Goal: Task Accomplishment & Management: Manage account settings

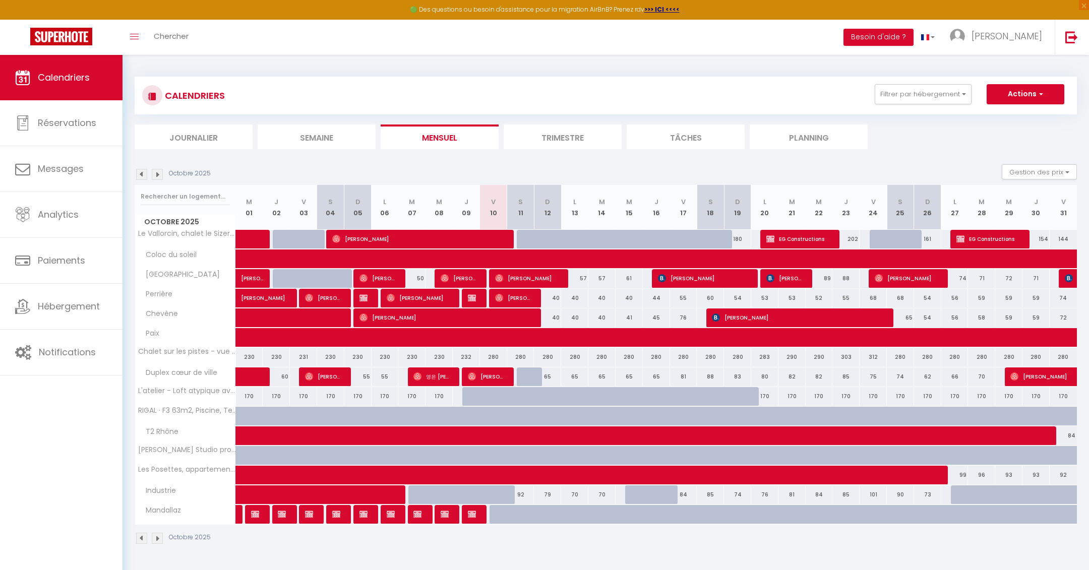
click at [157, 174] on img at bounding box center [157, 174] width 11 height 11
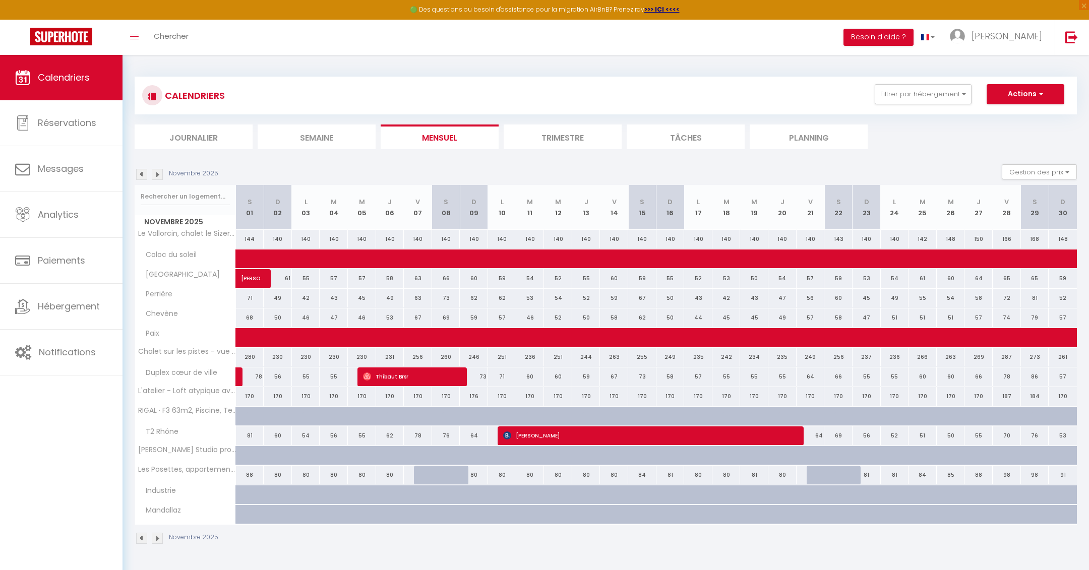
click at [157, 174] on img at bounding box center [157, 174] width 11 height 11
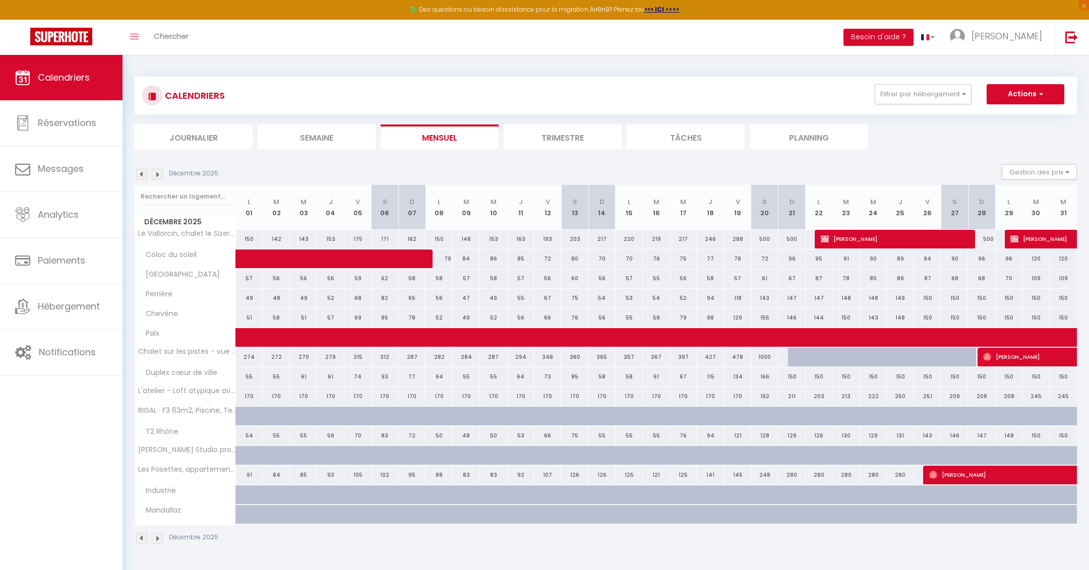
click at [157, 174] on img at bounding box center [157, 174] width 11 height 11
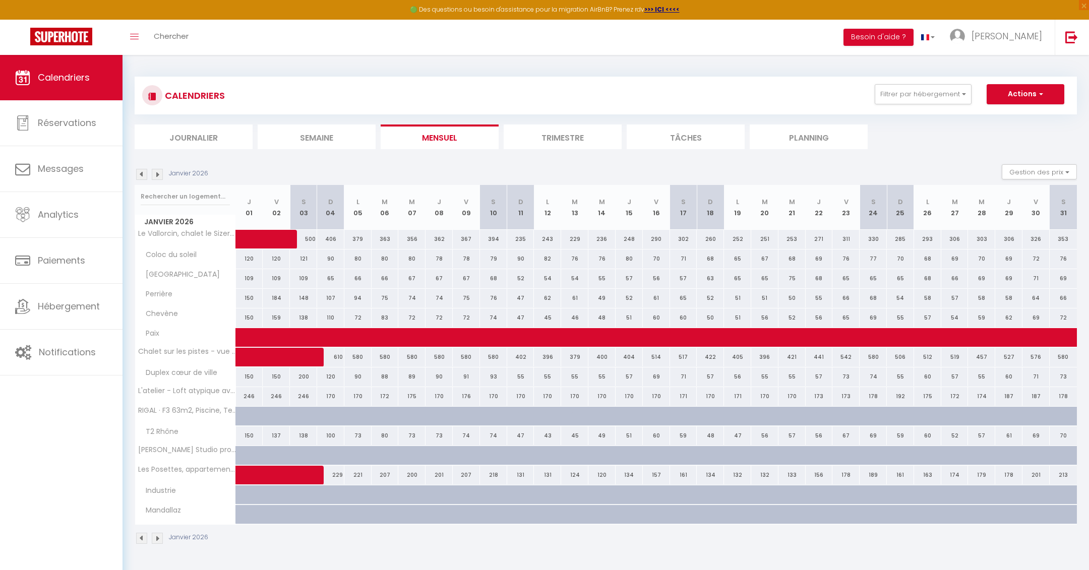
click at [157, 174] on img at bounding box center [157, 174] width 11 height 11
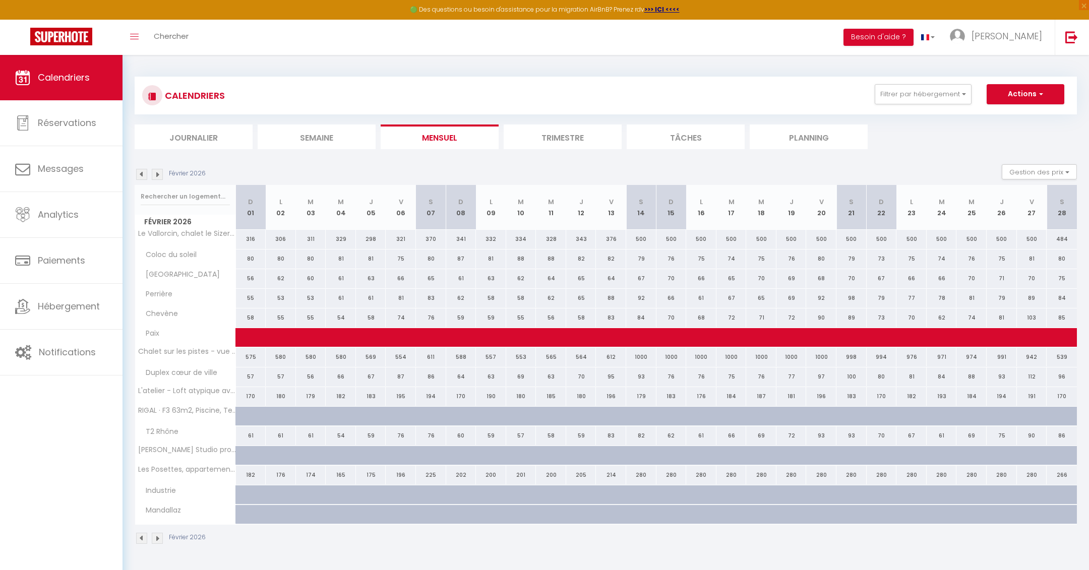
click at [157, 174] on img at bounding box center [157, 174] width 11 height 11
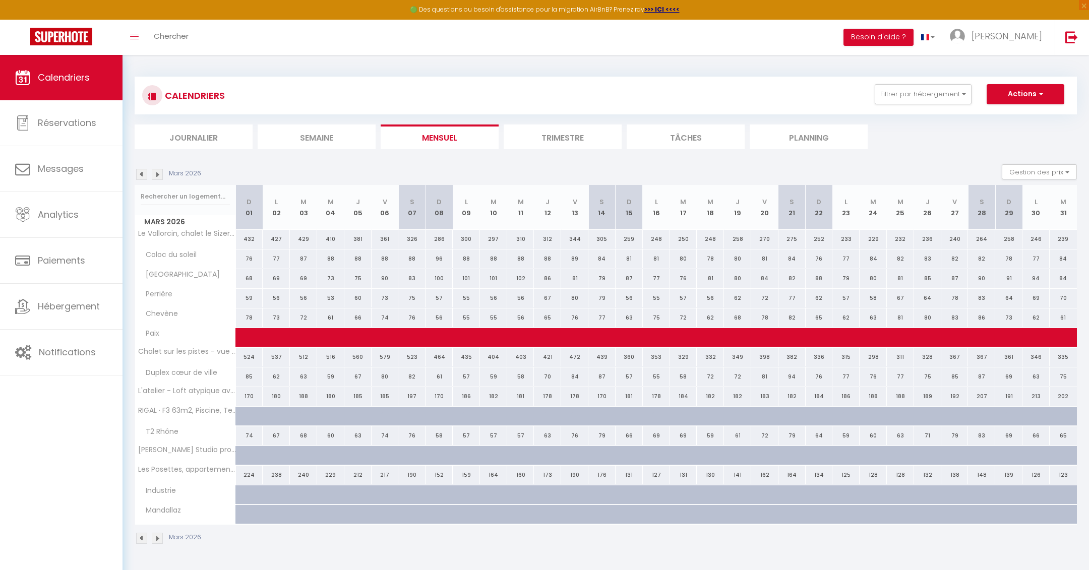
click at [157, 174] on img at bounding box center [157, 174] width 11 height 11
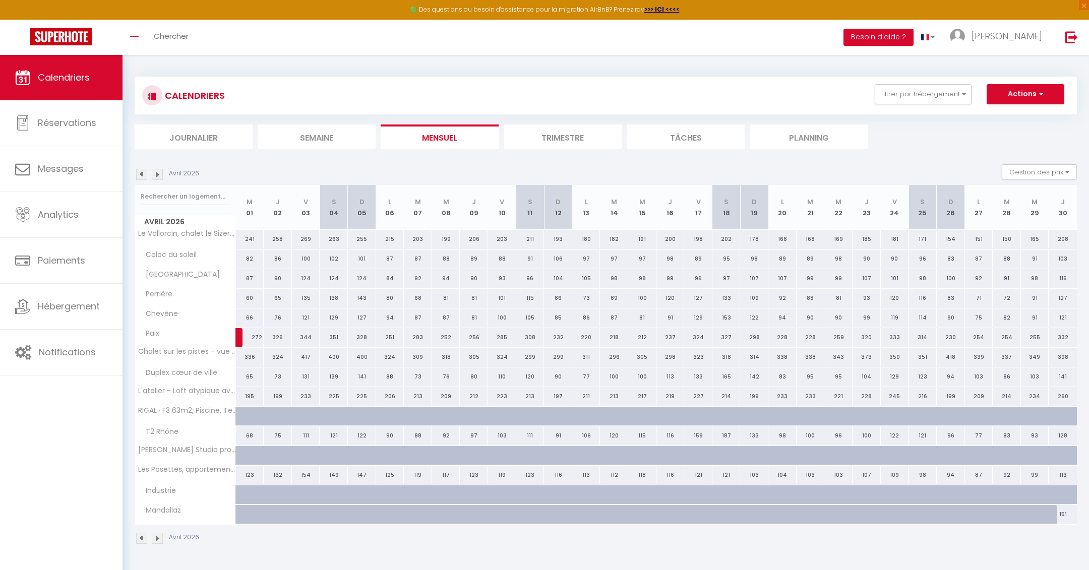
click at [157, 174] on img at bounding box center [157, 174] width 11 height 11
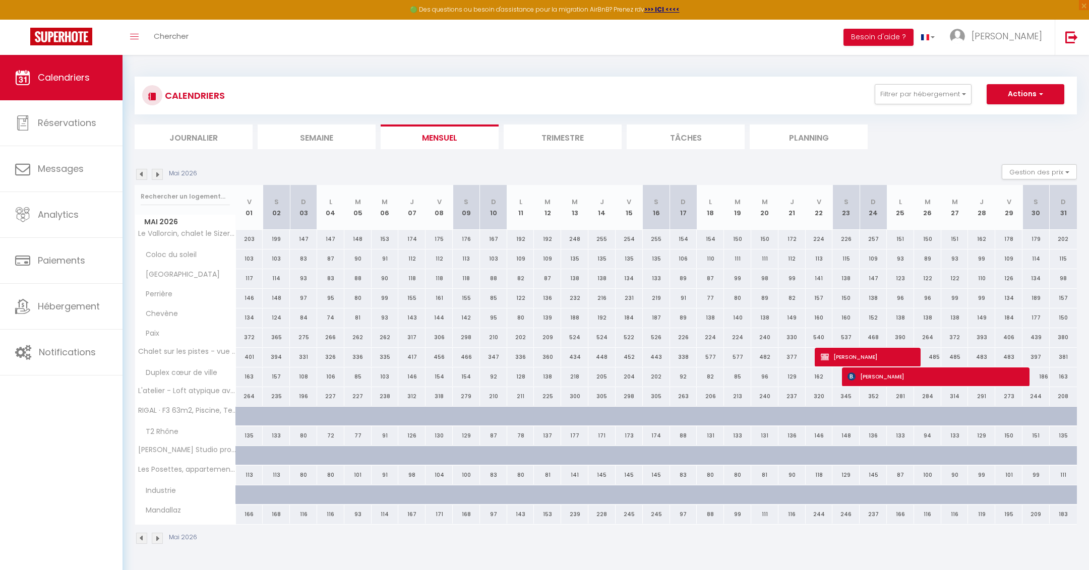
click at [157, 174] on img at bounding box center [157, 174] width 11 height 11
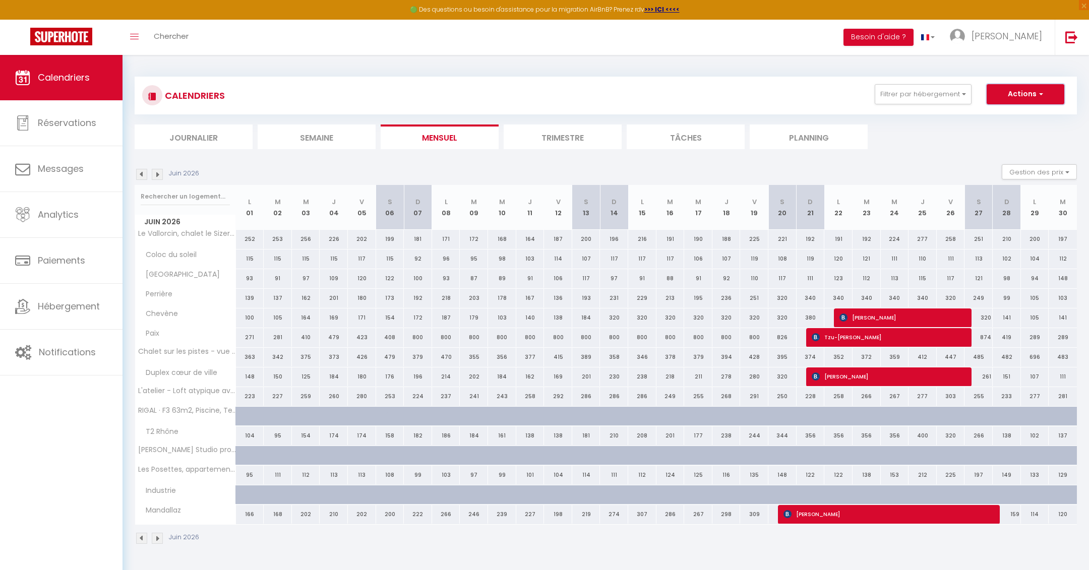
click at [1026, 92] on button "Actions" at bounding box center [1026, 94] width 78 height 20
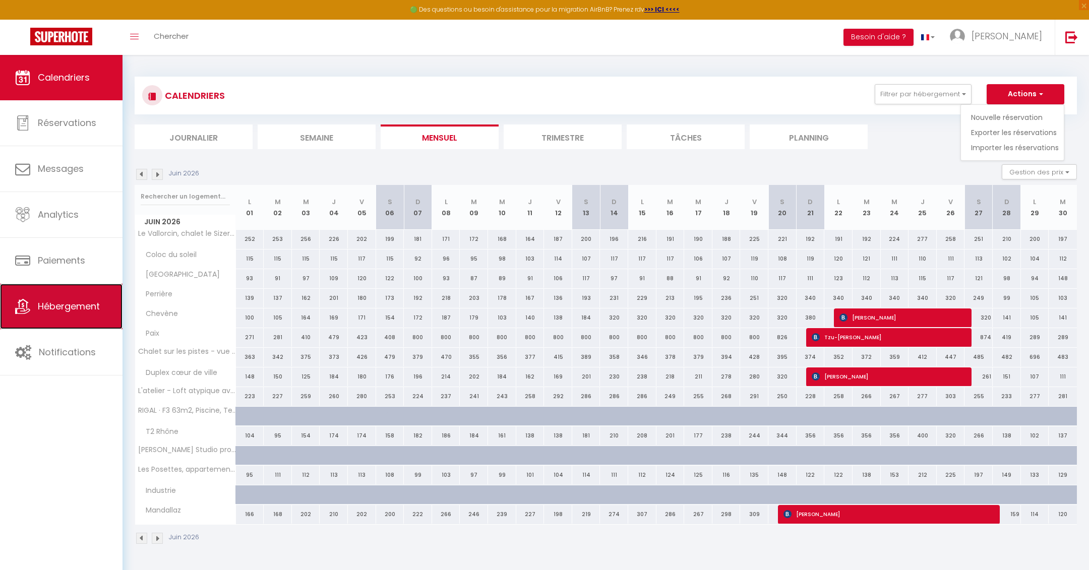
click at [66, 310] on span "Hébergement" at bounding box center [69, 306] width 62 height 13
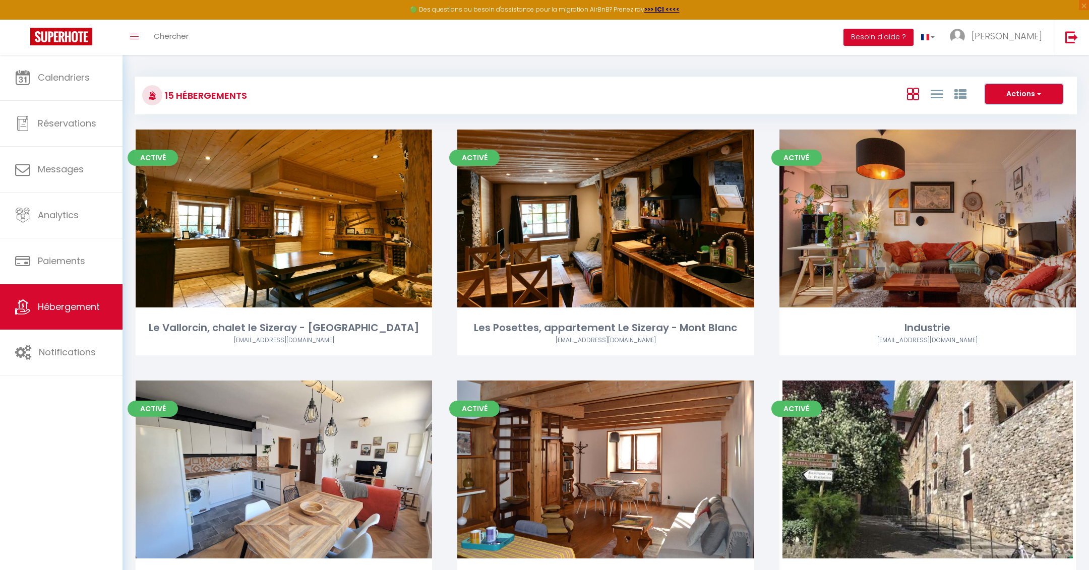
click at [1057, 92] on button "Actions" at bounding box center [1025, 94] width 78 height 20
click at [1005, 112] on li "Créer un Hébergement" at bounding box center [1016, 114] width 92 height 11
select select "3"
select select "2"
select select "1"
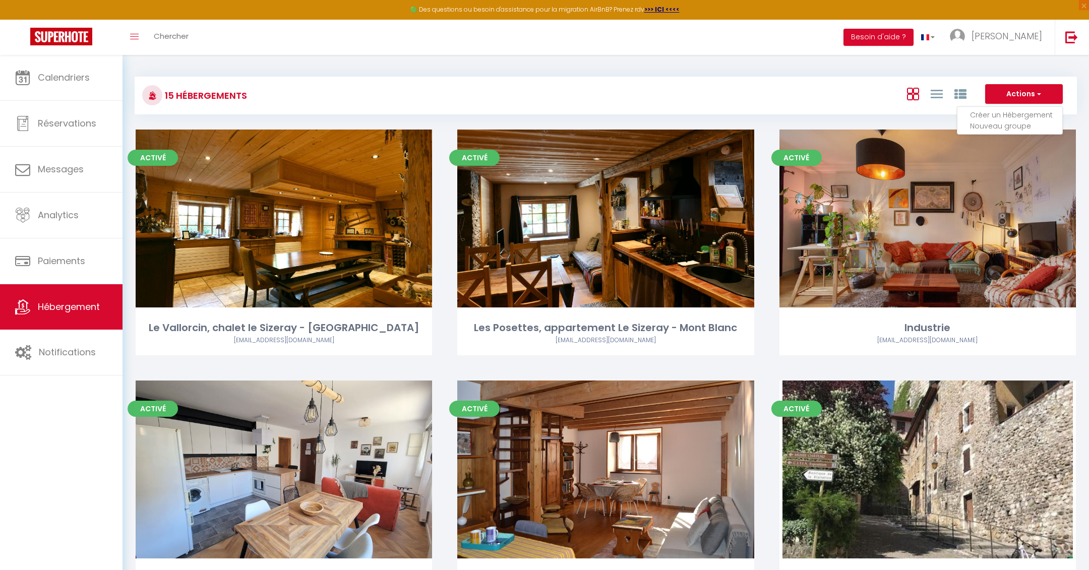
select select "1"
select select
select select "28"
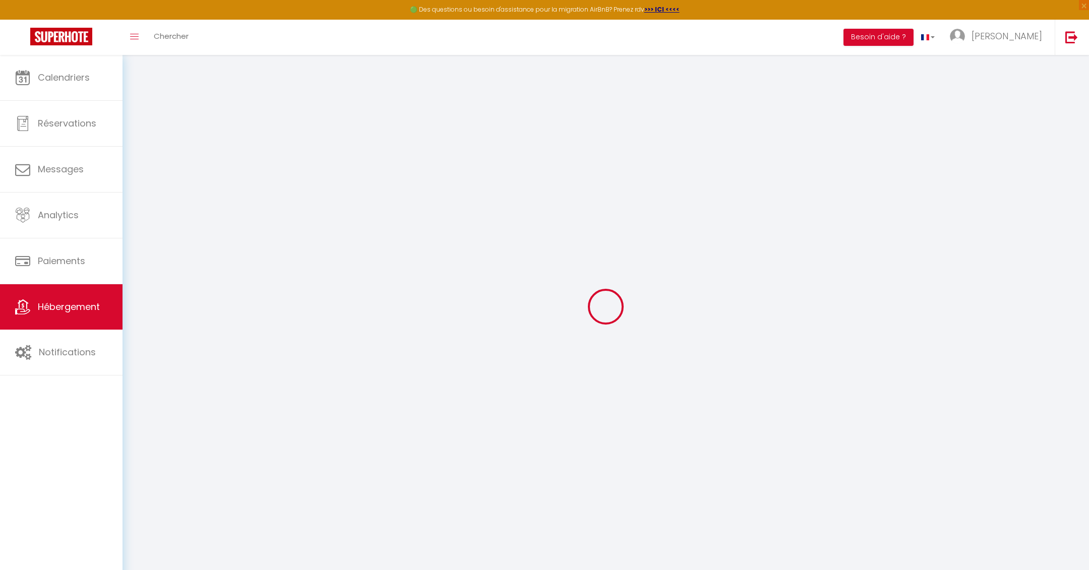
select select
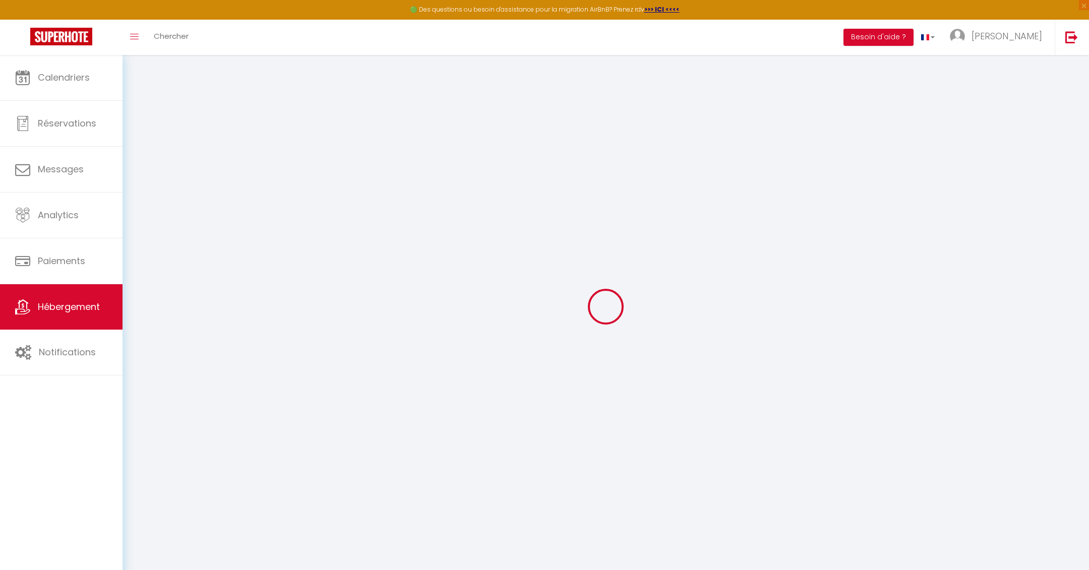
select select
checkbox input "false"
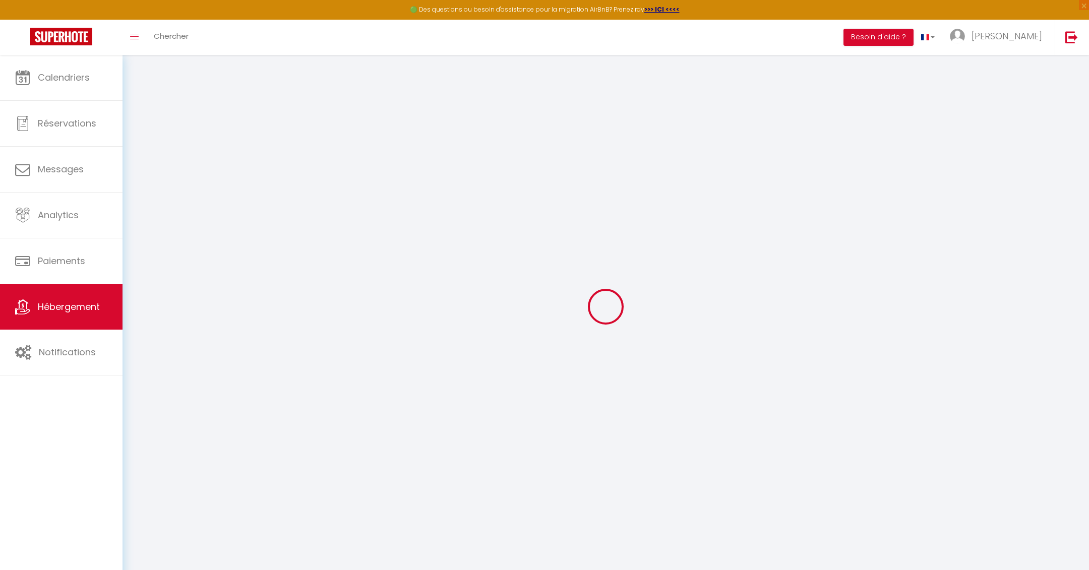
select select
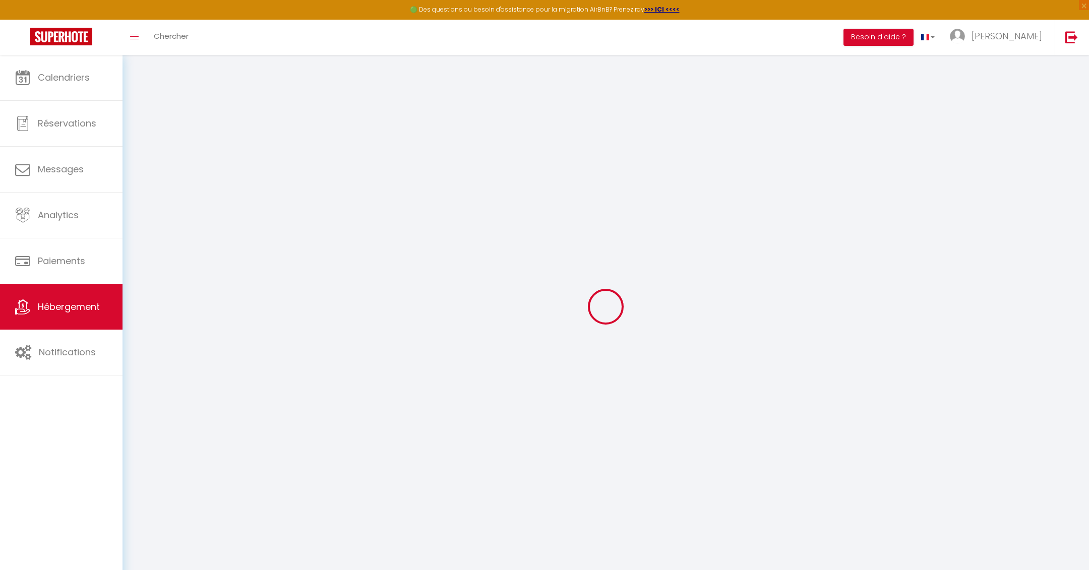
select select
checkbox input "false"
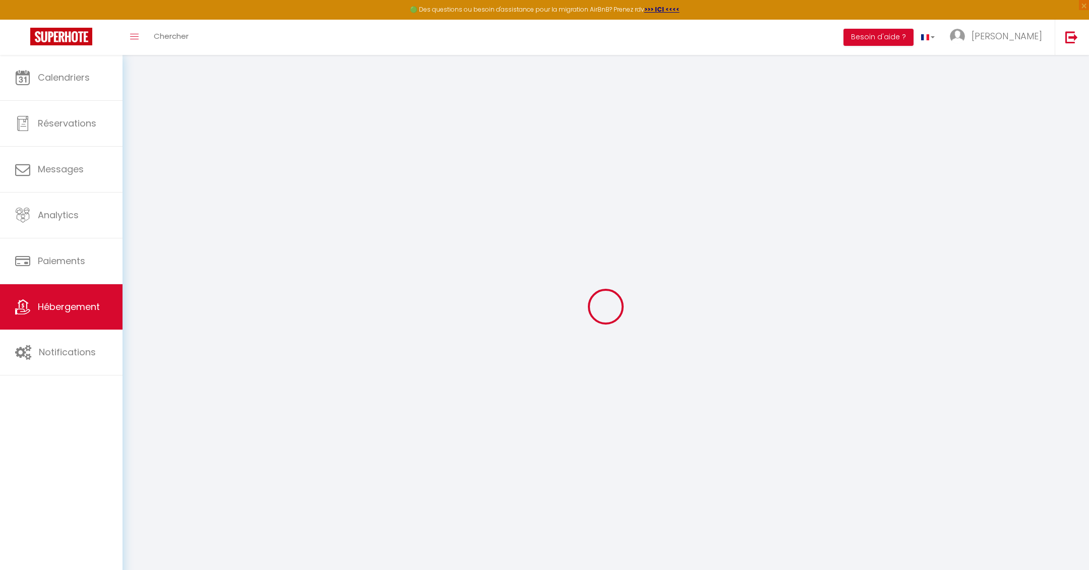
checkbox input "false"
select select
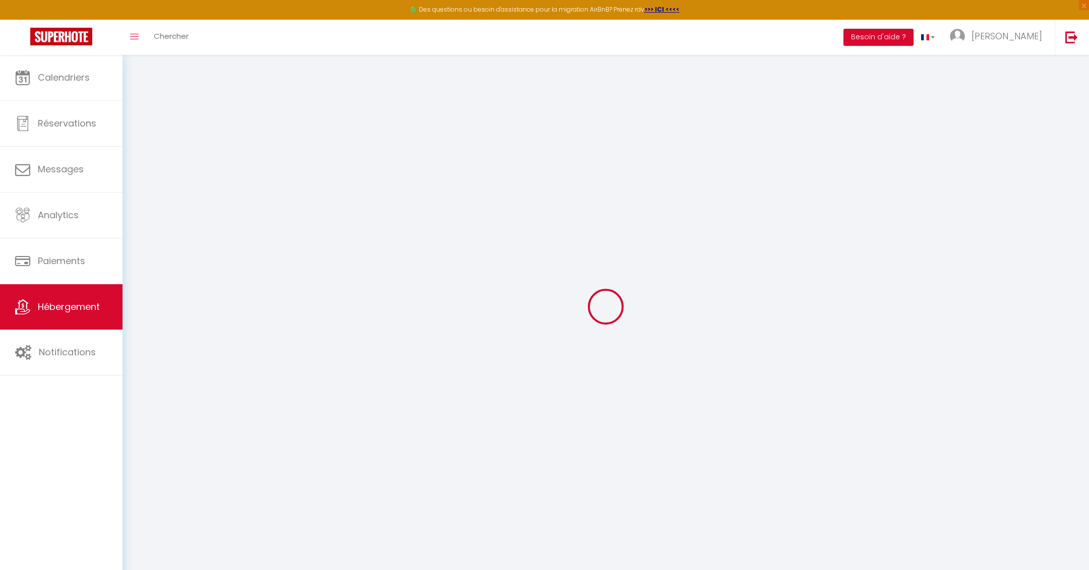
select select
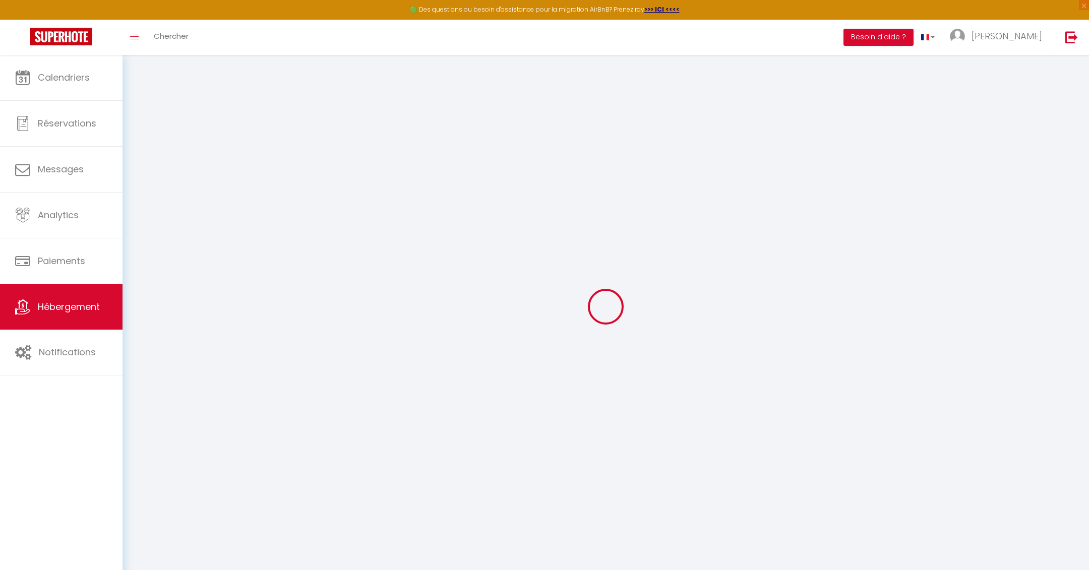
checkbox input "false"
select select
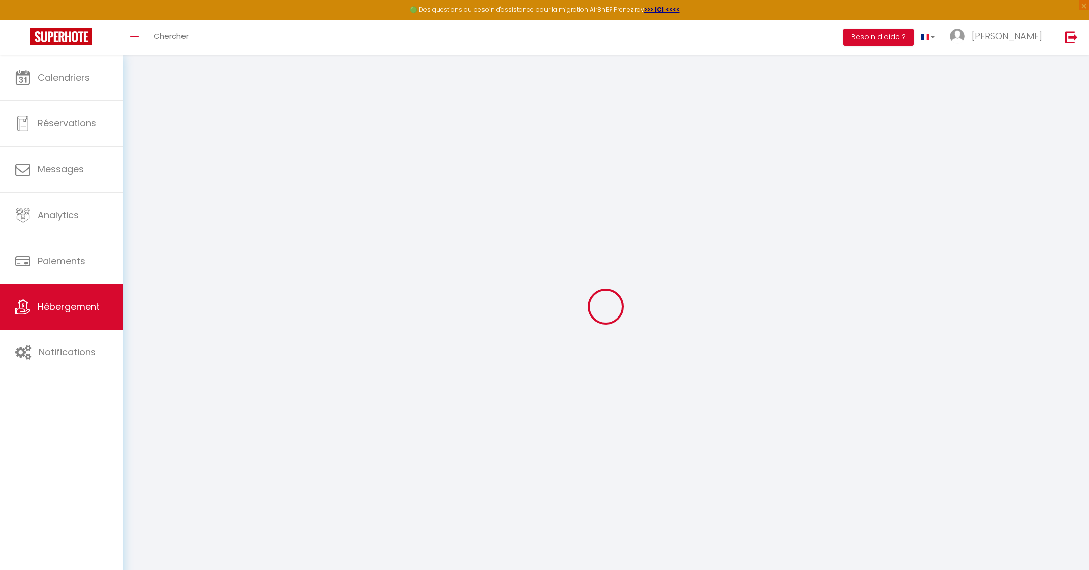
select select
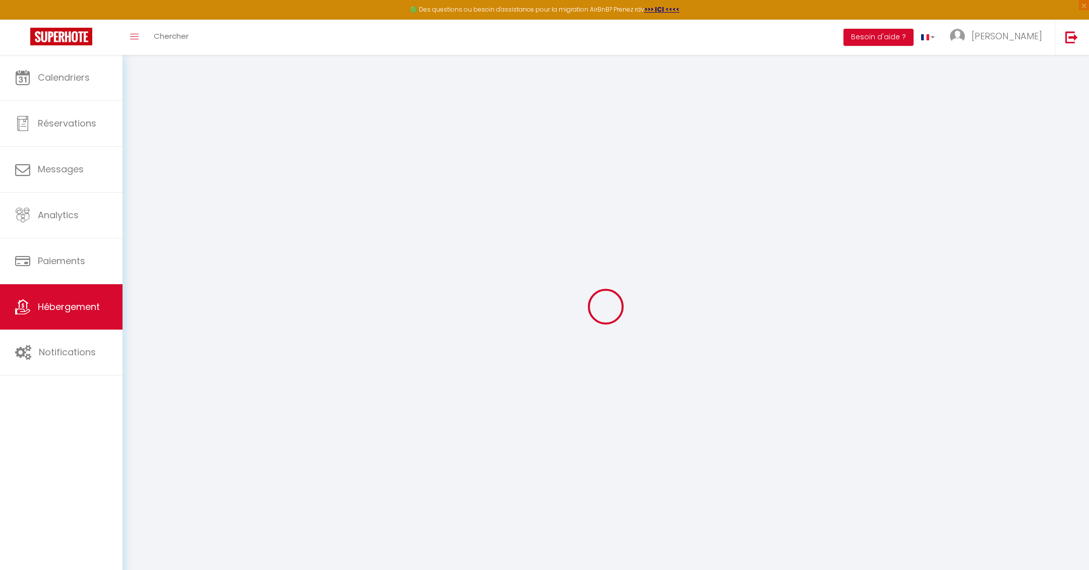
select select
checkbox input "false"
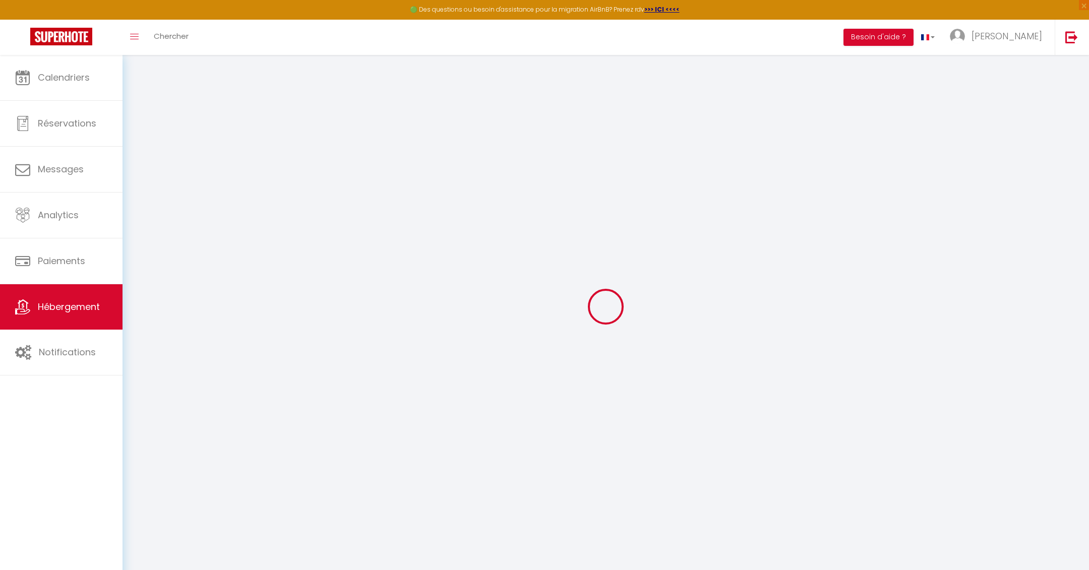
checkbox input "false"
select select
checkbox input "false"
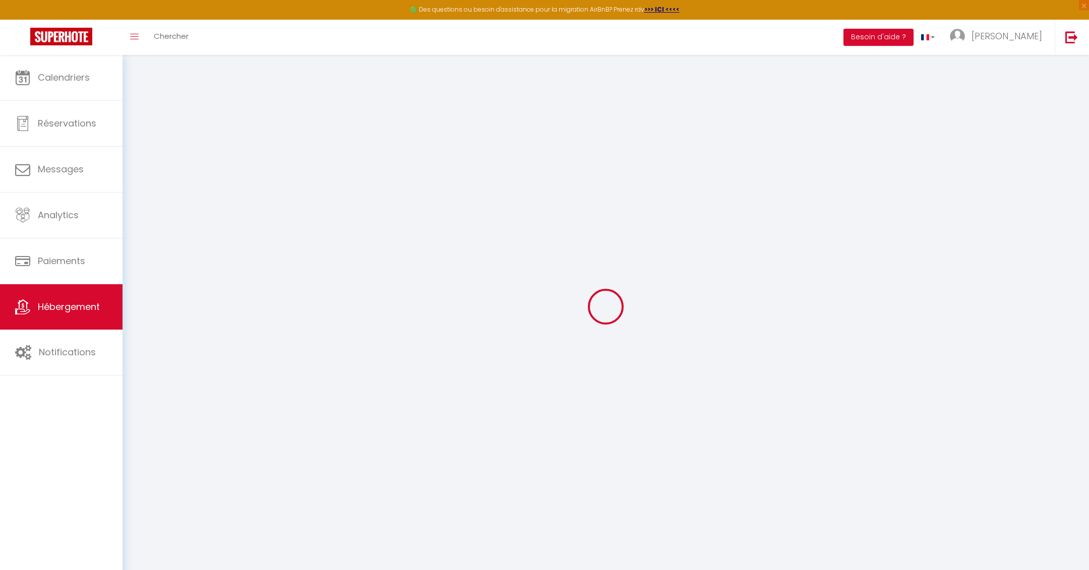
checkbox input "false"
select select
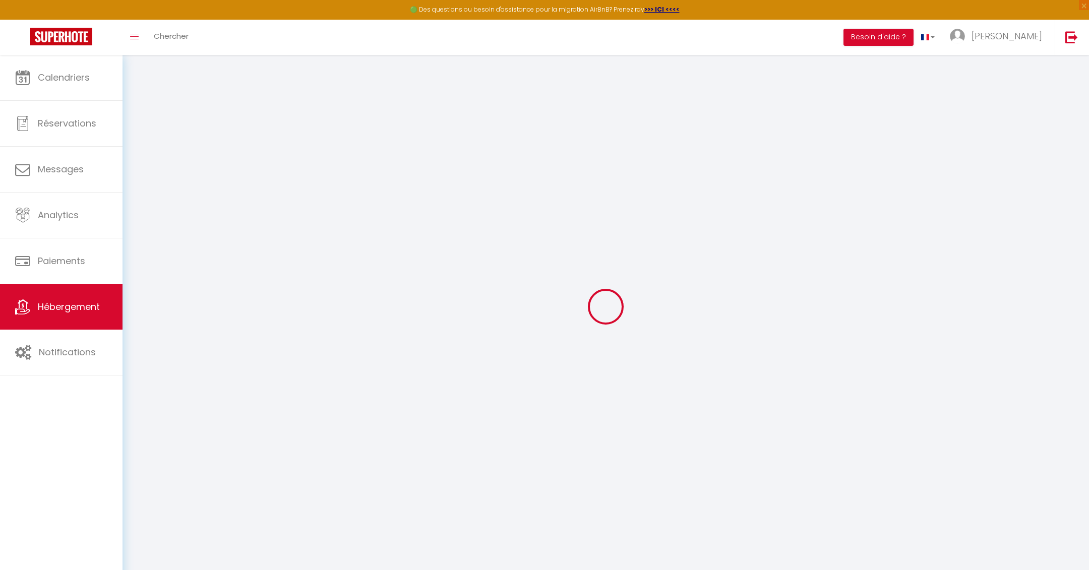
select select "15:00"
select select "23:45"
select select "11:00"
select select "30"
select select "120"
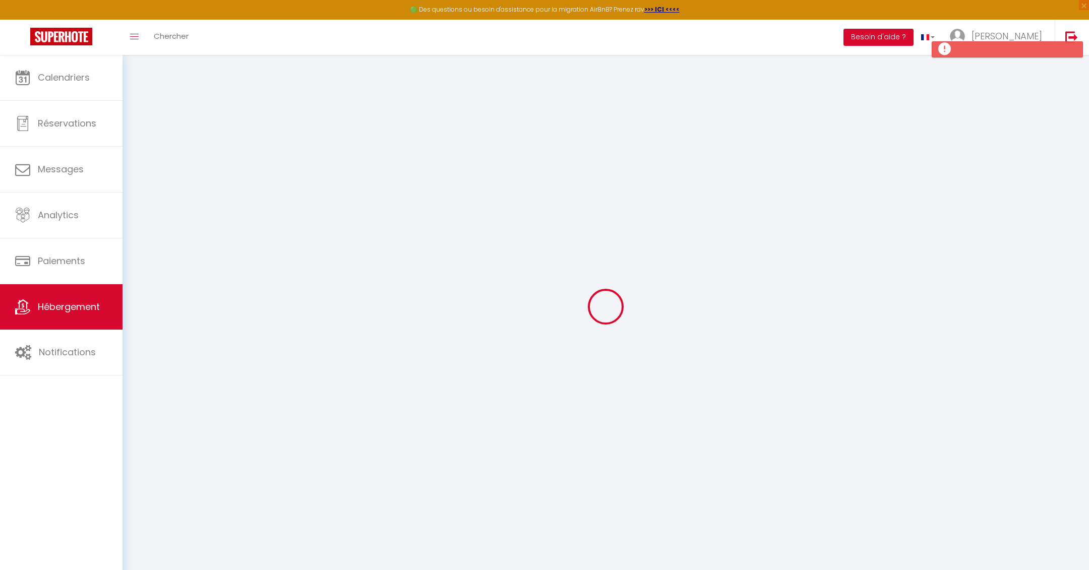
select select
checkbox input "false"
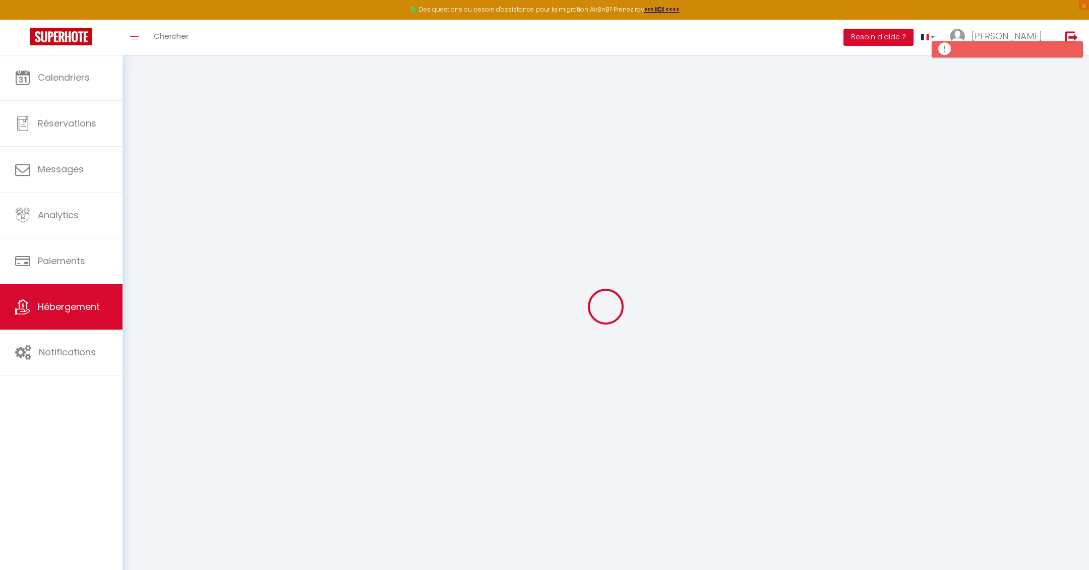
select select
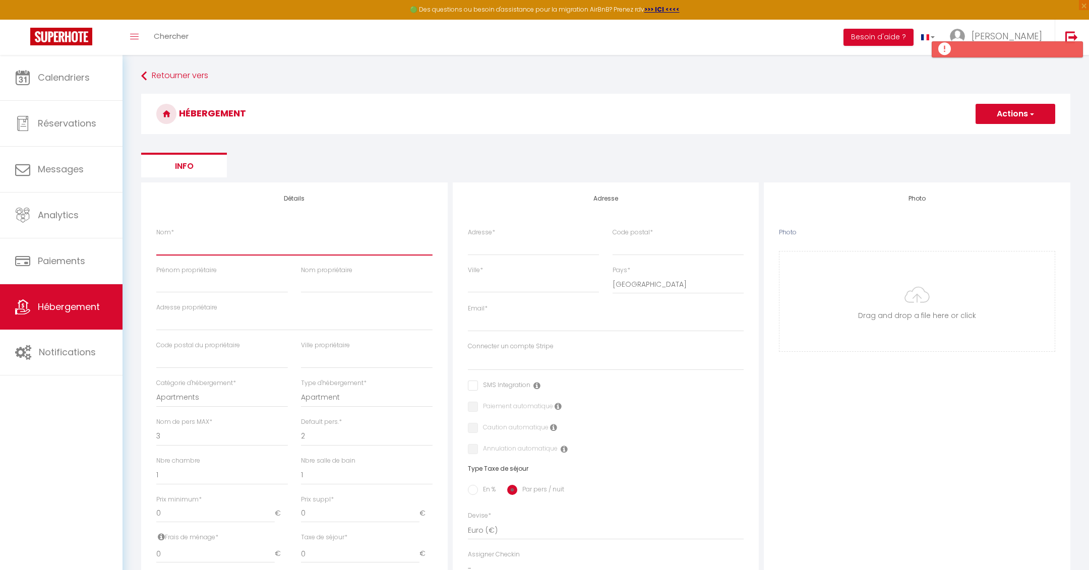
click at [205, 249] on input "Nom *" at bounding box center [294, 246] width 276 height 18
type input "C"
select select
checkbox input "false"
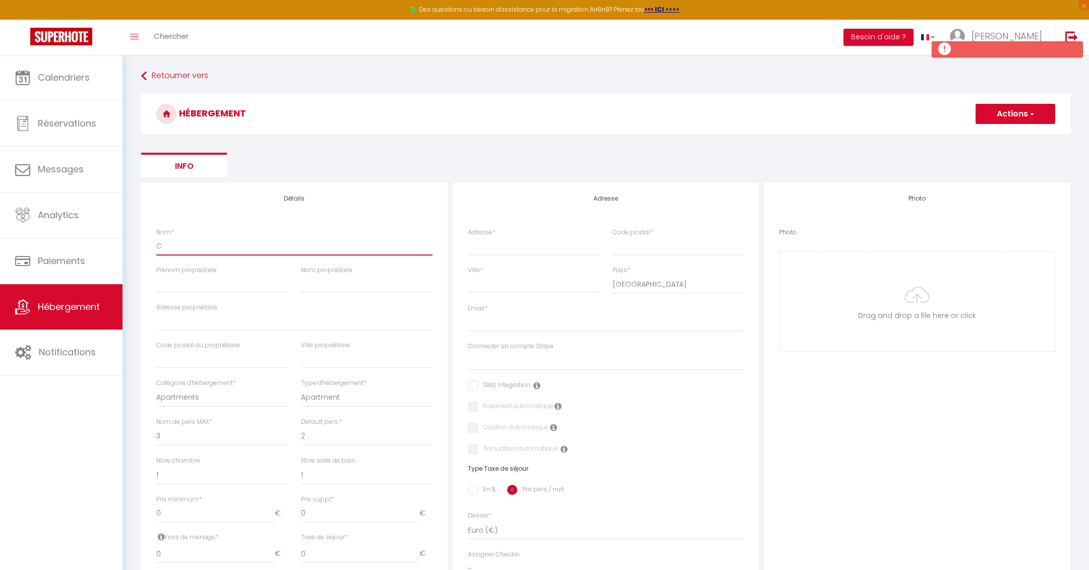
checkbox input "false"
select select
type input "Ca"
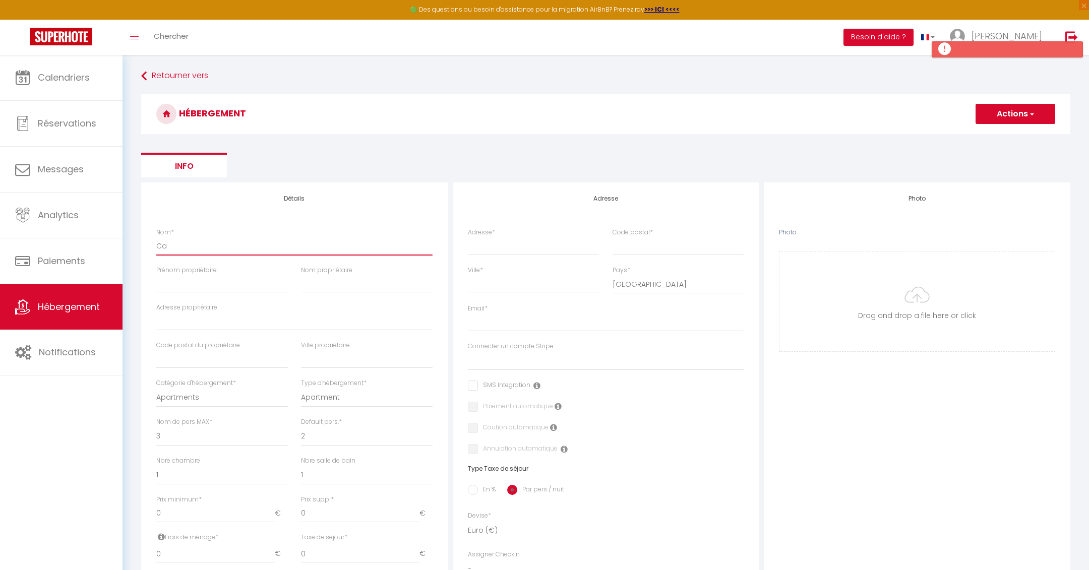
select select
checkbox input "false"
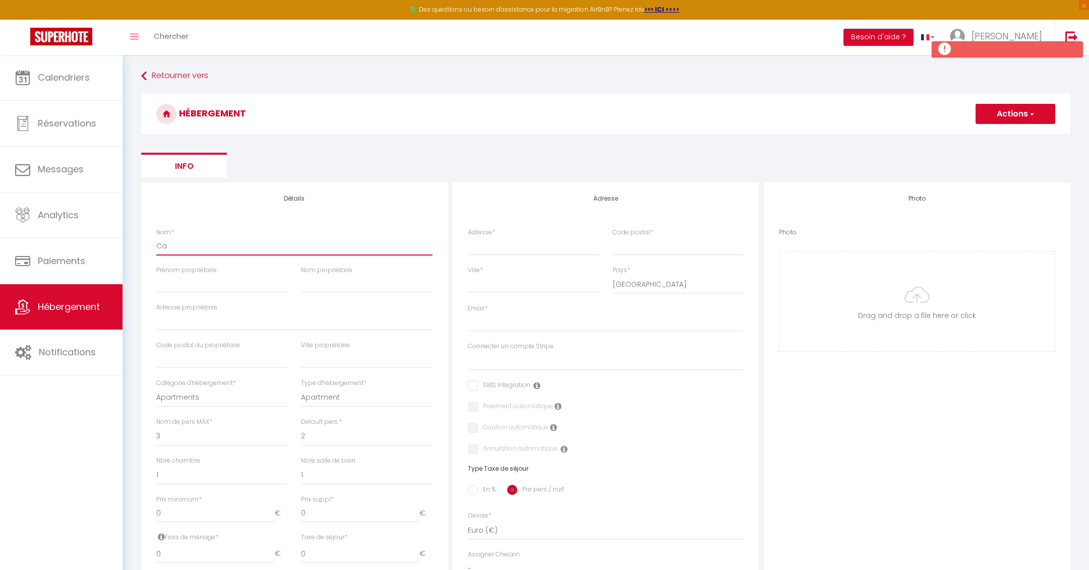
select select
type input "Car"
select select
checkbox input "false"
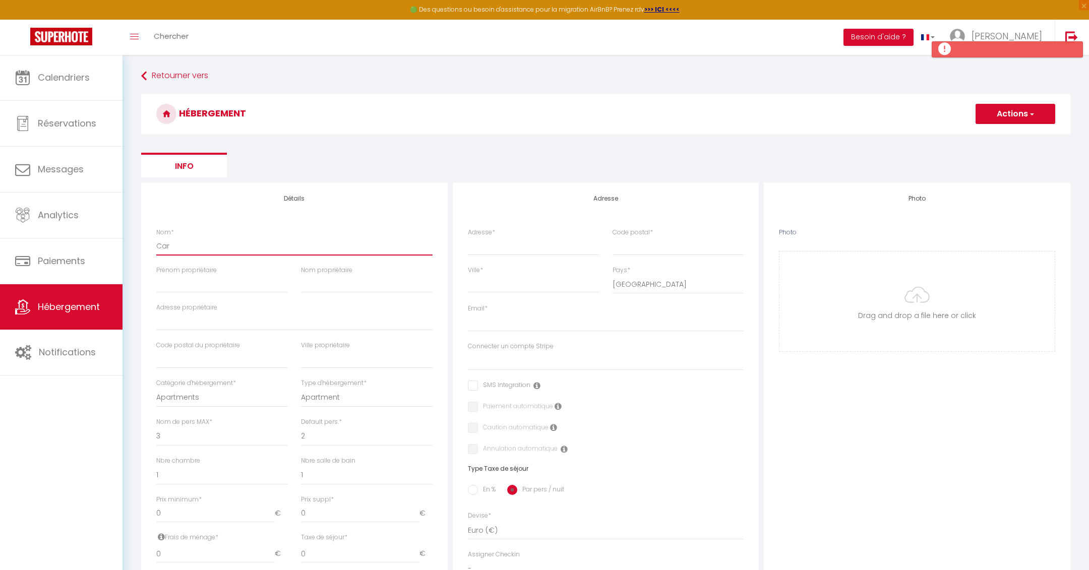
checkbox input "false"
select select
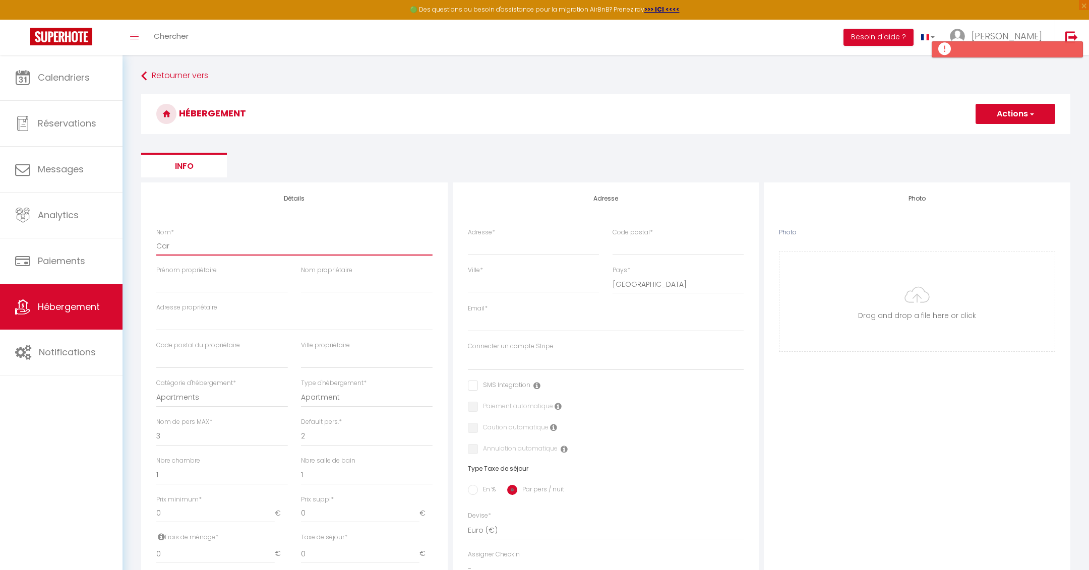
type input "Carn"
select select
checkbox input "false"
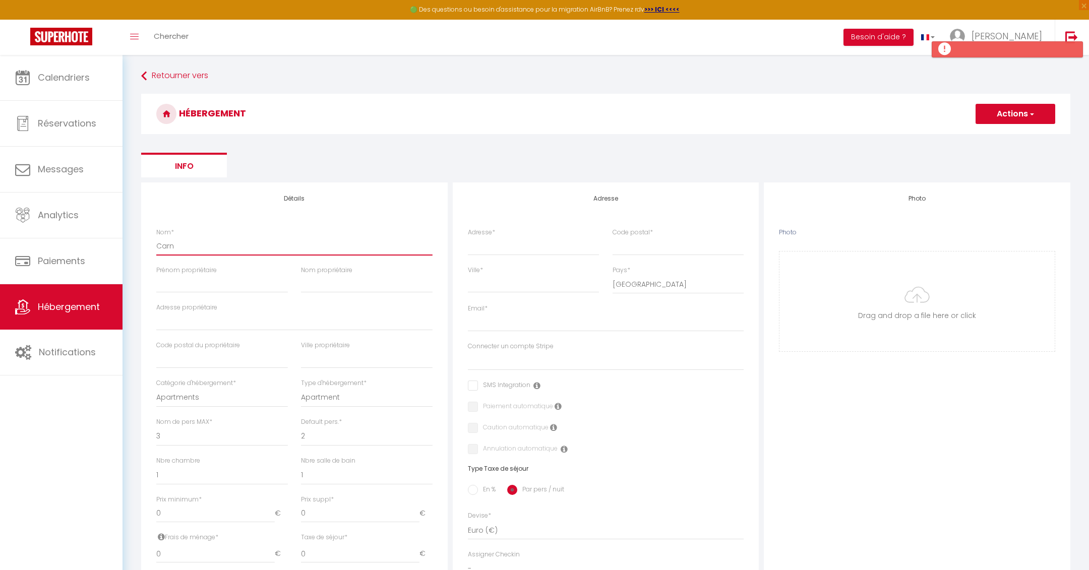
checkbox input "false"
select select
type input "Carno"
select select
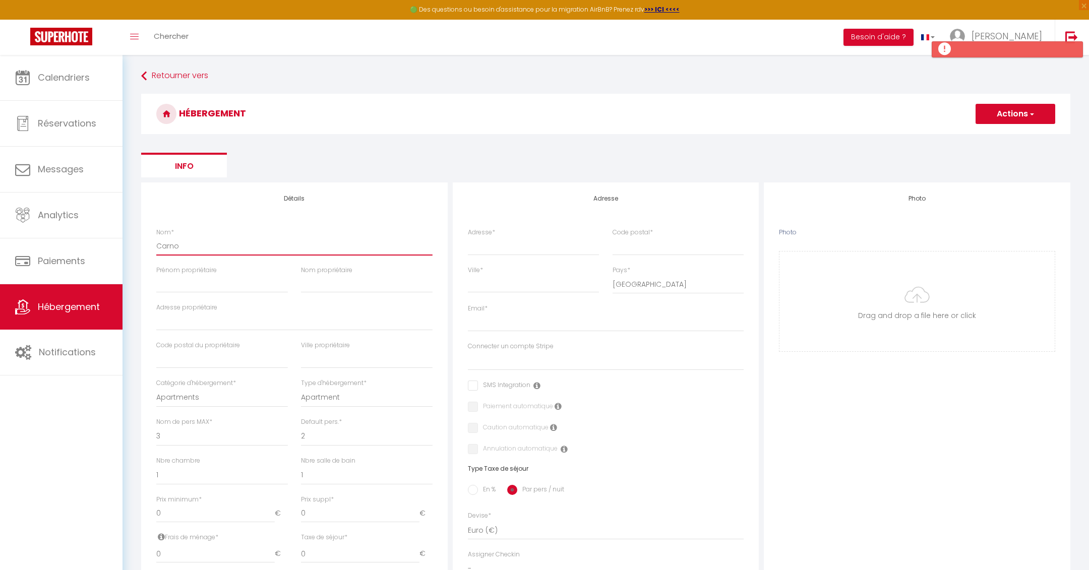
checkbox input "false"
select select
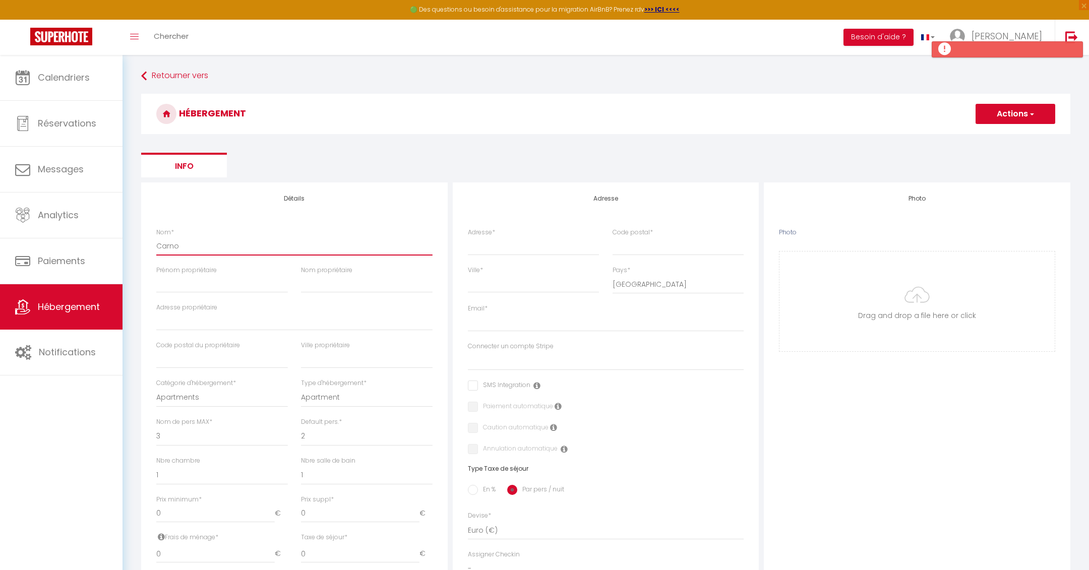
select select
type input "Carnot"
select select
checkbox input "false"
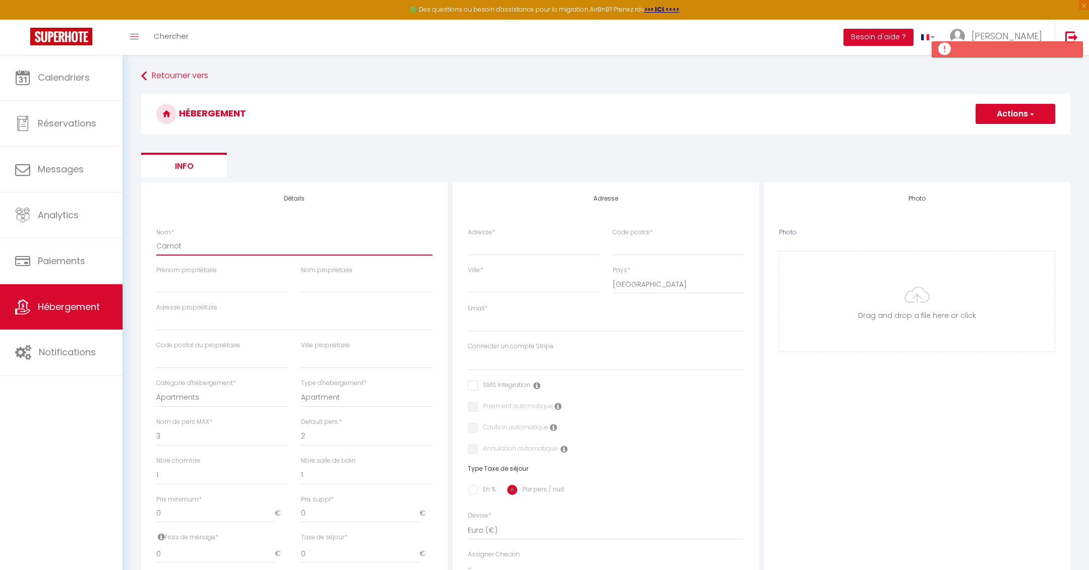
checkbox input "false"
select select
type input "Carnot"
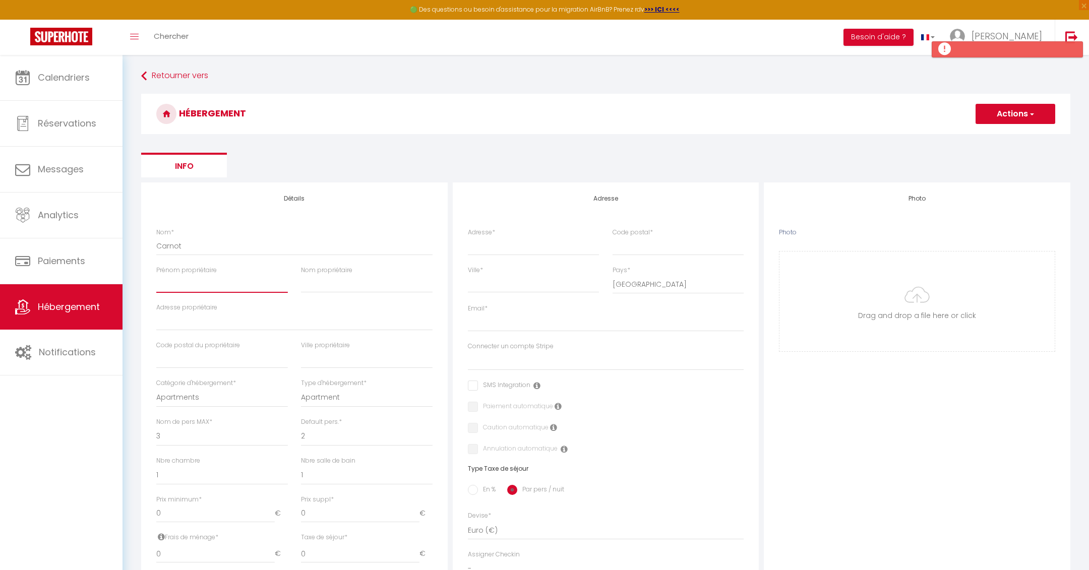
click at [209, 285] on input "Prénom propriétaire" at bounding box center [222, 284] width 132 height 18
type input "C"
select select
checkbox input "false"
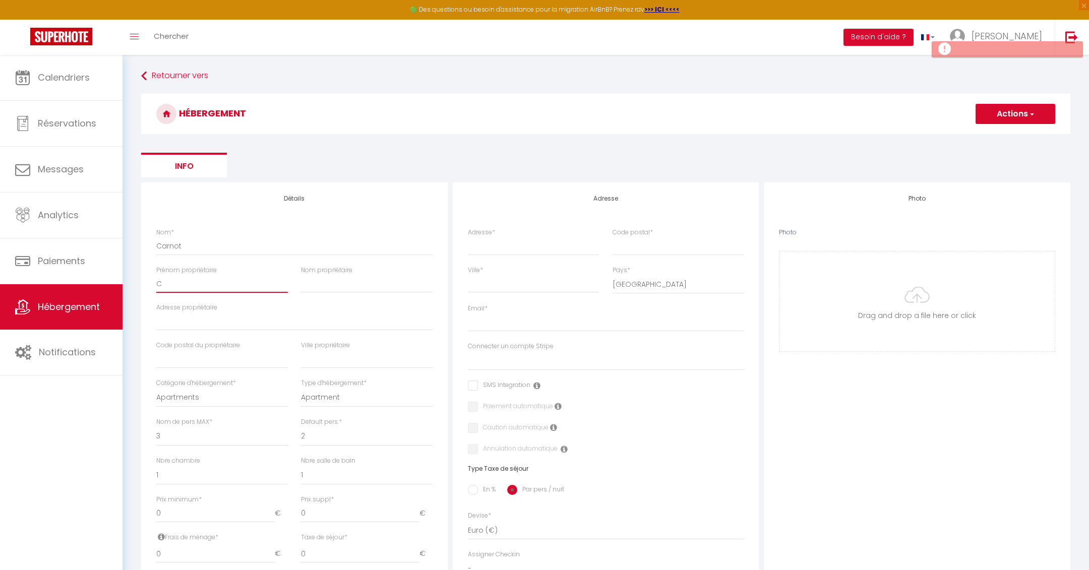
checkbox input "false"
select select
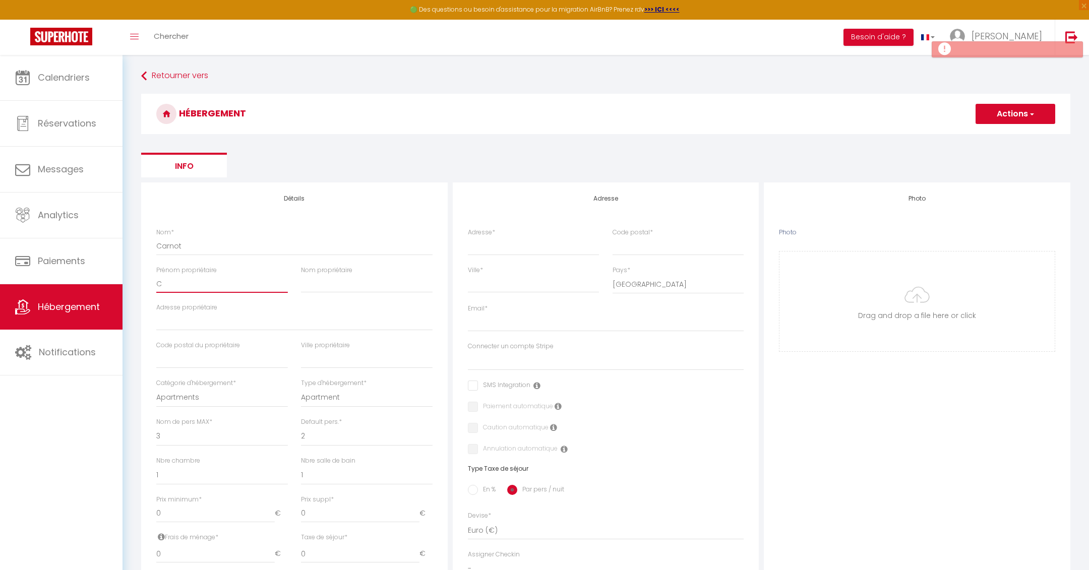
checkbox input "false"
select select
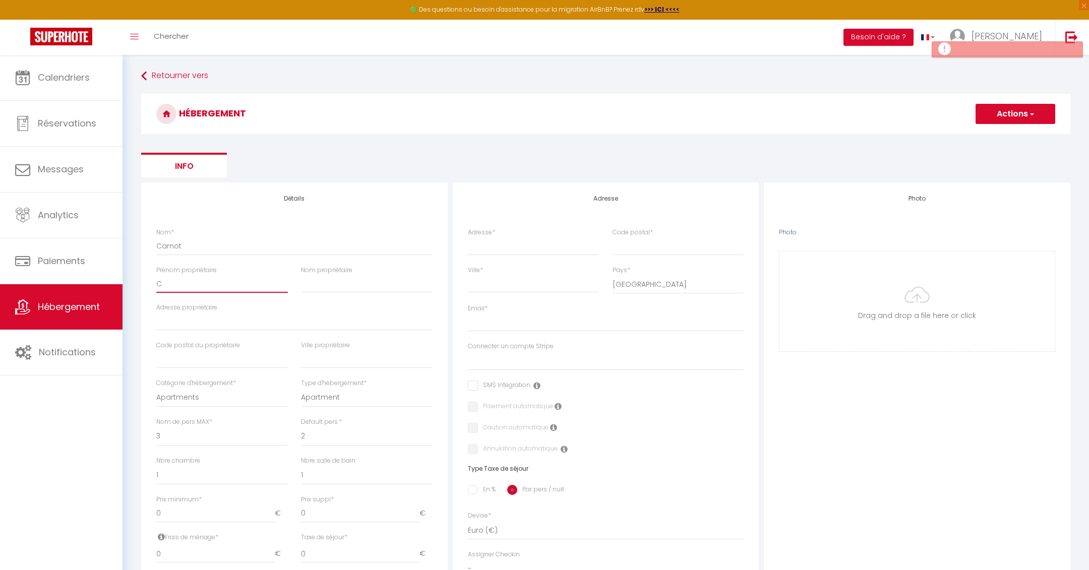
select select
type input "Cé&"
select select
checkbox input "false"
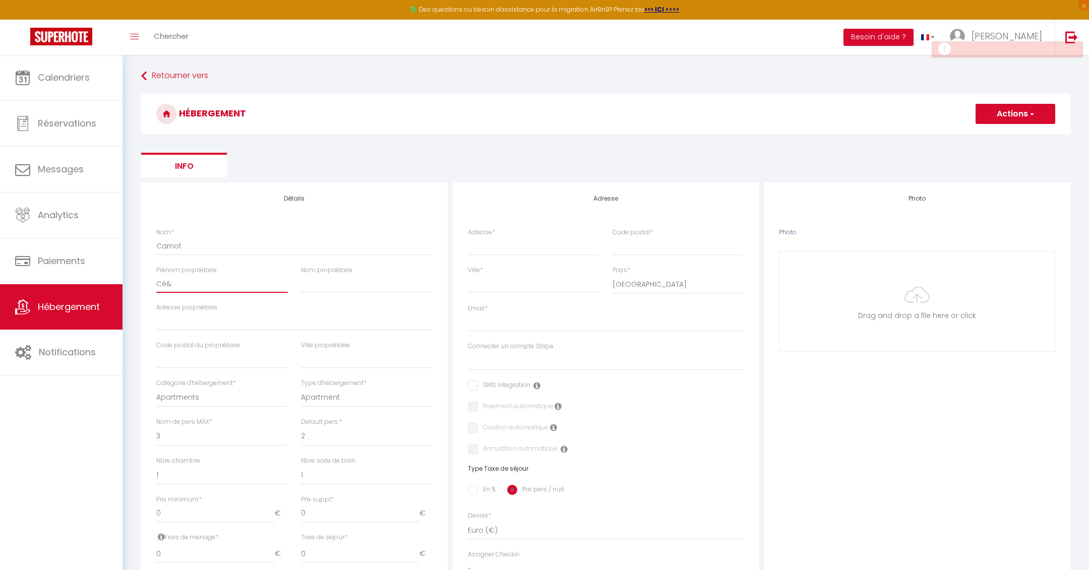
checkbox input "false"
select select
type input "Cé&c"
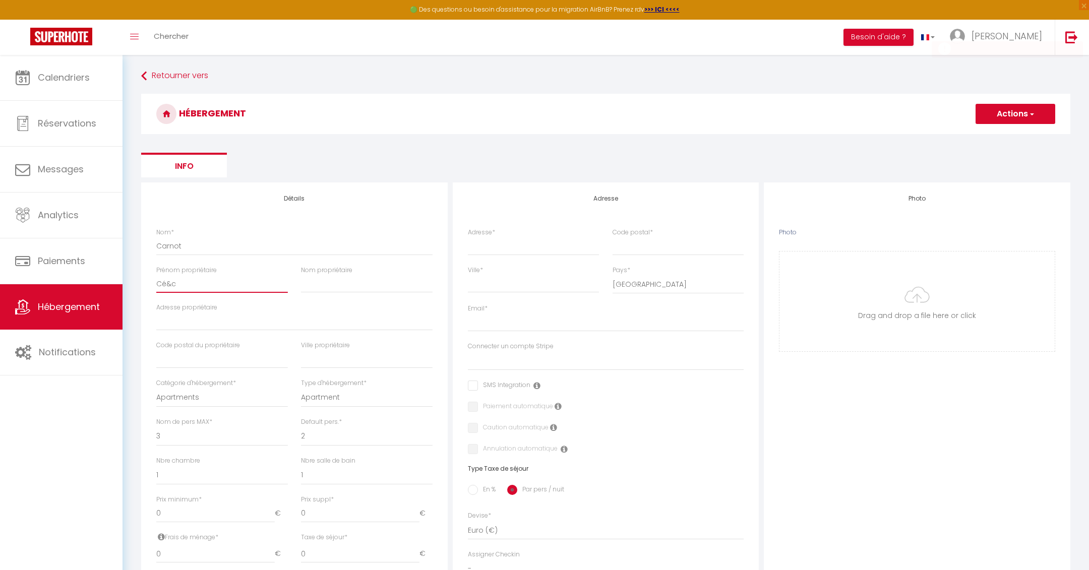
select select
checkbox input "false"
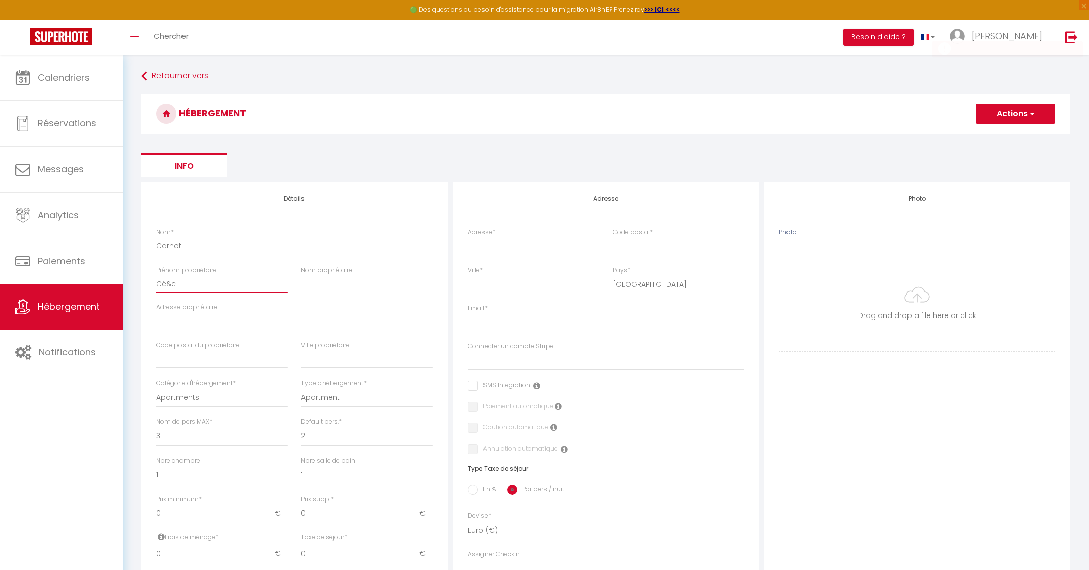
select select
type input "Cé&"
select select
checkbox input "false"
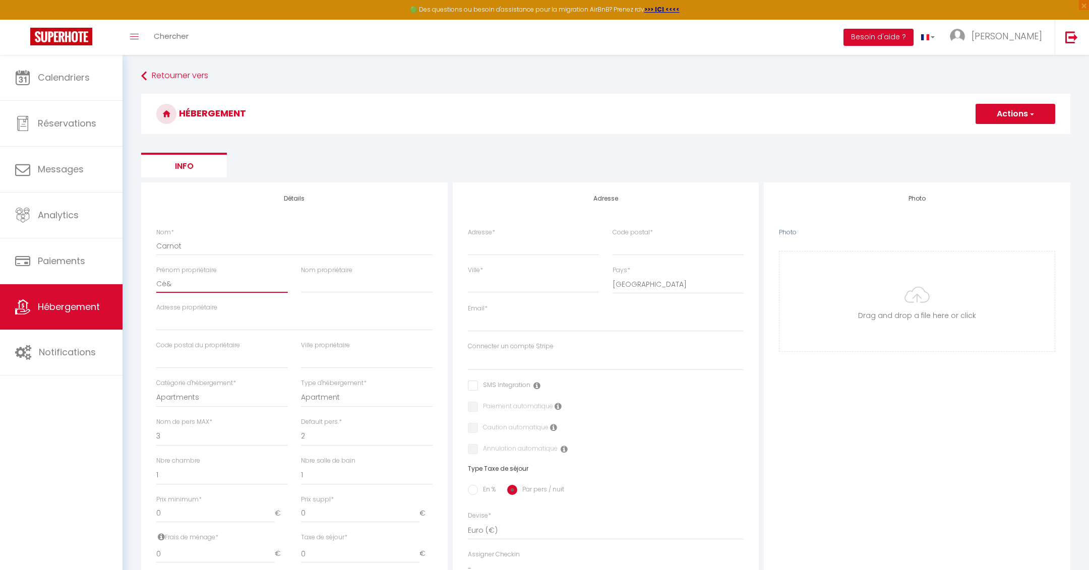
checkbox input "false"
select select
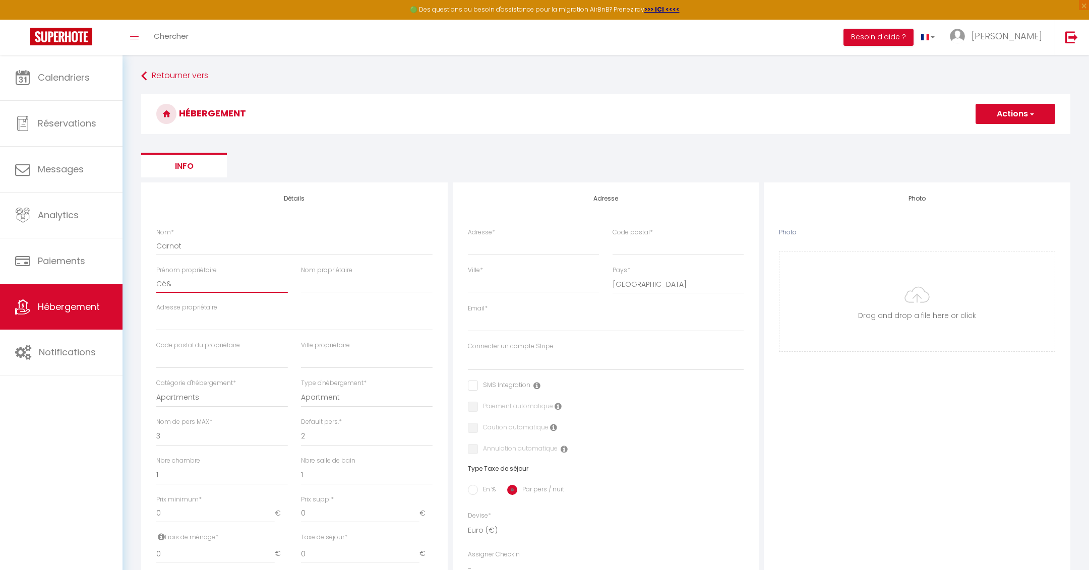
type input "Cé"
select select
checkbox input "false"
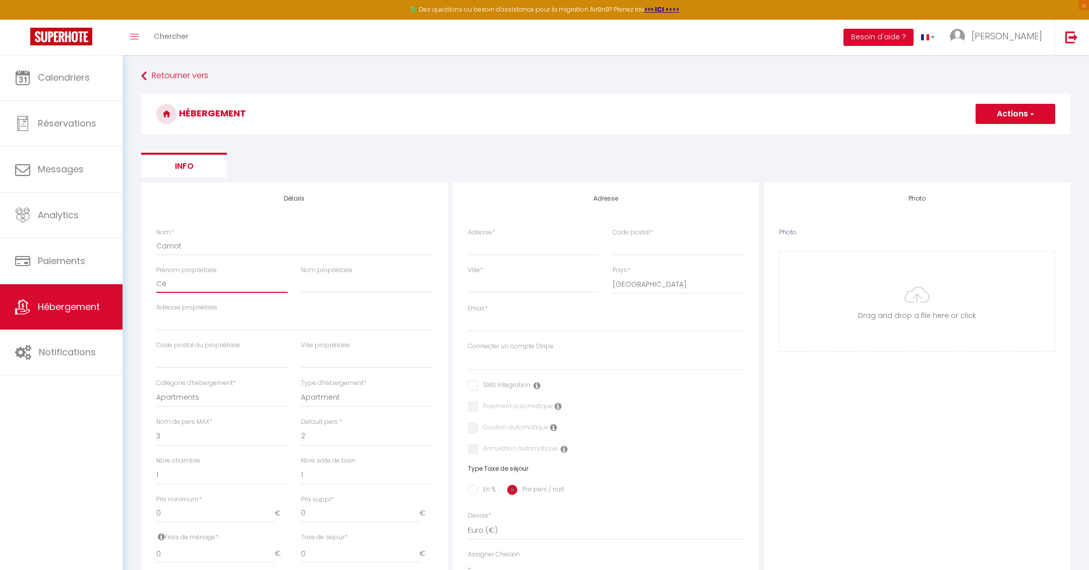
checkbox input "false"
select select
type input "Céc"
select select
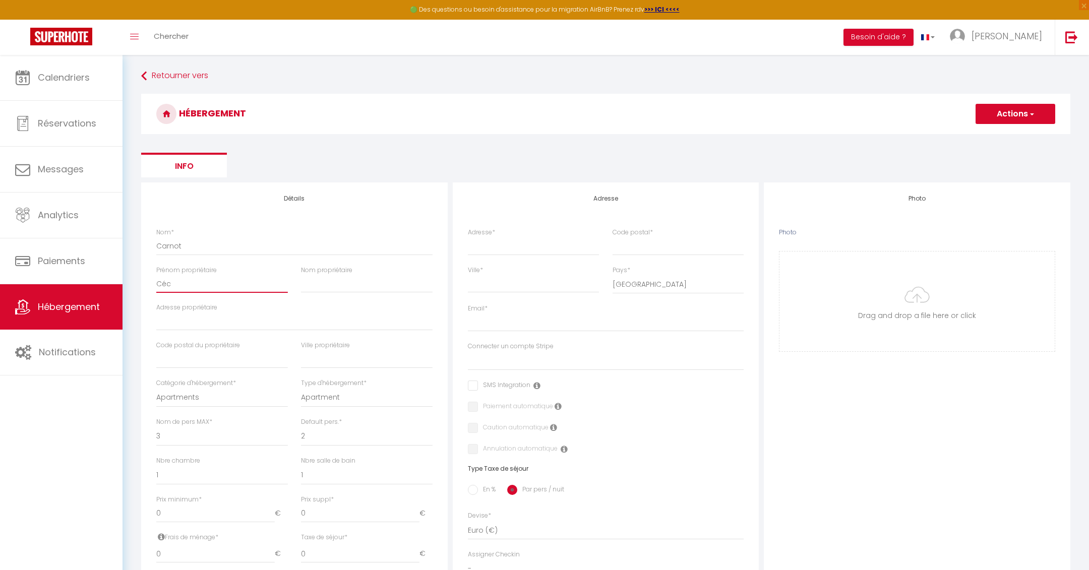
checkbox input "false"
select select
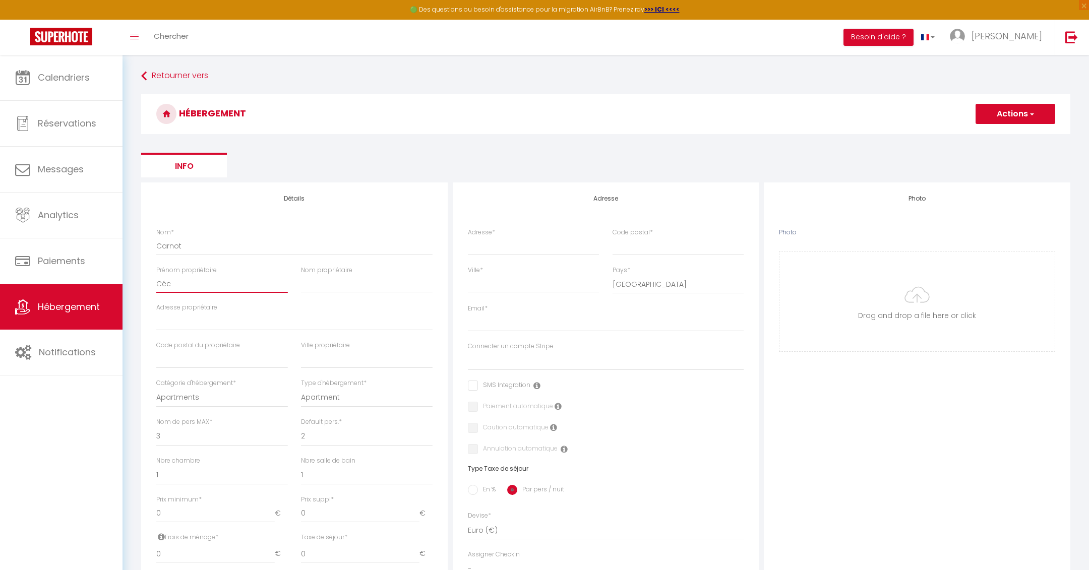
select select
type input "Céci"
select select
checkbox input "false"
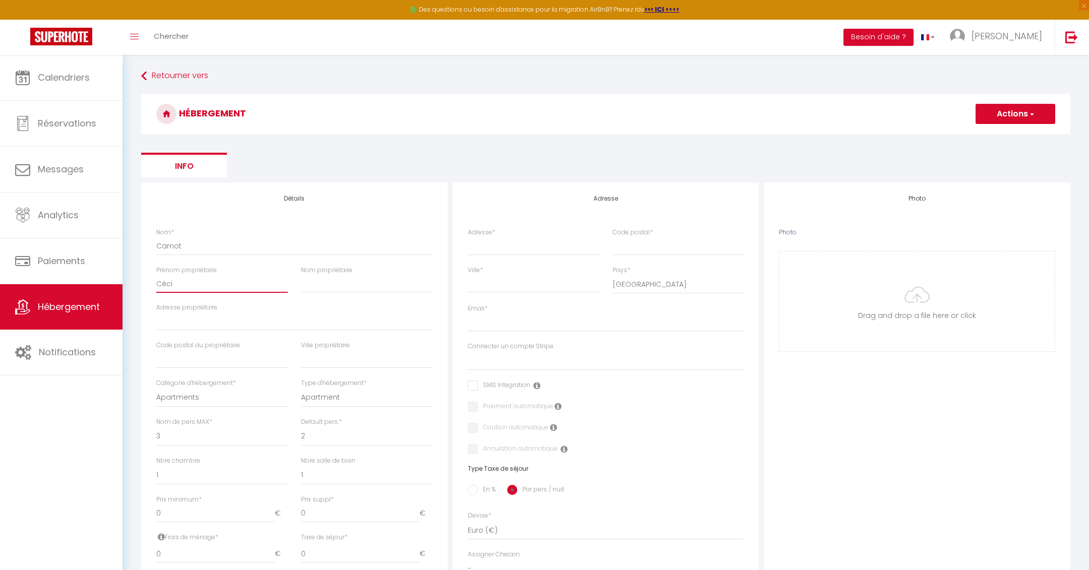
checkbox input "false"
select select
type input "Cécilk"
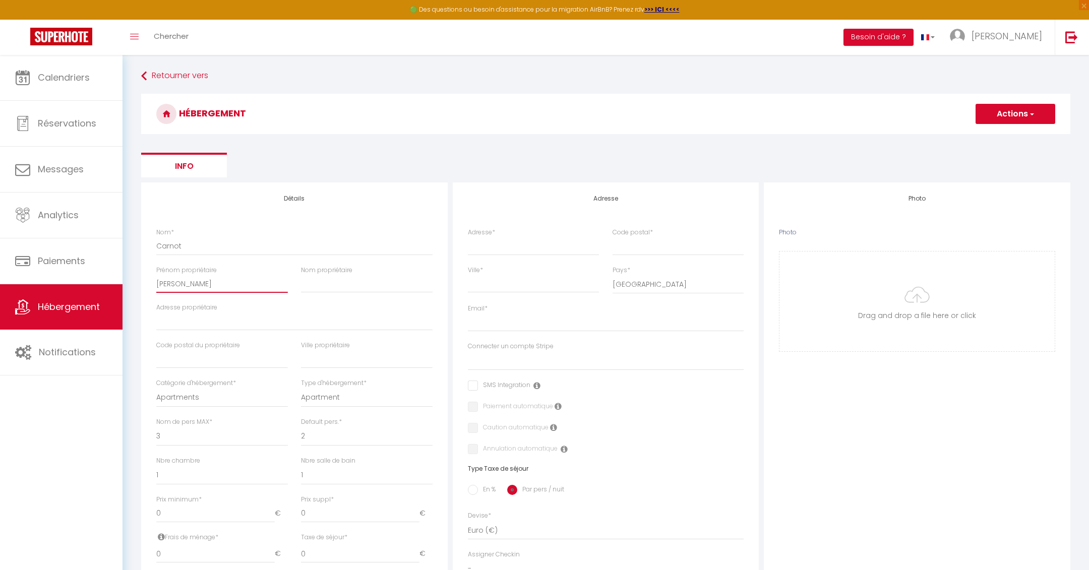
select select
checkbox input "false"
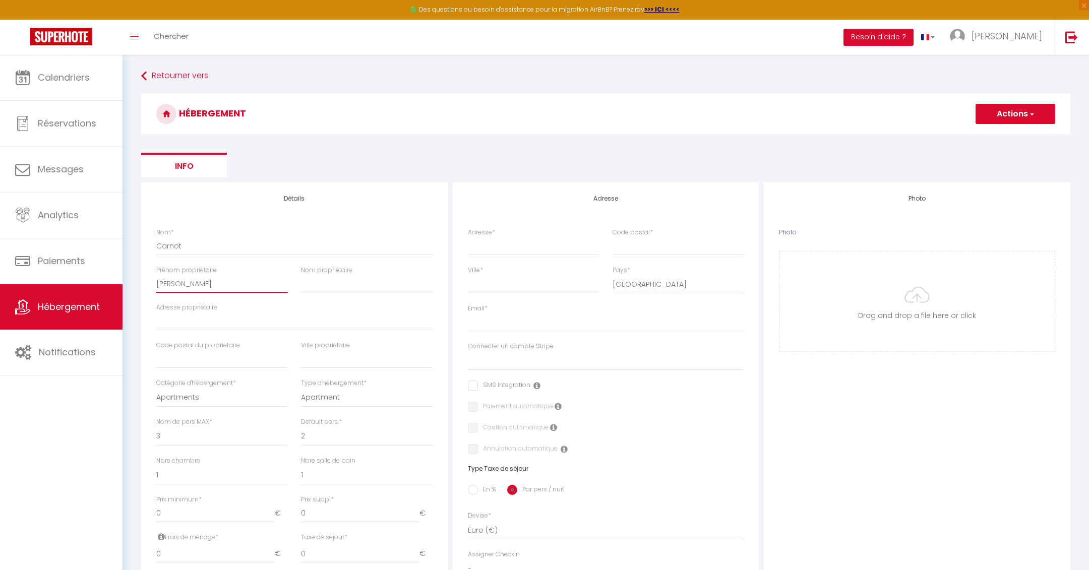
select select
checkbox input "false"
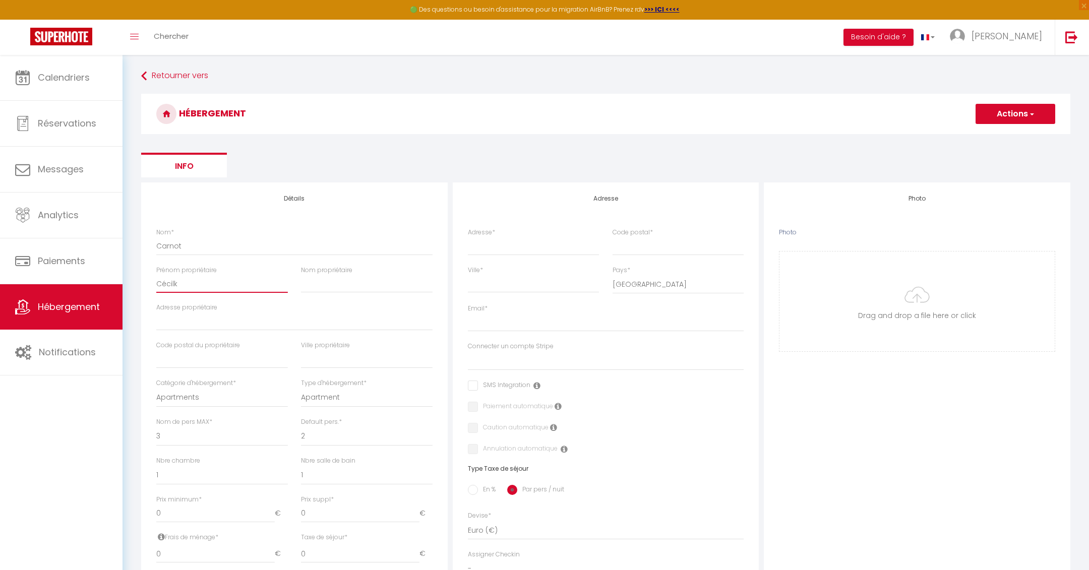
checkbox input "false"
select select
click at [331, 282] on input "Nom propriétaire" at bounding box center [367, 284] width 132 height 18
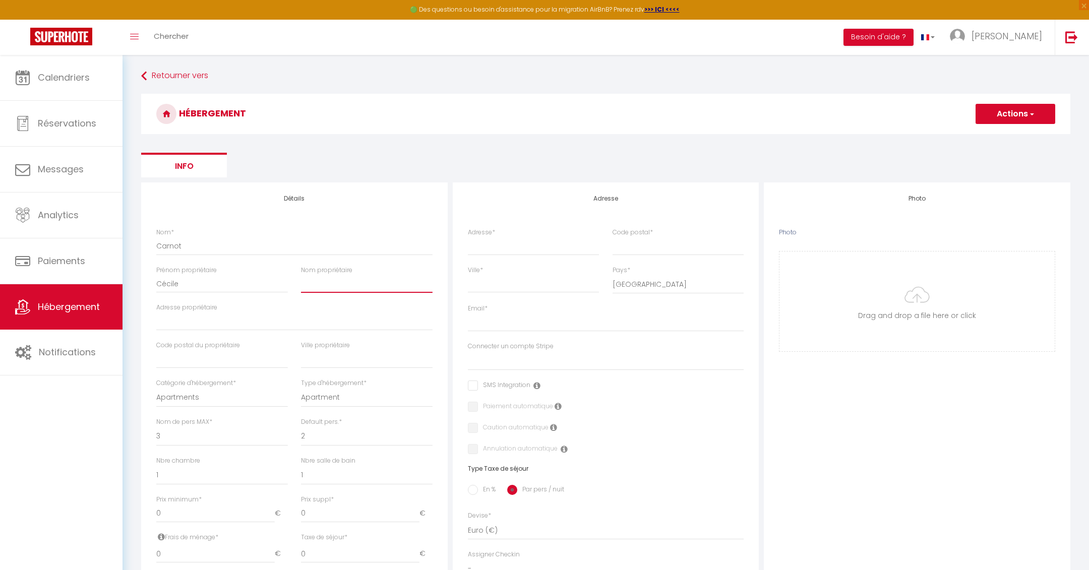
paste input "Chailloux"
click at [66, 309] on span "Hébergement" at bounding box center [69, 307] width 62 height 13
click at [200, 321] on input "Adresse propriétaire" at bounding box center [294, 322] width 276 height 18
paste input "22 rue carnot 74000 Annecy"
click at [482, 250] on input "Adresse *" at bounding box center [534, 246] width 132 height 18
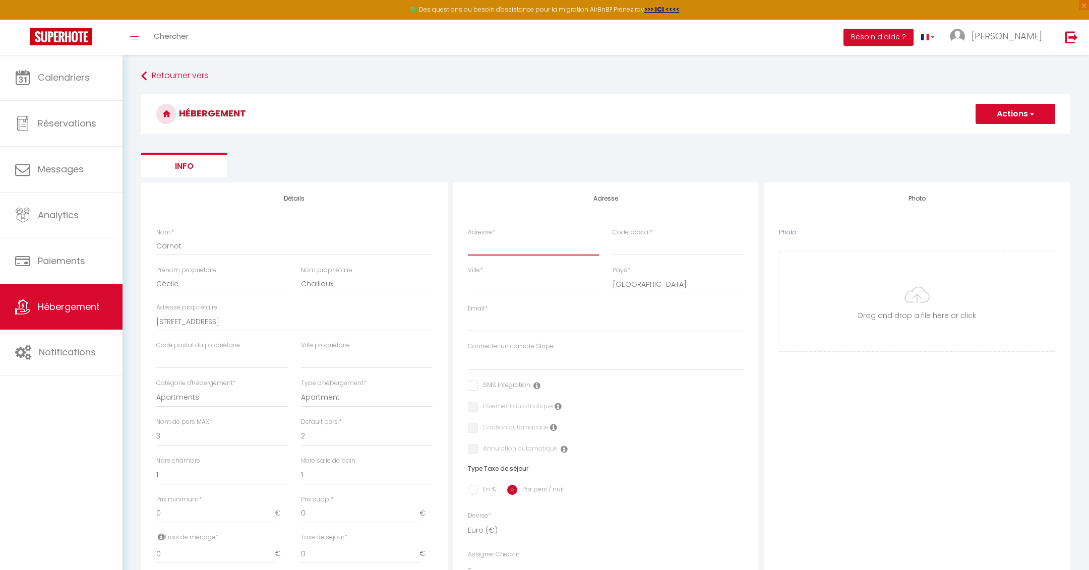
paste input "22 rue carnot 74000 Annecy"
drag, startPoint x: 515, startPoint y: 246, endPoint x: 634, endPoint y: 246, distance: 118.0
click at [634, 246] on div "Adresse * 22 rue carnot 74000 Annecy Code postal *" at bounding box center [607, 247] width 290 height 38
click at [634, 246] on input "Code postal *" at bounding box center [679, 246] width 132 height 18
paste input "74000 Annecy"
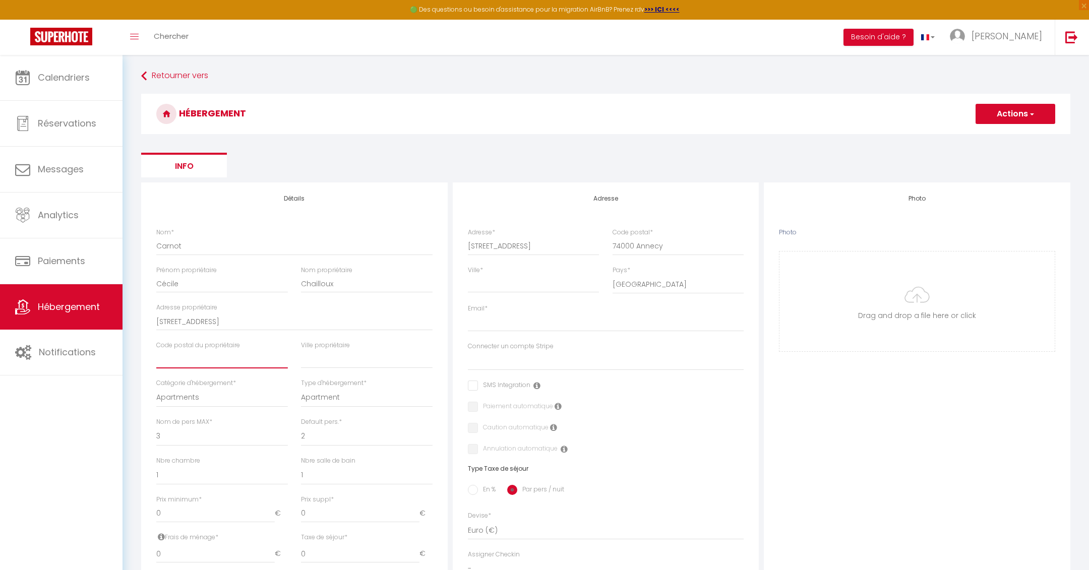
click at [210, 360] on input "text" at bounding box center [222, 360] width 132 height 18
paste input "74000 Annecy"
click at [196, 361] on input "74000 Annecy" at bounding box center [222, 360] width 132 height 18
click at [333, 364] on input "text" at bounding box center [367, 360] width 132 height 18
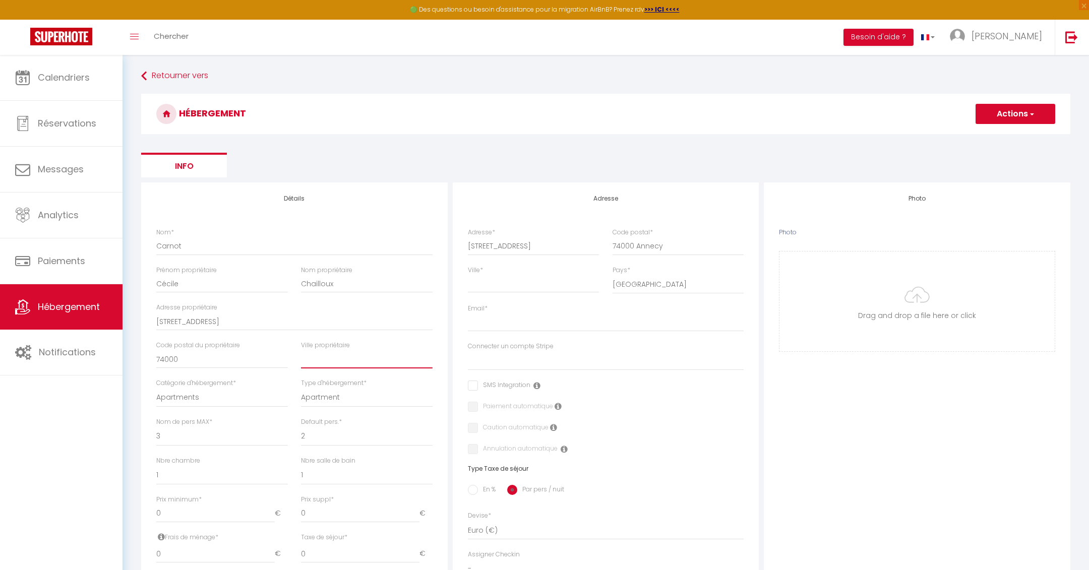
paste input "Annecy"
click at [522, 283] on input "Ville *" at bounding box center [534, 284] width 132 height 18
paste input "Annecy"
click at [653, 247] on input "74000 Annecy" at bounding box center [679, 246] width 132 height 18
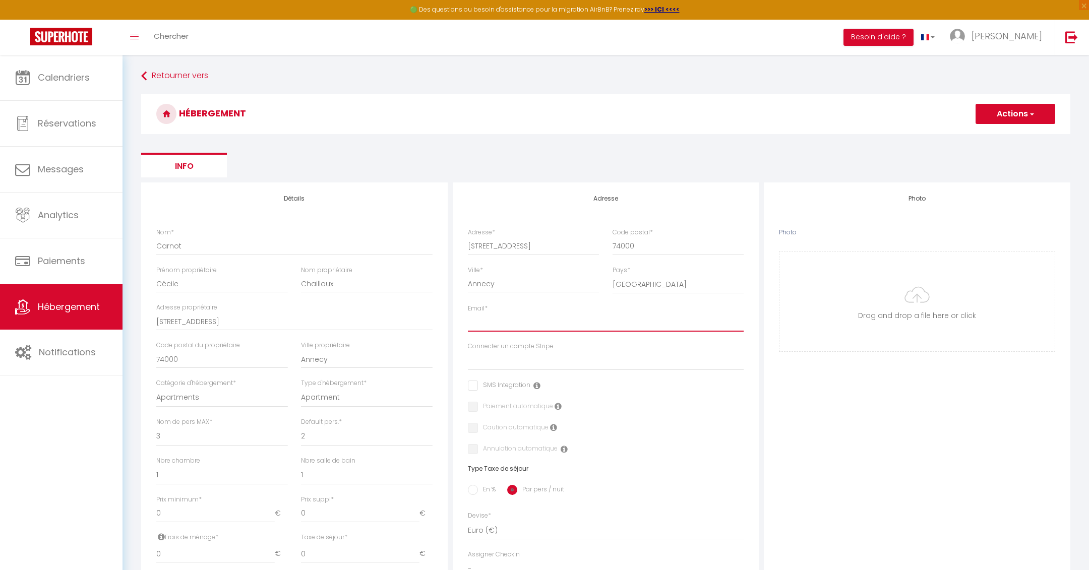
click at [491, 319] on input "Email *" at bounding box center [606, 323] width 276 height 18
paste input "[EMAIL_ADDRESS][DOMAIN_NAME]"
click at [906, 310] on input "Photo" at bounding box center [917, 302] width 275 height 100
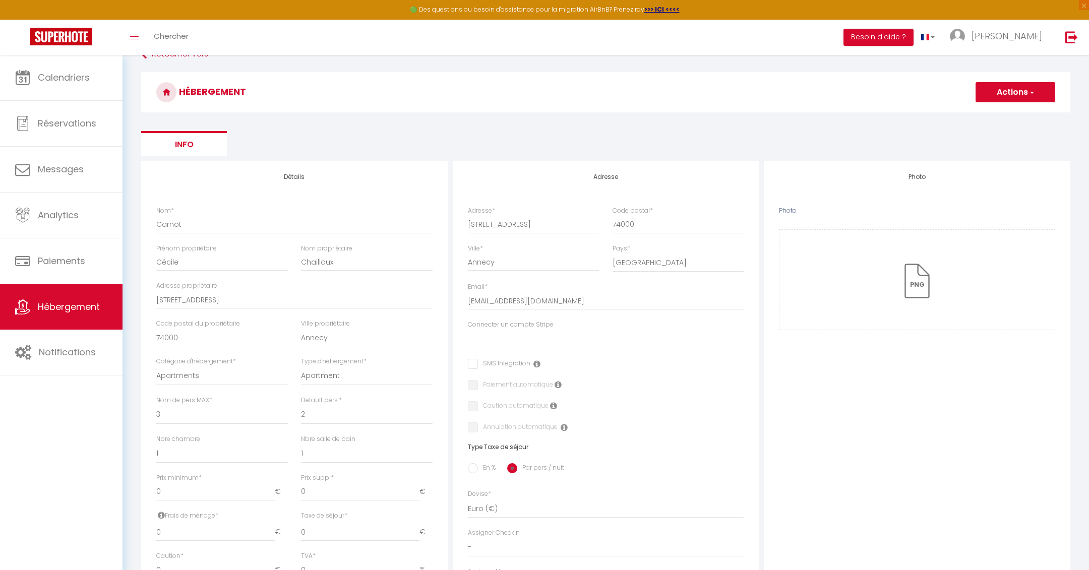
scroll to position [20, 0]
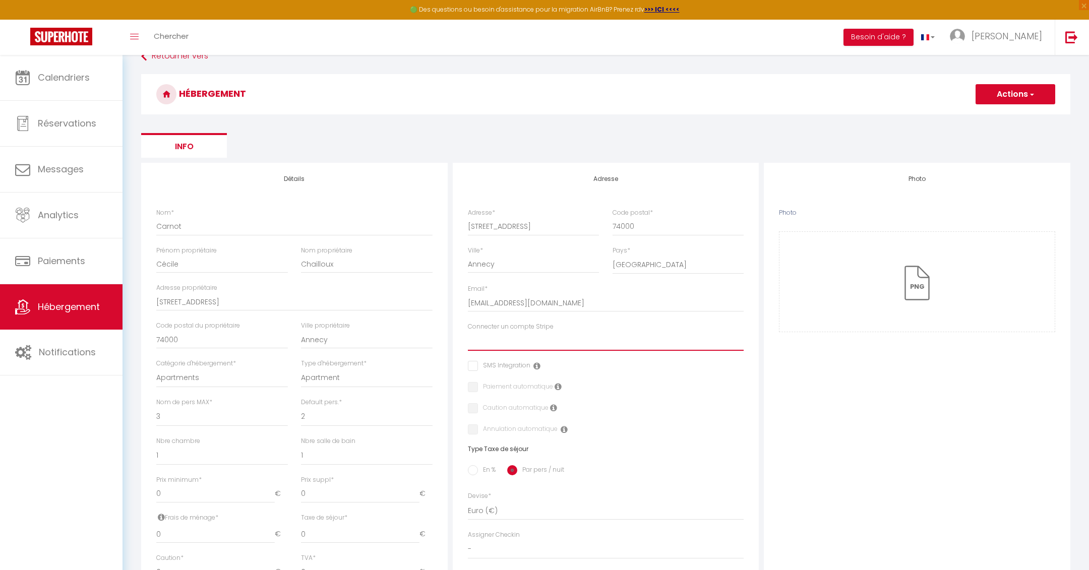
click at [516, 347] on select "ImmoConciergerie" at bounding box center [606, 341] width 276 height 19
click at [468, 332] on select "ImmoConciergerie" at bounding box center [606, 341] width 276 height 19
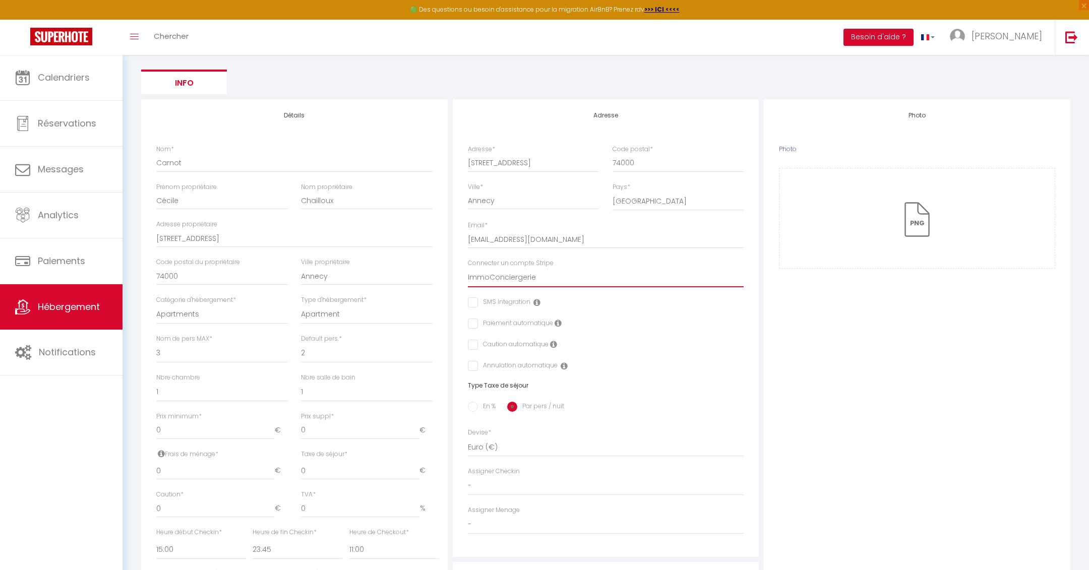
scroll to position [85, 0]
click at [475, 405] on input "En %" at bounding box center [473, 405] width 10 height 10
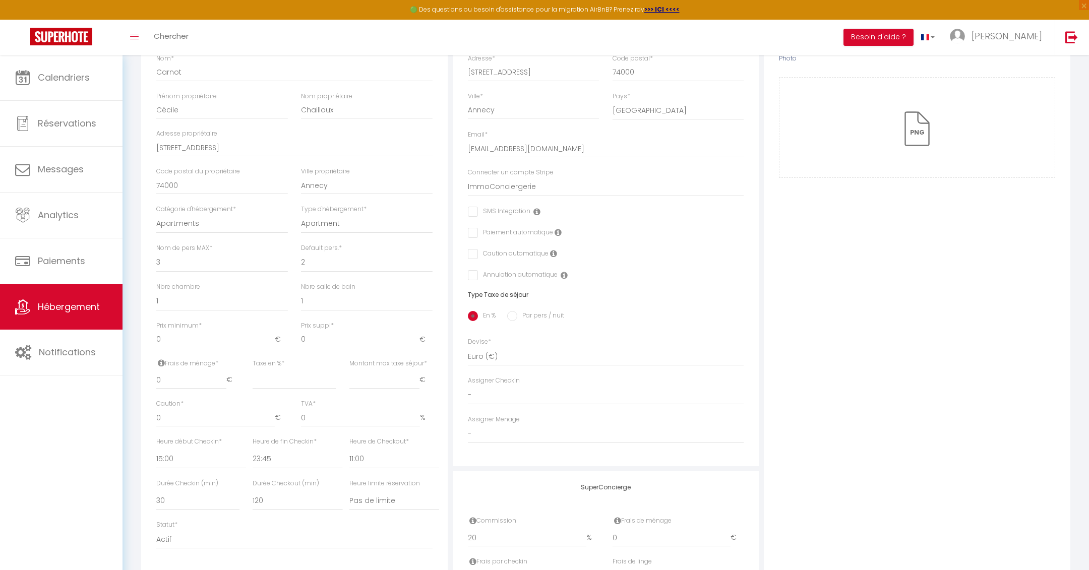
scroll to position [176, 0]
click at [231, 262] on select "1 2 3 4 5 6 7 8 9 10 11 12 13 14" at bounding box center [222, 261] width 132 height 19
click at [156, 252] on select "1 2 3 4 5 6 7 8 9 10 11 12 13 14" at bounding box center [222, 261] width 132 height 19
click at [349, 259] on select "1 2 3 4 5 6 7 8 9 10 11 12 13 14" at bounding box center [367, 261] width 132 height 19
click at [301, 252] on select "1 2 3 4 5 6 7 8 9 10 11 12 13 14" at bounding box center [367, 261] width 132 height 19
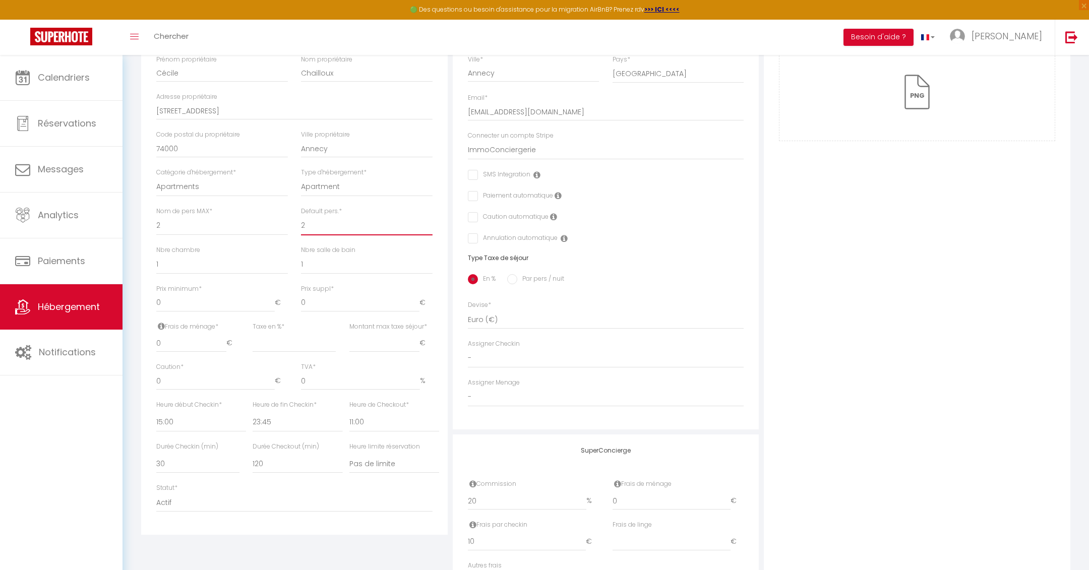
scroll to position [222, 0]
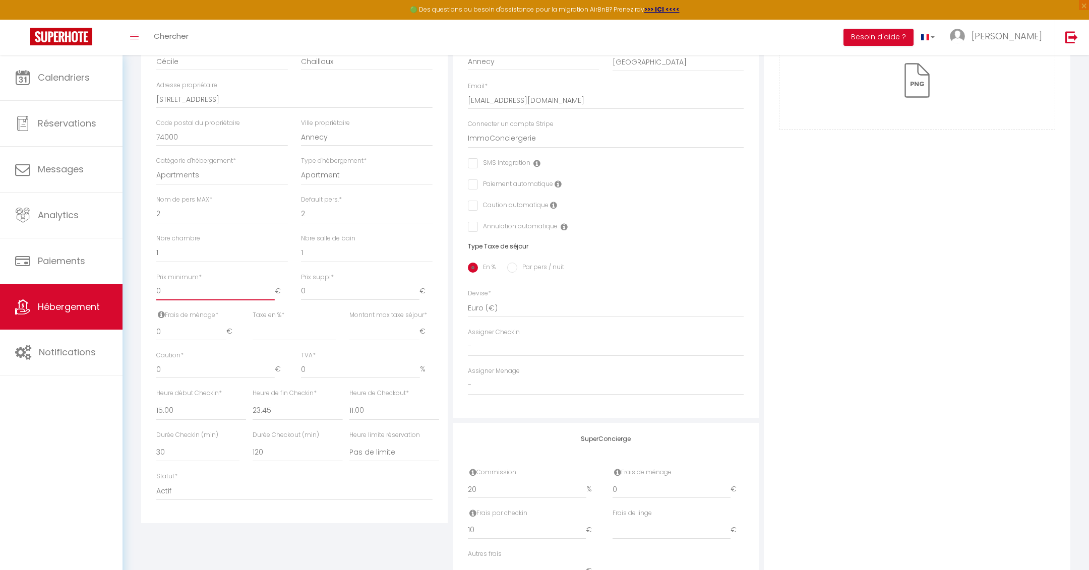
click at [199, 293] on input "0" at bounding box center [215, 291] width 119 height 18
click at [199, 331] on input "0" at bounding box center [191, 332] width 70 height 18
click at [299, 523] on div "Détails Nom * Carnot Prénom propriétaire Cécile Nom propriétaire Chailloux Adre…" at bounding box center [294, 241] width 307 height 563
click at [180, 367] on input "0" at bounding box center [215, 370] width 119 height 18
click at [135, 362] on div "Retourner vers HÉBERGEMENT Actions Enregistrer Info Modèle personnalisé × Titre…" at bounding box center [606, 224] width 943 height 759
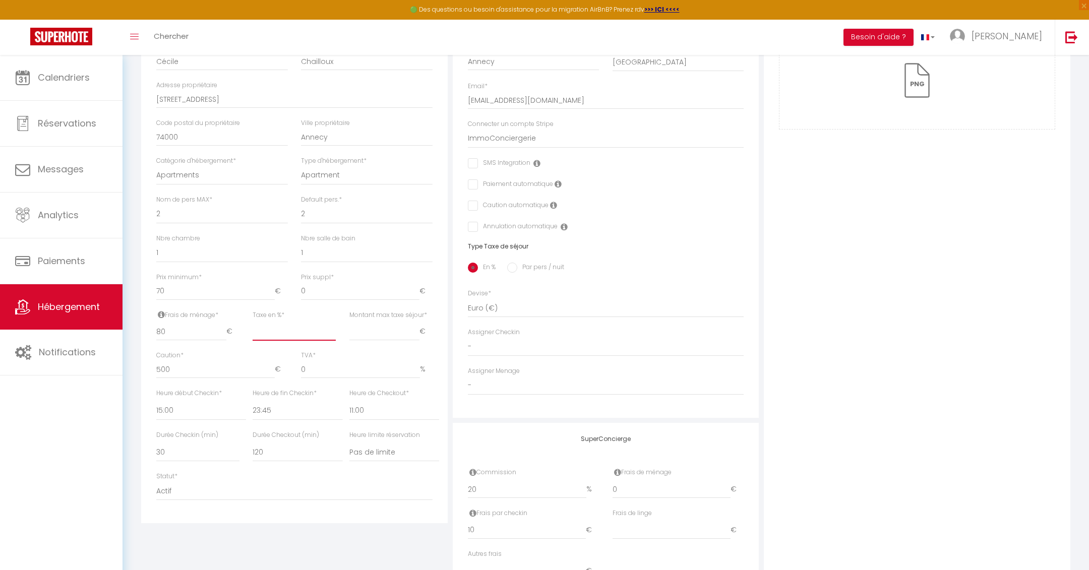
click at [282, 335] on input "Taxe en % *" at bounding box center [294, 332] width 83 height 18
click at [386, 335] on input "Montant max taxe séjour *" at bounding box center [385, 332] width 70 height 18
click at [312, 542] on div "Détails Nom * Carnot Prénom propriétaire Cécile Nom propriétaire Chailloux Adre…" at bounding box center [295, 281] width 312 height 643
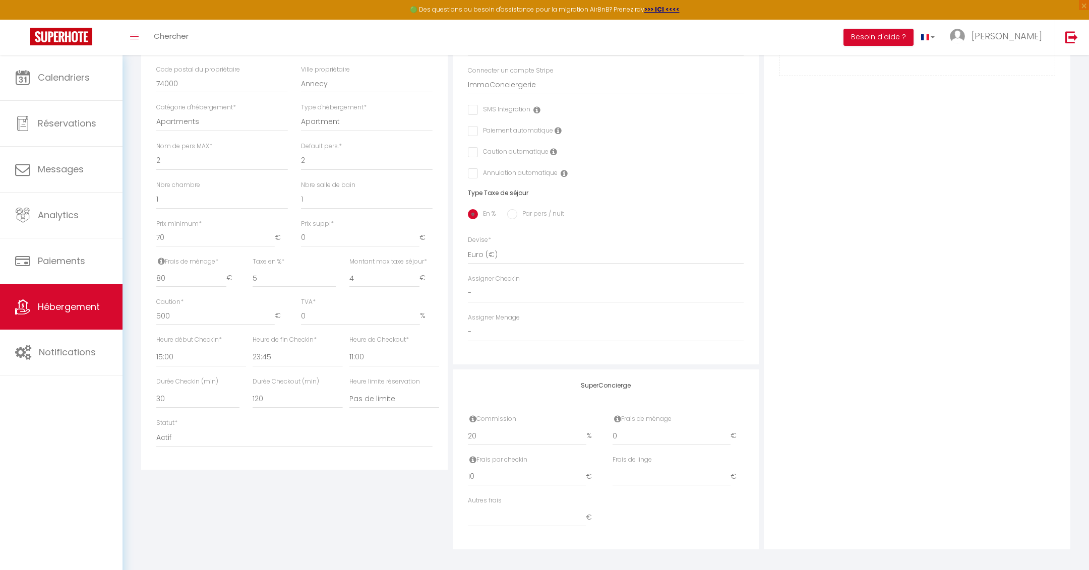
scroll to position [279, 0]
click at [495, 471] on input "10" at bounding box center [527, 474] width 119 height 18
click at [315, 489] on div "Détails Nom * Carnot Prénom propriétaire Cécile Nom propriétaire Chailloux Adre…" at bounding box center [295, 224] width 312 height 643
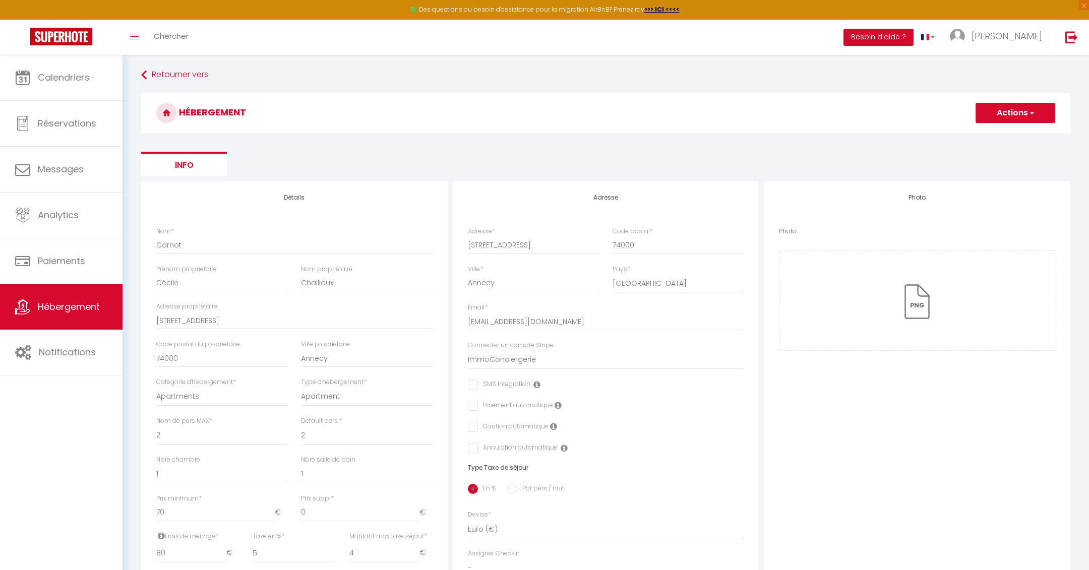
scroll to position [0, 0]
click at [1034, 124] on div "Actions Enregistrer" at bounding box center [1011, 114] width 90 height 20
click at [1025, 121] on button "Actions" at bounding box center [1016, 114] width 80 height 20
click at [1011, 136] on input "Enregistrer" at bounding box center [1004, 136] width 37 height 10
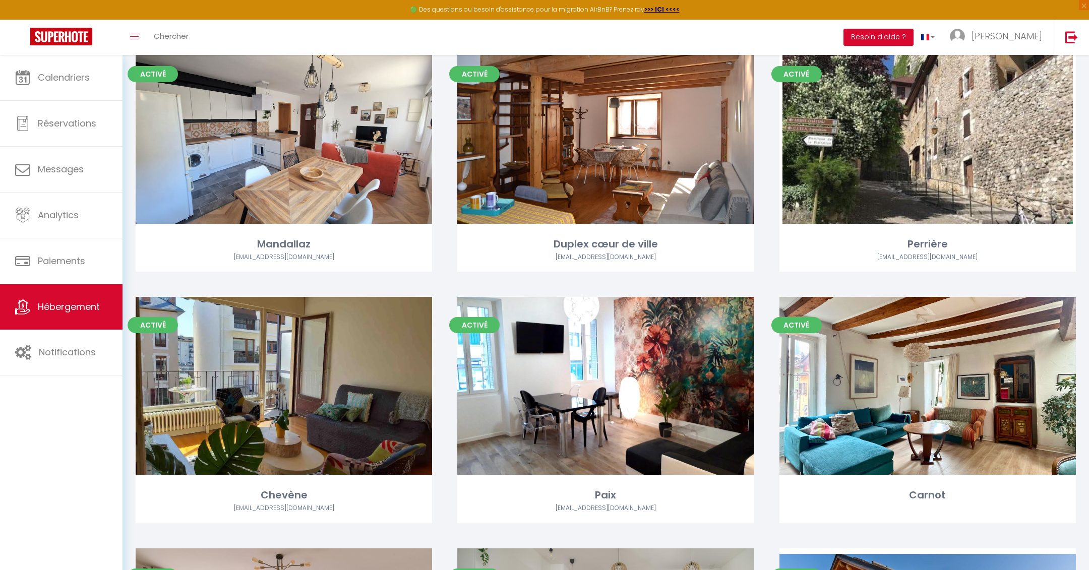
scroll to position [334, 0]
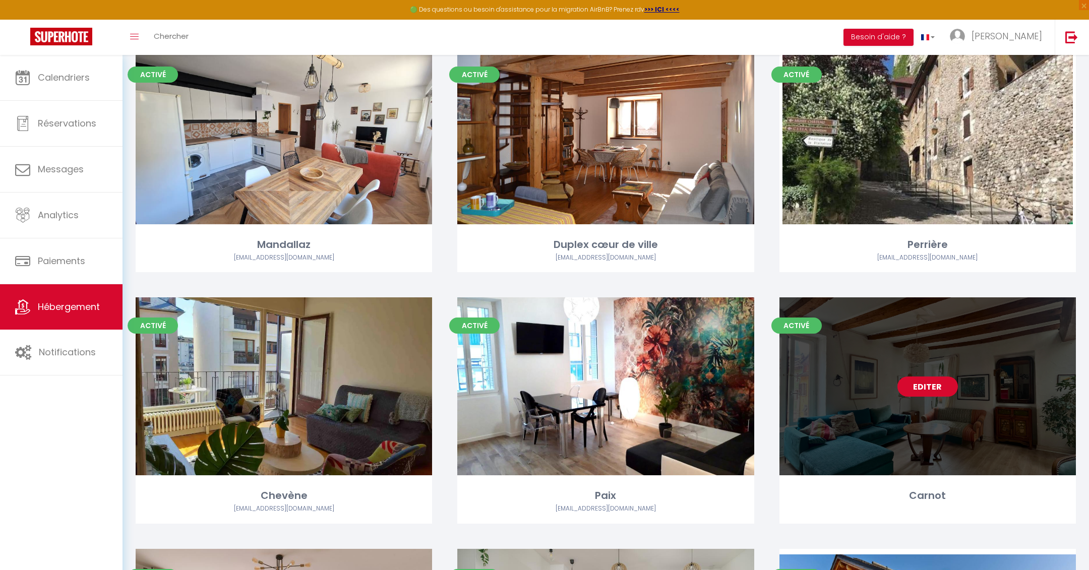
click at [928, 391] on link "Editer" at bounding box center [928, 387] width 61 height 20
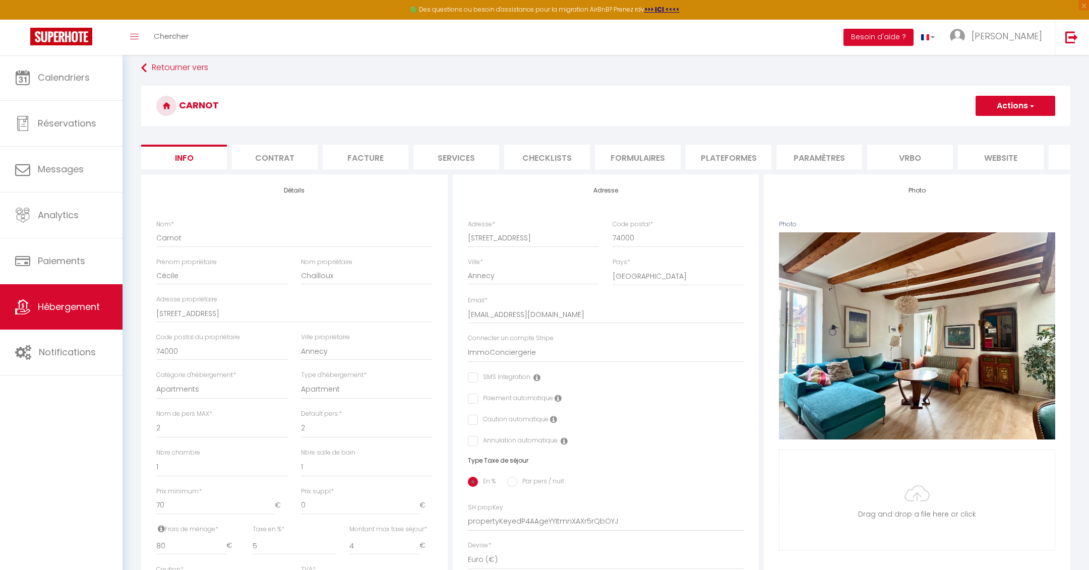
scroll to position [6, 0]
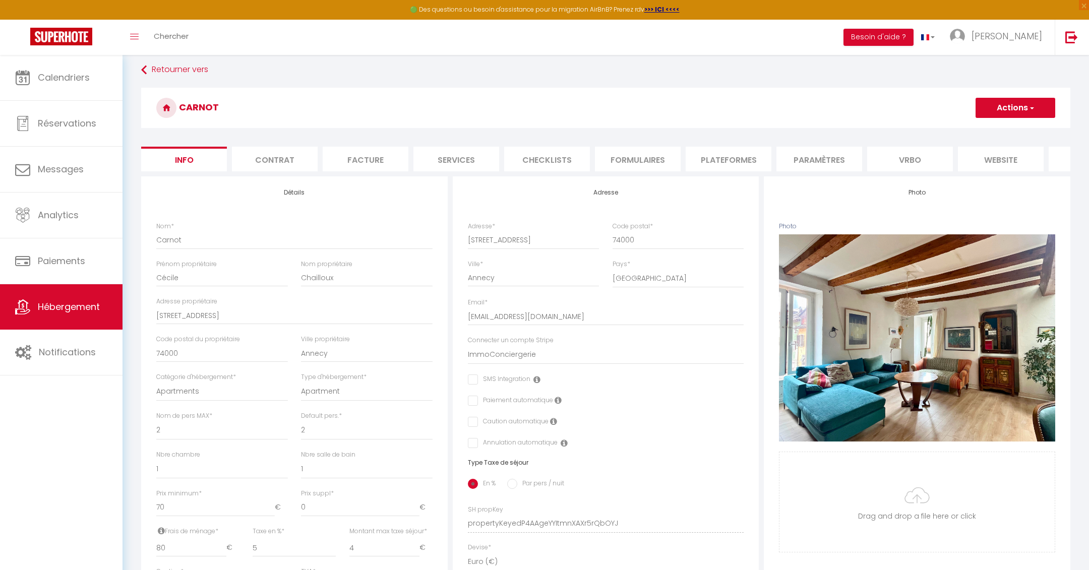
click at [276, 160] on li "Contrat" at bounding box center [275, 159] width 86 height 25
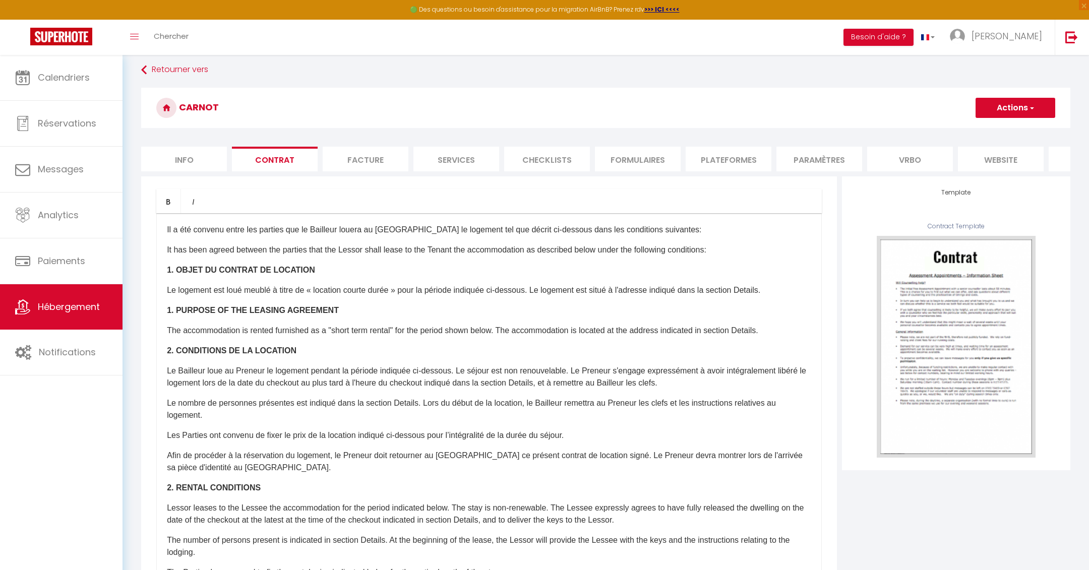
click at [367, 158] on li "Facture" at bounding box center [366, 159] width 86 height 25
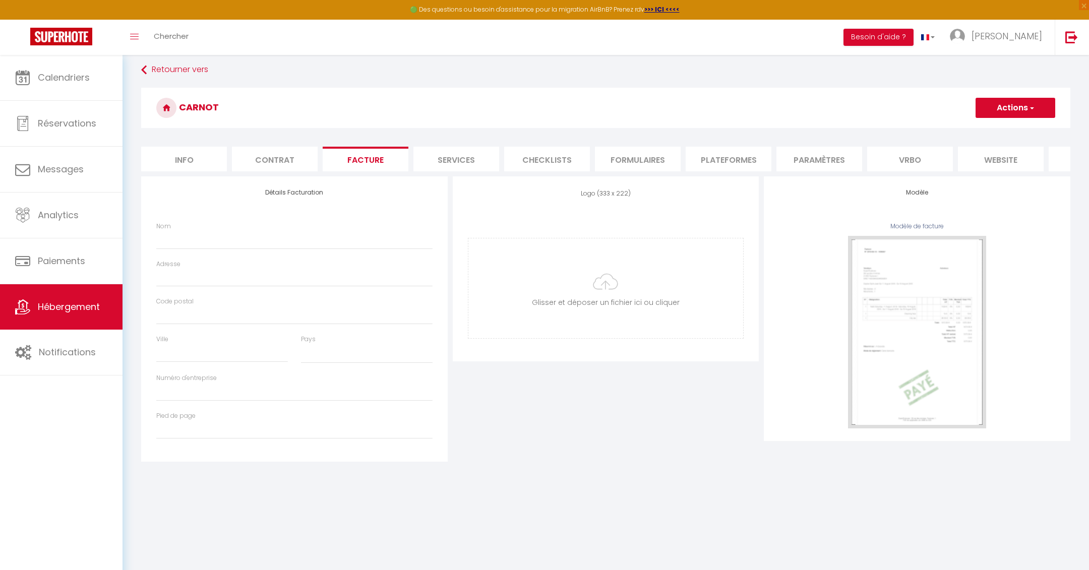
click at [712, 164] on li "Plateformes" at bounding box center [729, 159] width 86 height 25
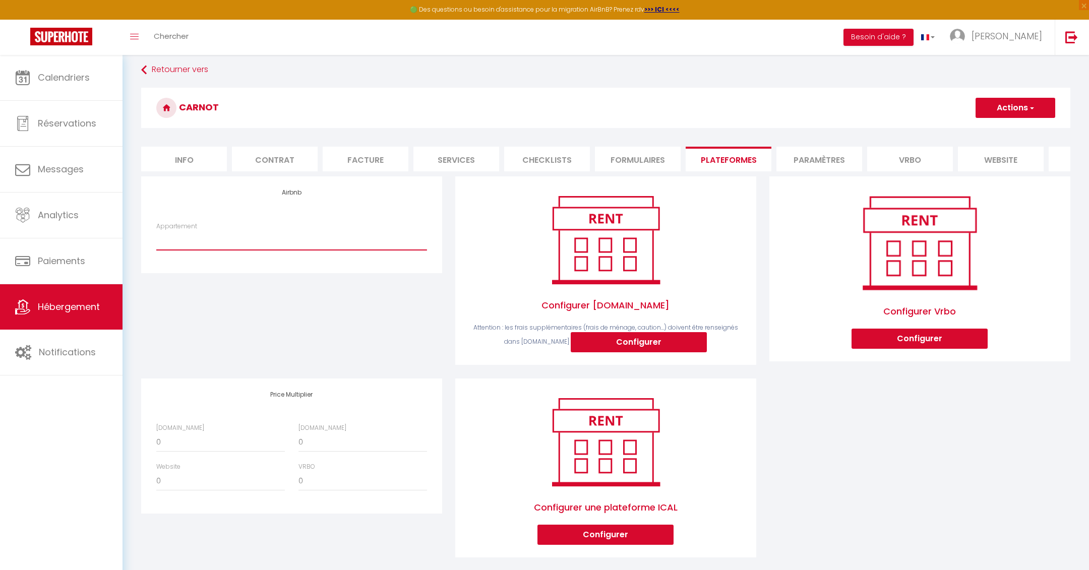
click at [326, 239] on select "Carnot · Appartement spacieux 90 m² cœur historique Annecy - youriattali@immoco…" at bounding box center [291, 240] width 271 height 19
click at [156, 231] on select "Carnot · Appartement spacieux 90 m² cœur historique Annecy - youriattali@immoco…" at bounding box center [291, 240] width 271 height 19
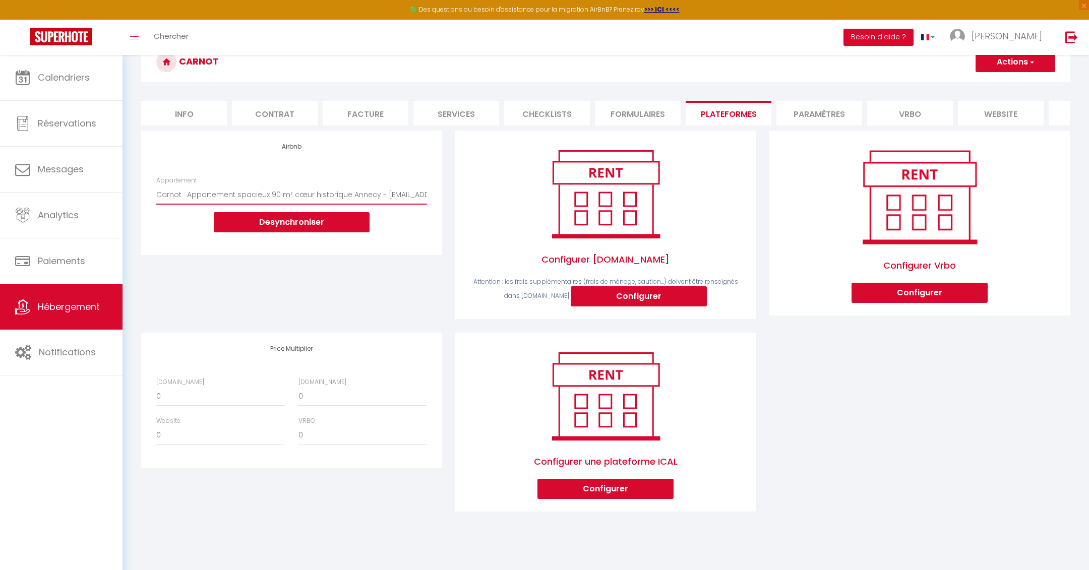
scroll to position [53, 0]
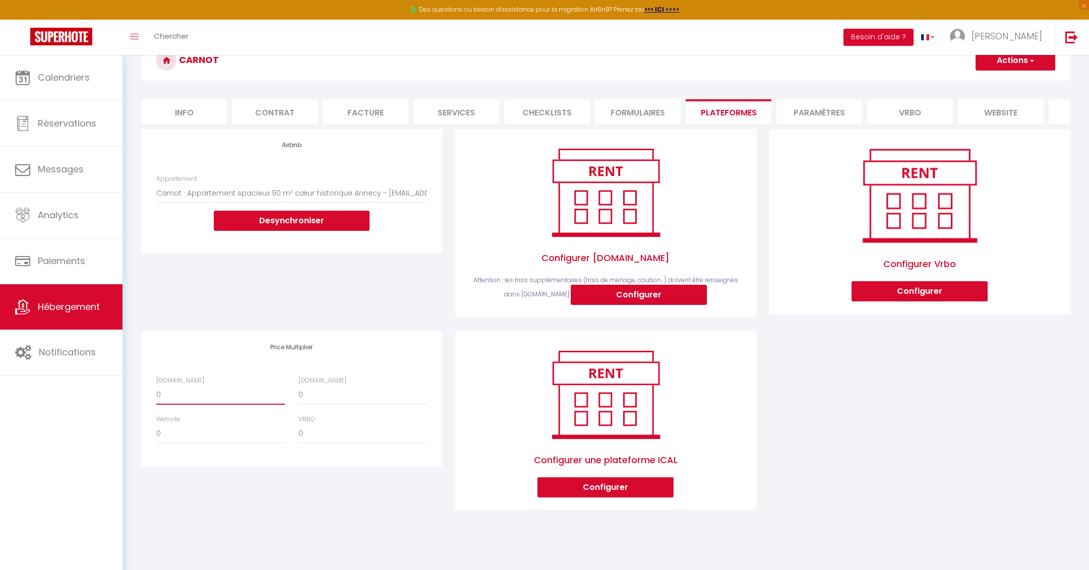
click at [221, 396] on select "0 + 1 % + 2 % + 3 % + 4 % + 5 % + 6 % + 7 % + 8 % + 9 %" at bounding box center [220, 395] width 129 height 19
click at [156, 386] on select "0 + 1 % + 2 % + 3 % + 4 % + 5 % + 6 % + 7 % + 8 % + 9 %" at bounding box center [220, 395] width 129 height 19
click at [324, 395] on select "0 + 1 % + 2 % + 3 % + 4 % + 5 % + 6 % + 7 % + 8 % + 9 %" at bounding box center [363, 395] width 129 height 19
click at [299, 386] on select "0 + 1 % + 2 % + 3 % + 4 % + 5 % + 6 % + 7 % + 8 % + 9 %" at bounding box center [363, 395] width 129 height 19
click at [344, 487] on div "Price Multiplier Airbnb.com 0 + 1 % + 2 % + 3 % + 4 % + 5 % + 6 % + 7 %" at bounding box center [292, 427] width 314 height 193
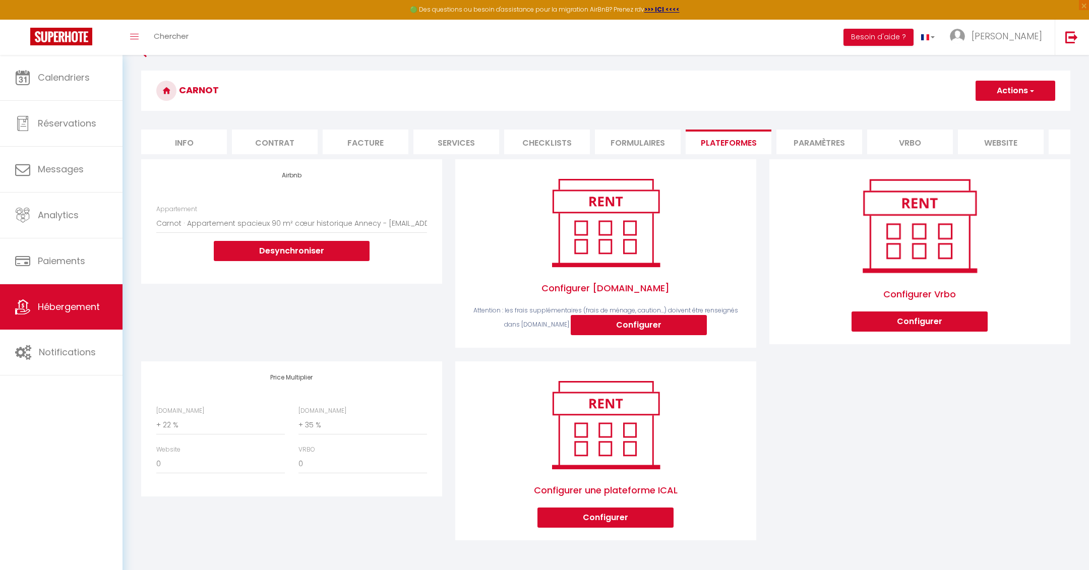
scroll to position [0, 0]
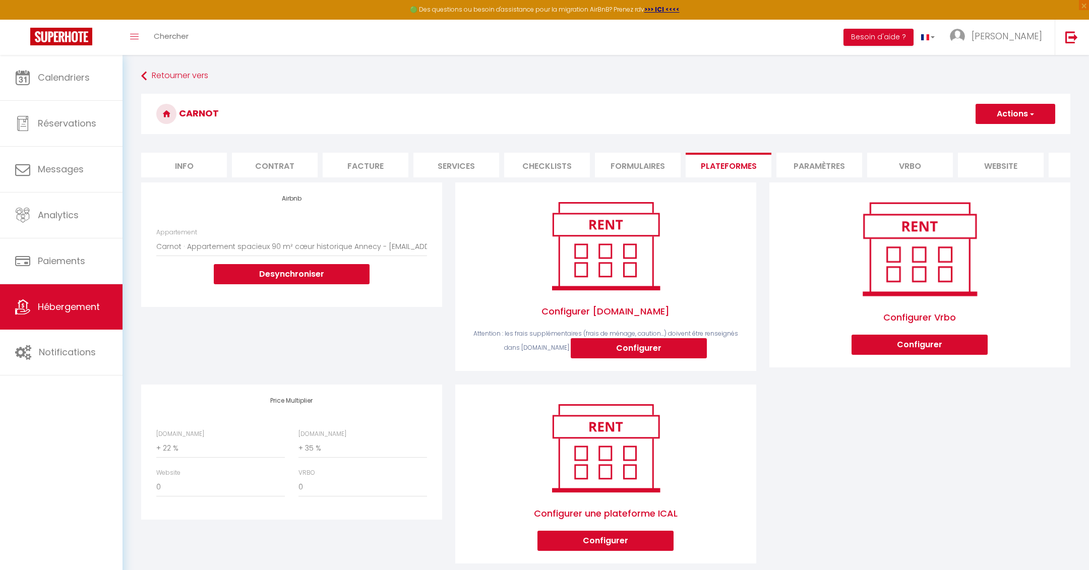
click at [1023, 111] on button "Actions" at bounding box center [1016, 114] width 80 height 20
click at [1000, 136] on link "Enregistrer" at bounding box center [1015, 136] width 80 height 13
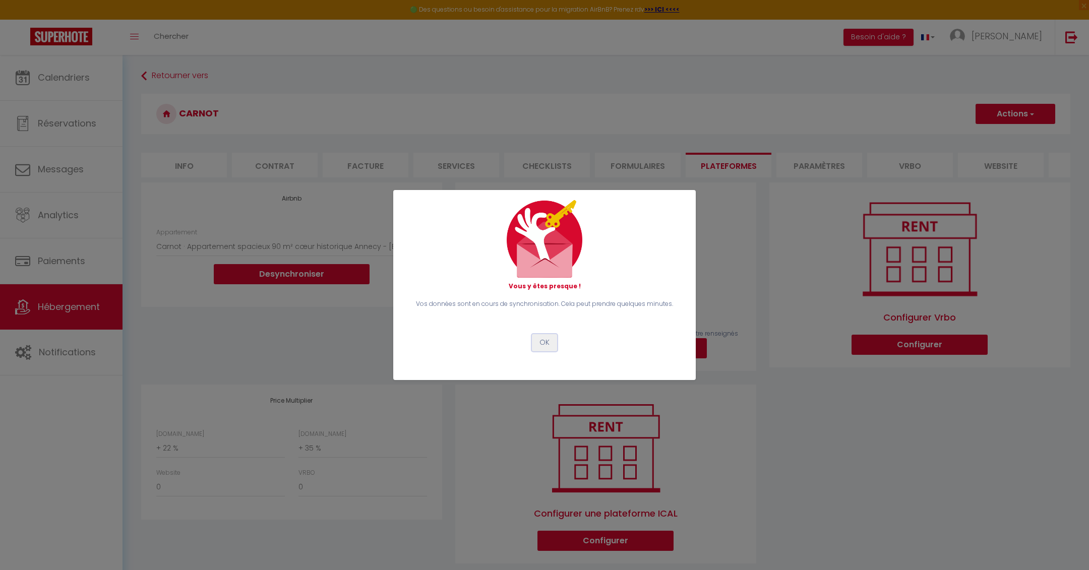
click at [548, 342] on button "OK" at bounding box center [544, 342] width 25 height 17
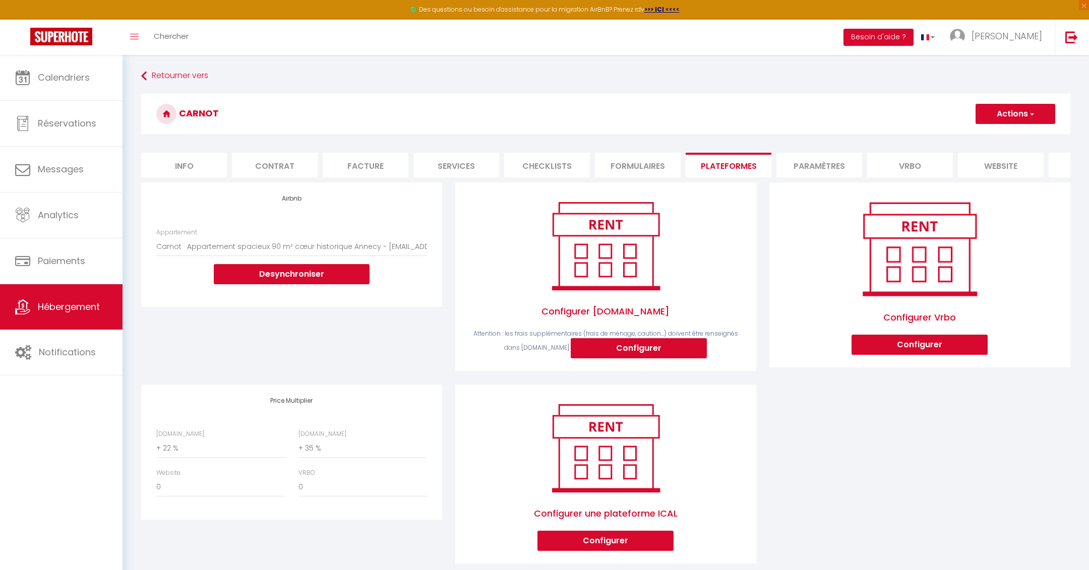
click at [827, 164] on li "Paramètres" at bounding box center [820, 165] width 86 height 25
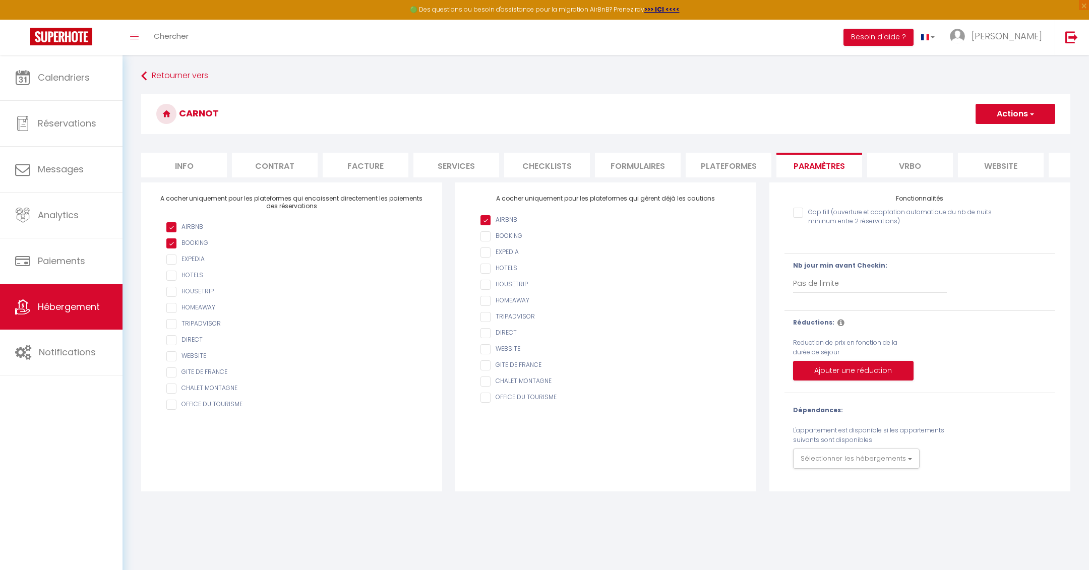
scroll to position [0, 69]
click at [943, 161] on li "website" at bounding box center [933, 165] width 86 height 25
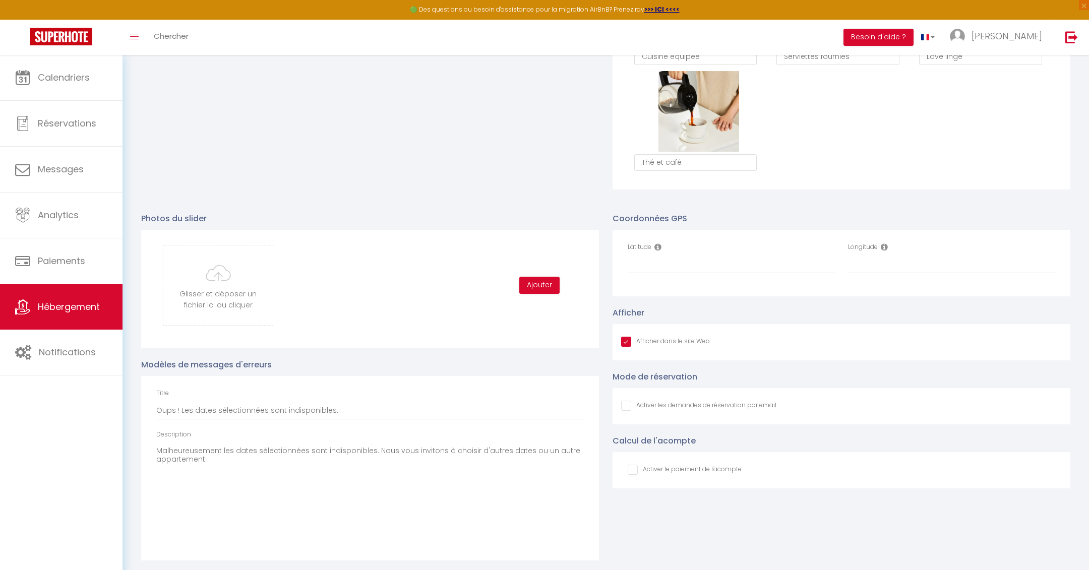
scroll to position [914, 0]
drag, startPoint x: 610, startPoint y: 216, endPoint x: 688, endPoint y: 215, distance: 77.7
click at [688, 215] on div "Coordonnées GPS Latitude Longitude Afficher Afficher dans le site Web Mode de r…" at bounding box center [842, 380] width 472 height 359
copy label "Coordonnées GPS"
click at [702, 260] on input "Latitude" at bounding box center [731, 263] width 207 height 18
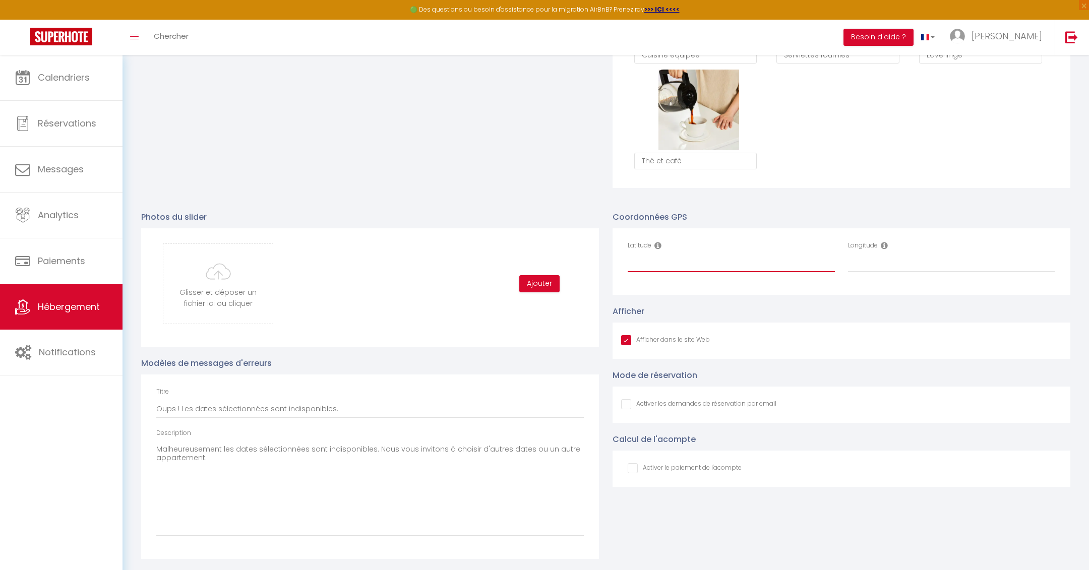
paste input "45.9016184"
click at [894, 264] on input "Longitude" at bounding box center [951, 263] width 207 height 18
paste input "6.1256354"
click at [857, 495] on div "Coordonnées GPS Latitude 45.9016184 Longitude 6.1256354 Afficher Afficher dans …" at bounding box center [842, 380] width 472 height 359
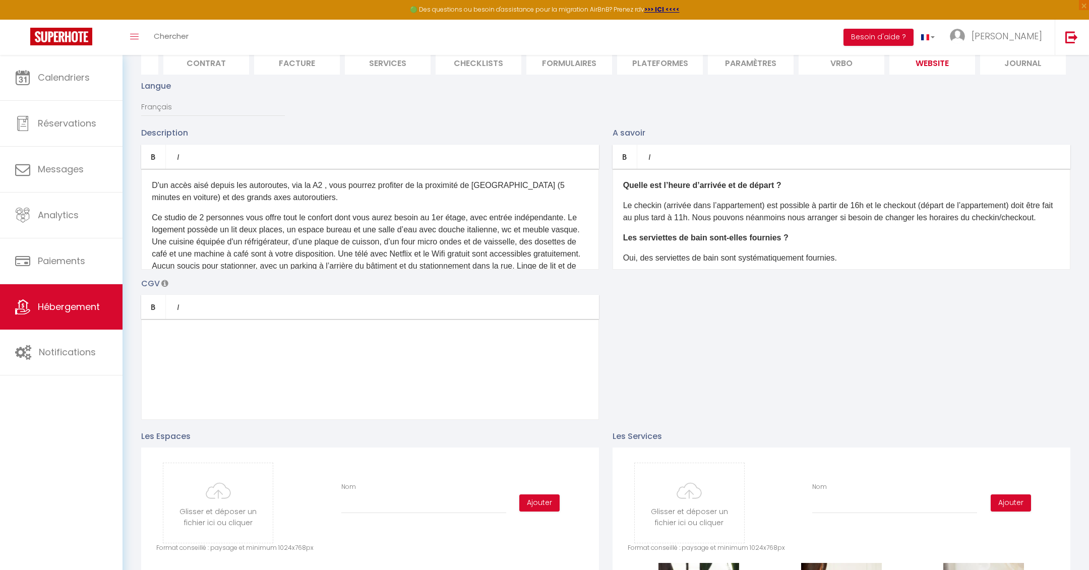
scroll to position [0, 0]
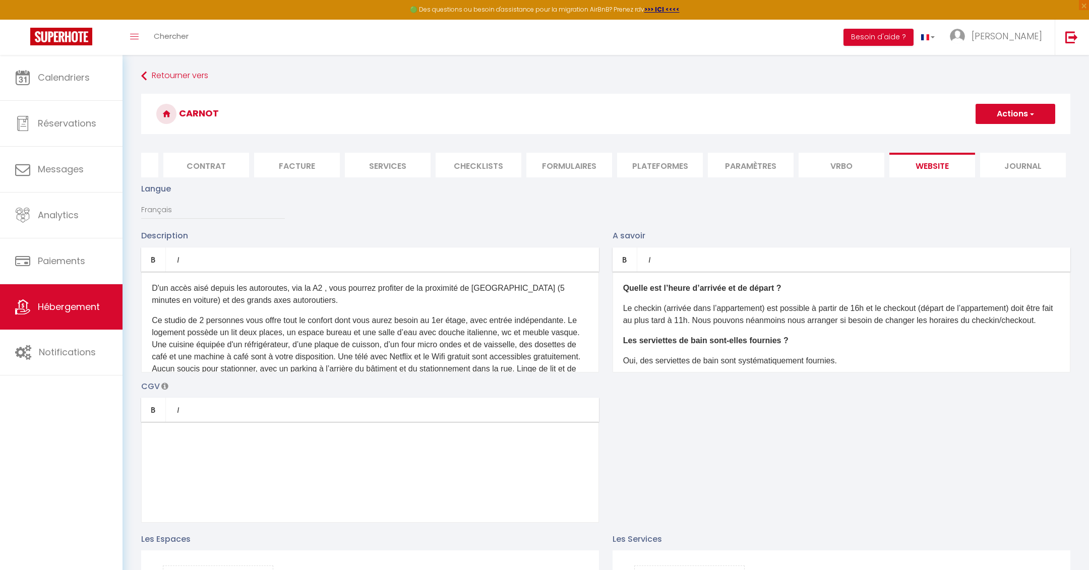
click at [1015, 107] on button "Actions" at bounding box center [1016, 114] width 80 height 20
click at [1000, 132] on input "Enregistrer" at bounding box center [1004, 136] width 37 height 10
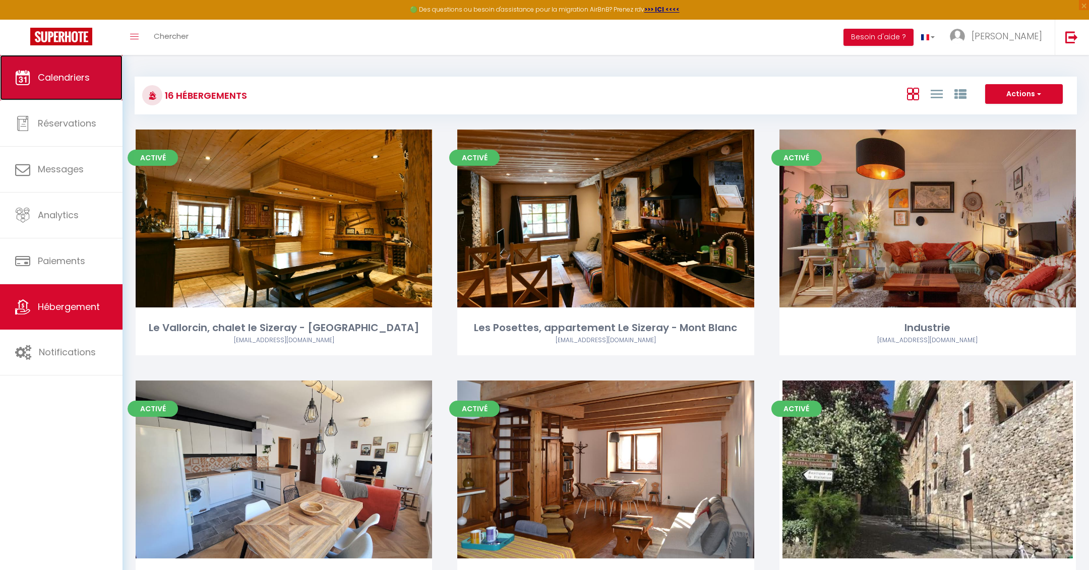
click at [67, 69] on link "Calendriers" at bounding box center [61, 77] width 123 height 45
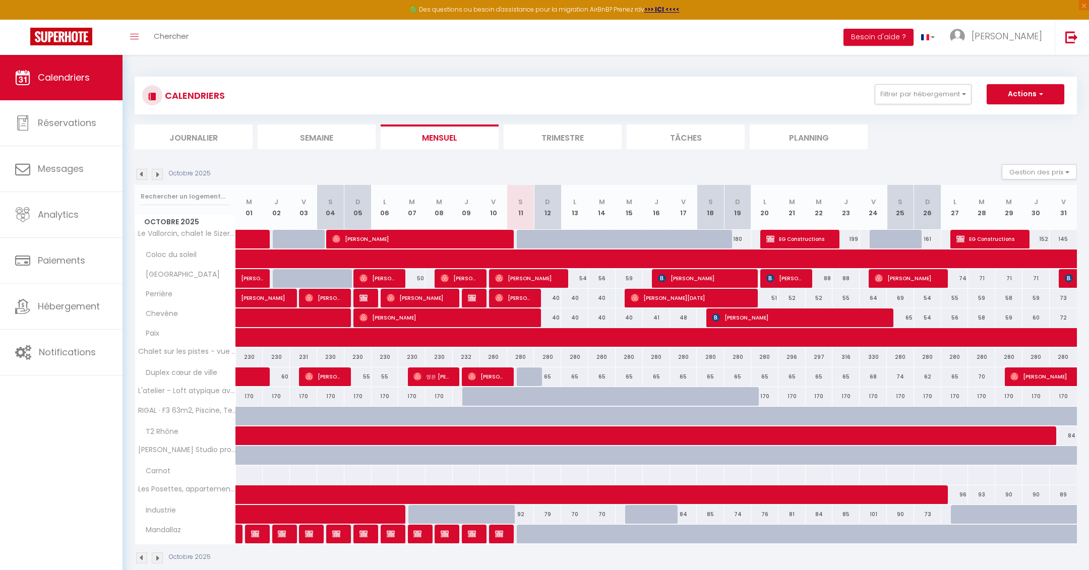
click at [519, 475] on div at bounding box center [521, 475] width 28 height 19
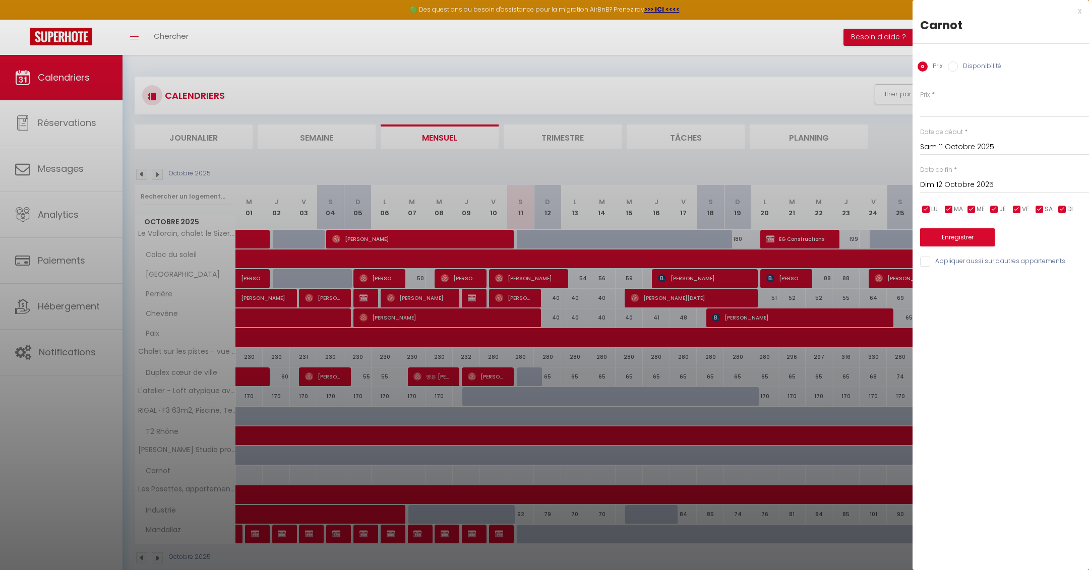
click at [949, 181] on input "Dim 12 Octobre 2025" at bounding box center [1005, 185] width 169 height 13
click at [1054, 204] on span ">" at bounding box center [1061, 202] width 22 height 20
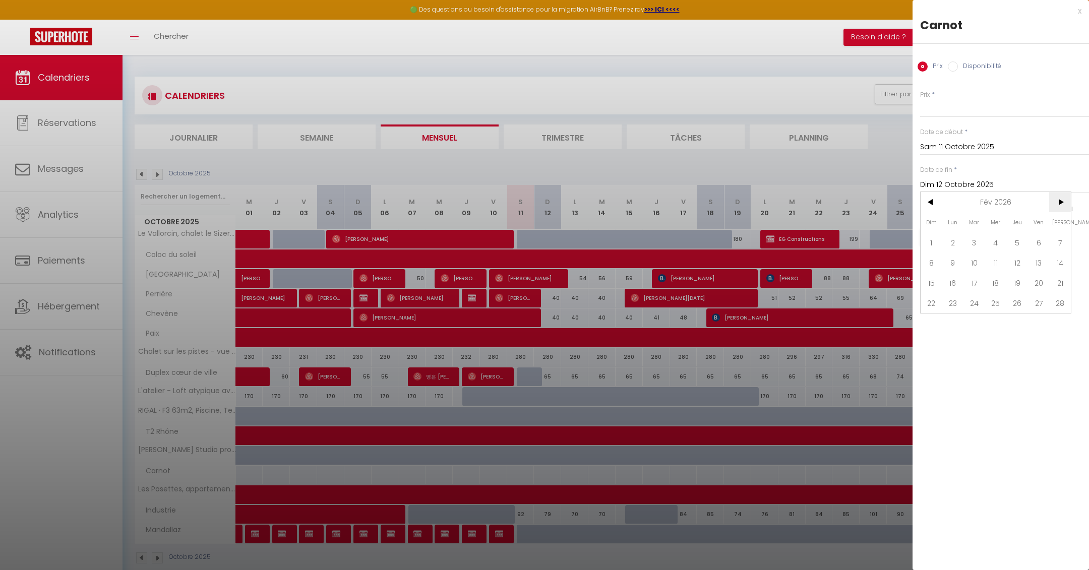
click at [1054, 204] on span ">" at bounding box center [1061, 202] width 22 height 20
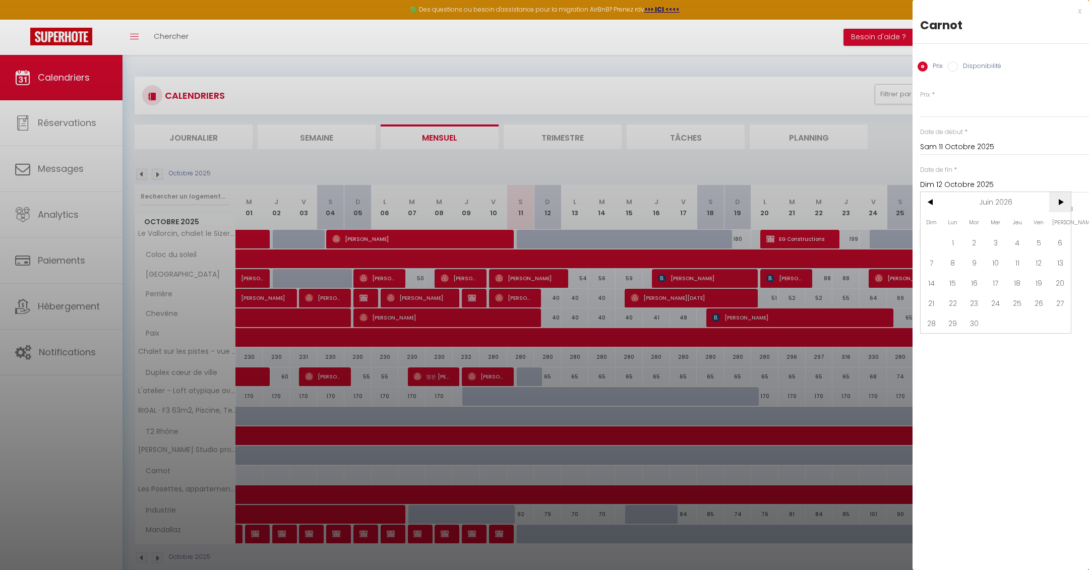
click at [1054, 204] on span ">" at bounding box center [1061, 202] width 22 height 20
click at [1015, 307] on span "22" at bounding box center [1018, 303] width 22 height 20
click at [963, 64] on label "Disponibilité" at bounding box center [979, 67] width 43 height 11
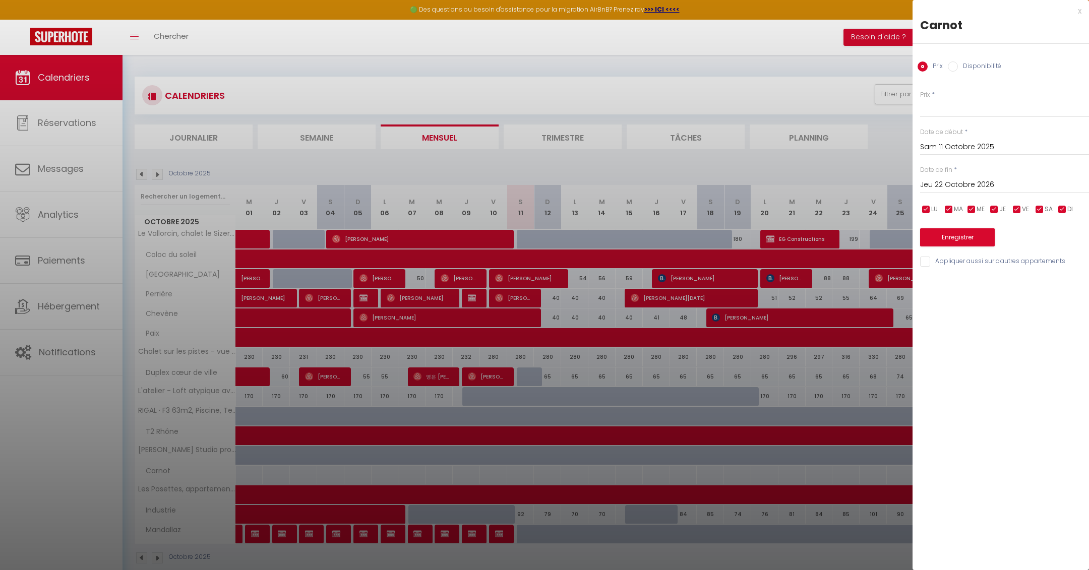
click at [958, 64] on input "Disponibilité" at bounding box center [953, 67] width 10 height 10
click at [929, 66] on label "Prix" at bounding box center [935, 67] width 15 height 11
click at [928, 66] on input "Prix" at bounding box center [923, 67] width 10 height 10
click at [947, 108] on input "Prix" at bounding box center [1005, 108] width 169 height 18
click at [958, 235] on button "Enregistrer" at bounding box center [958, 237] width 75 height 18
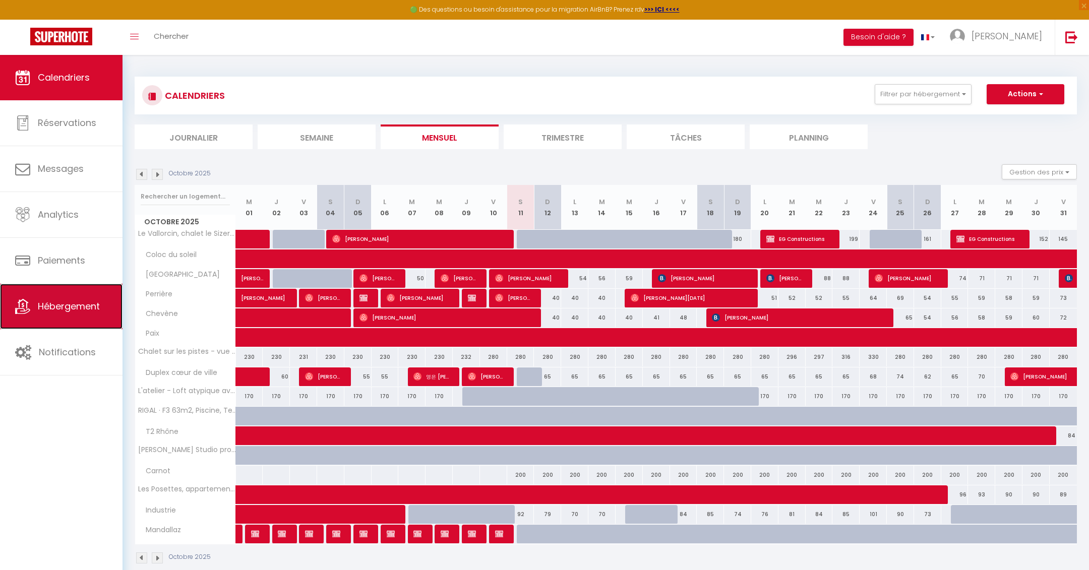
click at [62, 311] on span "Hébergement" at bounding box center [69, 306] width 62 height 13
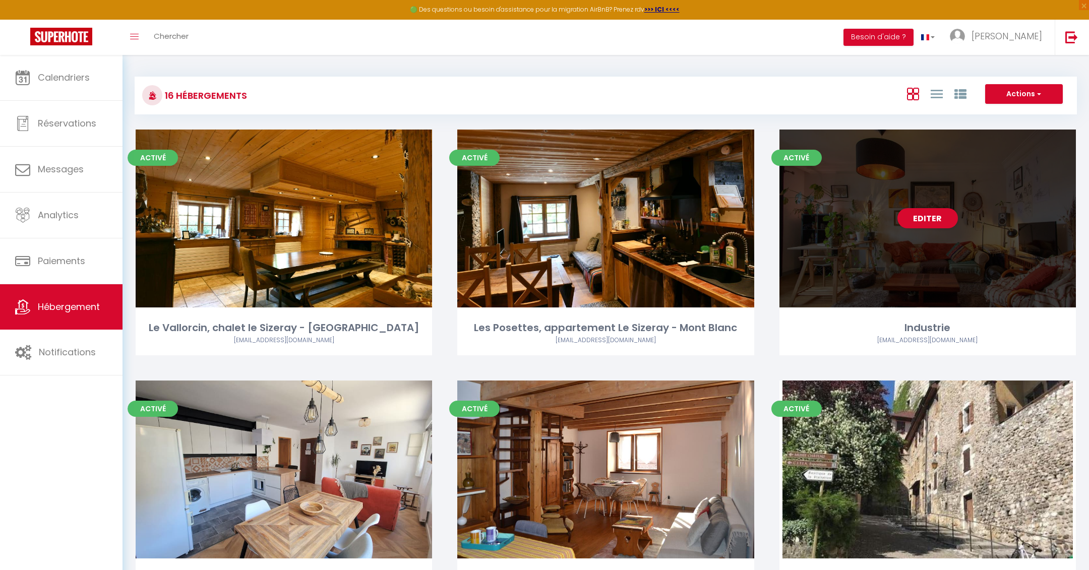
scroll to position [248, 0]
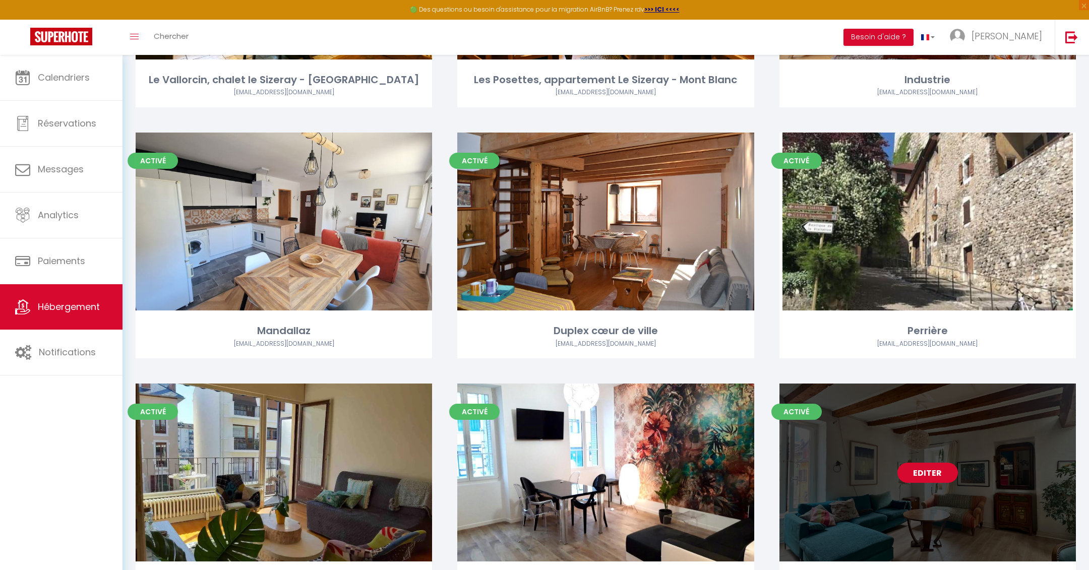
click at [942, 474] on link "Editer" at bounding box center [928, 473] width 61 height 20
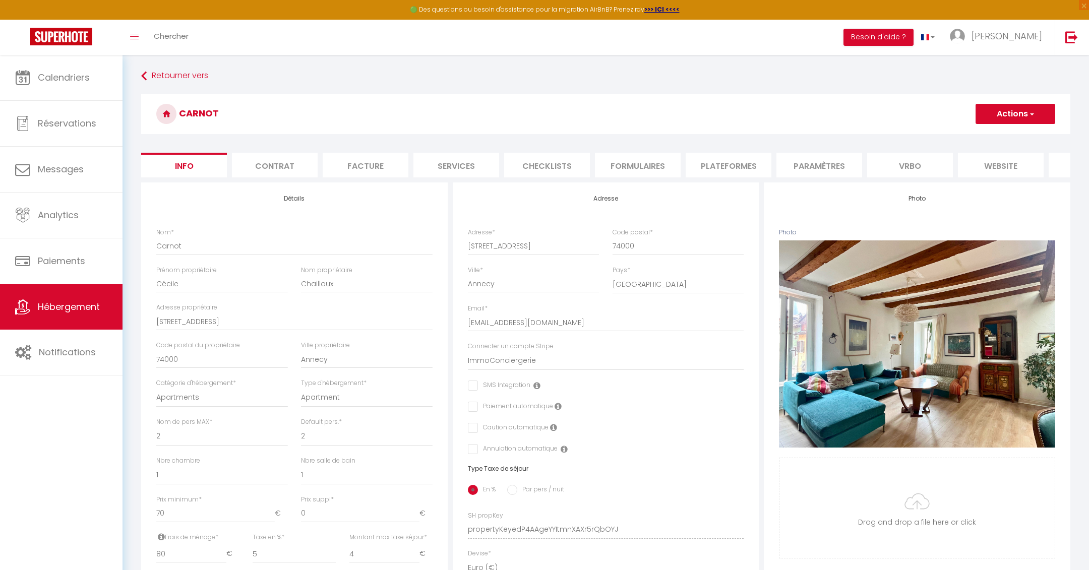
click at [467, 169] on li "Services" at bounding box center [457, 165] width 86 height 25
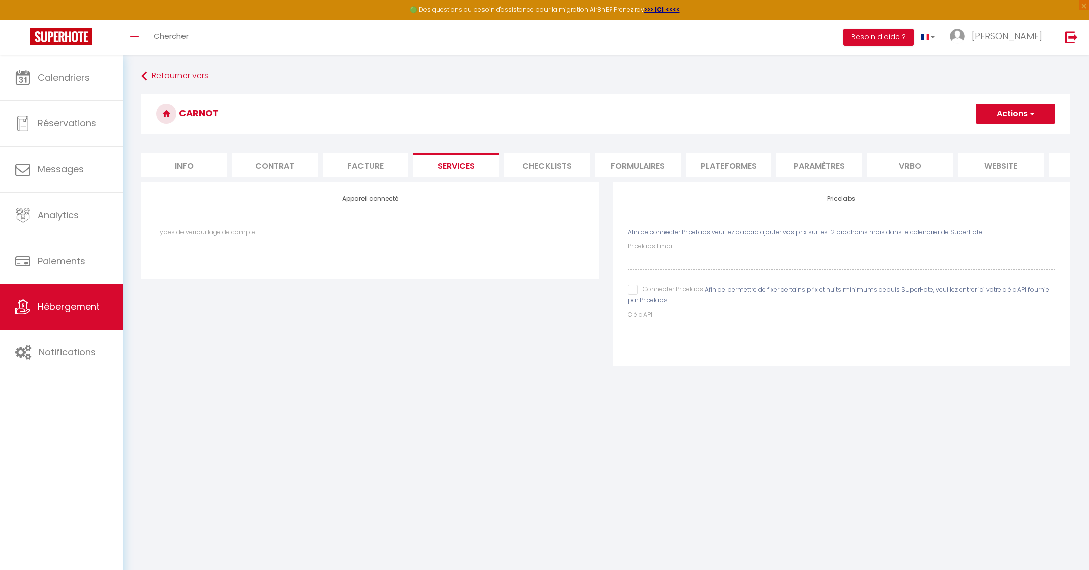
click at [635, 291] on input "Connecter Pricelabs" at bounding box center [666, 290] width 76 height 10
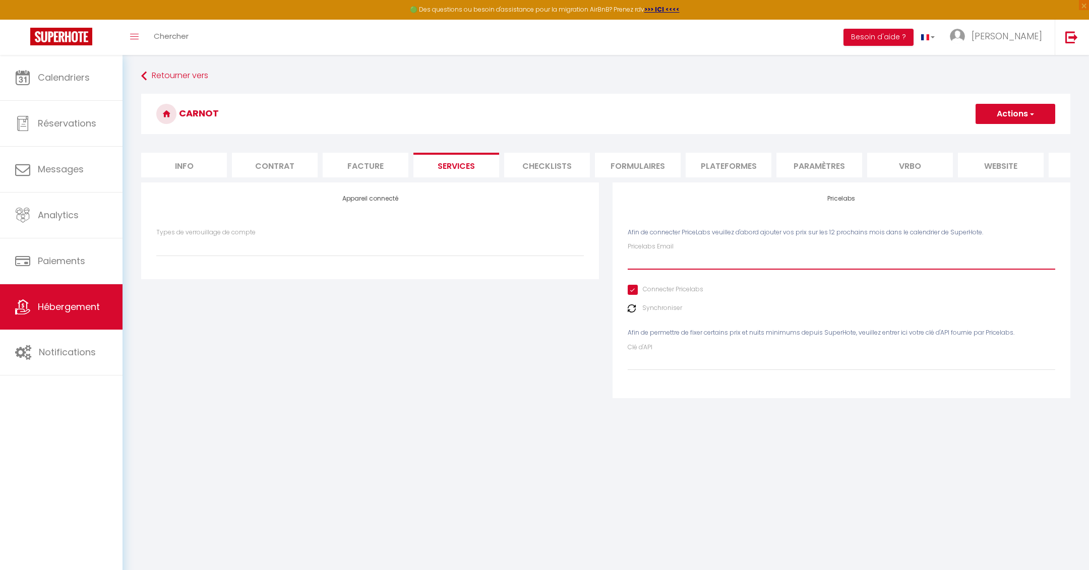
click at [721, 262] on input "Pricelabs Email" at bounding box center [842, 261] width 428 height 18
click at [1011, 114] on button "Actions" at bounding box center [1016, 114] width 80 height 20
click at [1003, 134] on link "Enregistrer" at bounding box center [1015, 136] width 80 height 13
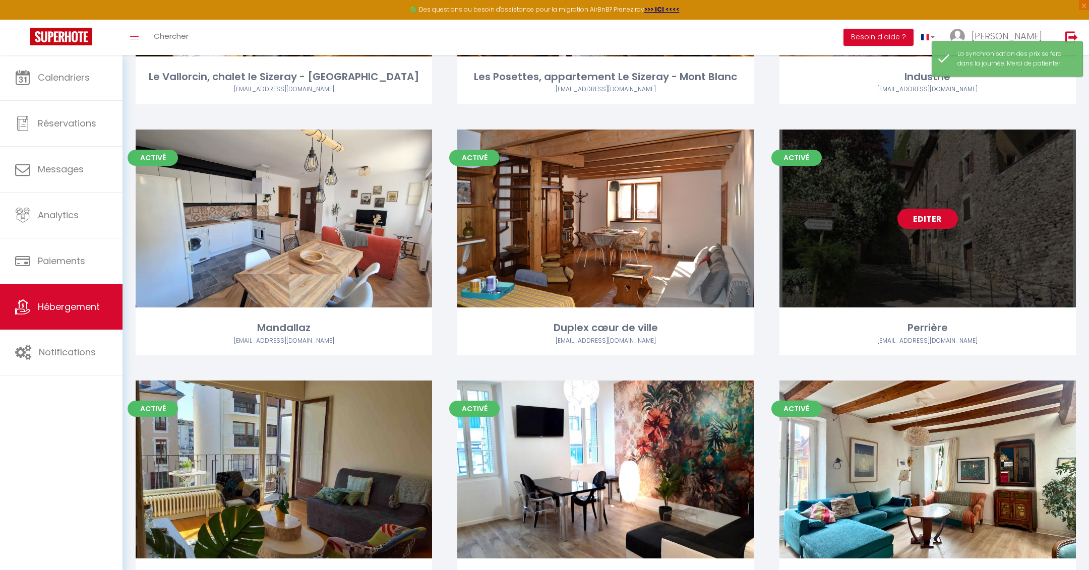
scroll to position [260, 0]
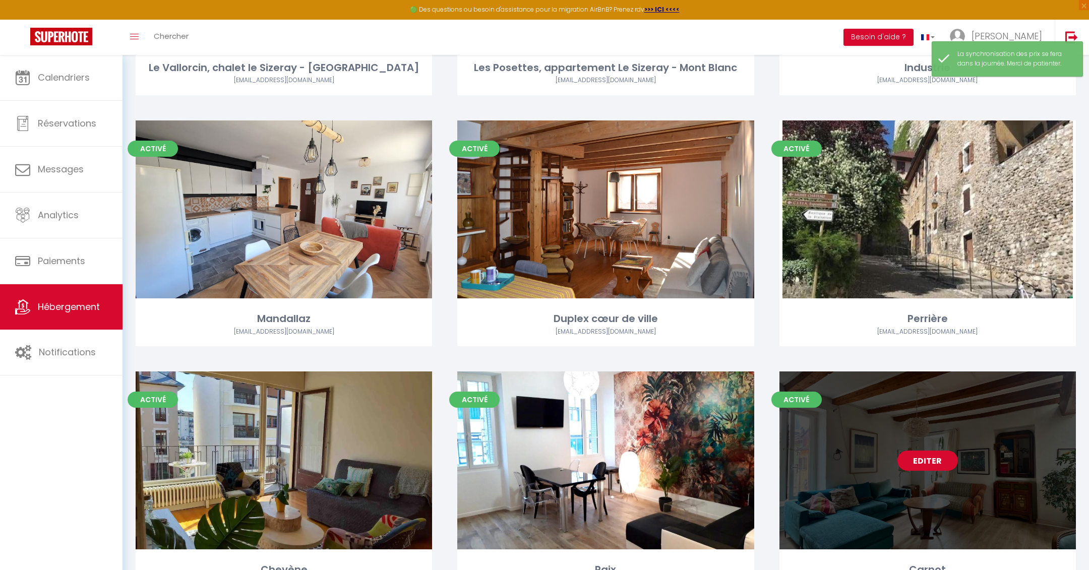
click at [917, 458] on link "Editer" at bounding box center [928, 461] width 61 height 20
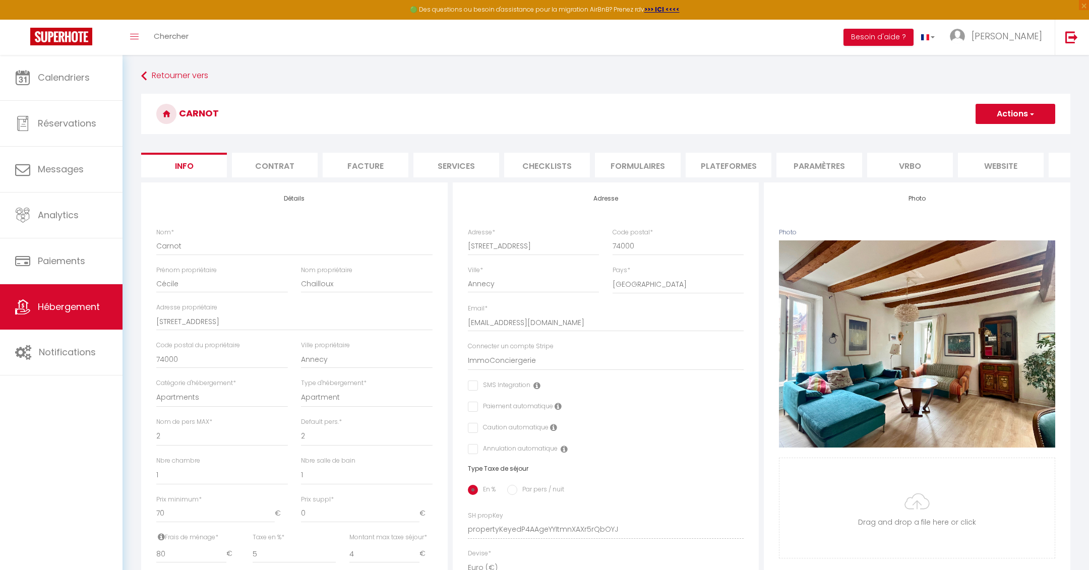
click at [433, 169] on li "Services" at bounding box center [457, 165] width 86 height 25
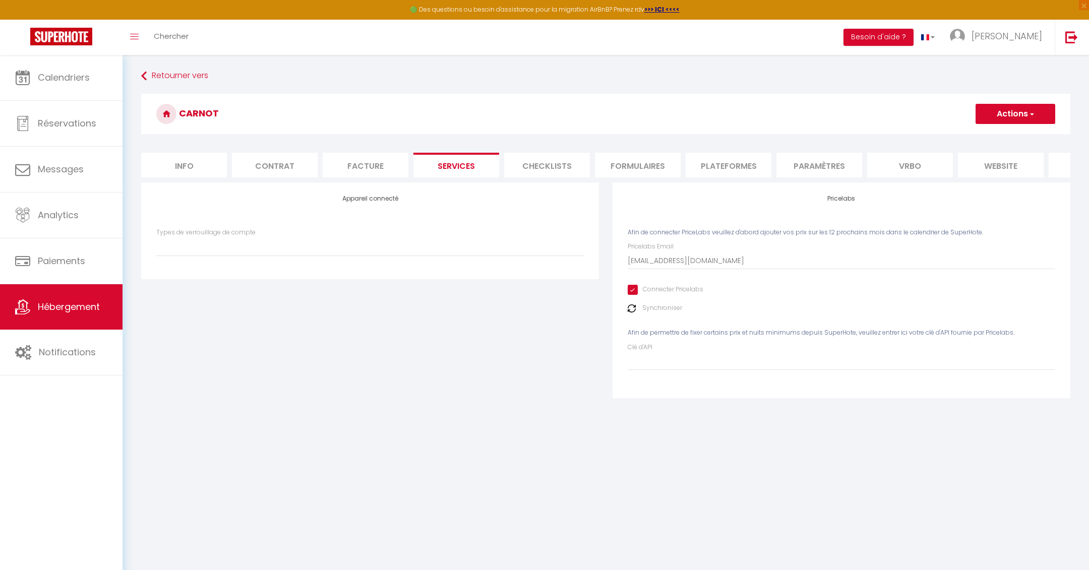
click at [634, 309] on img at bounding box center [632, 309] width 8 height 8
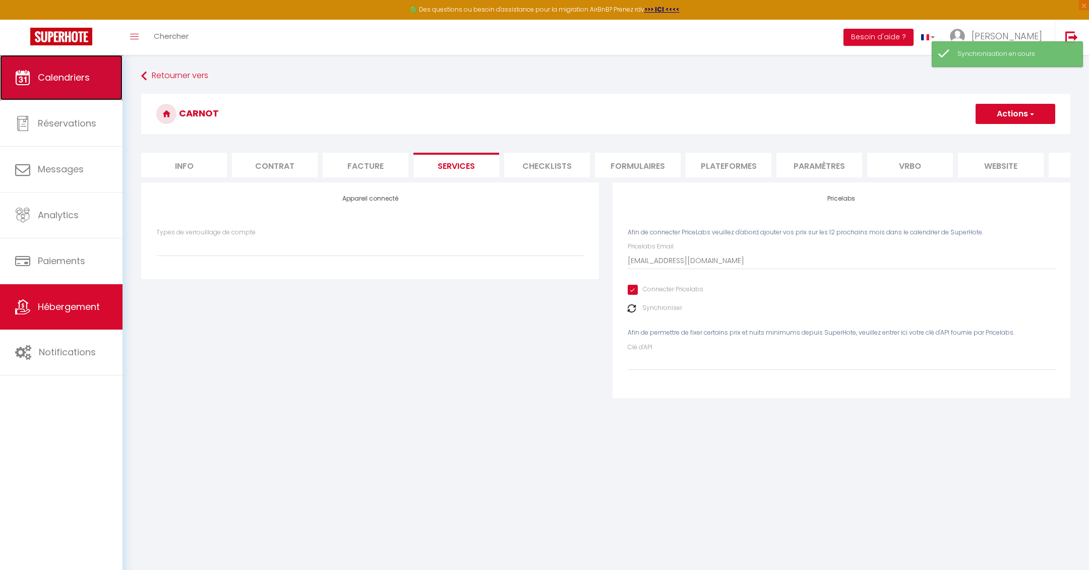
click at [48, 71] on span "Calendriers" at bounding box center [64, 77] width 52 height 13
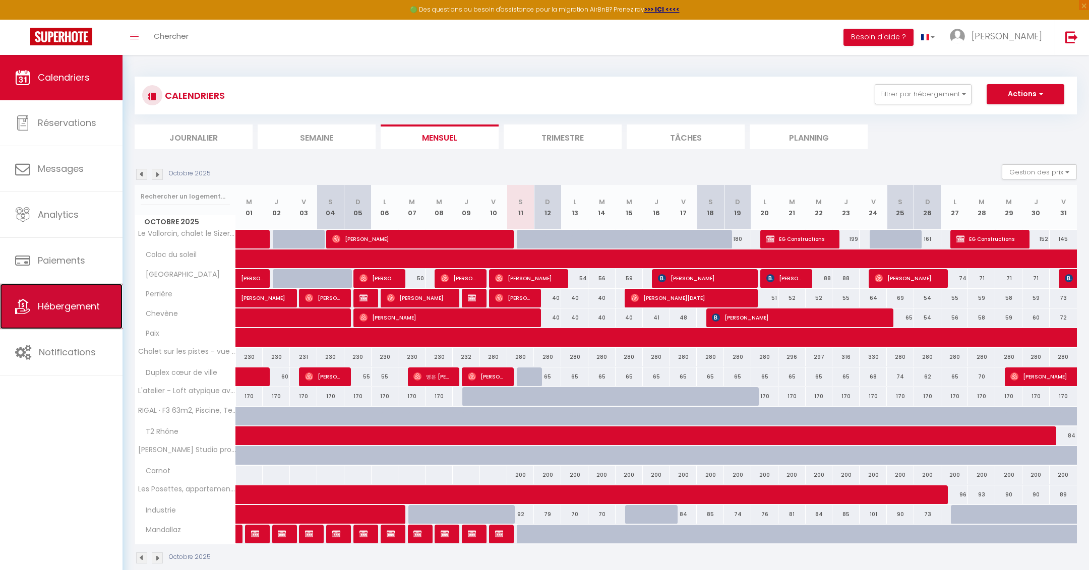
click at [44, 322] on link "Hébergement" at bounding box center [61, 306] width 123 height 45
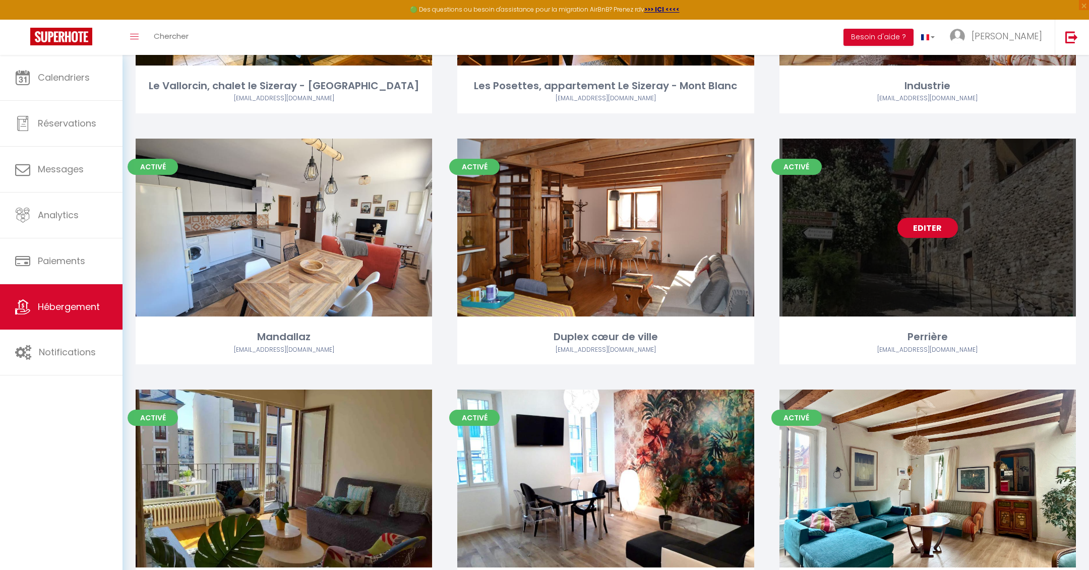
scroll to position [295, 0]
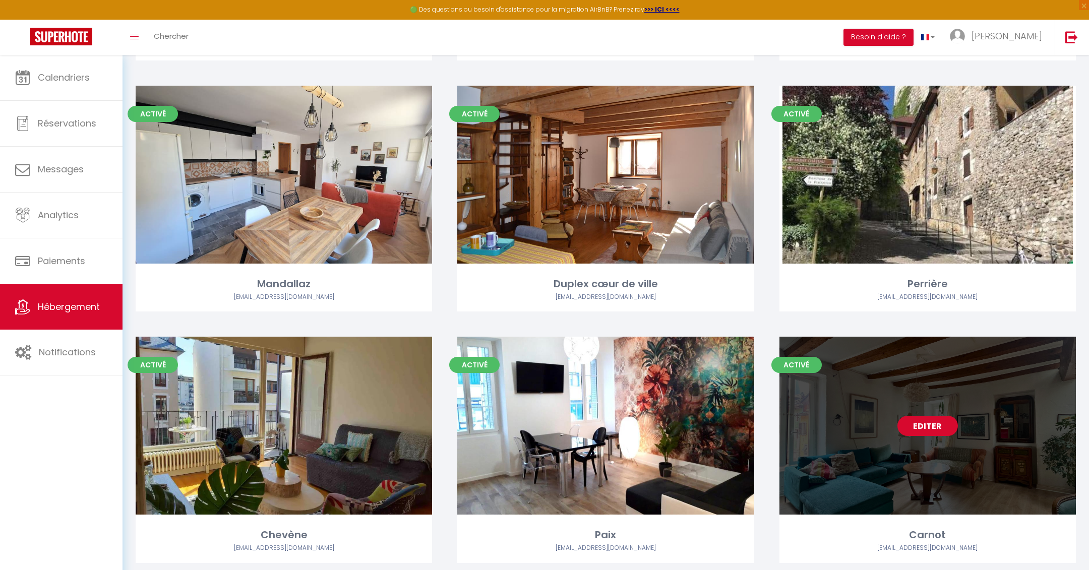
click at [934, 433] on link "Editer" at bounding box center [928, 426] width 61 height 20
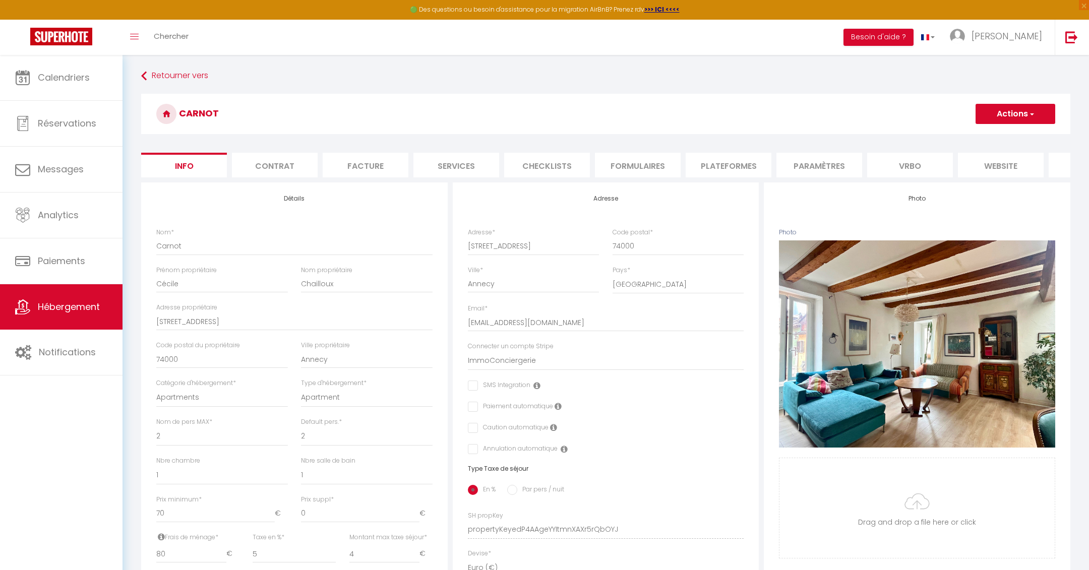
click at [446, 158] on li "Services" at bounding box center [457, 165] width 86 height 25
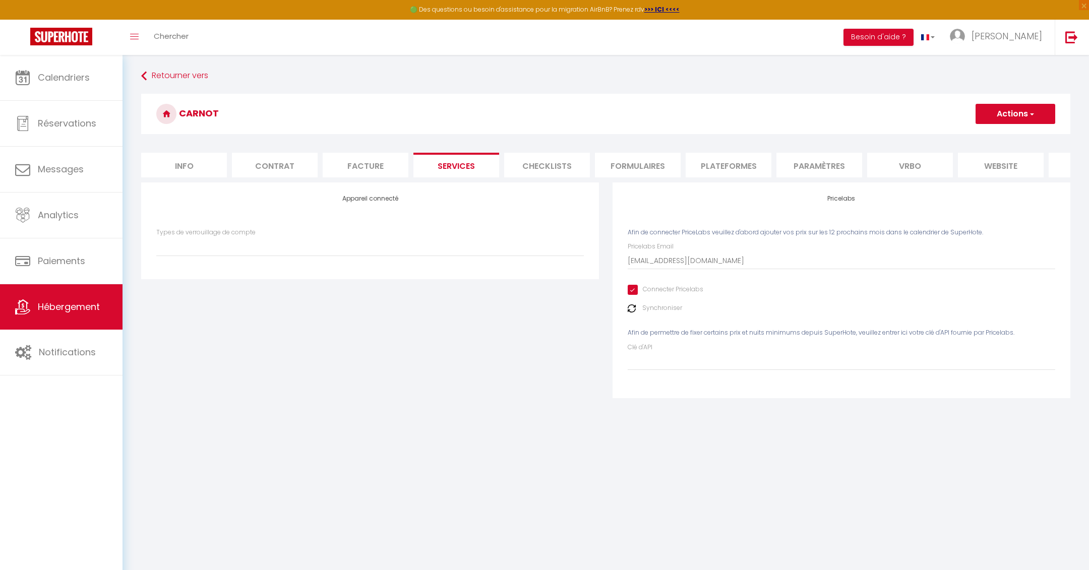
click at [634, 308] on img at bounding box center [632, 309] width 8 height 8
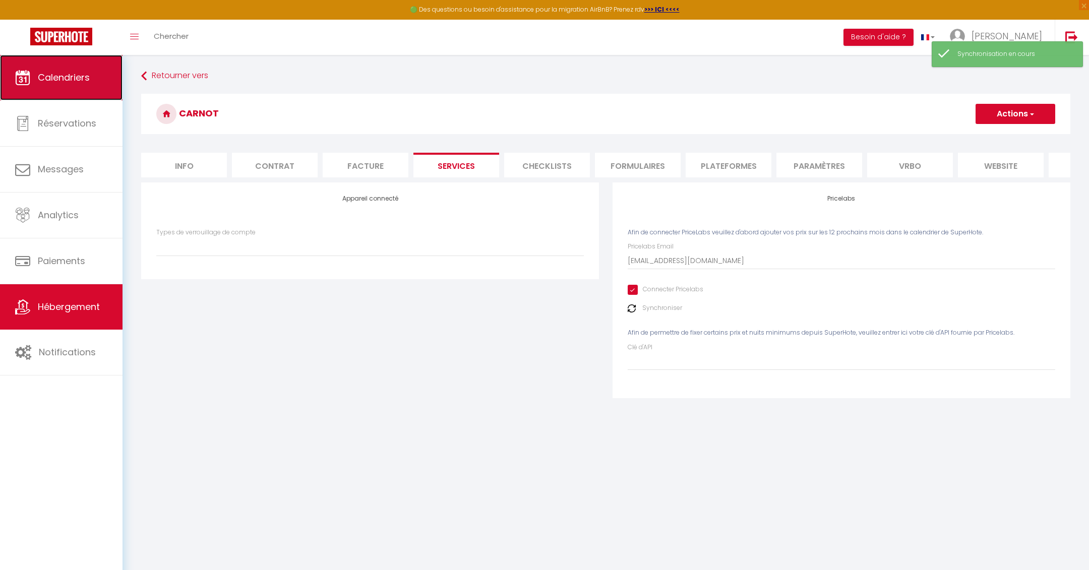
click at [42, 75] on span "Calendriers" at bounding box center [64, 77] width 52 height 13
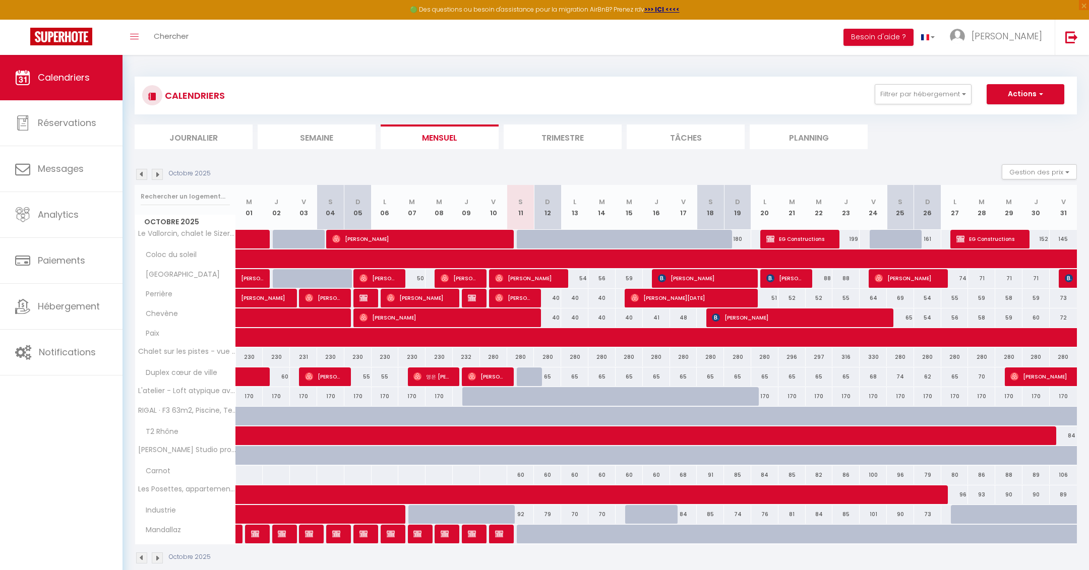
click at [682, 473] on div "68" at bounding box center [683, 475] width 27 height 19
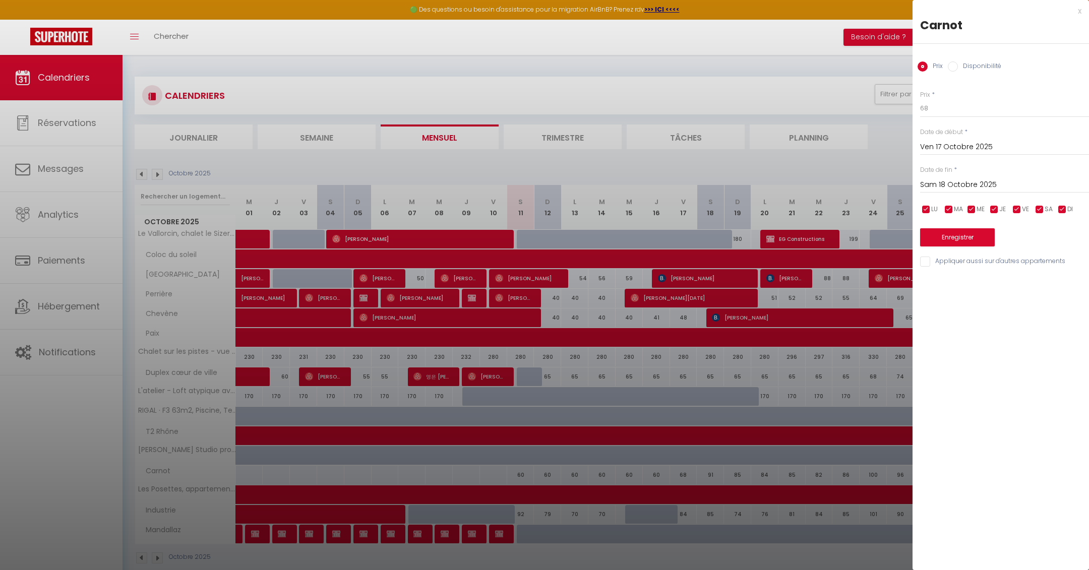
click at [954, 184] on input "Sam 18 Octobre 2025" at bounding box center [1005, 185] width 169 height 13
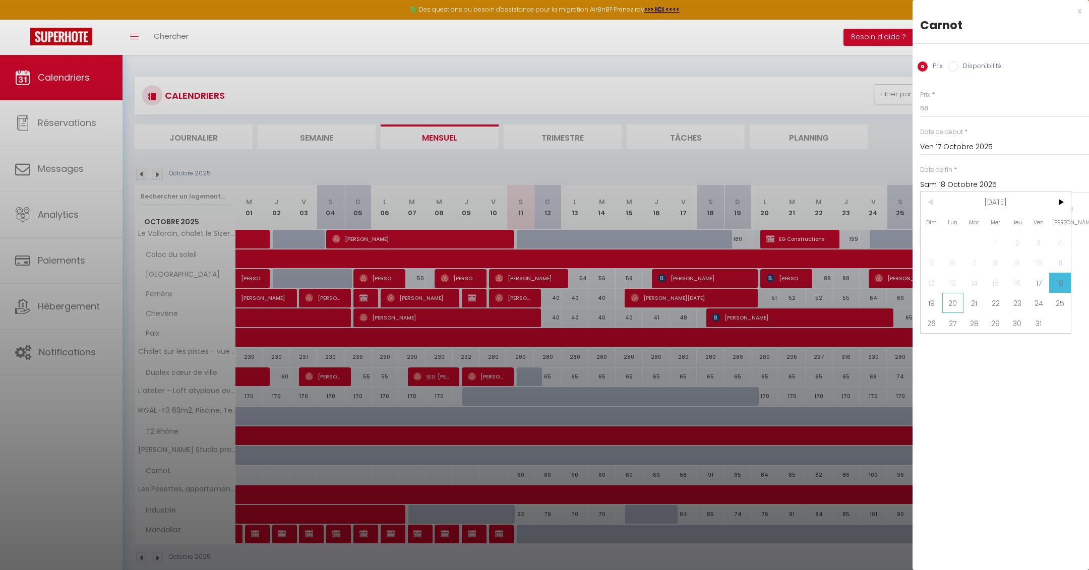
click at [946, 303] on span "20" at bounding box center [954, 303] width 22 height 20
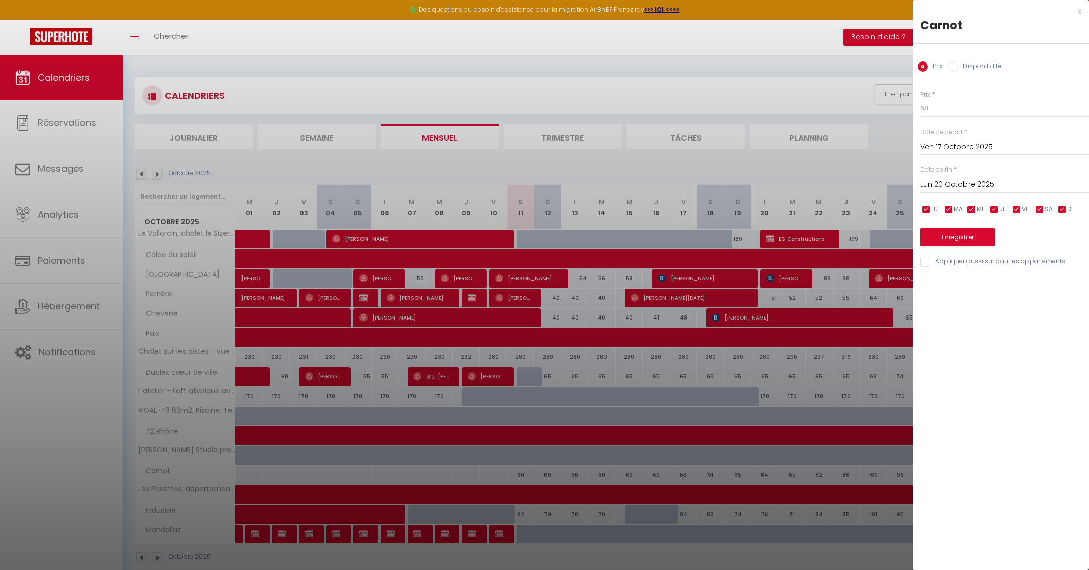
click at [974, 65] on label "Disponibilité" at bounding box center [979, 67] width 43 height 11
click at [958, 65] on input "Disponibilité" at bounding box center [953, 67] width 10 height 10
click at [959, 108] on select "Disponible Indisponible" at bounding box center [1005, 108] width 169 height 19
click at [921, 99] on select "Disponible Indisponible" at bounding box center [1005, 108] width 169 height 19
click at [960, 236] on button "Enregistrer" at bounding box center [958, 238] width 75 height 18
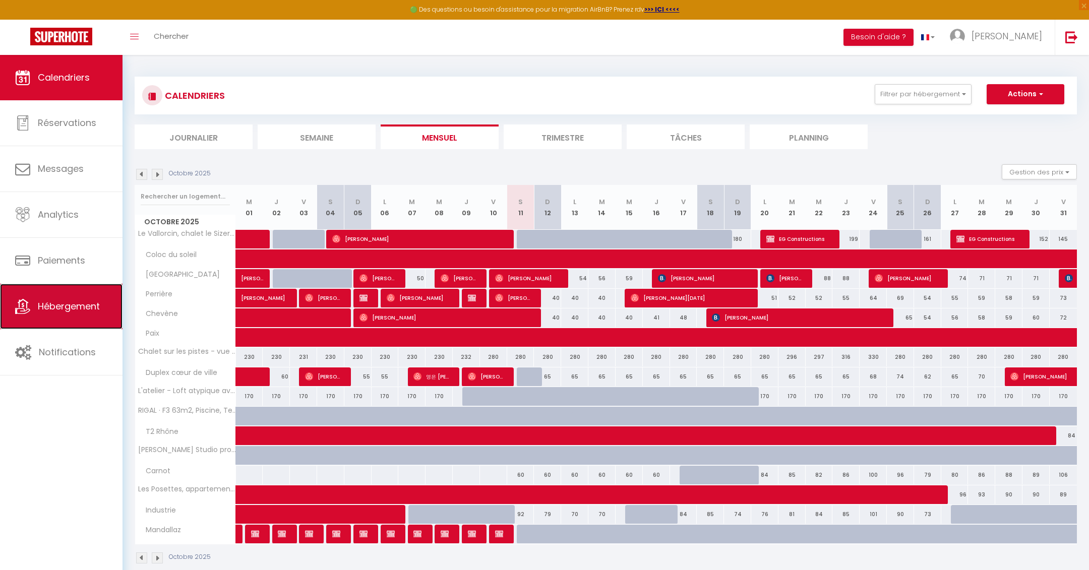
click at [78, 324] on link "Hébergement" at bounding box center [61, 306] width 123 height 45
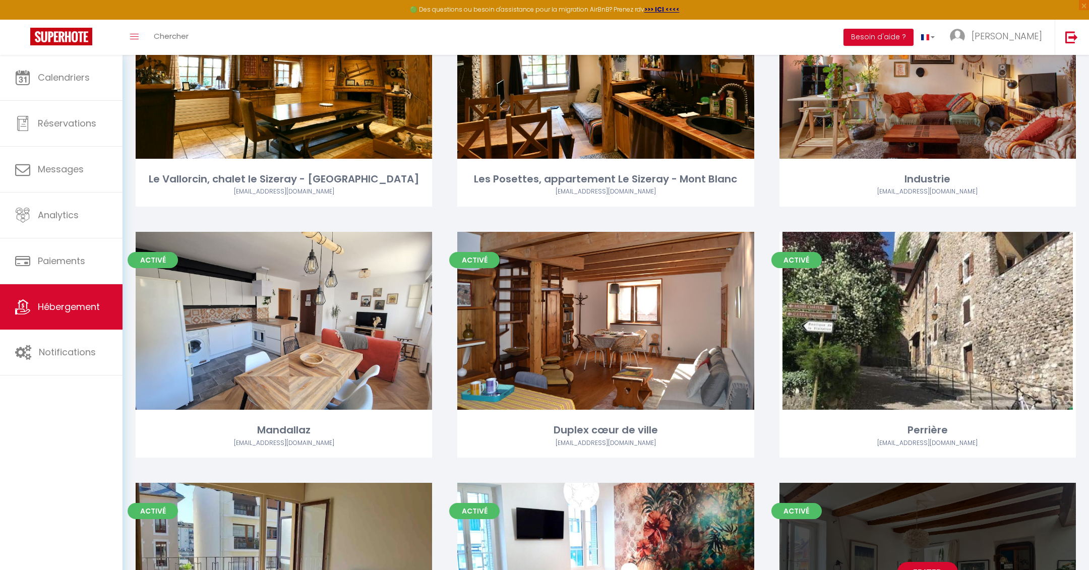
scroll to position [309, 0]
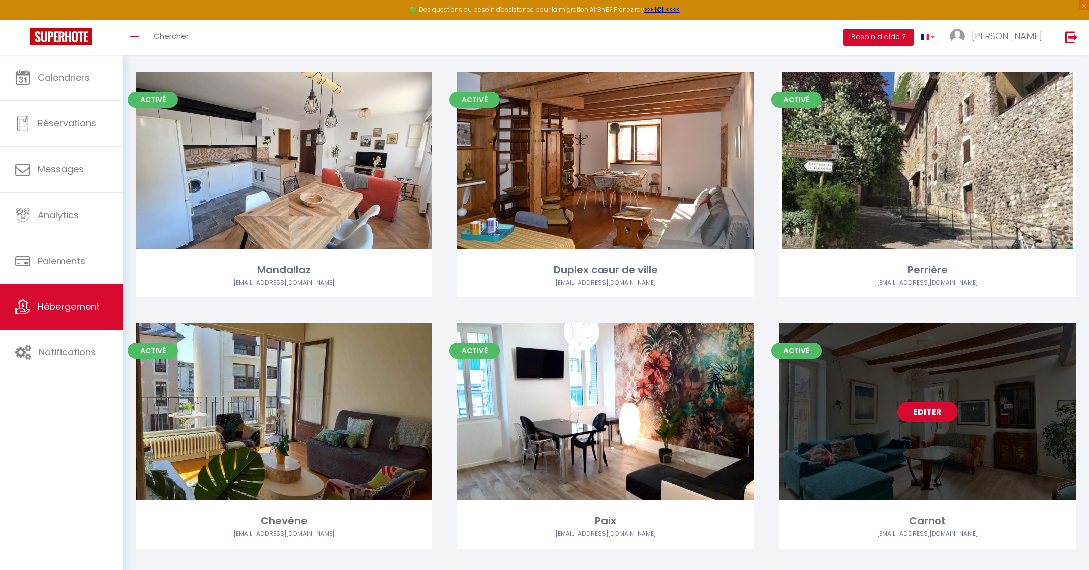
click at [930, 410] on link "Editer" at bounding box center [928, 412] width 61 height 20
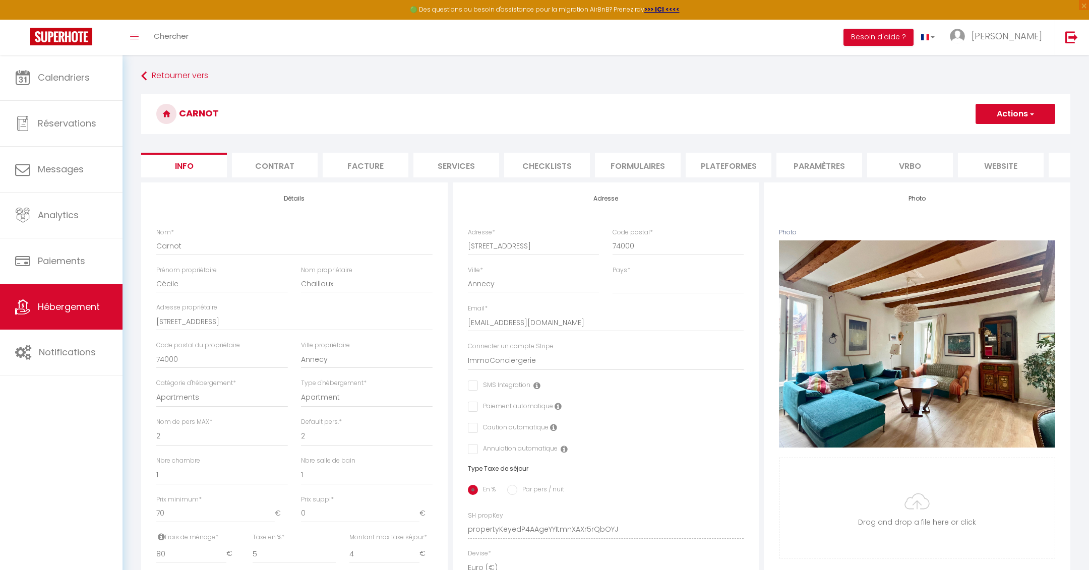
click at [462, 164] on li "Services" at bounding box center [457, 165] width 86 height 25
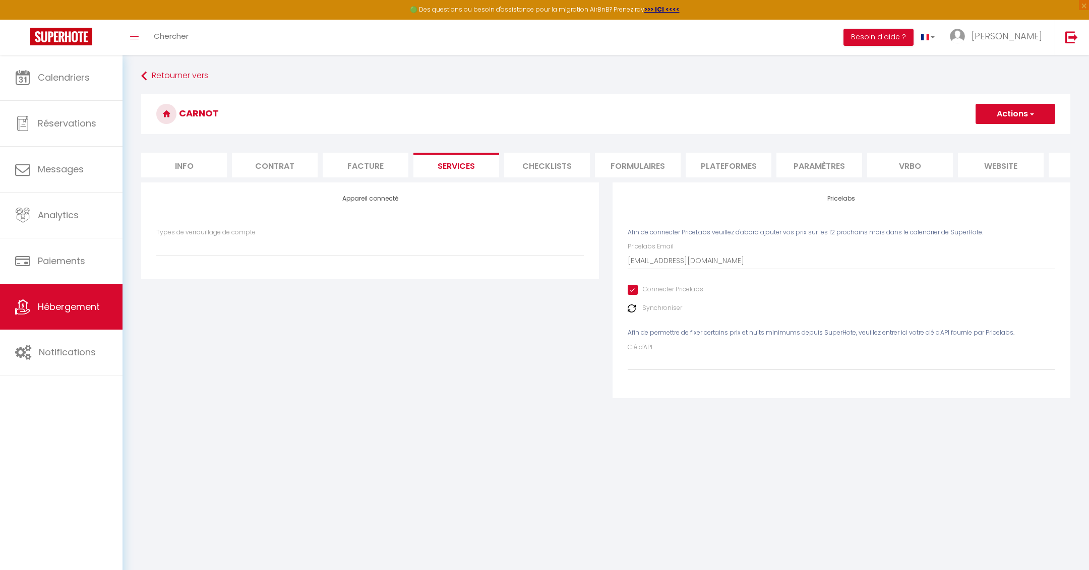
click at [633, 310] on img at bounding box center [632, 309] width 8 height 8
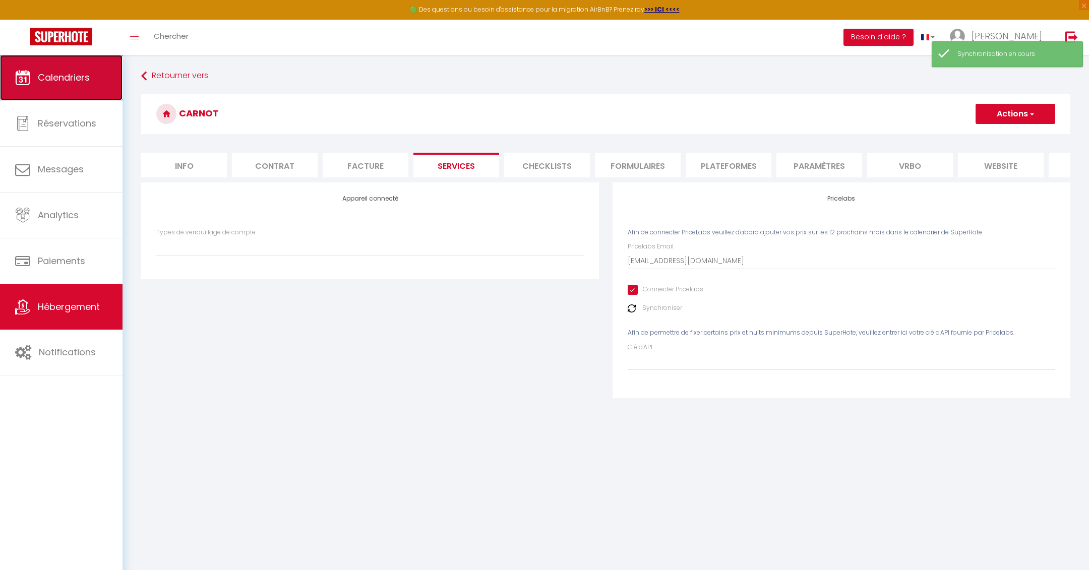
click at [92, 86] on link "Calendriers" at bounding box center [61, 77] width 123 height 45
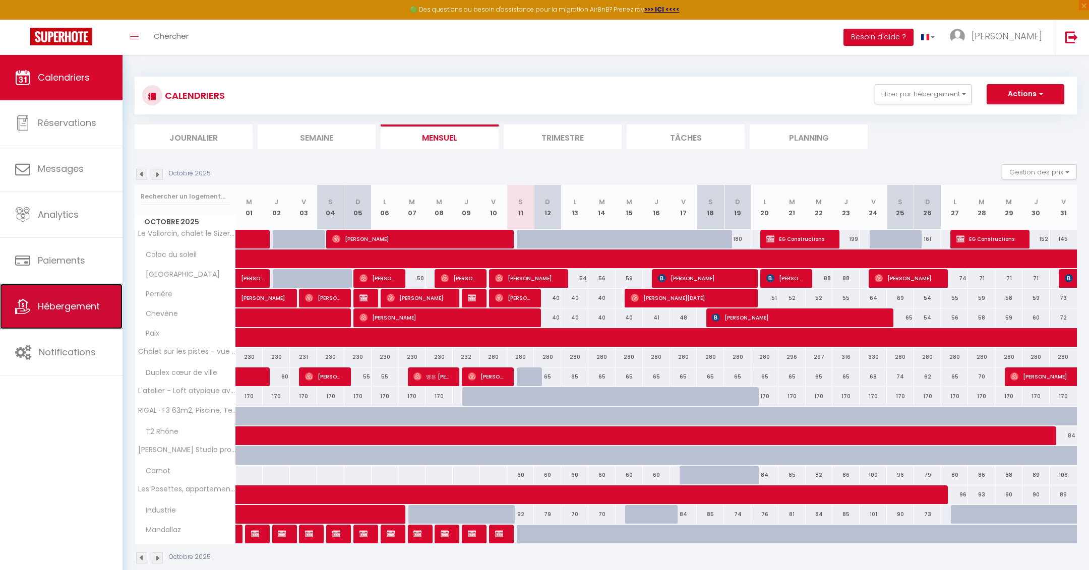
click at [89, 304] on span "Hébergement" at bounding box center [69, 306] width 62 height 13
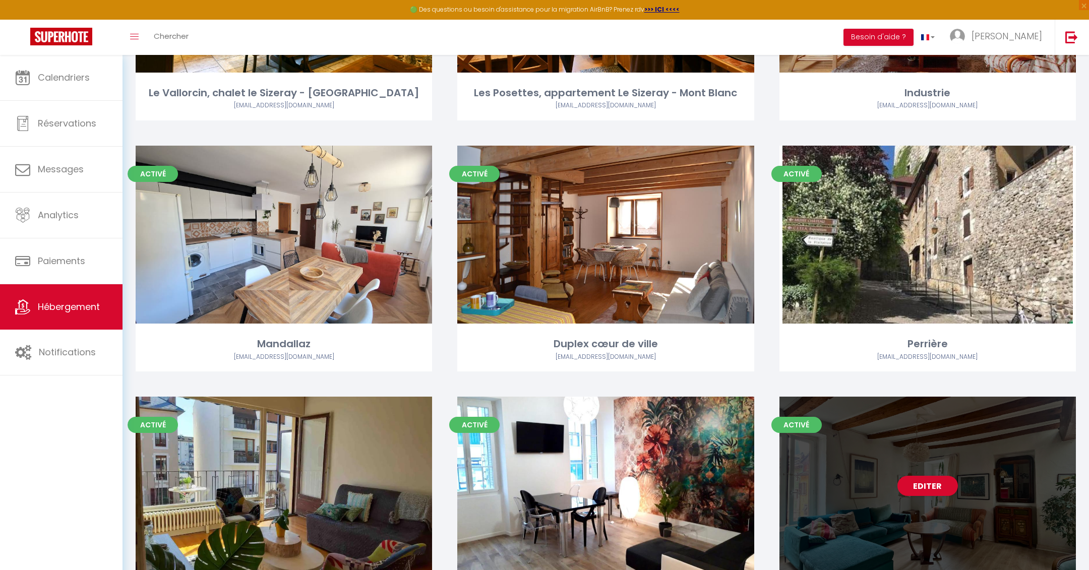
scroll to position [332, 0]
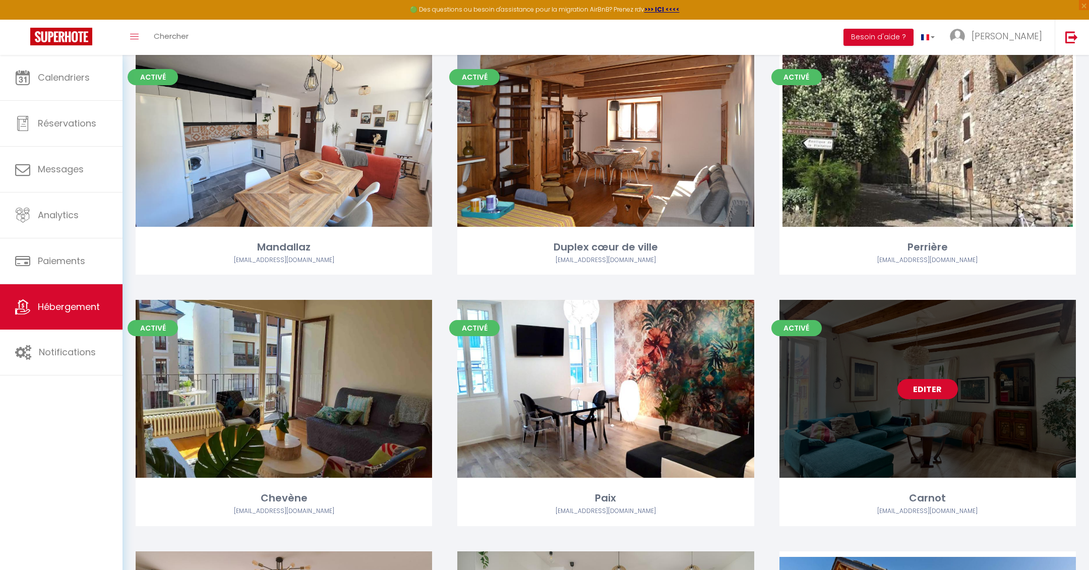
click at [935, 394] on link "Editer" at bounding box center [928, 389] width 61 height 20
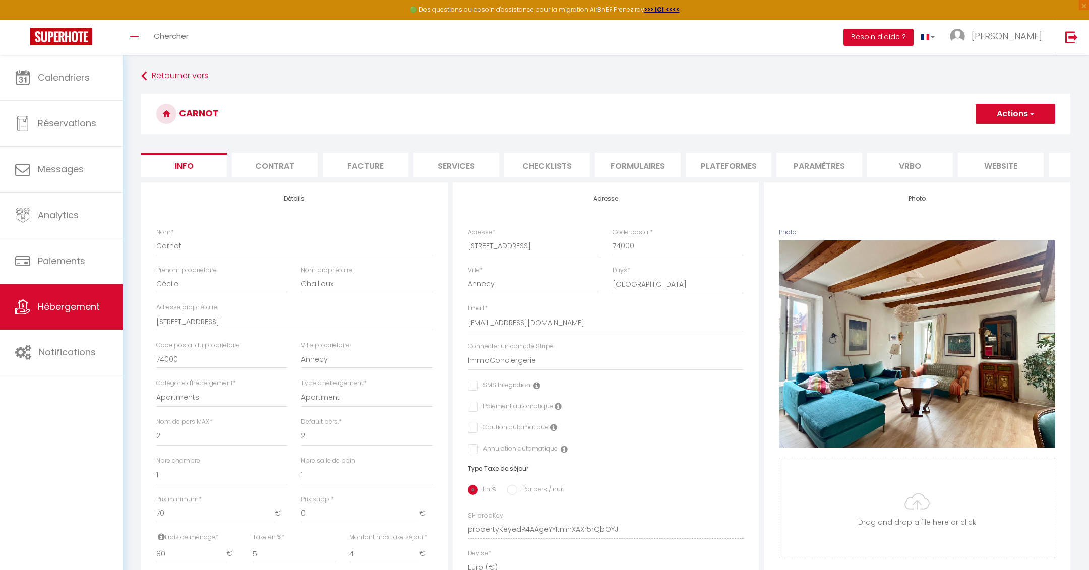
click at [715, 175] on li "Plateformes" at bounding box center [729, 165] width 86 height 25
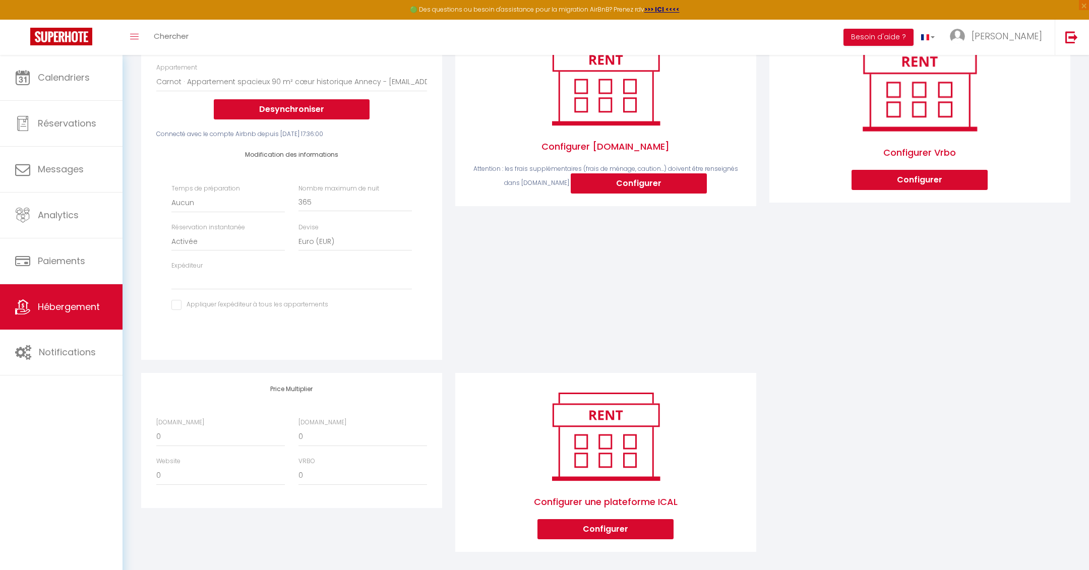
scroll to position [171, 0]
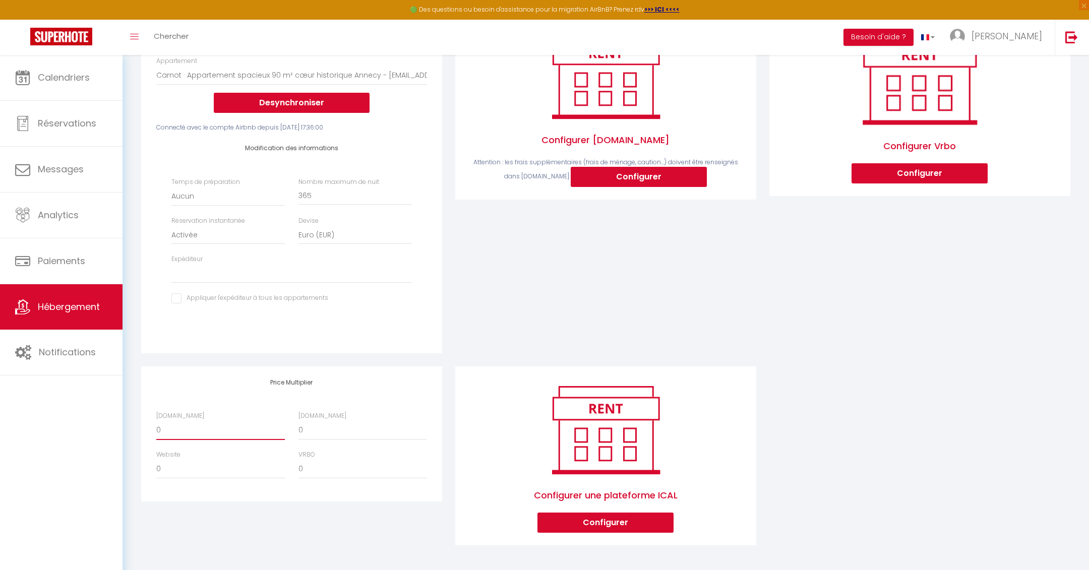
click at [261, 432] on select "0 + 1 % + 2 % + 3 % + 4 % + 5 % + 6 % + 7 % + 8 % + 9 %" at bounding box center [220, 430] width 129 height 19
click at [156, 421] on select "0 + 1 % + 2 % + 3 % + 4 % + 5 % + 6 % + 7 % + 8 % + 9 %" at bounding box center [220, 430] width 129 height 19
click at [337, 420] on div "Booking.com 0 + 1 % + 2 % + 3 % + 4 % + 5 % + 6 % + 7 % + 8 %" at bounding box center [363, 426] width 142 height 29
click at [337, 427] on select "0 + 1 % + 2 % + 3 % + 4 % + 5 % + 6 % + 7 % + 8 % + 9 %" at bounding box center [363, 430] width 129 height 19
click at [299, 421] on select "0 + 1 % + 2 % + 3 % + 4 % + 5 % + 6 % + 7 % + 8 % + 9 %" at bounding box center [363, 430] width 129 height 19
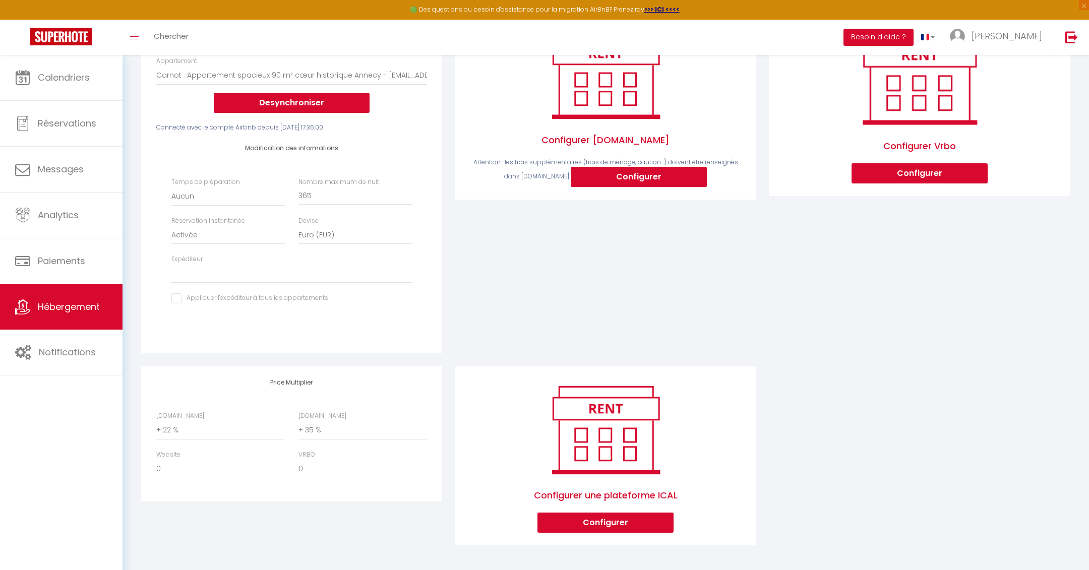
click at [579, 293] on div "Configurer Booking.com Attention : les frais supplémentaires (frais de ménage, …" at bounding box center [606, 189] width 314 height 356
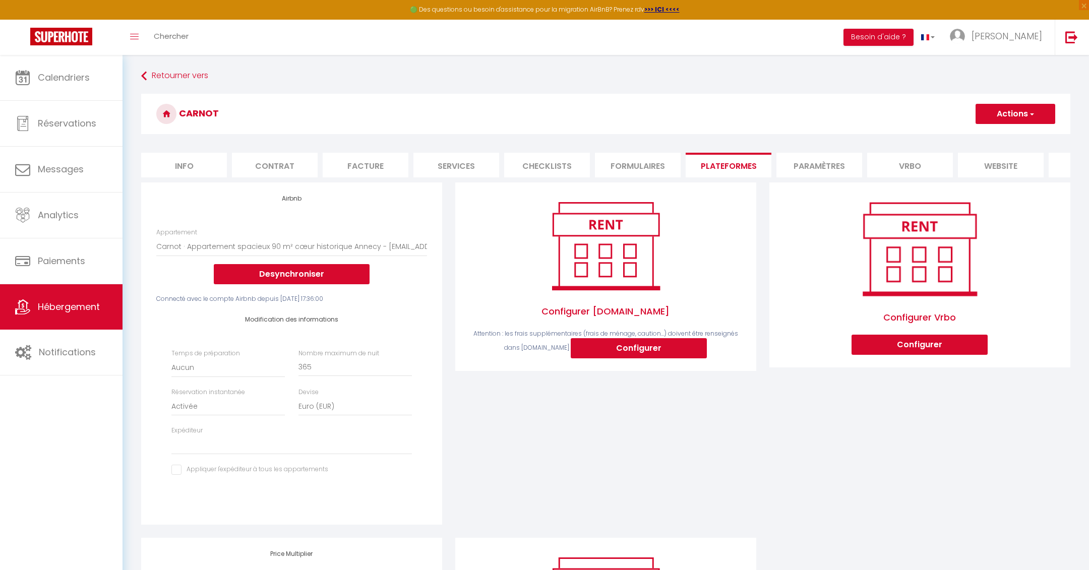
click at [1002, 108] on button "Actions" at bounding box center [1016, 114] width 80 height 20
click at [999, 134] on link "Enregistrer" at bounding box center [1015, 136] width 80 height 13
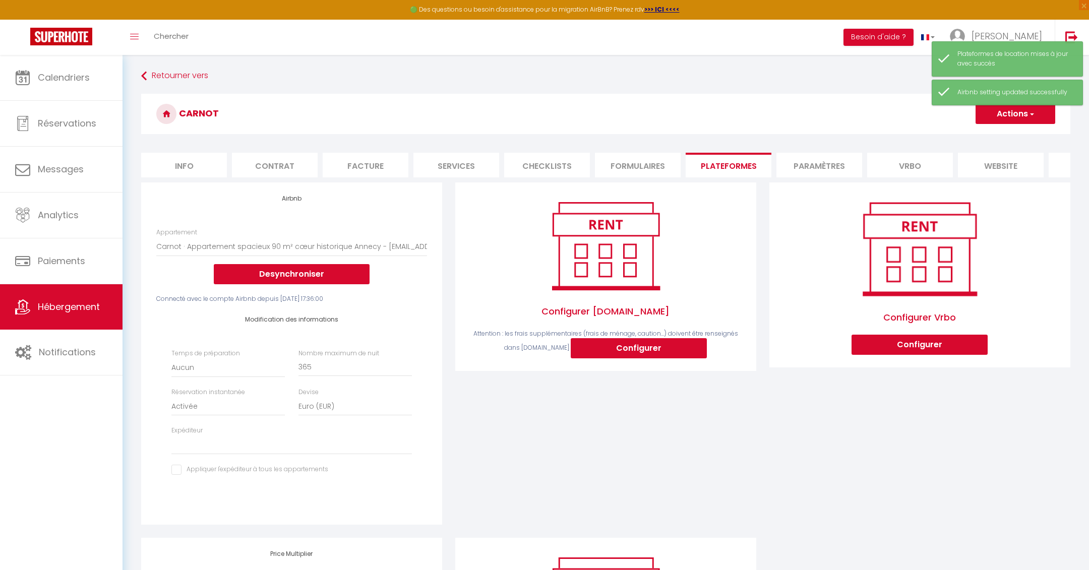
click at [181, 161] on li "Info" at bounding box center [184, 165] width 86 height 25
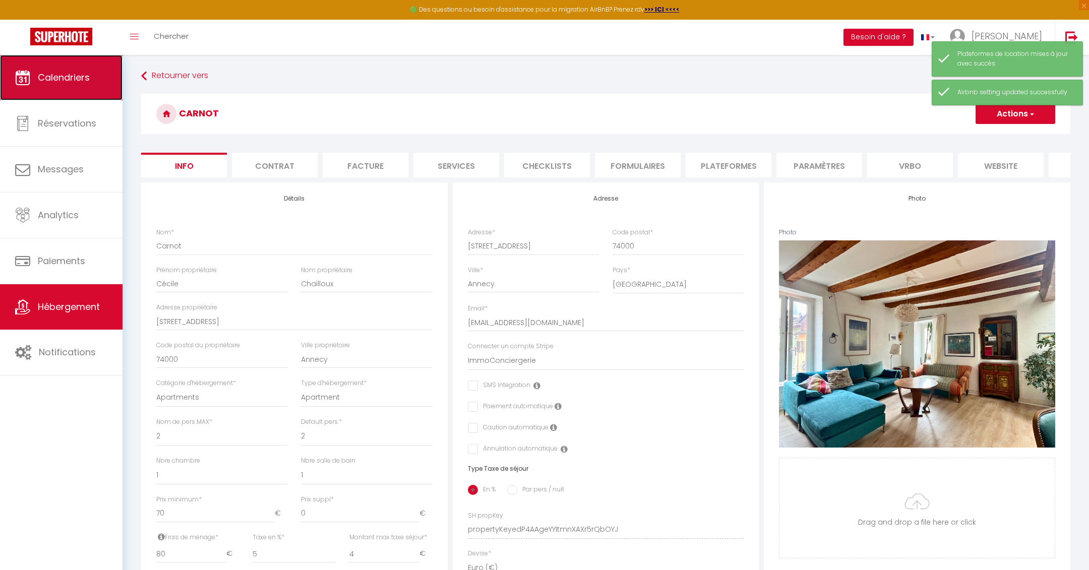
click at [78, 86] on link "Calendriers" at bounding box center [61, 77] width 123 height 45
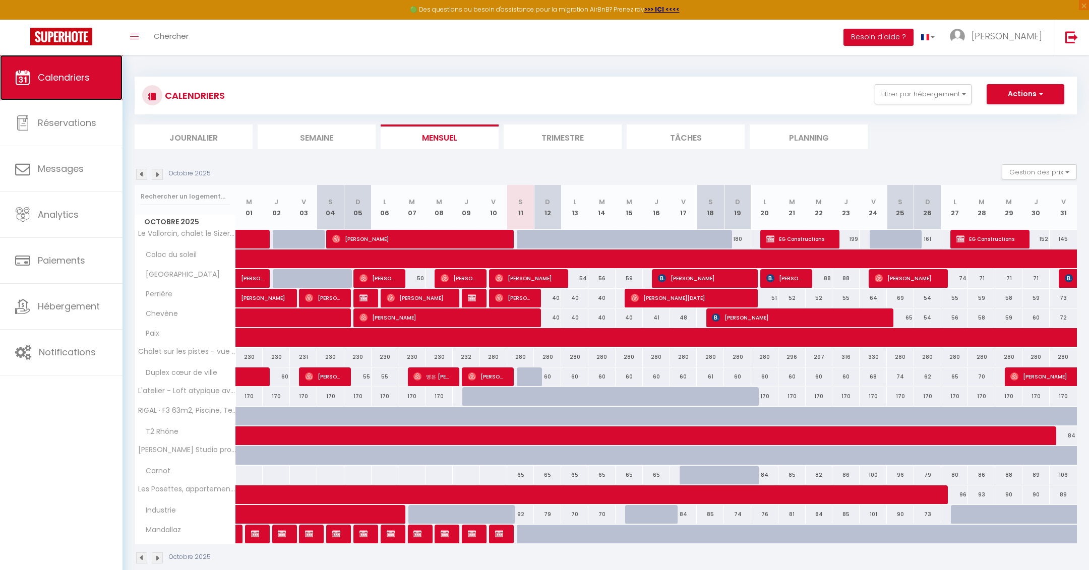
click at [68, 91] on link "Calendriers" at bounding box center [61, 77] width 123 height 45
click at [74, 68] on link "Calendriers" at bounding box center [61, 77] width 123 height 45
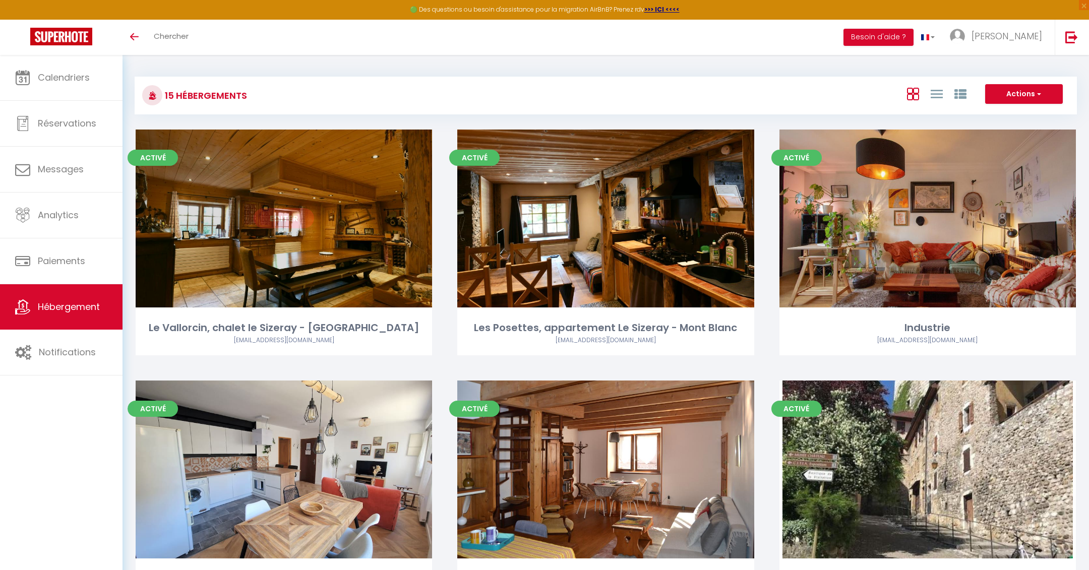
click at [289, 221] on link "Editer" at bounding box center [284, 218] width 61 height 20
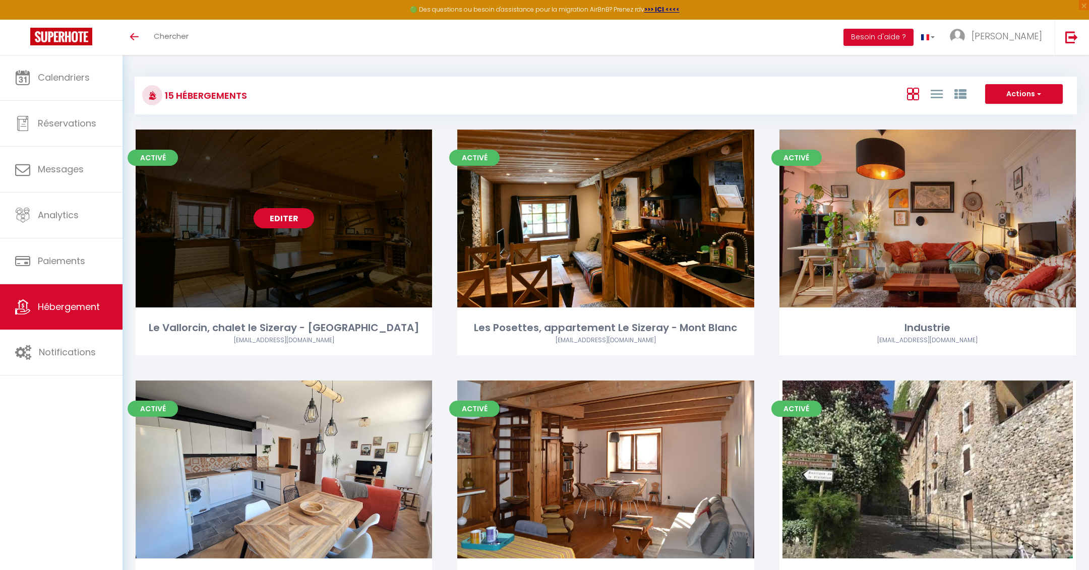
click at [289, 221] on link "Editer" at bounding box center [284, 218] width 61 height 20
select select "3"
select select "2"
select select "1"
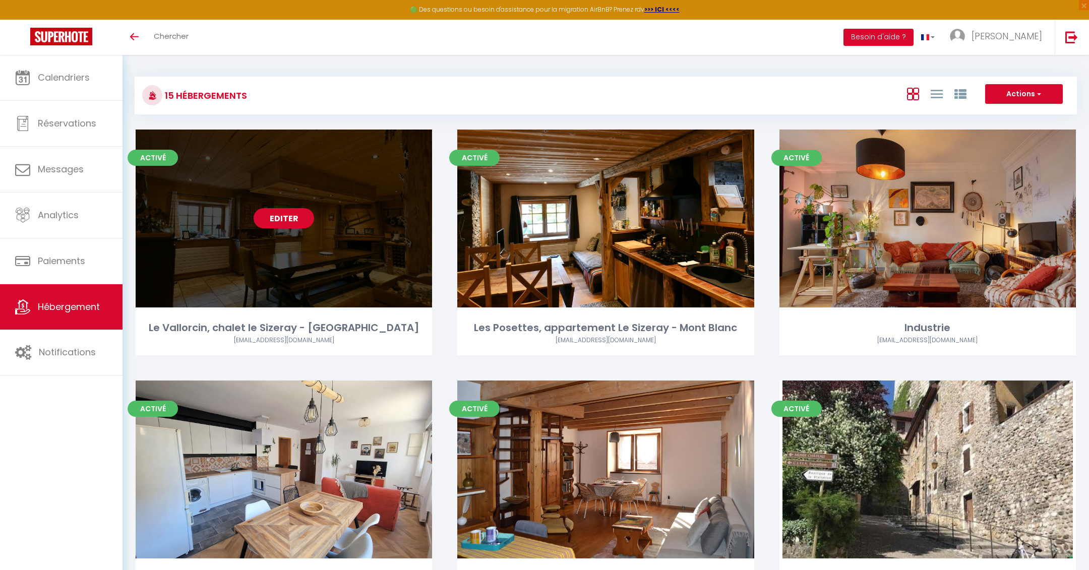
select select
select select "28"
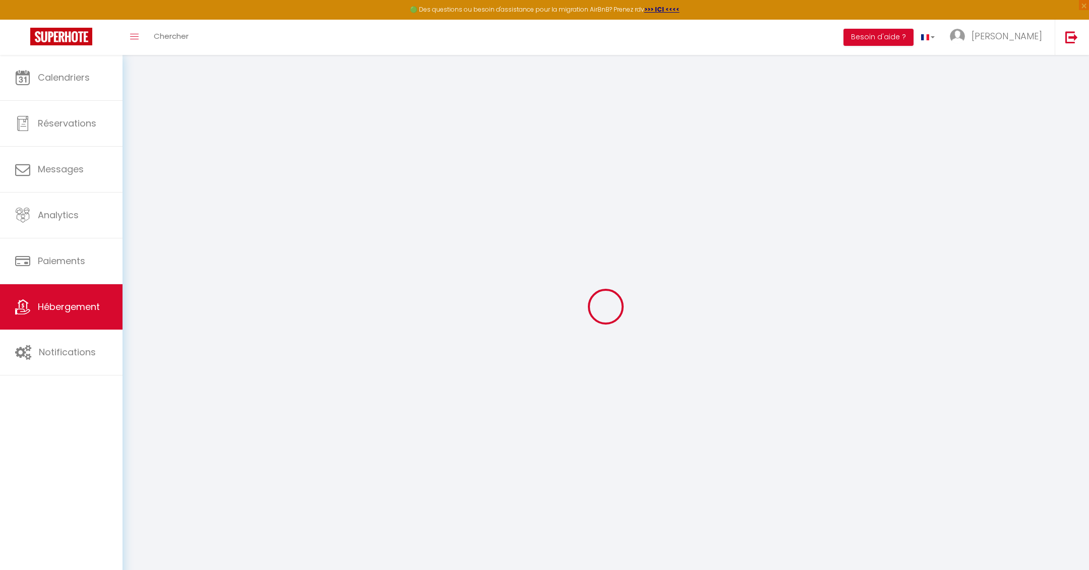
select select
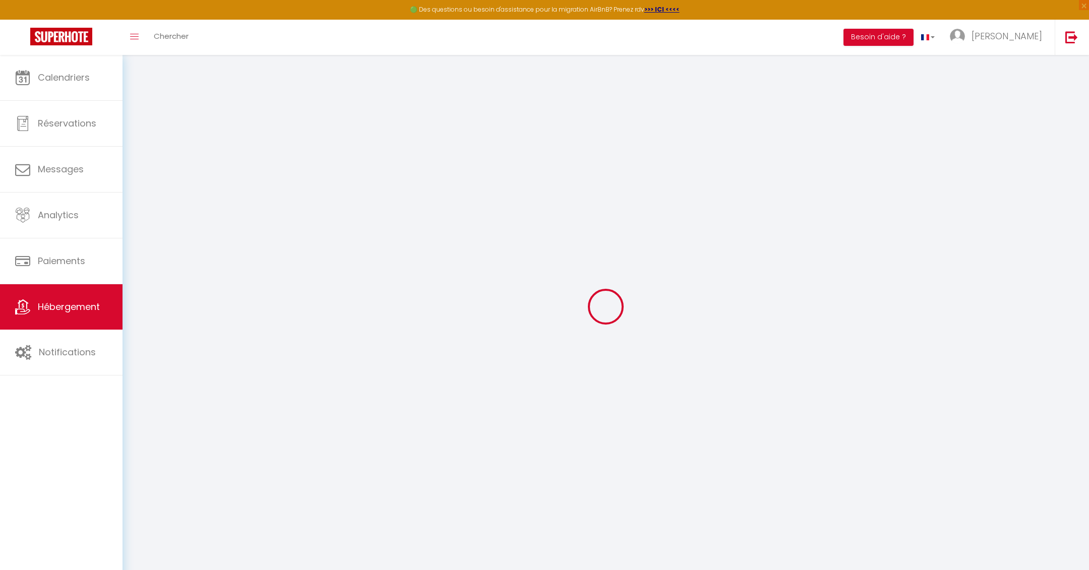
select select
checkbox input "false"
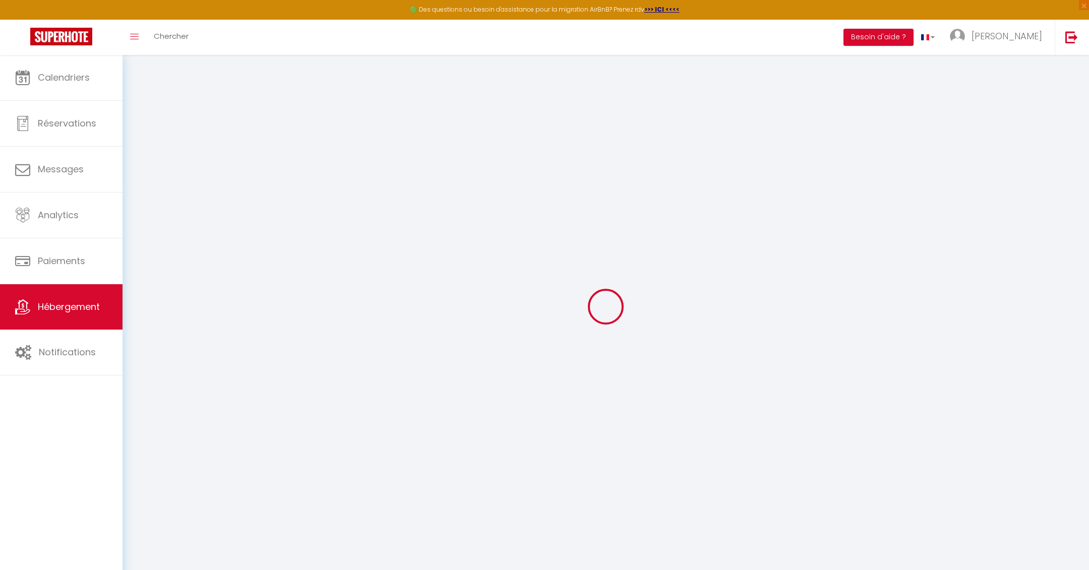
select select
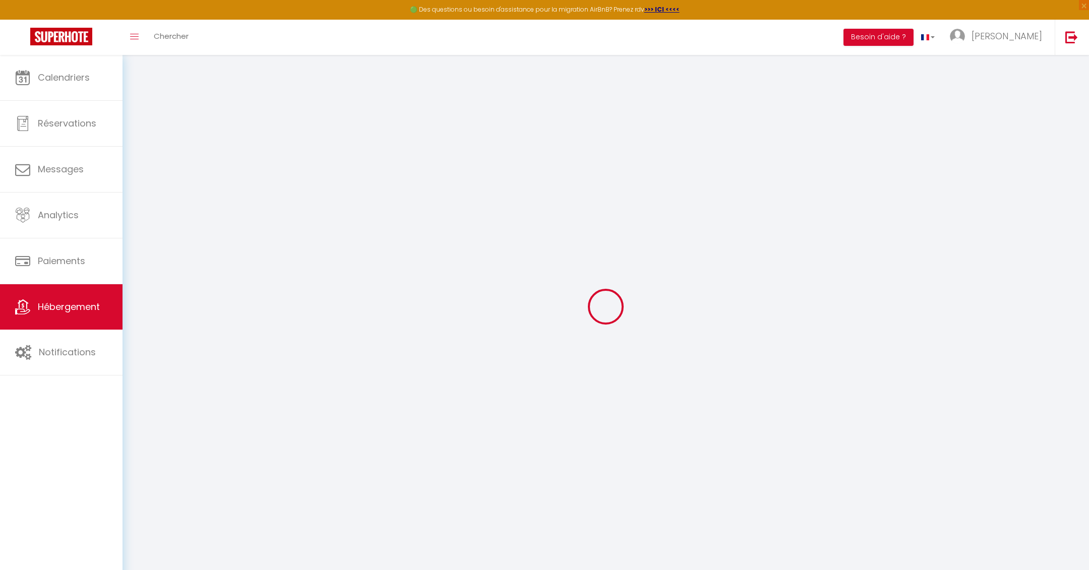
select select
checkbox input "false"
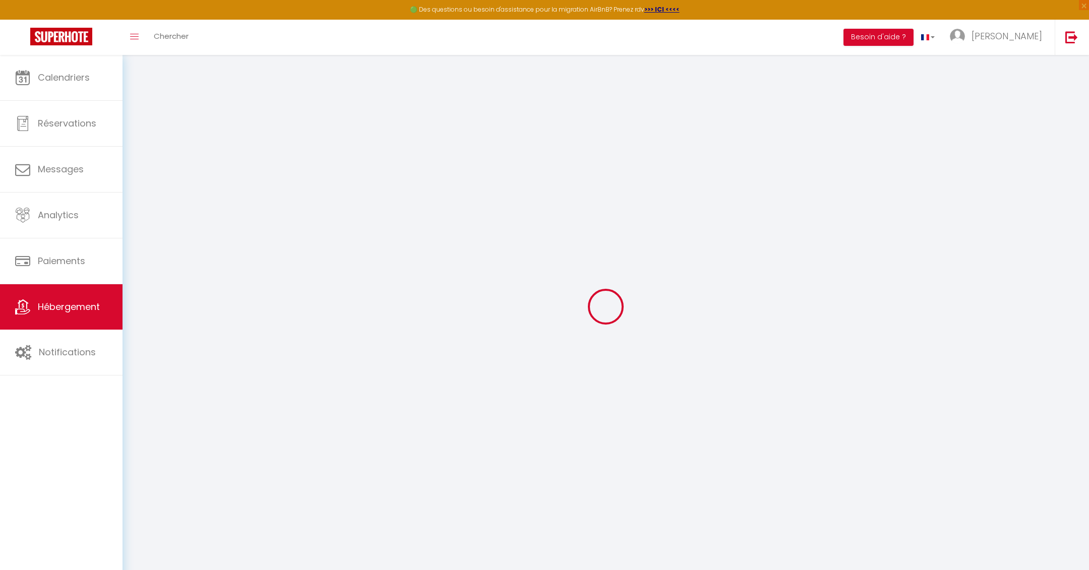
checkbox input "false"
select select
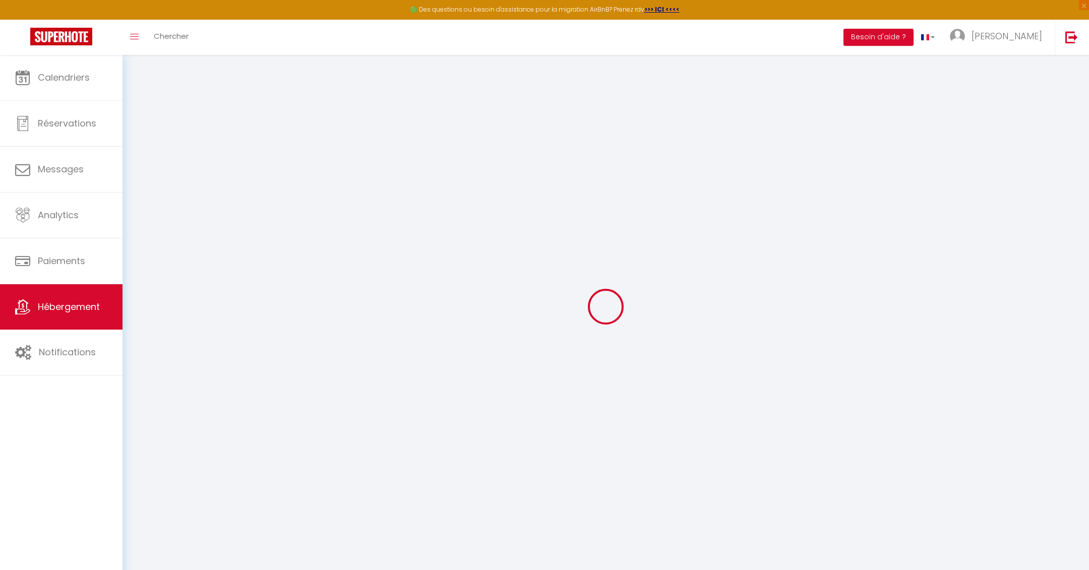
select select
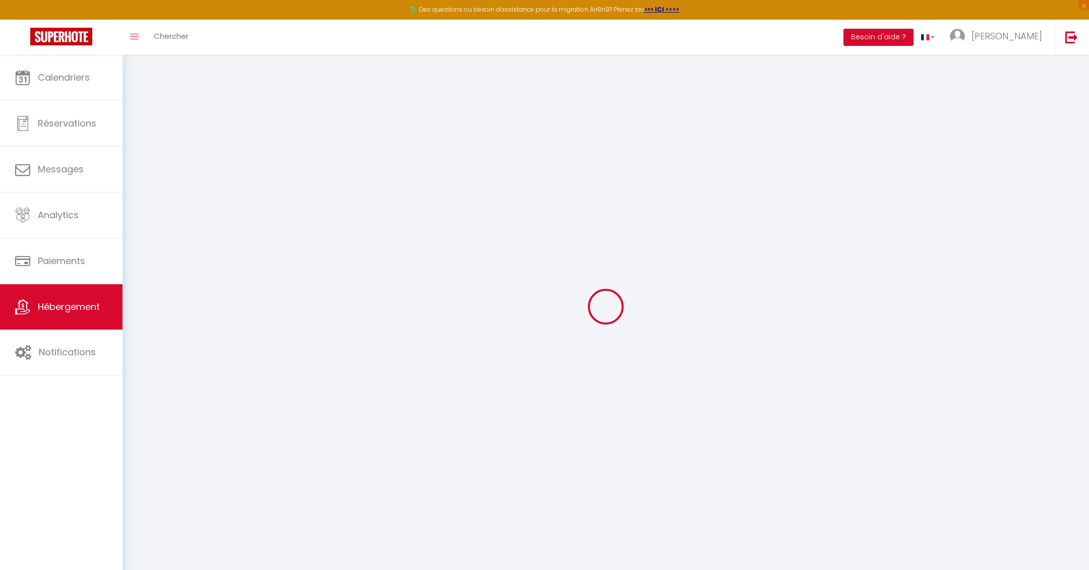
checkbox input "false"
select select
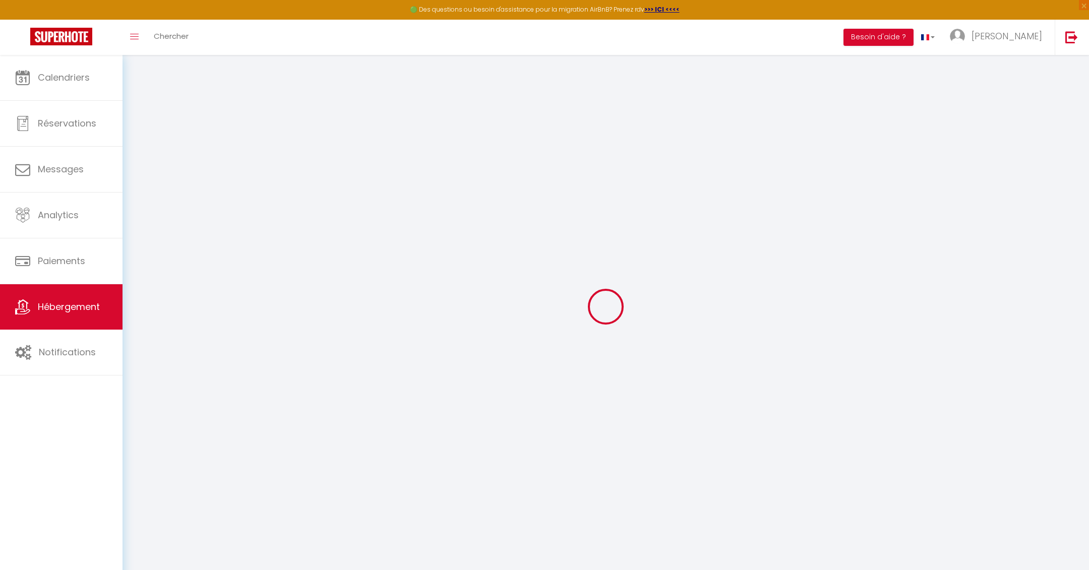
select select
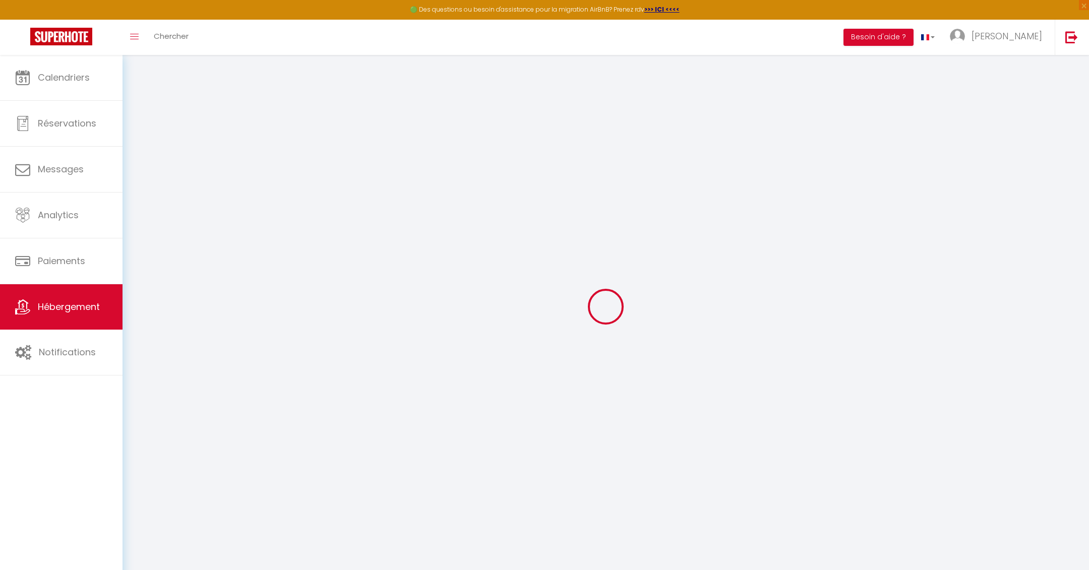
select select
checkbox input "false"
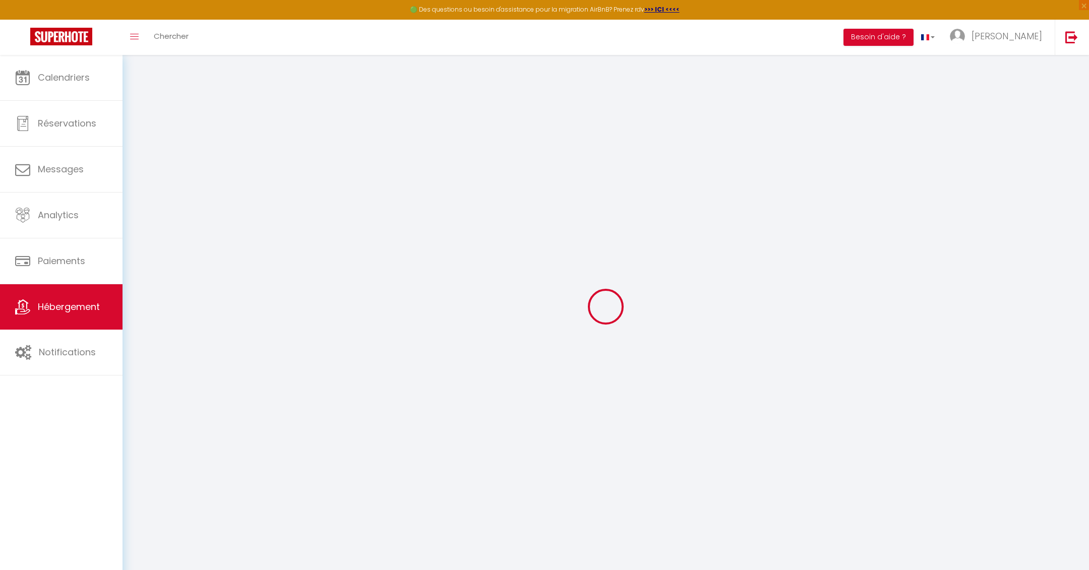
checkbox input "false"
select select
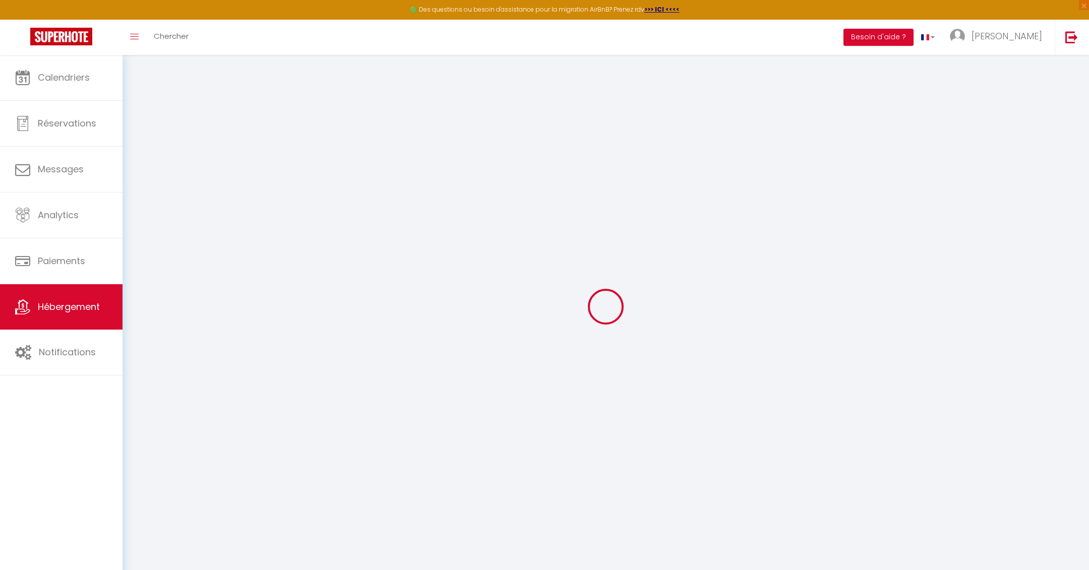
select select
checkbox input "false"
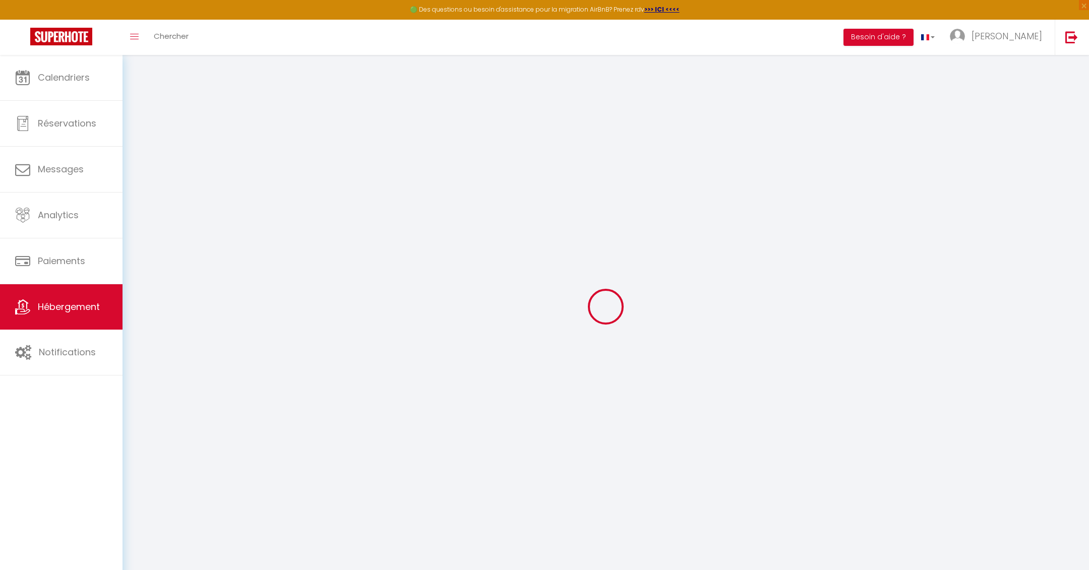
checkbox input "false"
select select
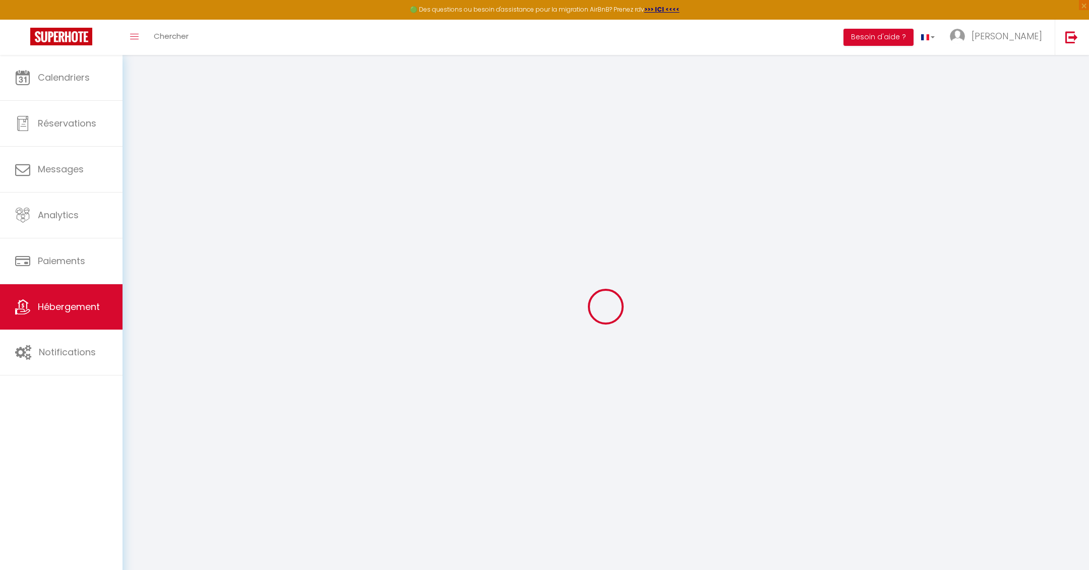
type input "Le Vallorcin, chalet le Sizeray - [GEOGRAPHIC_DATA]"
type input "Katalin"
type input "Farkas"
type input "Rue Barthëlemy-Menn"
type input "71205"
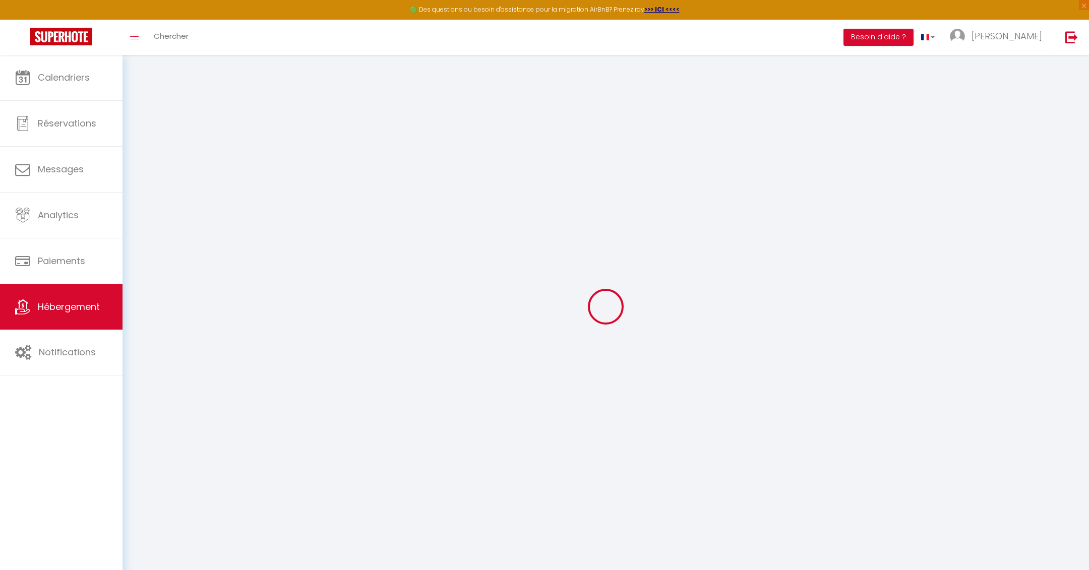
type input "Genève"
select select "8"
select select "6"
select select "3"
select select "4"
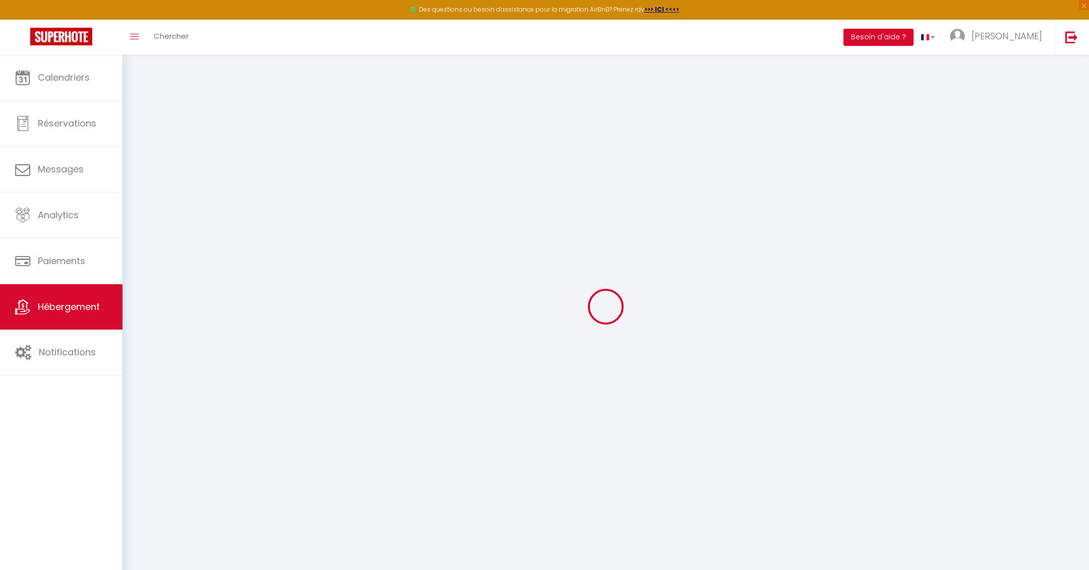
type input "150"
type input "15"
type input "180"
type input "1.60"
type input "1000"
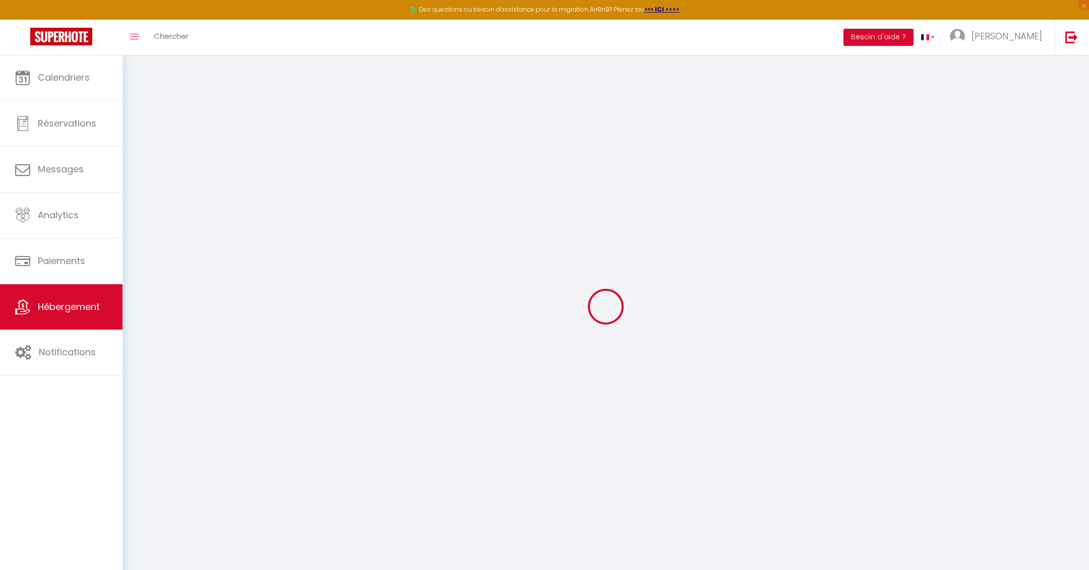
select select
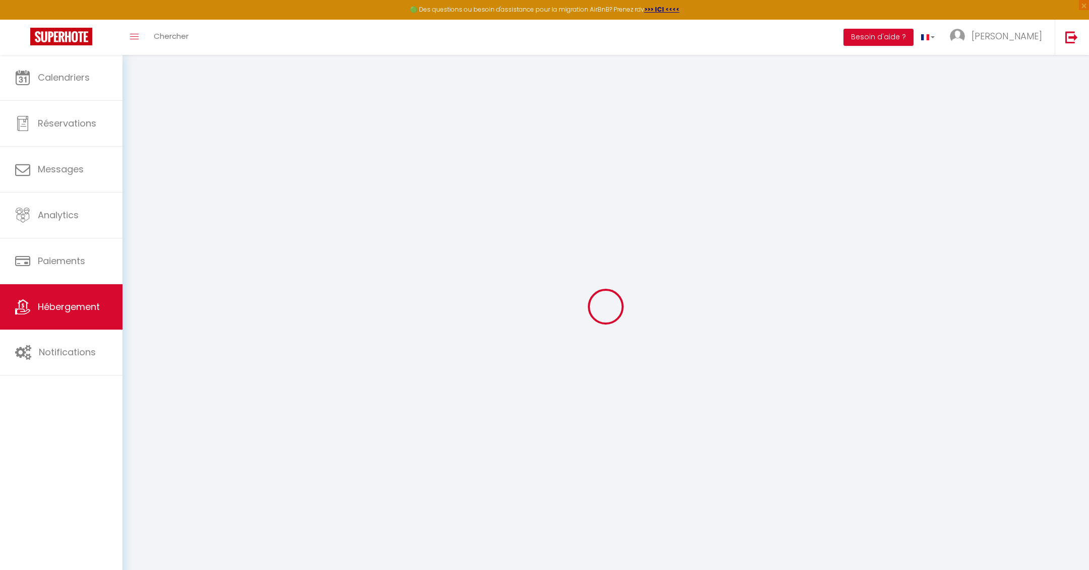
type input "66 route du Sizeray"
type input "74660"
type input "Vallorcine"
type input "[EMAIL_ADDRESS][DOMAIN_NAME]"
select select "3948"
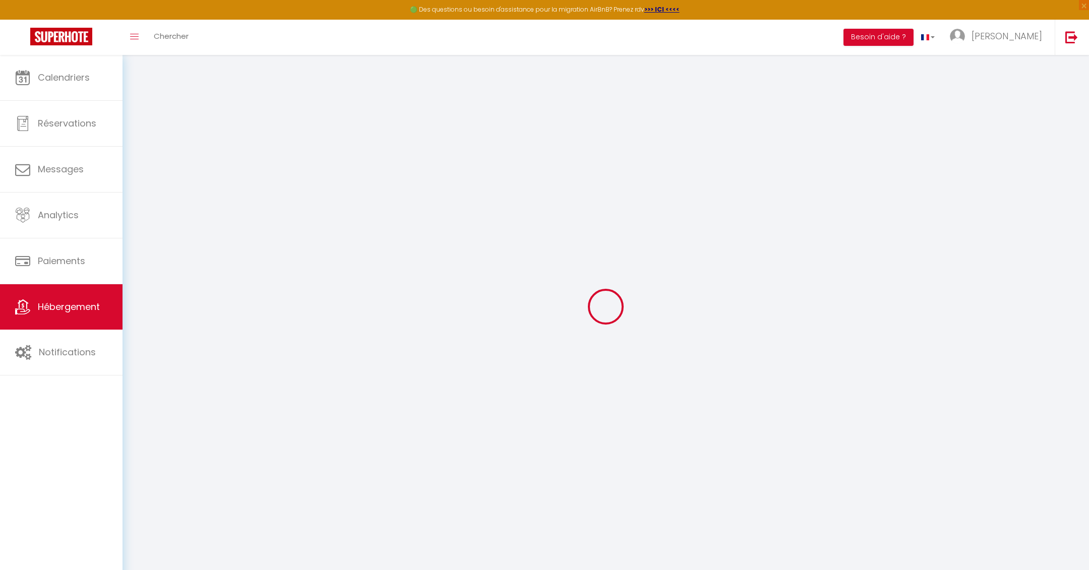
checkbox input "false"
type input "18"
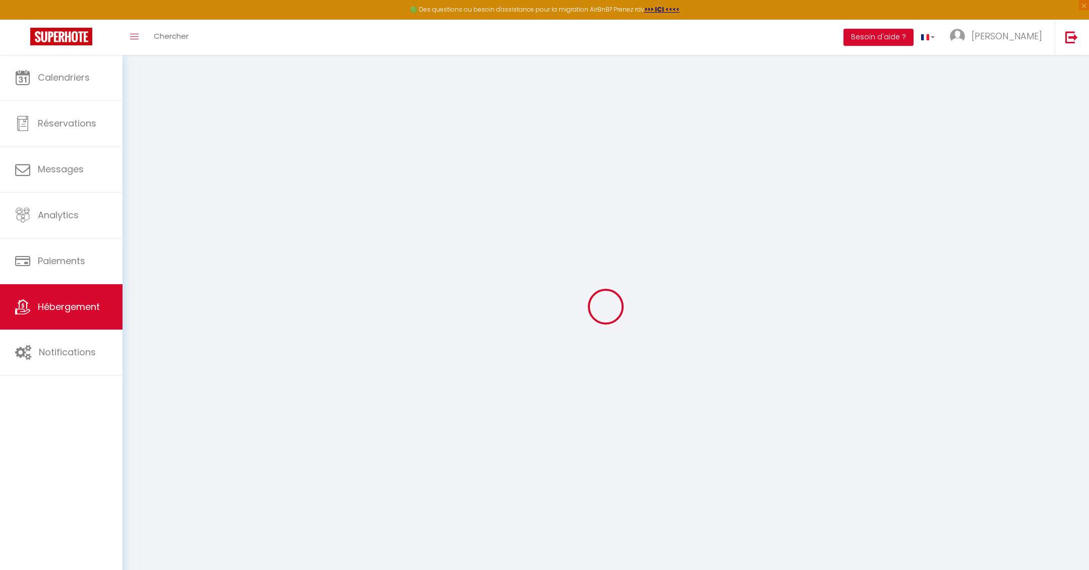
type input "0"
select select
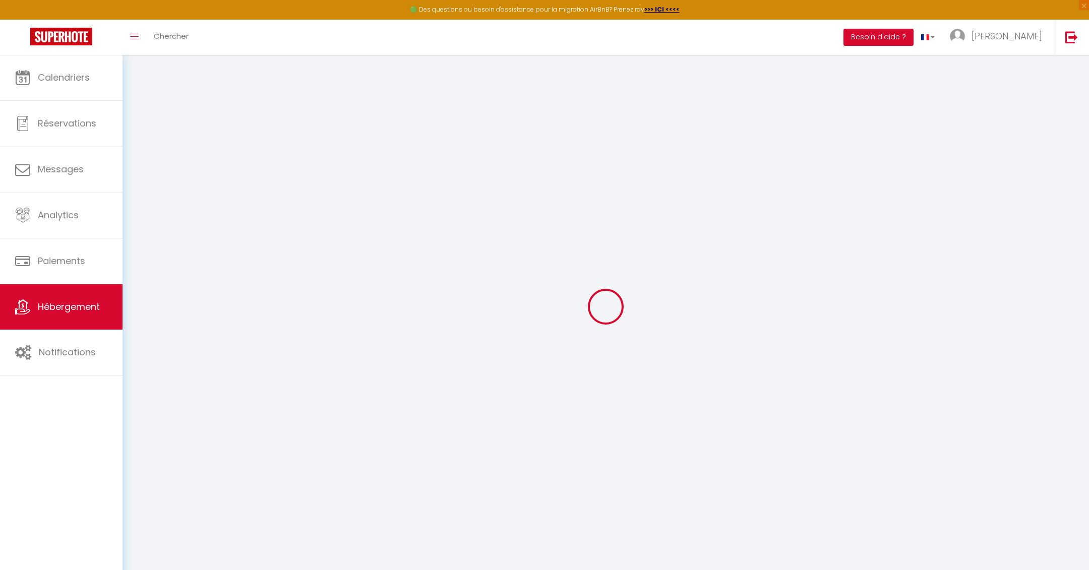
select select
checkbox input "false"
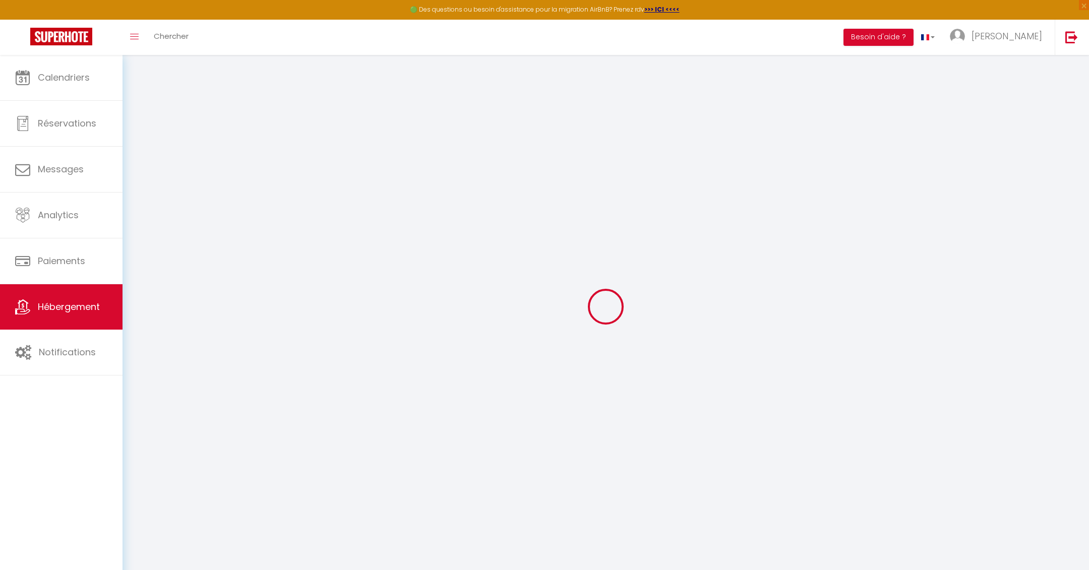
checkbox input "false"
select select
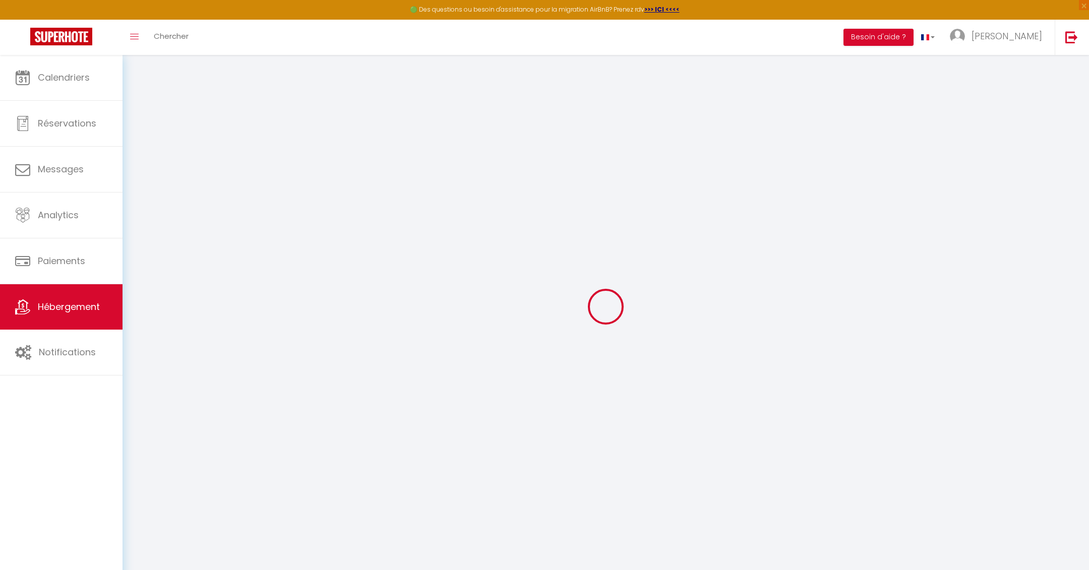
select select
checkbox input "false"
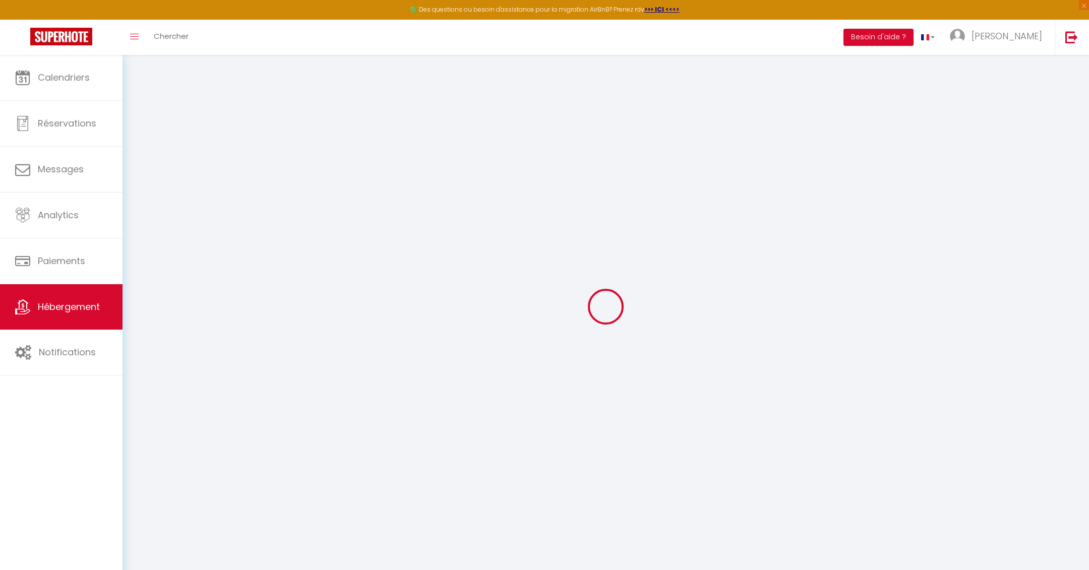
checkbox input "false"
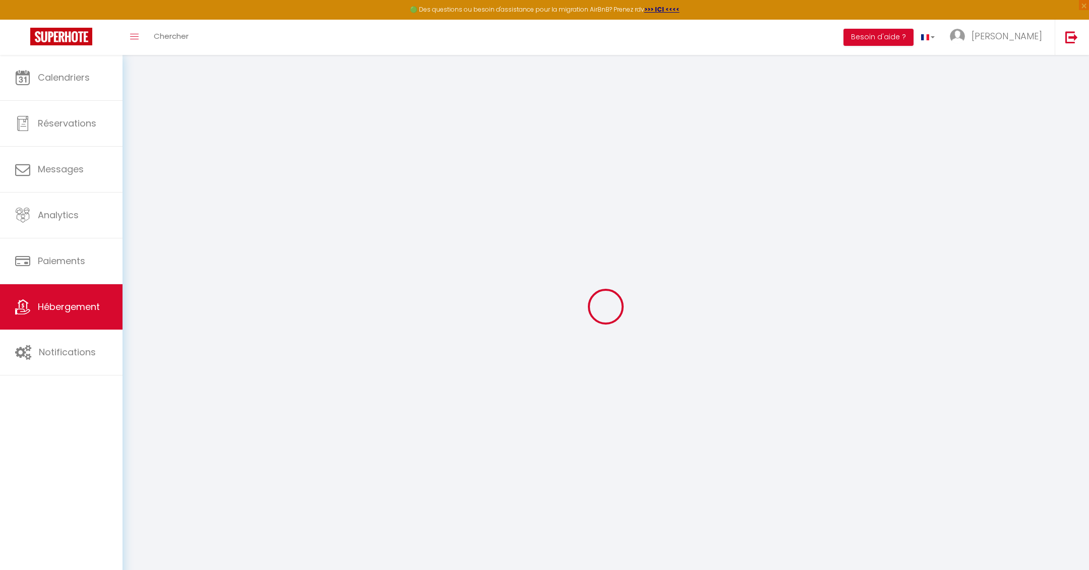
checkbox input "false"
select select "17:00"
select select "23:45"
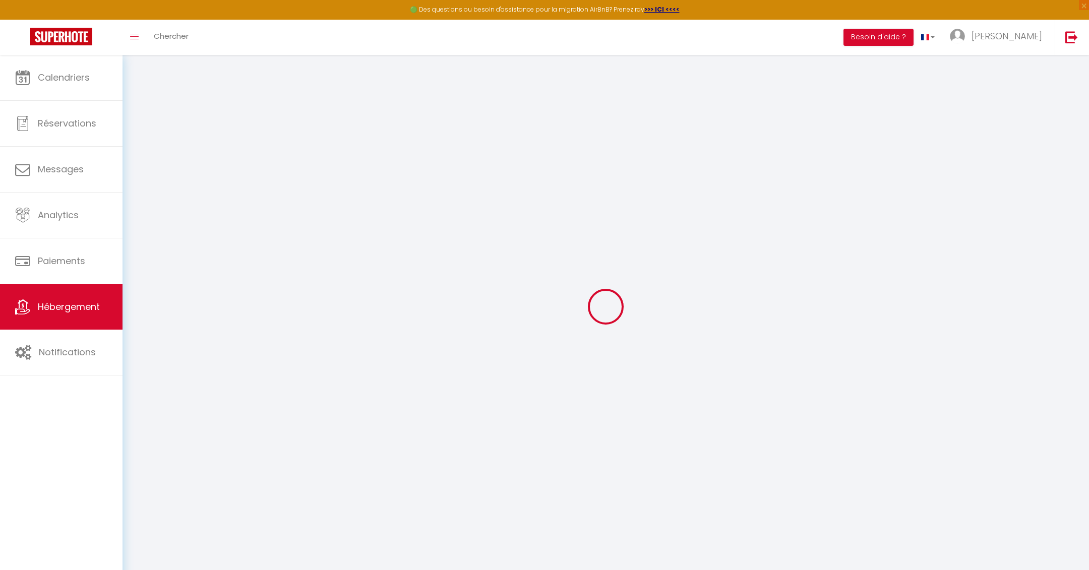
select select "10:00"
select select "30"
select select "120"
checkbox input "false"
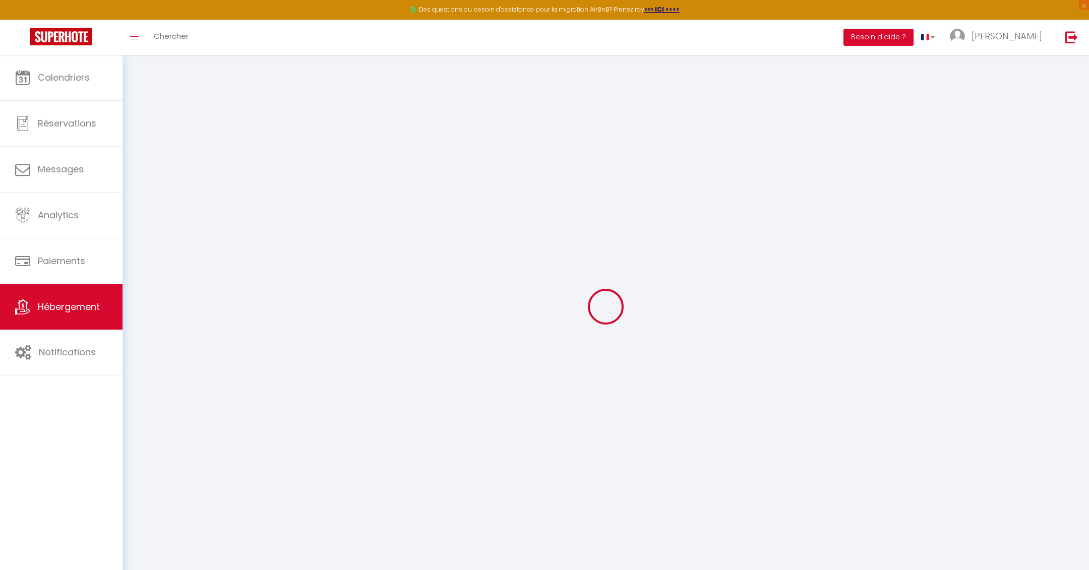
checkbox input "false"
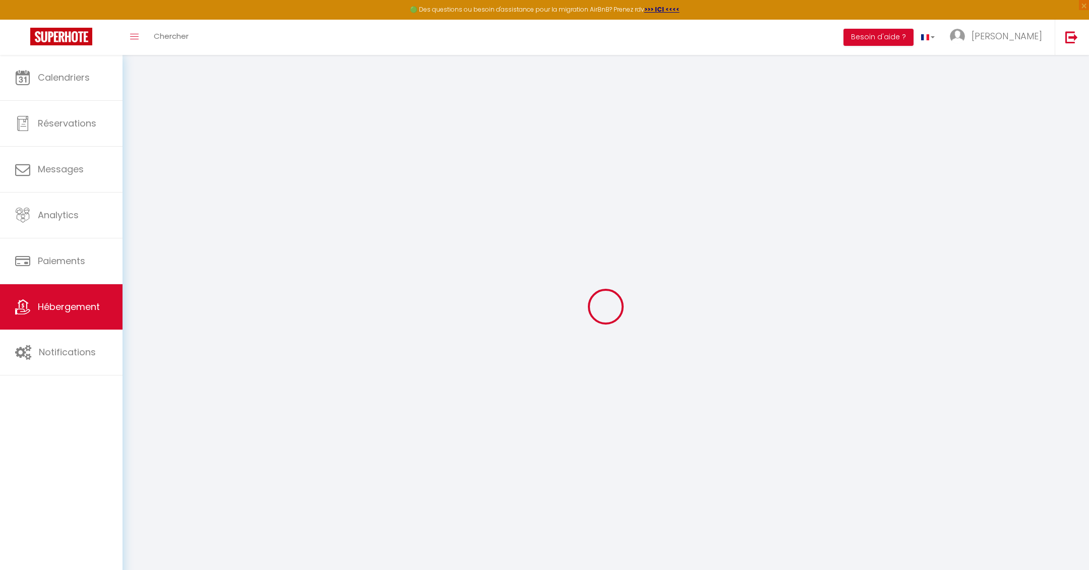
checkbox input "false"
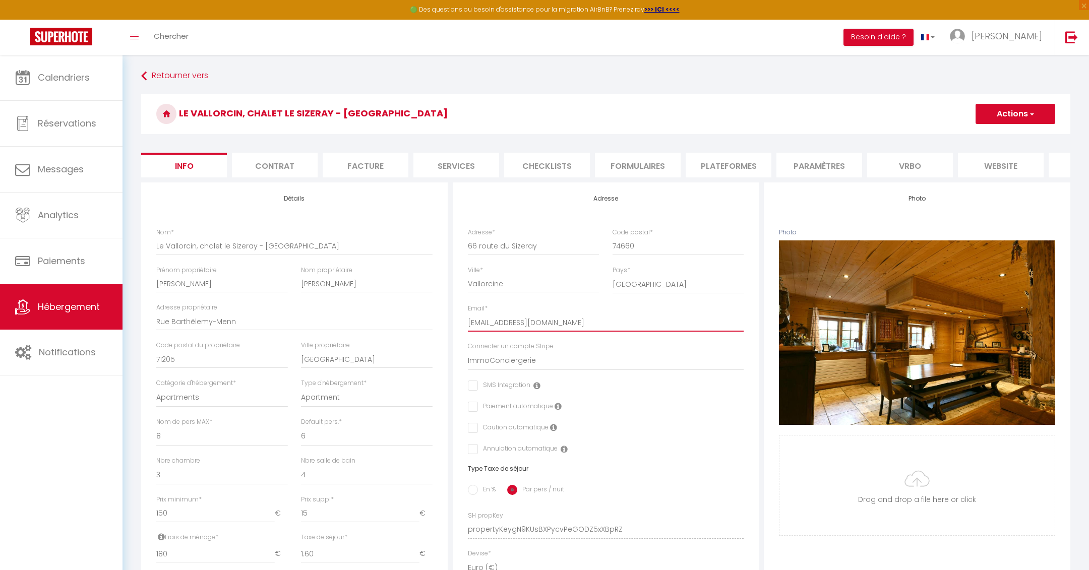
click at [607, 320] on input "[EMAIL_ADDRESS][DOMAIN_NAME]" at bounding box center [606, 323] width 276 height 18
click at [74, 298] on link "Hébergement" at bounding box center [61, 306] width 123 height 45
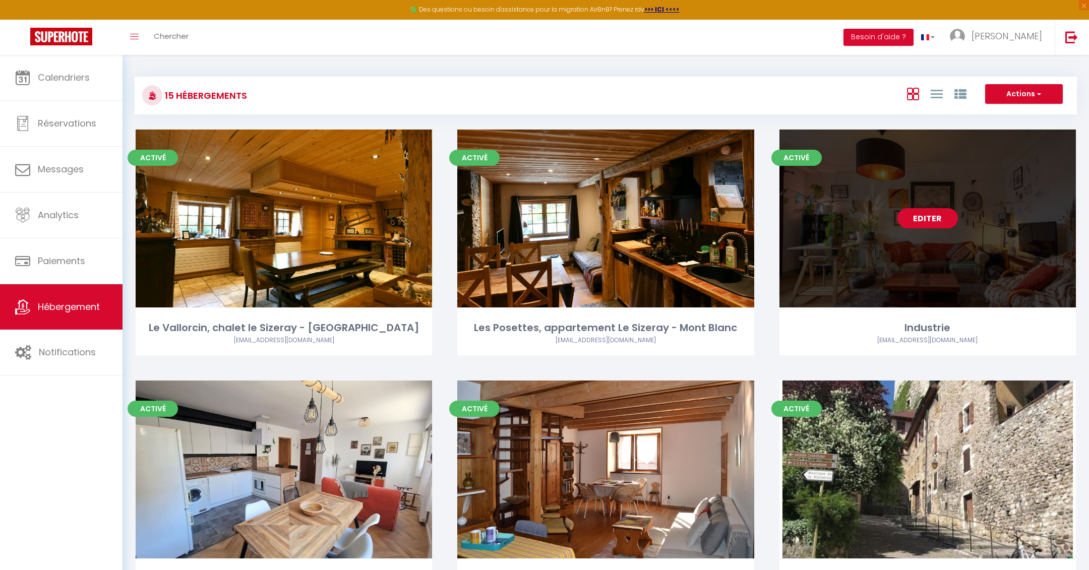
click at [922, 216] on link "Editer" at bounding box center [928, 218] width 61 height 20
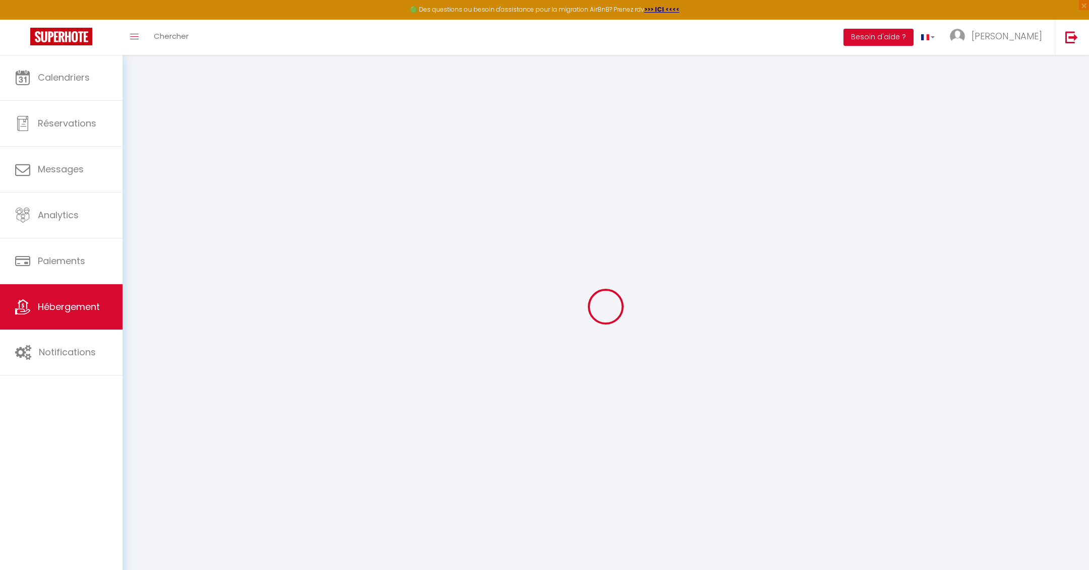
select select
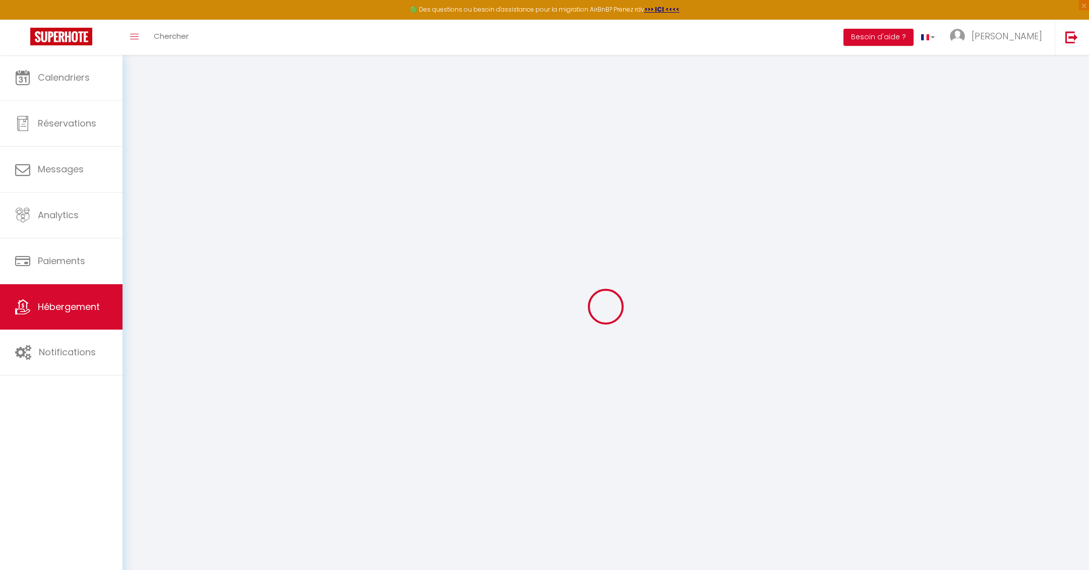
select select
checkbox input "false"
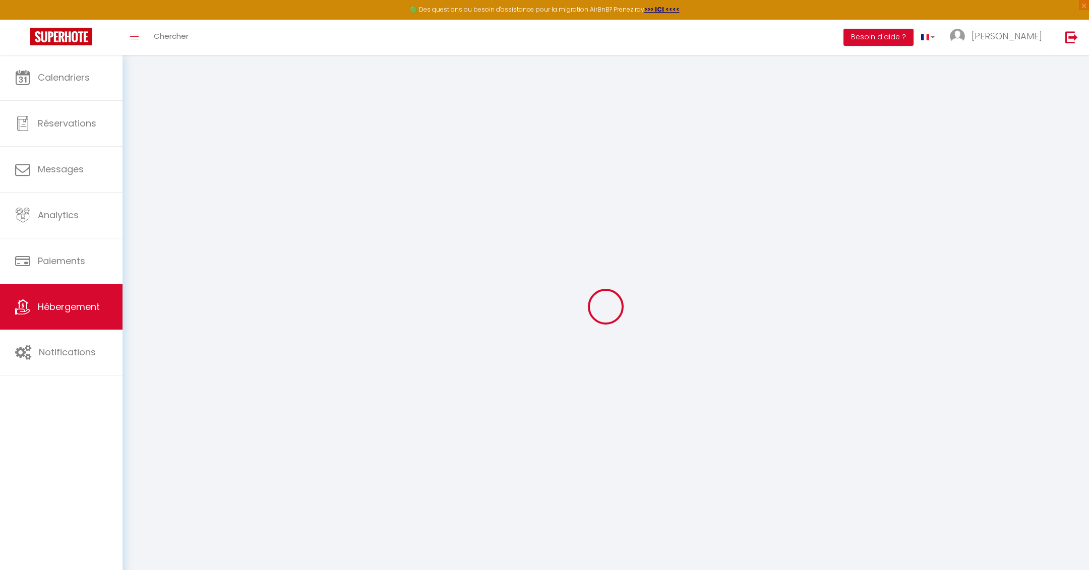
select select
type input "Industrie"
type input "François"
type input "Richou"
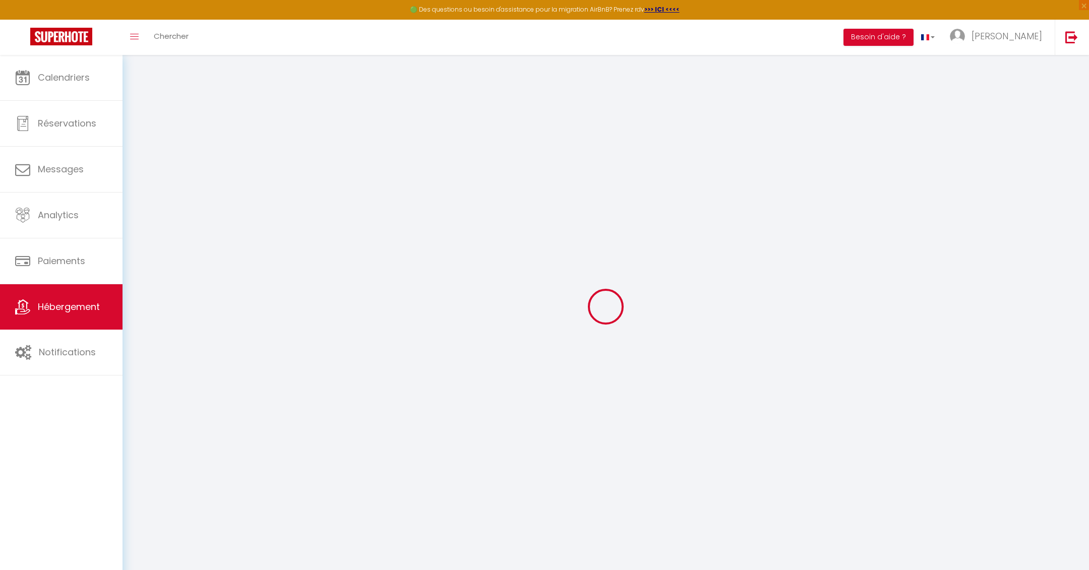
type input "3 Rue de l'Industrie"
type input "74000"
type input "Annecy"
select select "4"
select select "2"
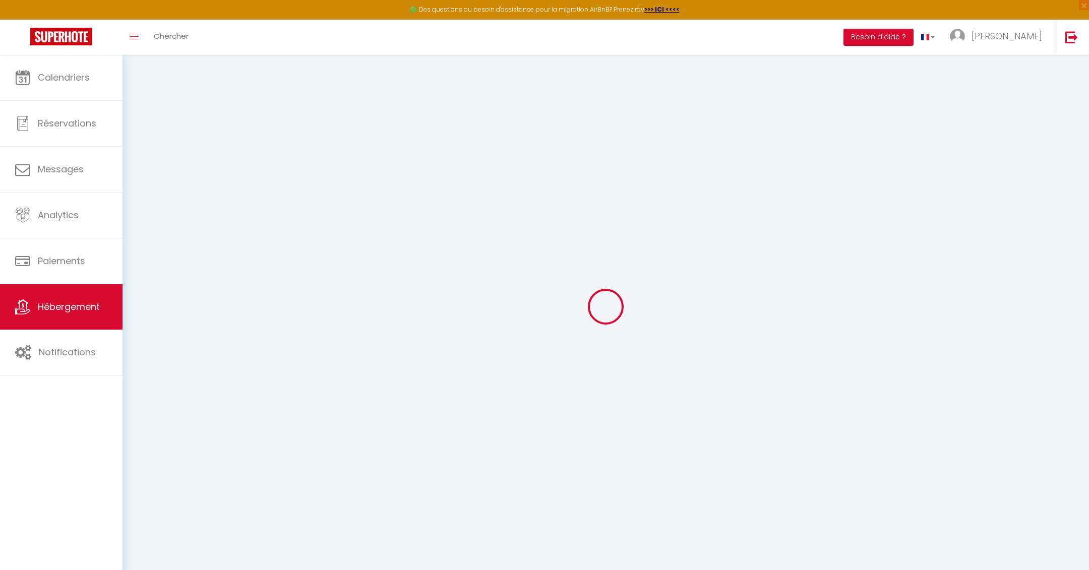
type input "70"
type input "89"
type input "1.10"
type input "500"
select select
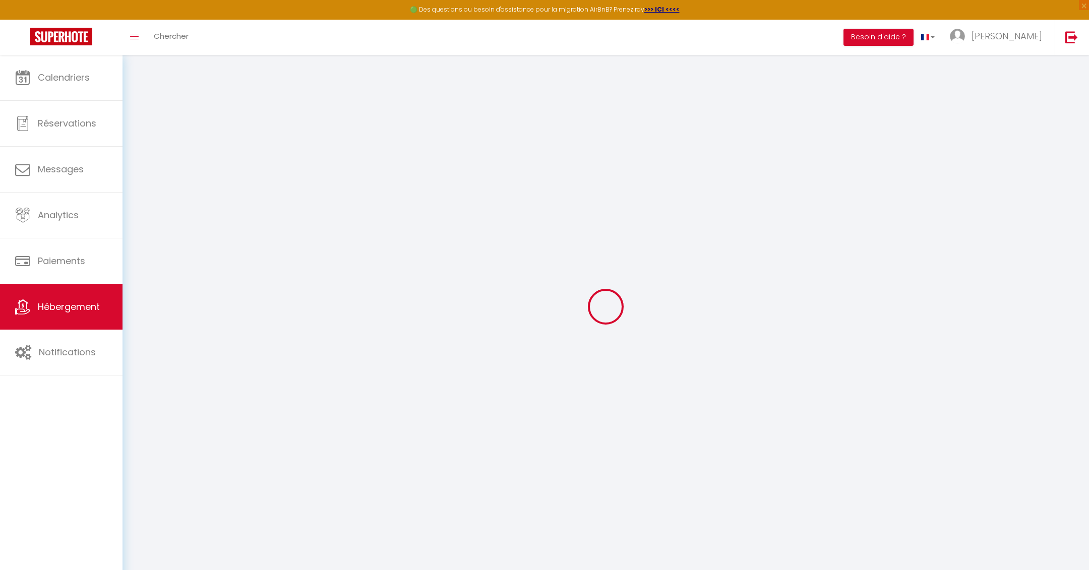
select select
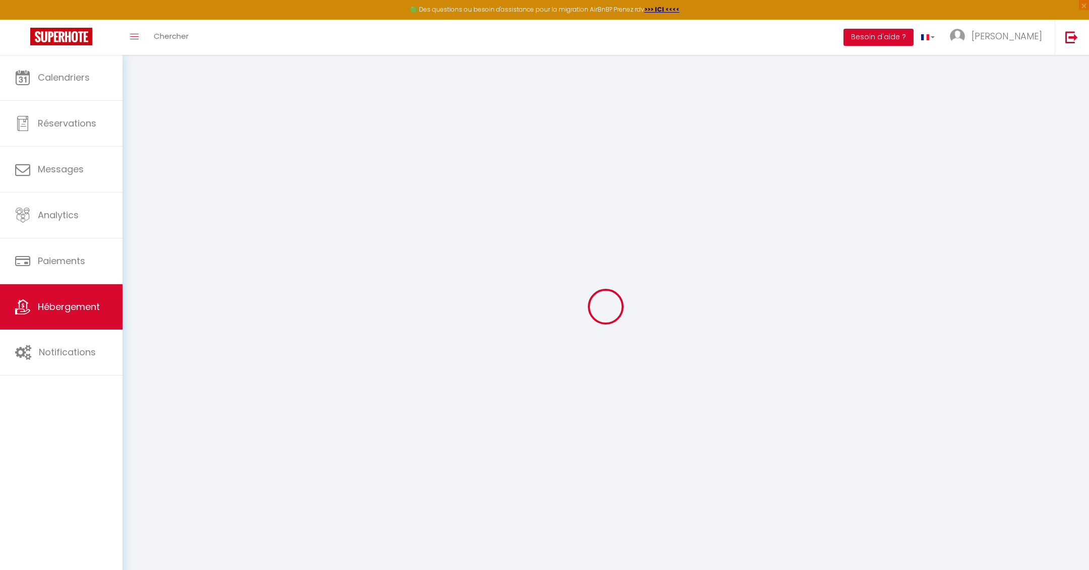
type input "3 Rue de l'Industrie"
type input "74000"
type input "Annecy"
type input "[EMAIL_ADDRESS][DOMAIN_NAME]"
select select "3948"
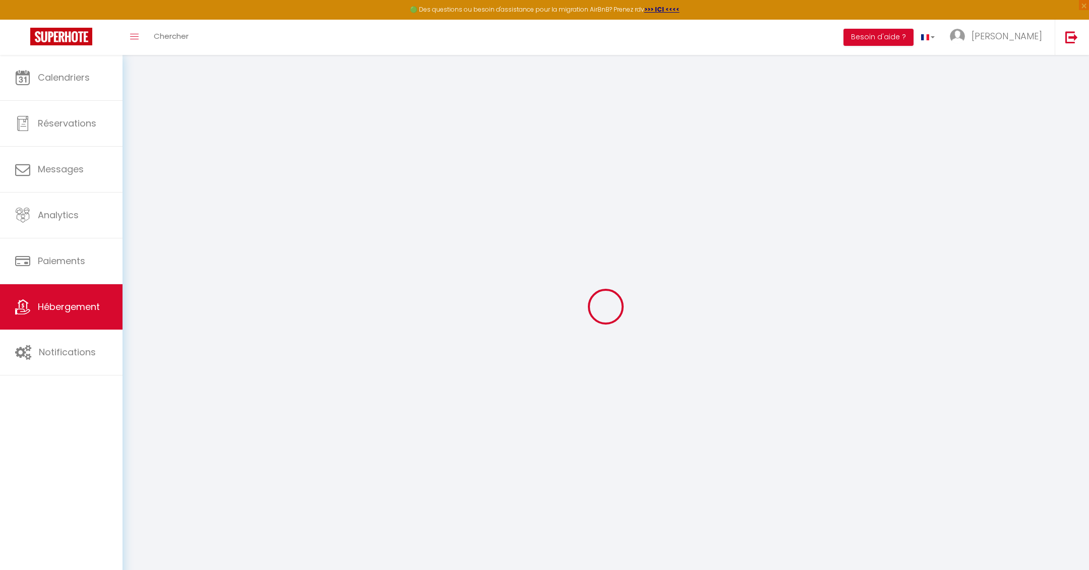
checkbox input "false"
type input "18"
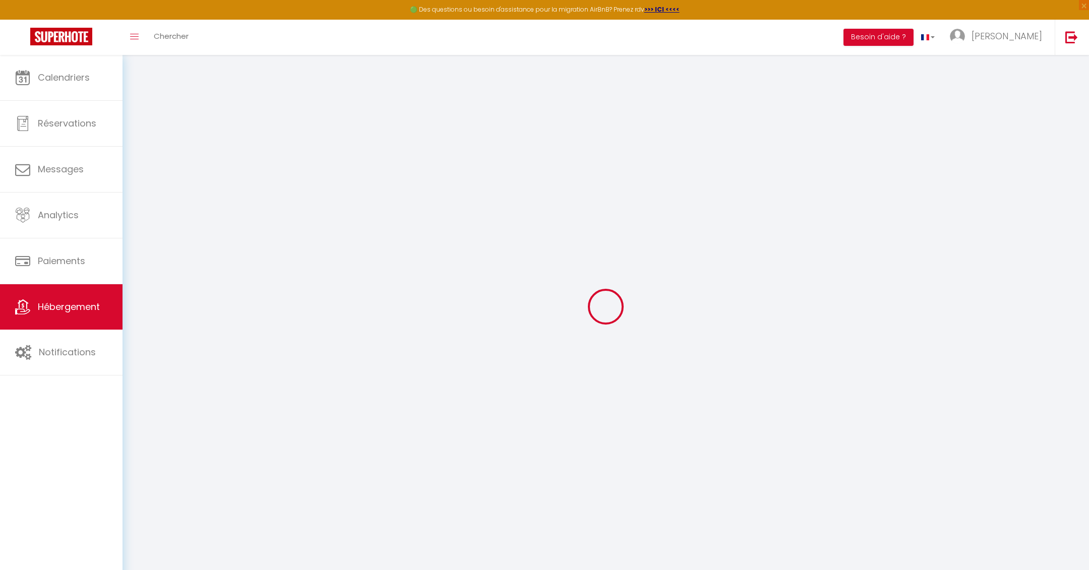
type input "0"
select select
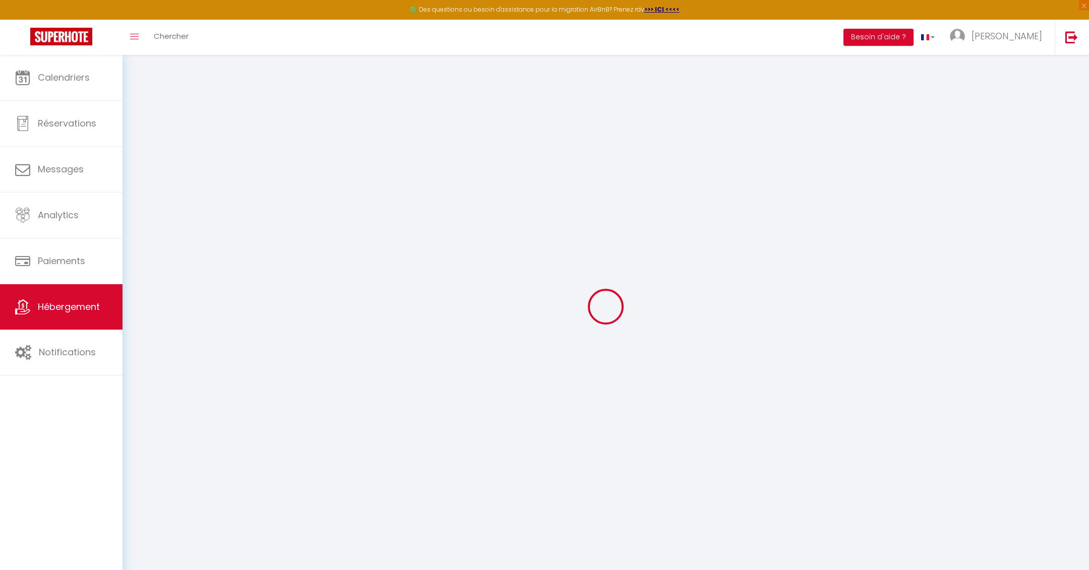
select select
checkbox input "false"
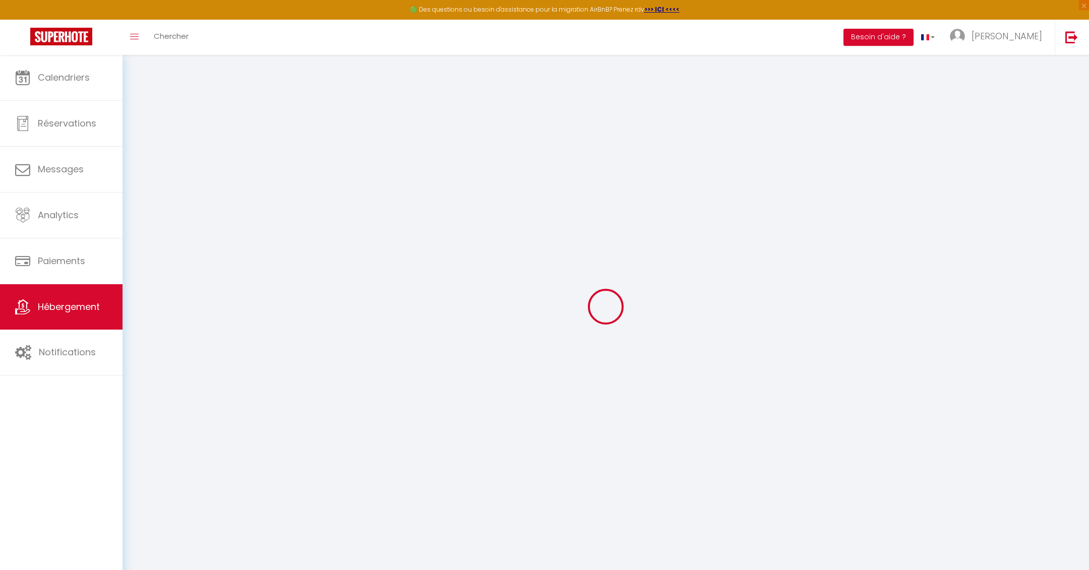
checkbox input "false"
select select
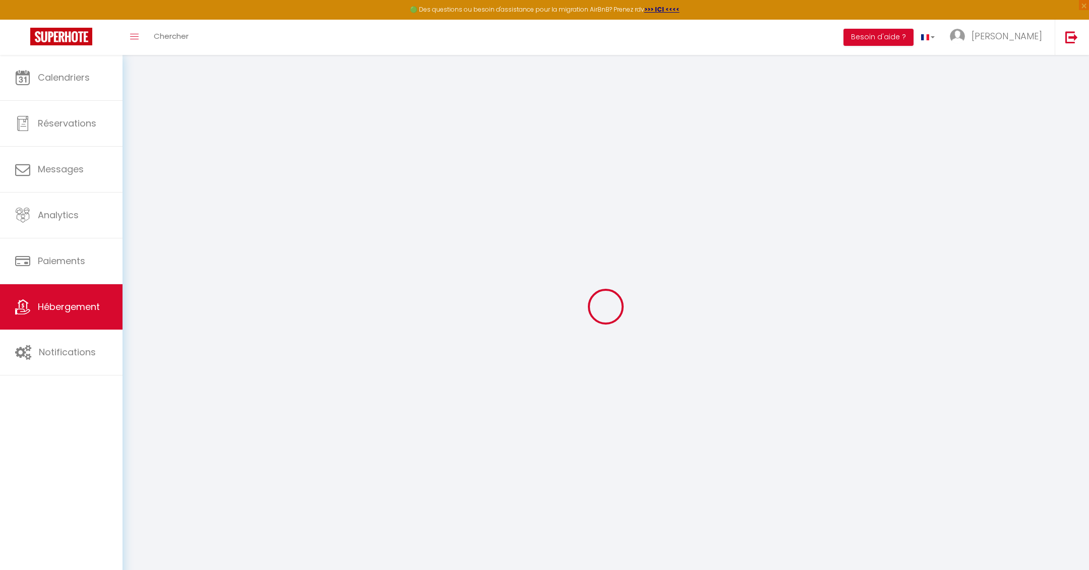
select select
checkbox input "false"
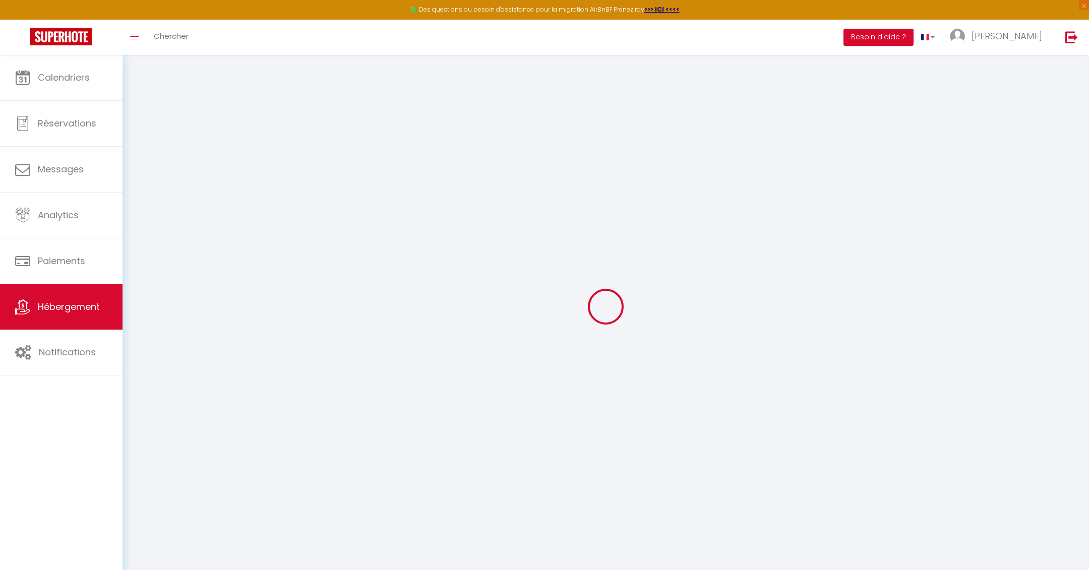
checkbox input "false"
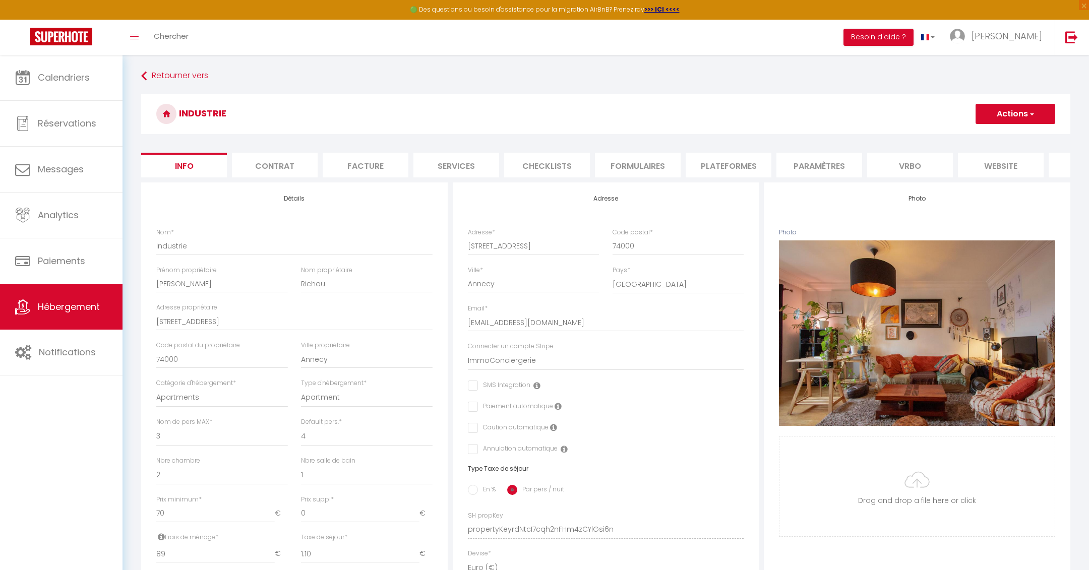
click at [367, 176] on li "Facture" at bounding box center [366, 165] width 86 height 25
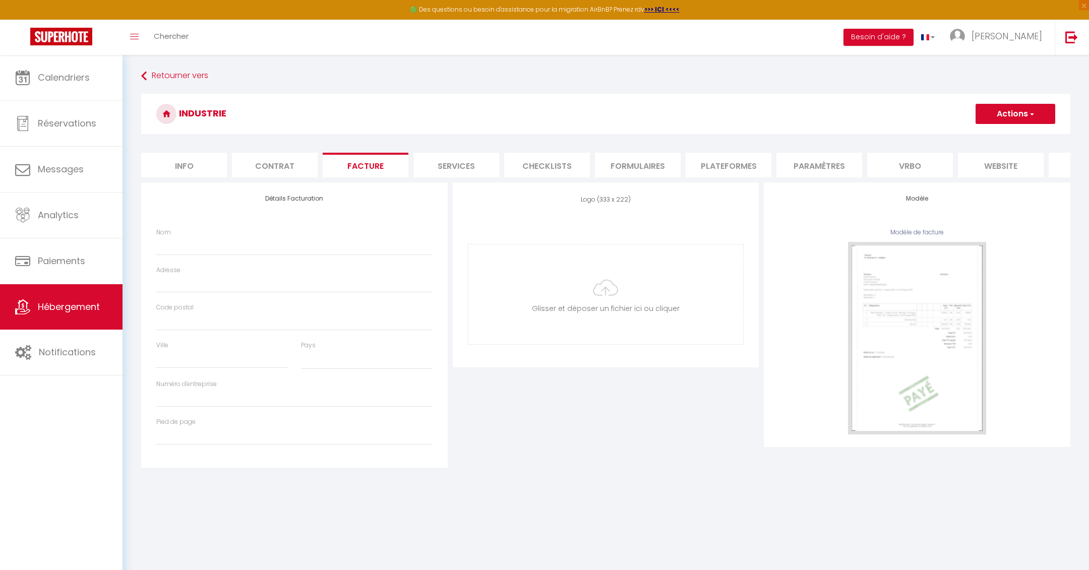
click at [452, 169] on li "Services" at bounding box center [457, 165] width 86 height 25
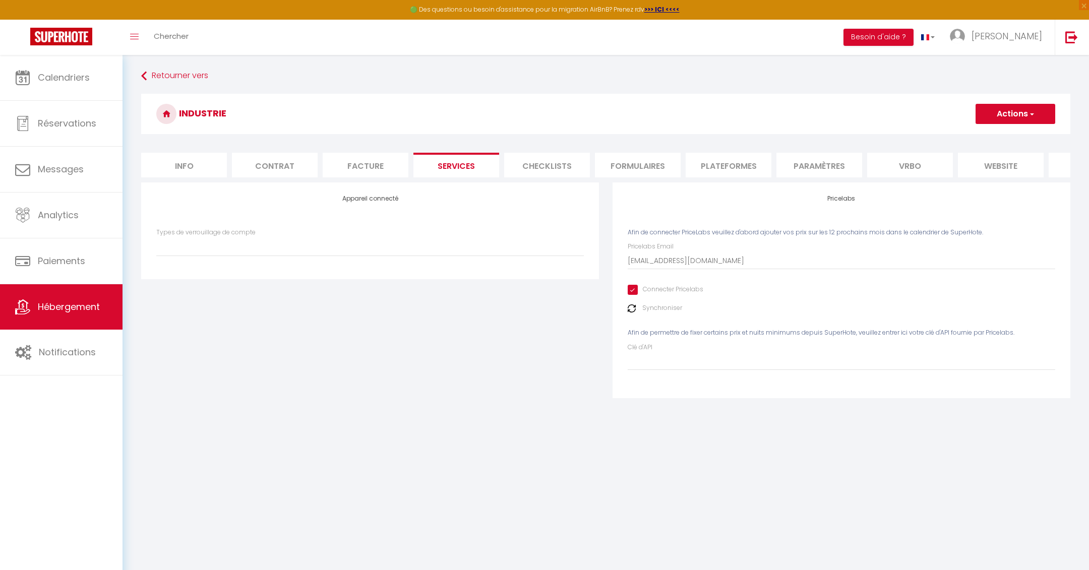
click at [530, 167] on li "Checklists" at bounding box center [547, 165] width 86 height 25
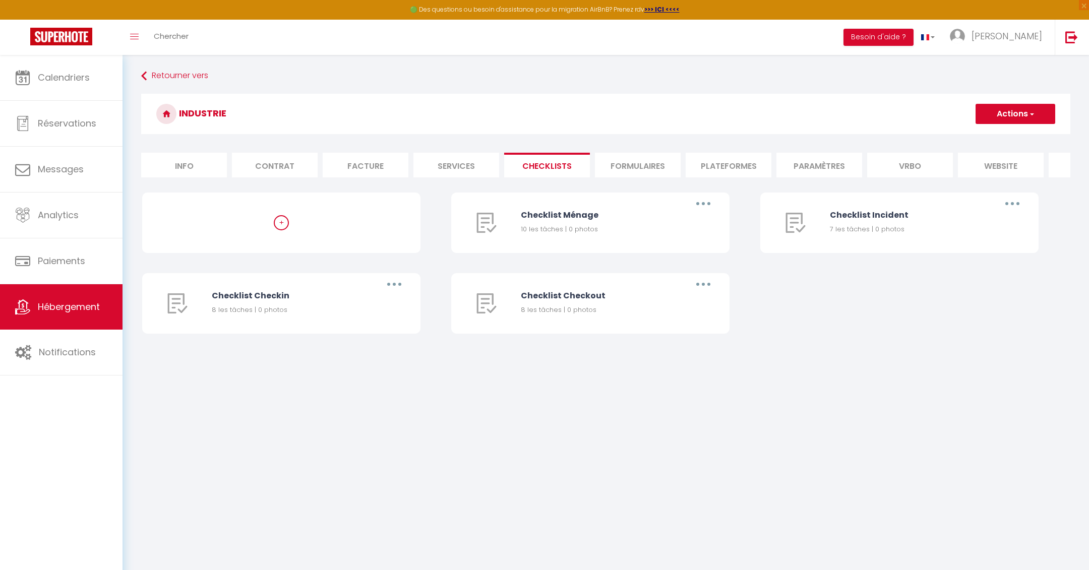
click at [609, 167] on li "Formulaires" at bounding box center [638, 165] width 86 height 25
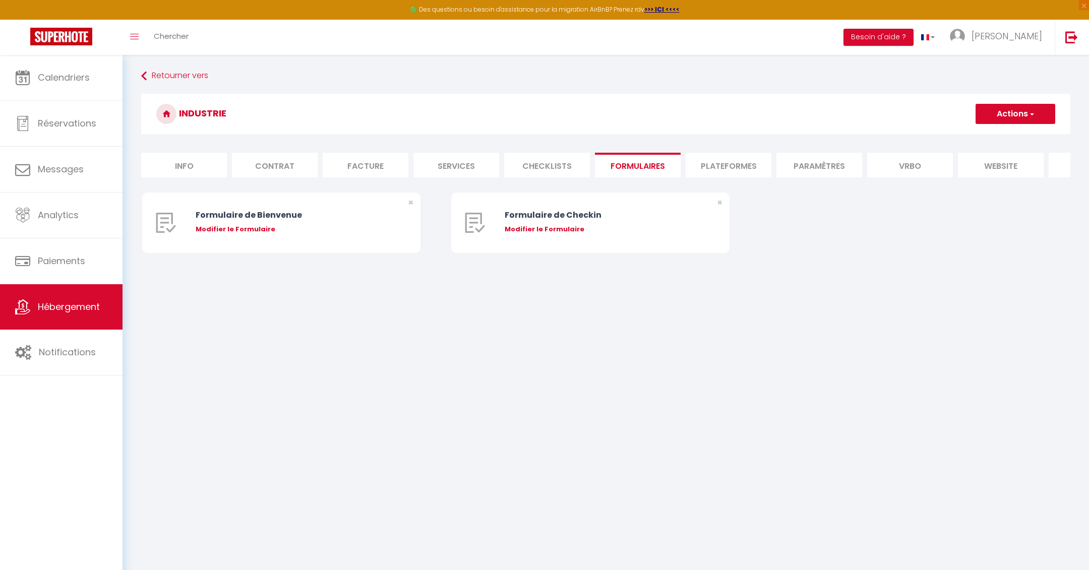
click at [712, 165] on li "Plateformes" at bounding box center [729, 165] width 86 height 25
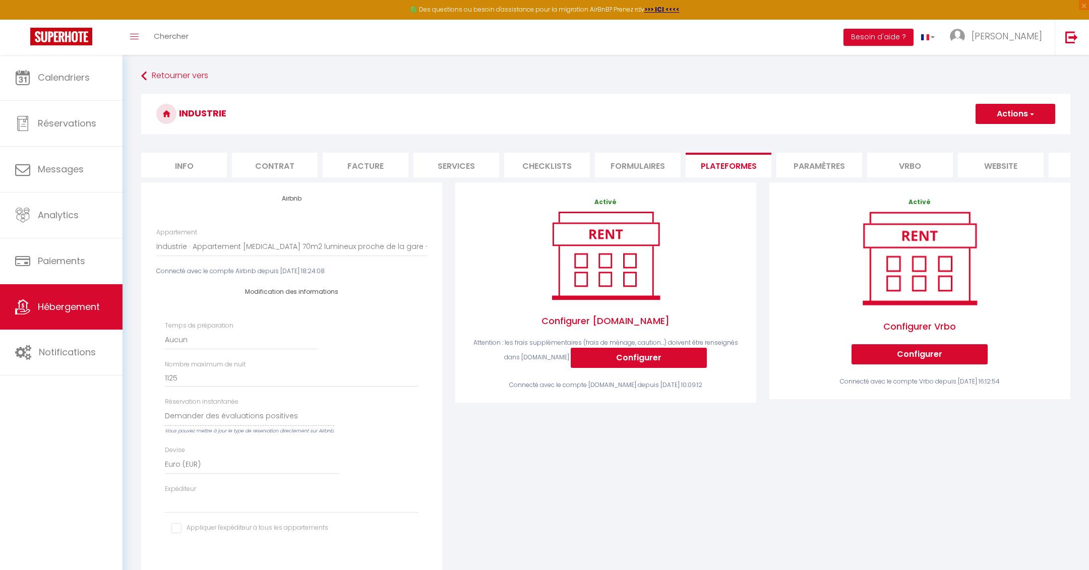
click at [798, 159] on li "Paramètres" at bounding box center [820, 165] width 86 height 25
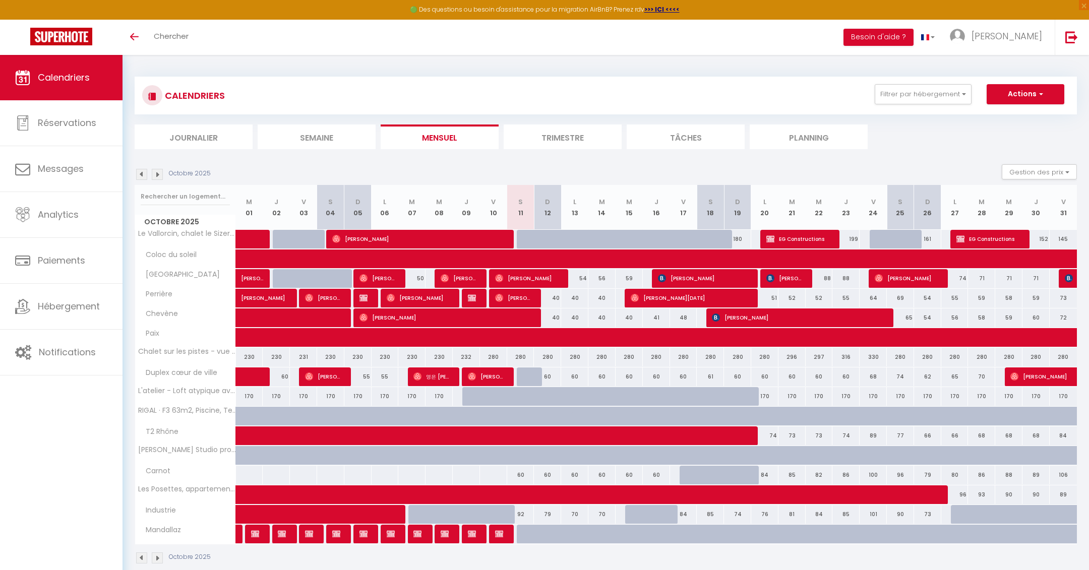
click at [520, 474] on div "60" at bounding box center [520, 475] width 27 height 19
type input "60"
type input "Sam 11 Octobre 2025"
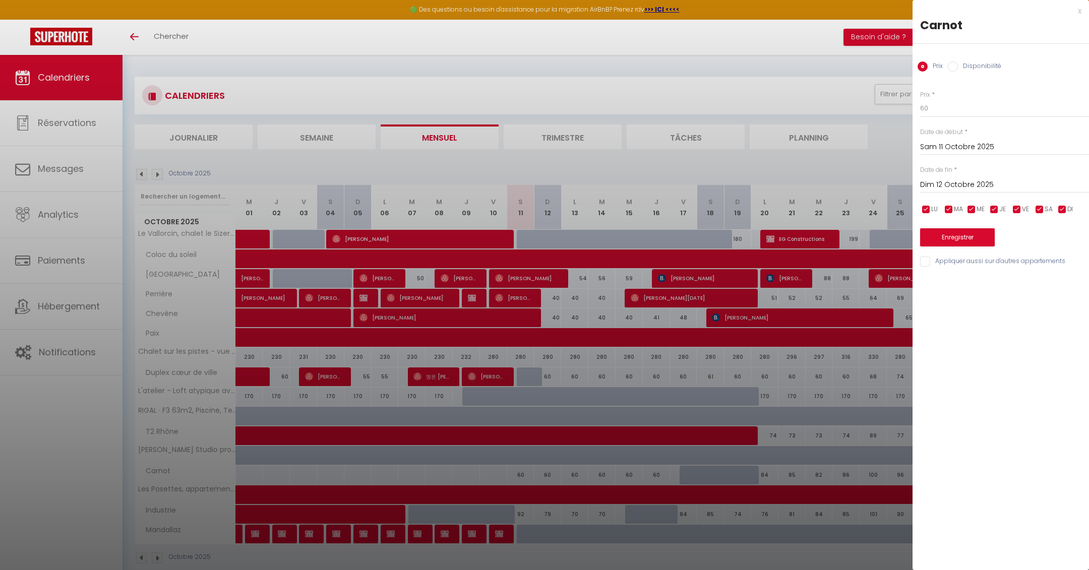
click at [949, 189] on input "Dim 12 Octobre 2025" at bounding box center [1005, 185] width 169 height 13
click at [955, 281] on span "13" at bounding box center [954, 283] width 22 height 20
type input "Lun 13 Octobre 2025"
click at [982, 68] on label "Disponibilité" at bounding box center [979, 67] width 43 height 11
click at [958, 68] on input "Disponibilité" at bounding box center [953, 67] width 10 height 10
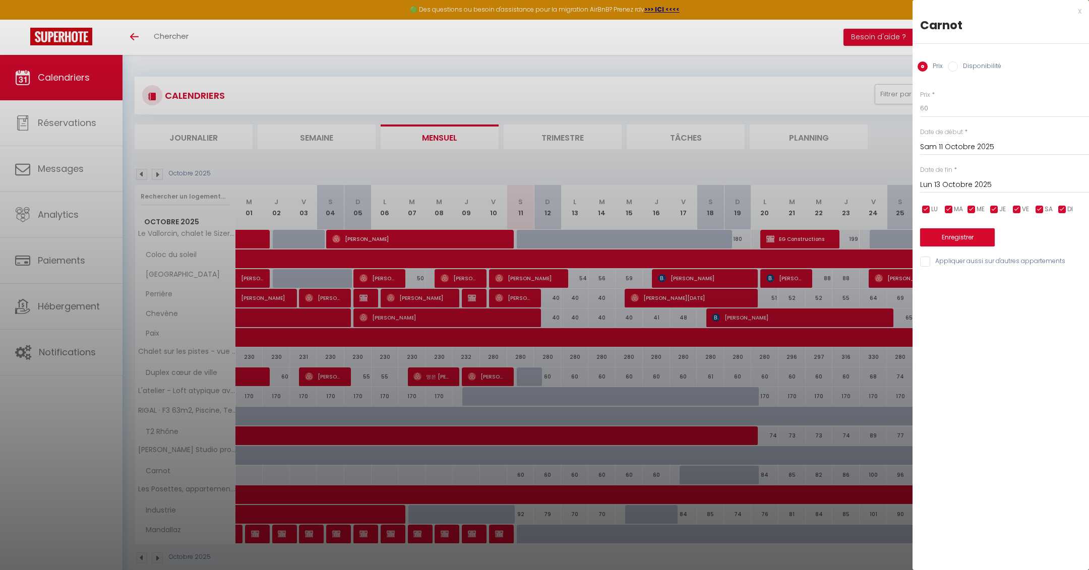
radio input "true"
radio input "false"
click at [968, 108] on select "Disponible Indisponible" at bounding box center [1005, 108] width 169 height 19
select select "0"
click at [921, 99] on select "Disponible Indisponible" at bounding box center [1005, 108] width 169 height 19
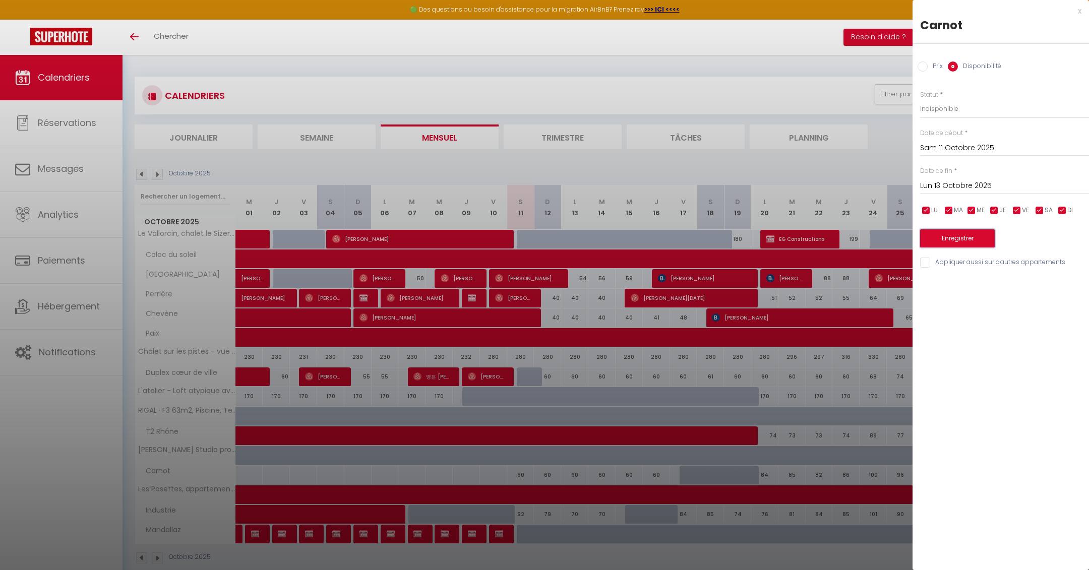
click at [949, 238] on button "Enregistrer" at bounding box center [958, 238] width 75 height 18
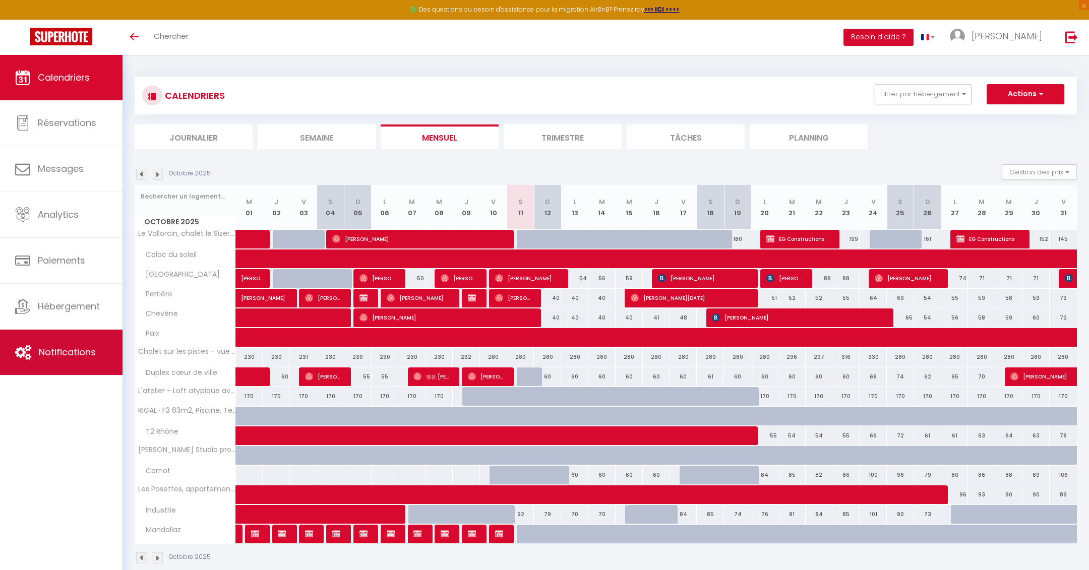
click at [77, 359] on span "Notifications" at bounding box center [67, 352] width 57 height 13
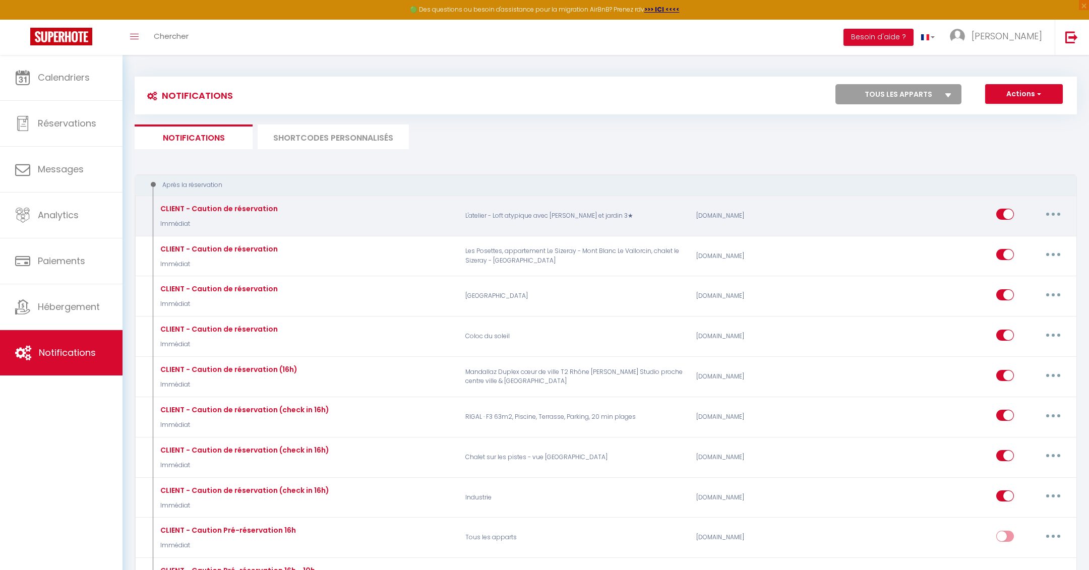
click at [1053, 214] on icon "button" at bounding box center [1053, 214] width 3 height 3
click at [850, 229] on div "CLIENT - Caution de réservation Immédiat L'atelier - Loft atypique avec piscine…" at bounding box center [606, 216] width 943 height 41
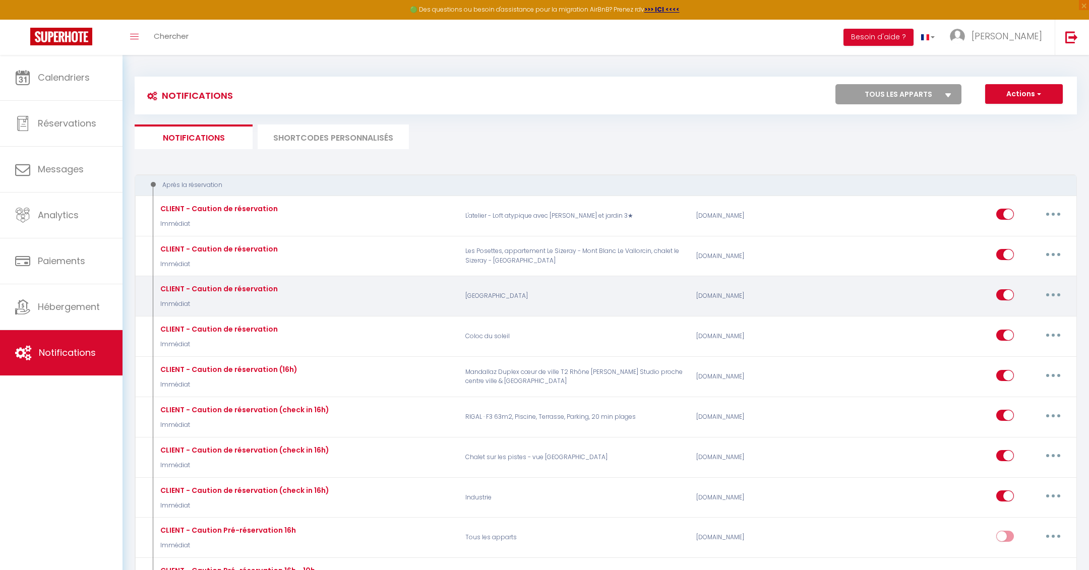
click at [1060, 290] on button "button" at bounding box center [1054, 295] width 28 height 16
click at [1009, 313] on link "Editer" at bounding box center [1027, 317] width 75 height 17
type input "CLIENT - Caution de réservation"
select select "Immédiat"
select select "if_booking_is_paid"
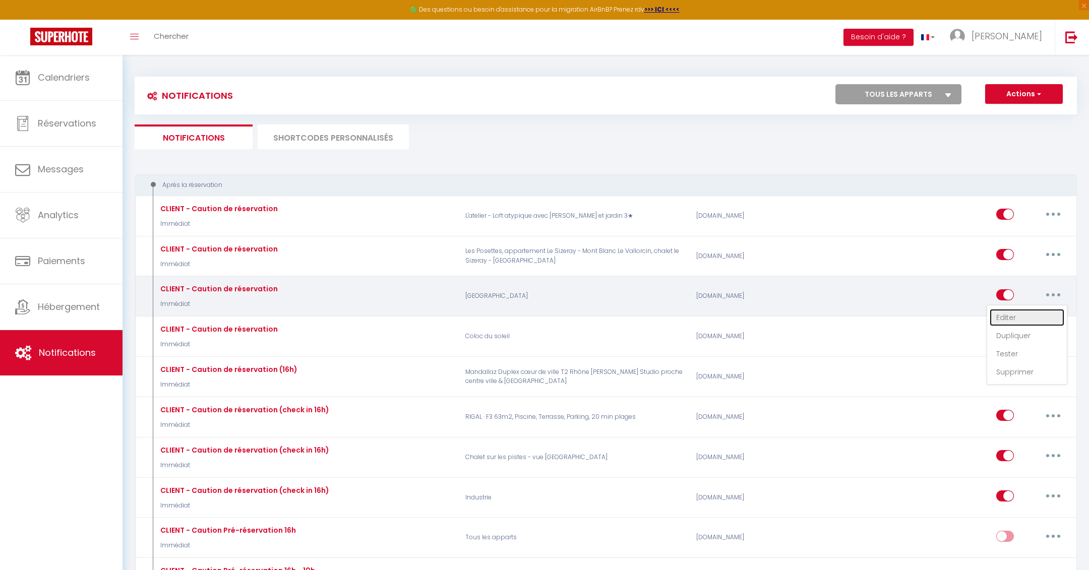
checkbox input "true"
checkbox input "false"
radio input "true"
type input "[GUEST:FIRST_NAME], confirmation de votre réservation !"
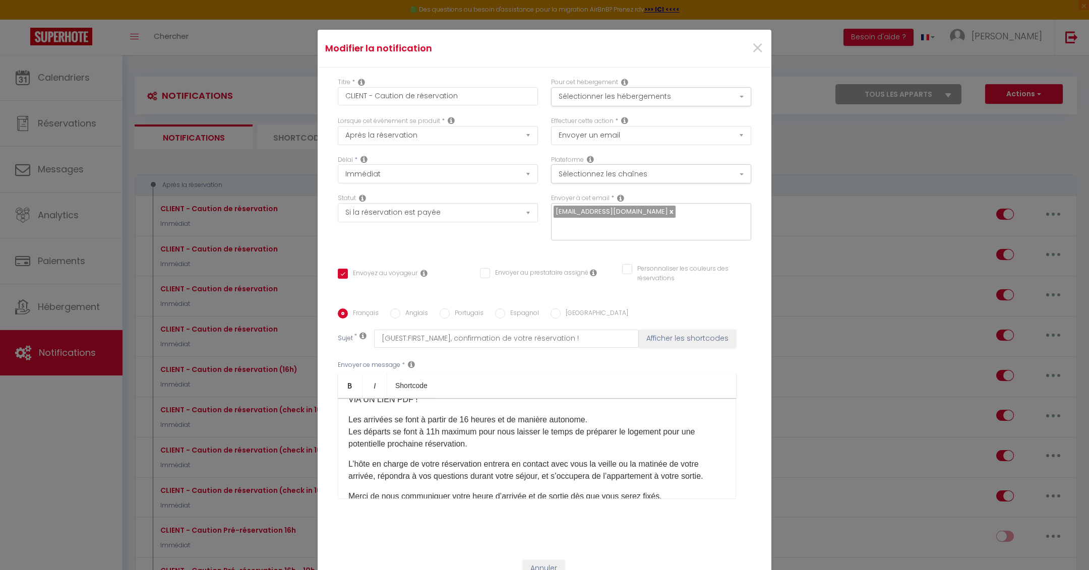
scroll to position [149, 0]
click at [755, 50] on span "×" at bounding box center [758, 48] width 13 height 30
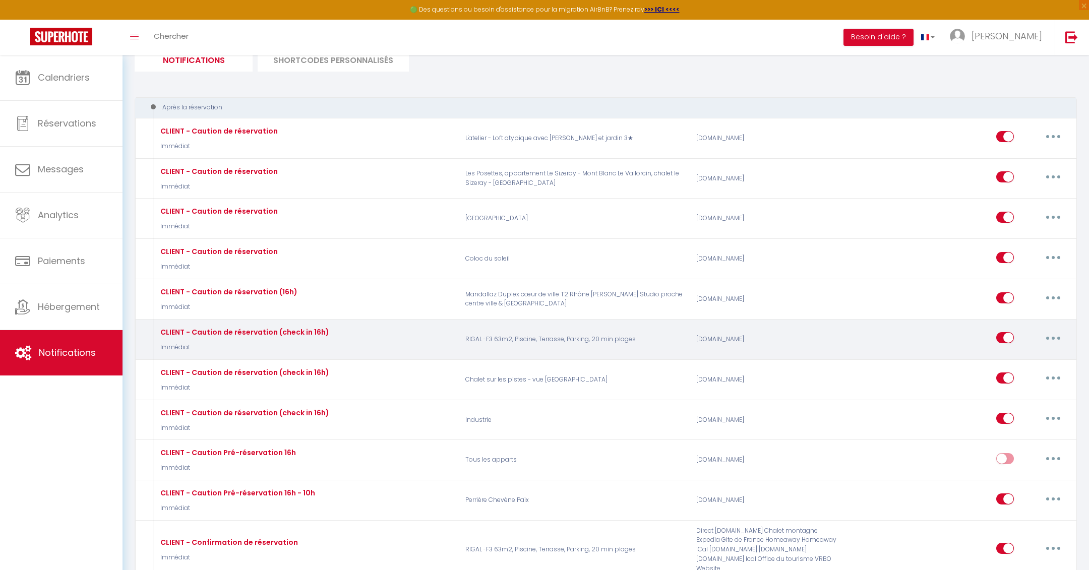
scroll to position [79, 0]
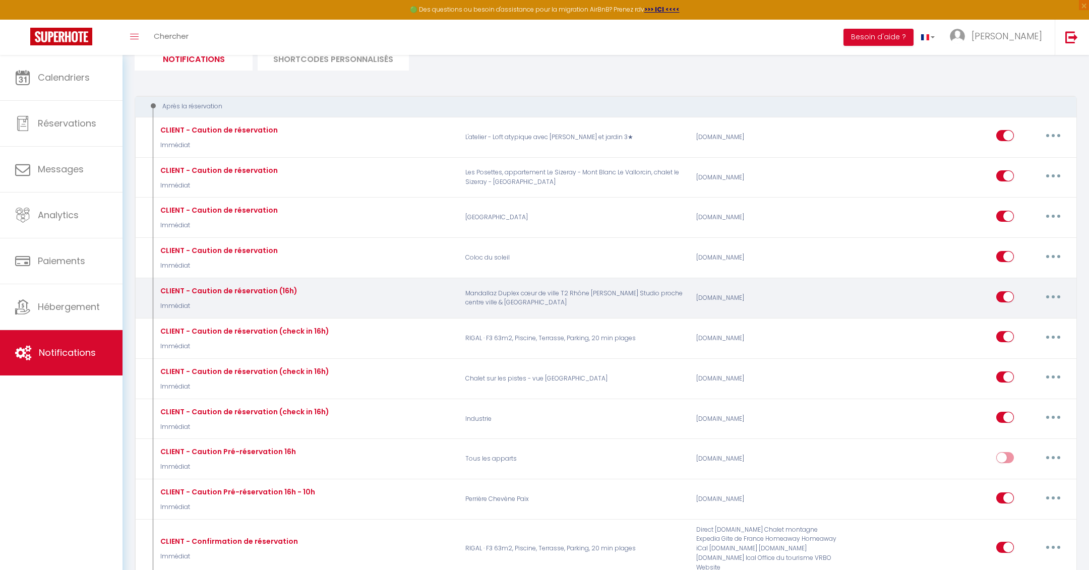
click at [1055, 291] on button "button" at bounding box center [1054, 297] width 28 height 16
click at [1023, 313] on link "Editer" at bounding box center [1027, 319] width 75 height 17
type input "CLIENT - Caution de réservation (16h)"
checkbox input "true"
checkbox input "false"
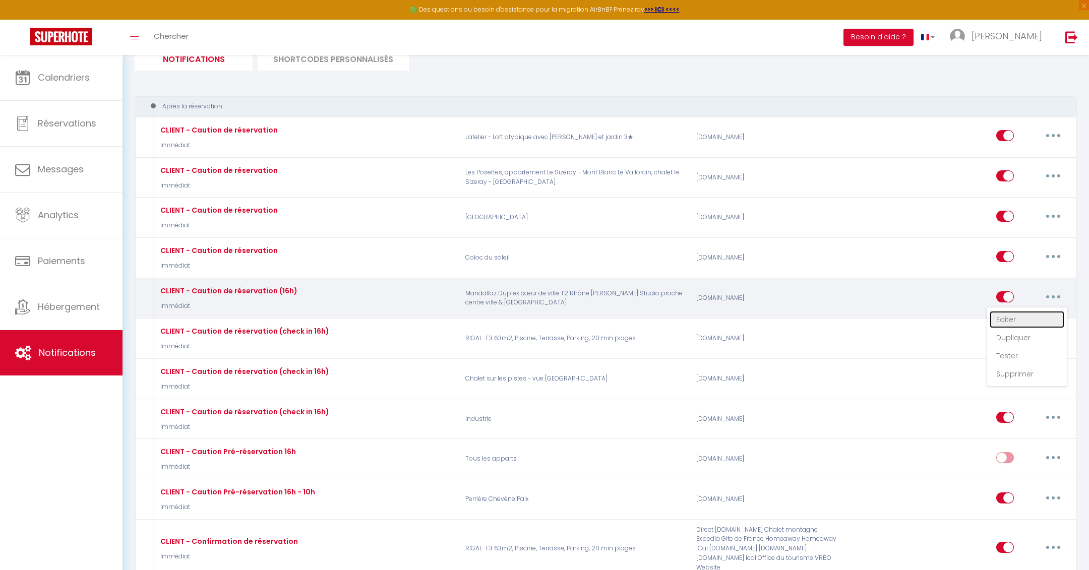
checkbox input "false"
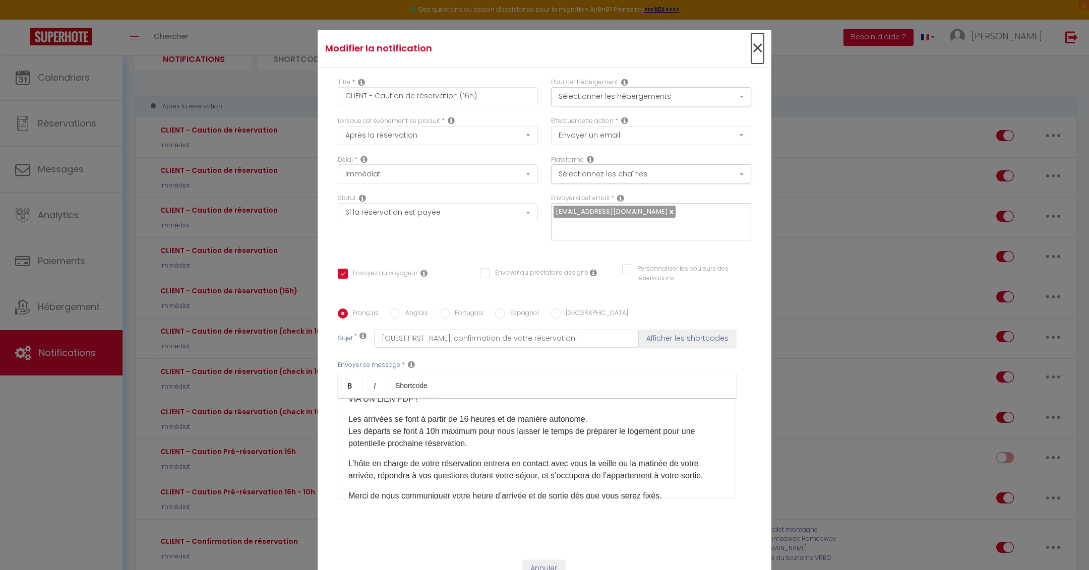
click at [758, 42] on span "×" at bounding box center [758, 48] width 13 height 30
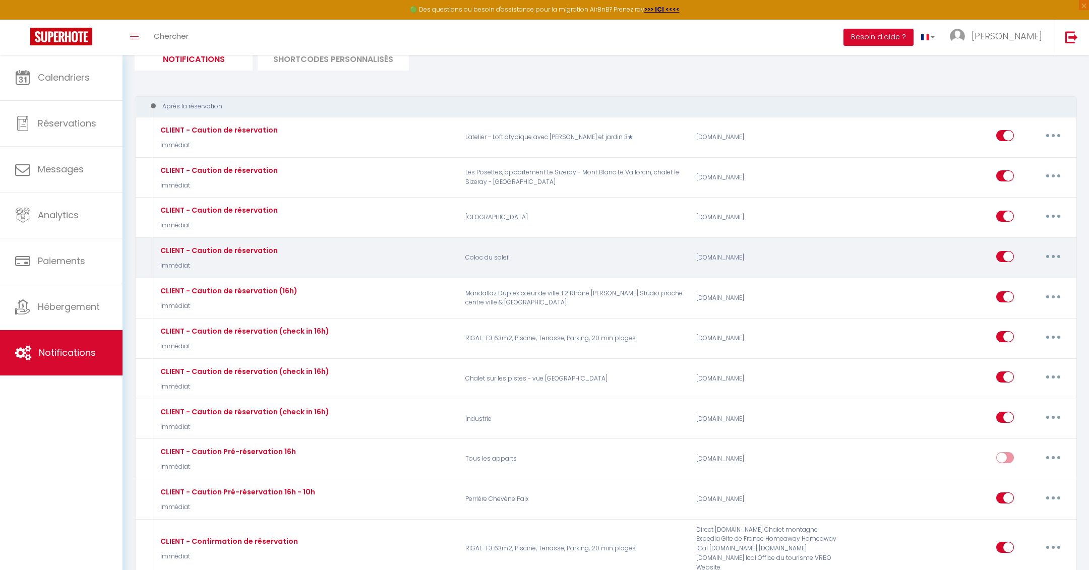
click at [1051, 254] on button "button" at bounding box center [1054, 257] width 28 height 16
click at [1031, 274] on link "Editer" at bounding box center [1027, 279] width 75 height 17
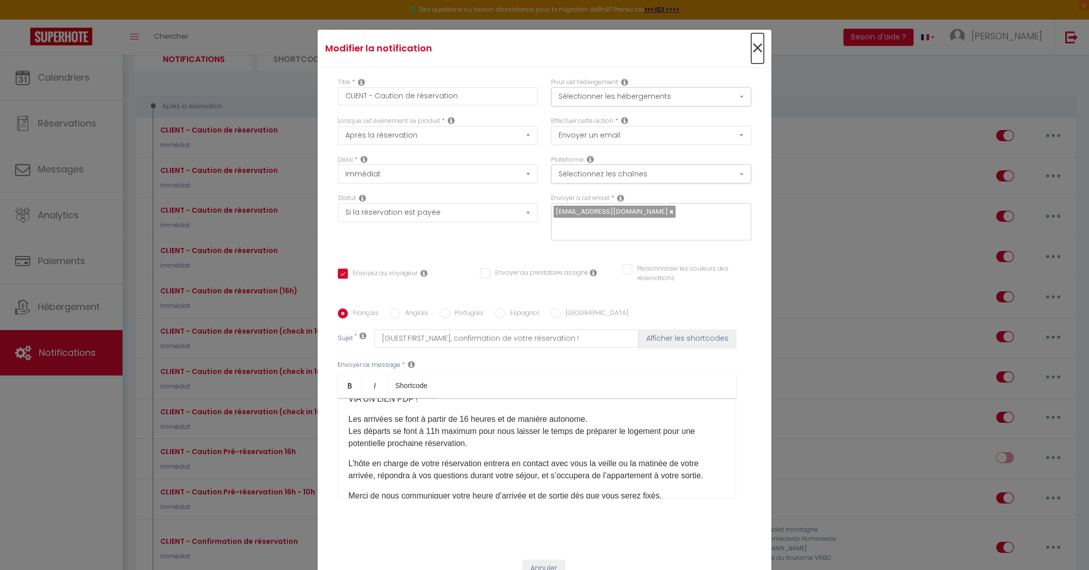
click at [758, 49] on span "×" at bounding box center [758, 48] width 13 height 30
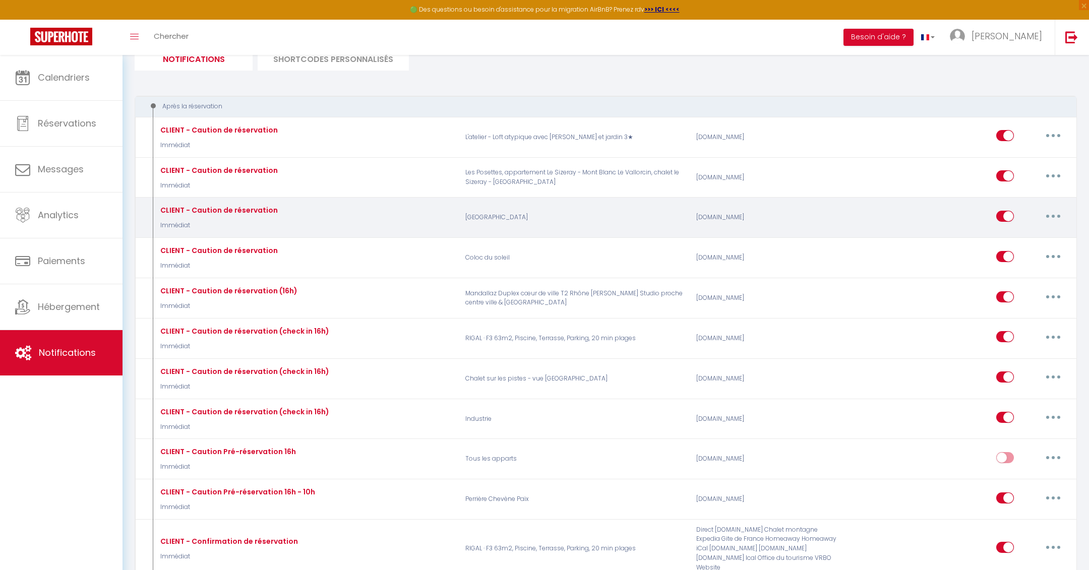
click at [1058, 213] on button "button" at bounding box center [1054, 216] width 28 height 16
click at [1009, 256] on link "Dupliquer" at bounding box center [1027, 257] width 75 height 17
select select "if_booking_is_paid"
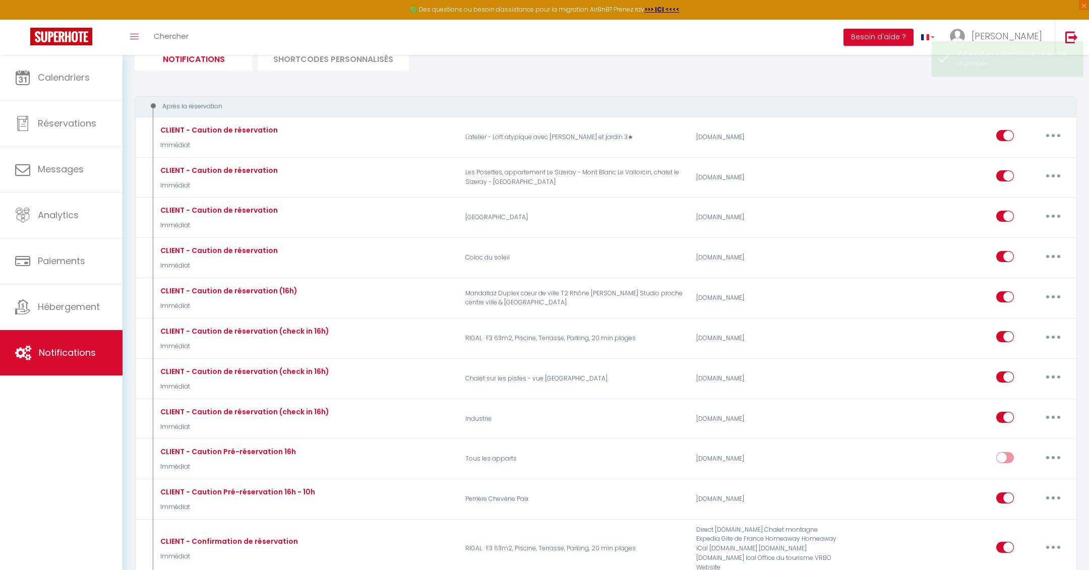
checkbox input "false"
checkbox input "true"
checkbox input "false"
checkbox input "true"
checkbox input "false"
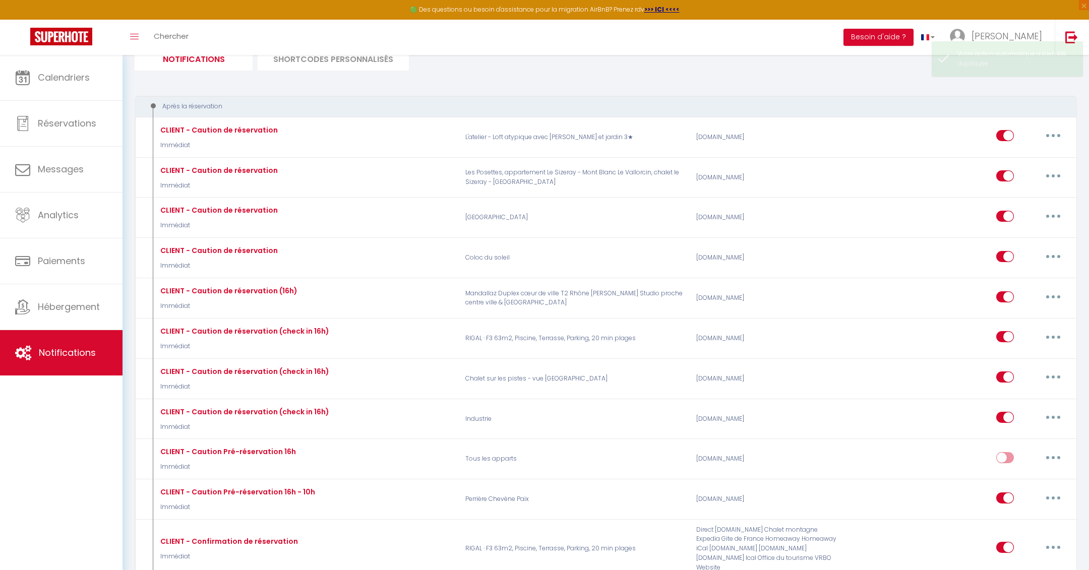
checkbox input "true"
checkbox input "false"
checkbox input "true"
checkbox input "false"
select select
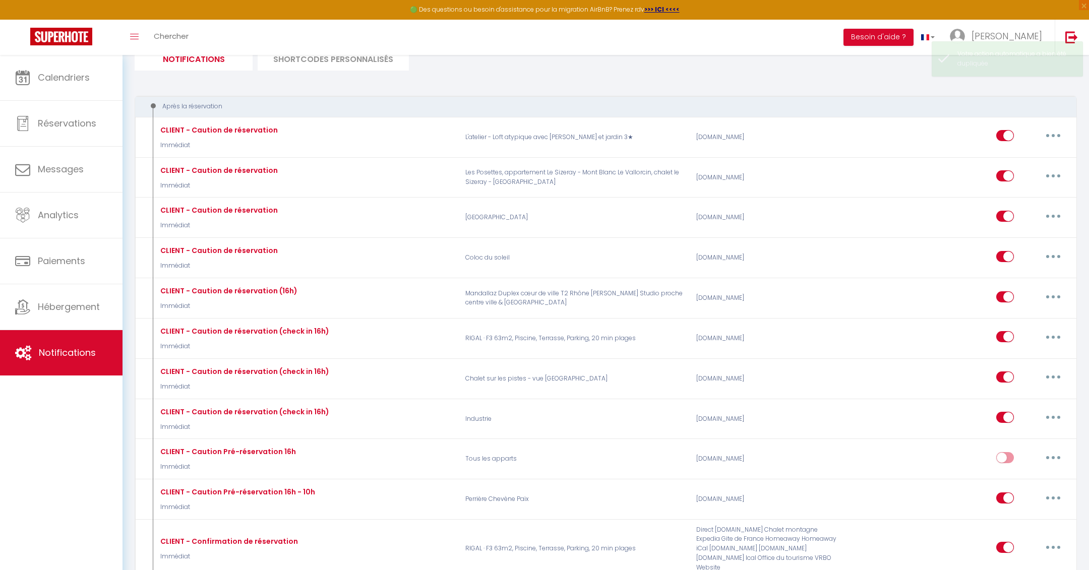
select select
checkbox input "false"
radio input "false"
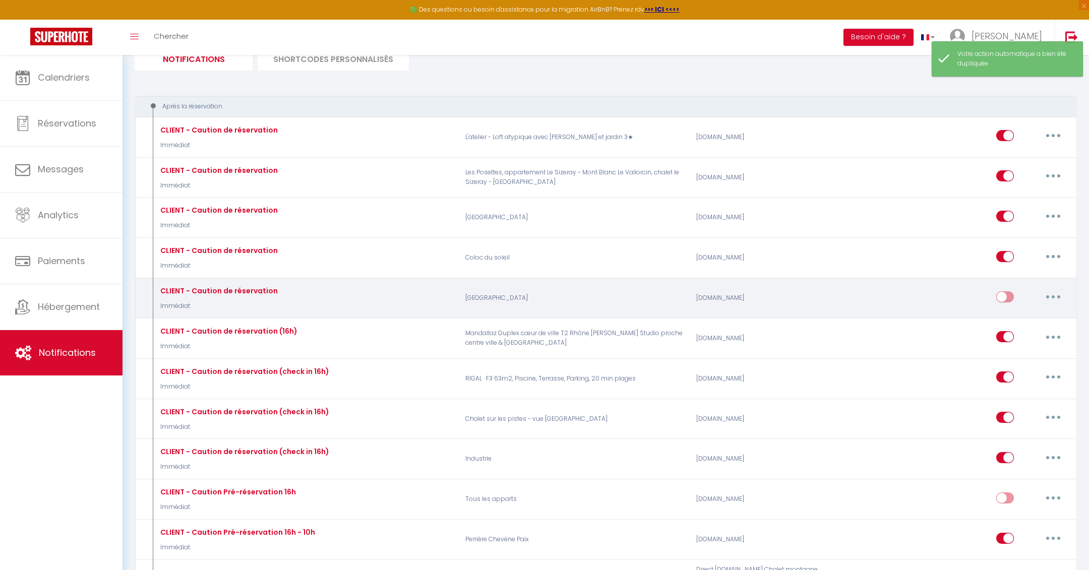
click at [1052, 294] on button "button" at bounding box center [1054, 297] width 28 height 16
click at [1025, 315] on link "Editer" at bounding box center [1027, 319] width 75 height 17
type input "CLIENT - Caution de réservation"
select select "Immédiat"
select select "if_booking_is_paid"
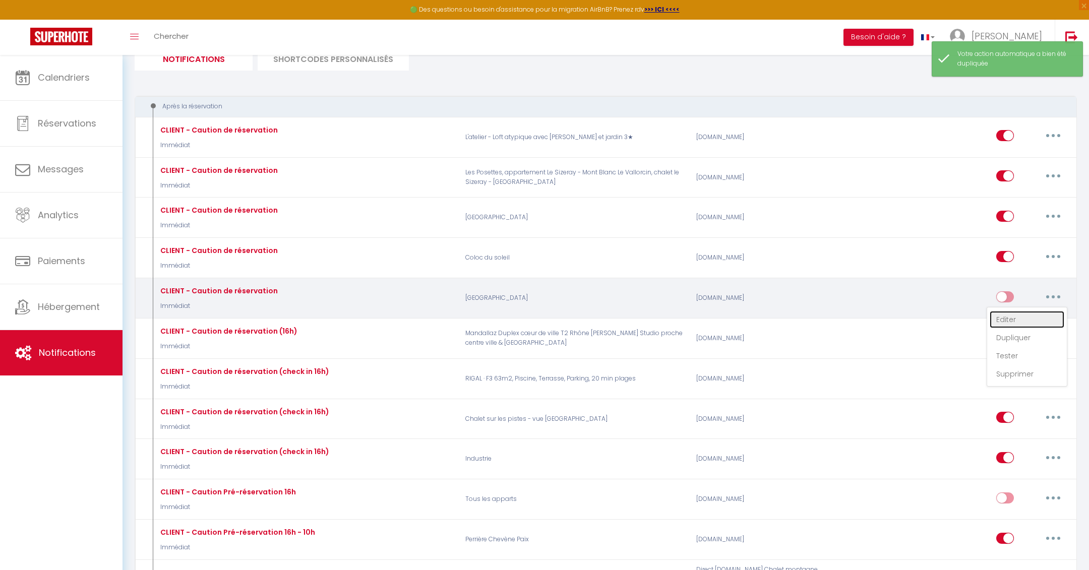
checkbox input "true"
checkbox input "false"
radio input "true"
type input "[GUEST:FIRST_NAME], confirmation de votre réservation !"
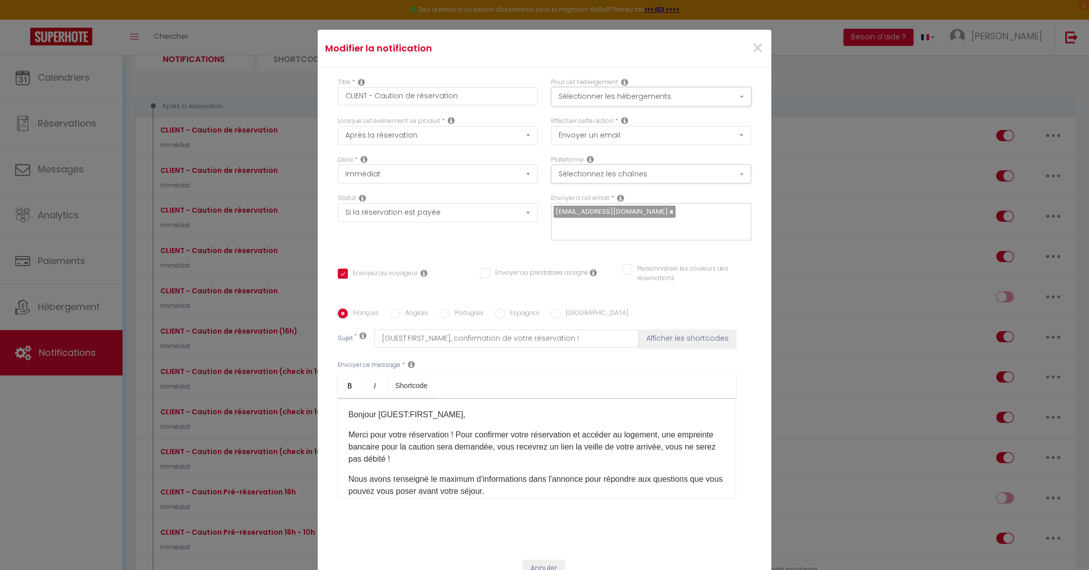
click at [611, 93] on button "Sélectionner les hébergements" at bounding box center [651, 96] width 200 height 19
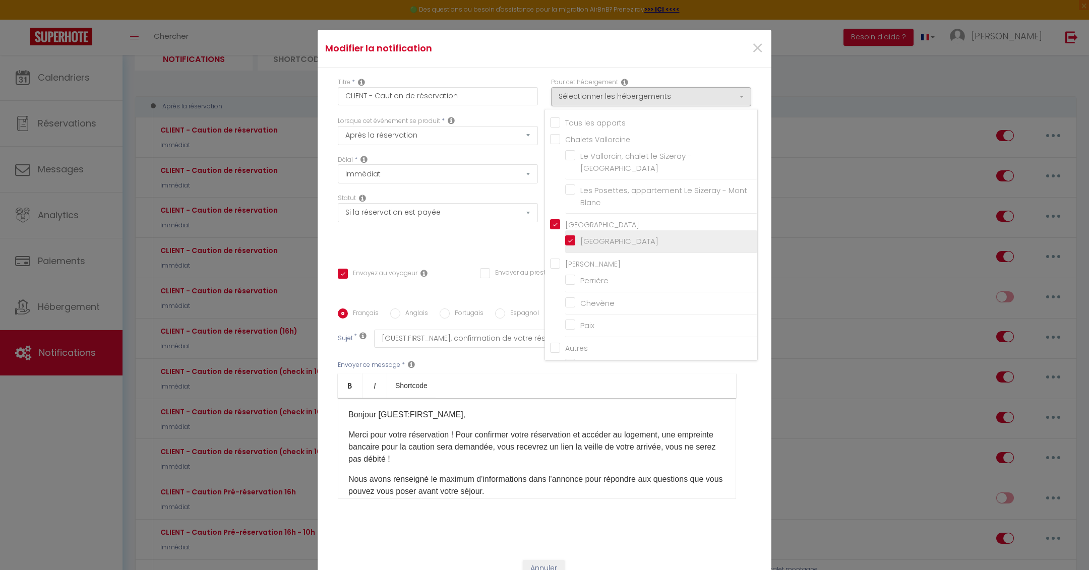
click at [569, 237] on input "[GEOGRAPHIC_DATA]" at bounding box center [661, 242] width 192 height 10
checkbox input "false"
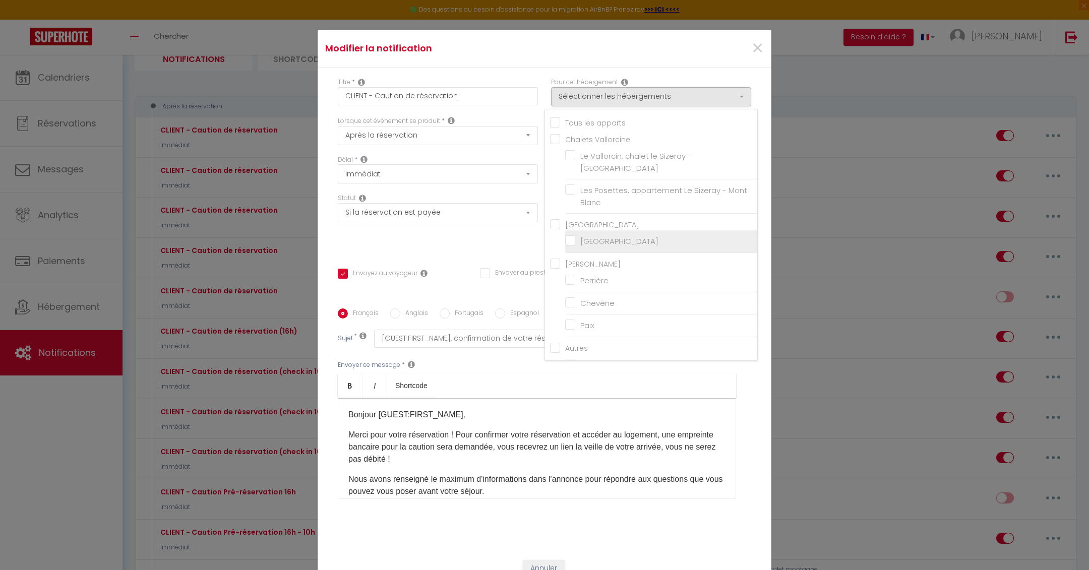
checkbox input "false"
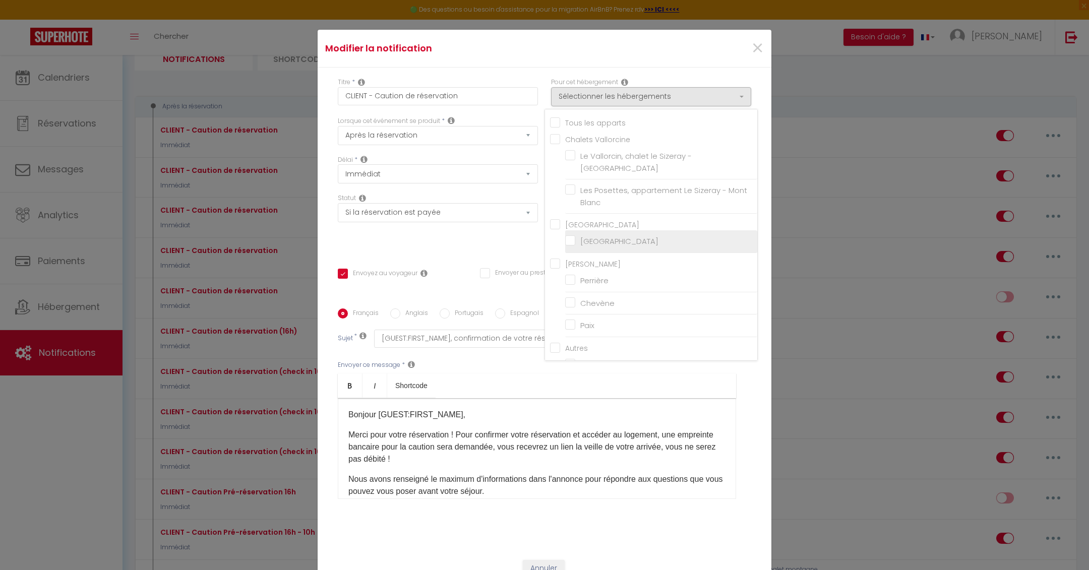
checkbox input "false"
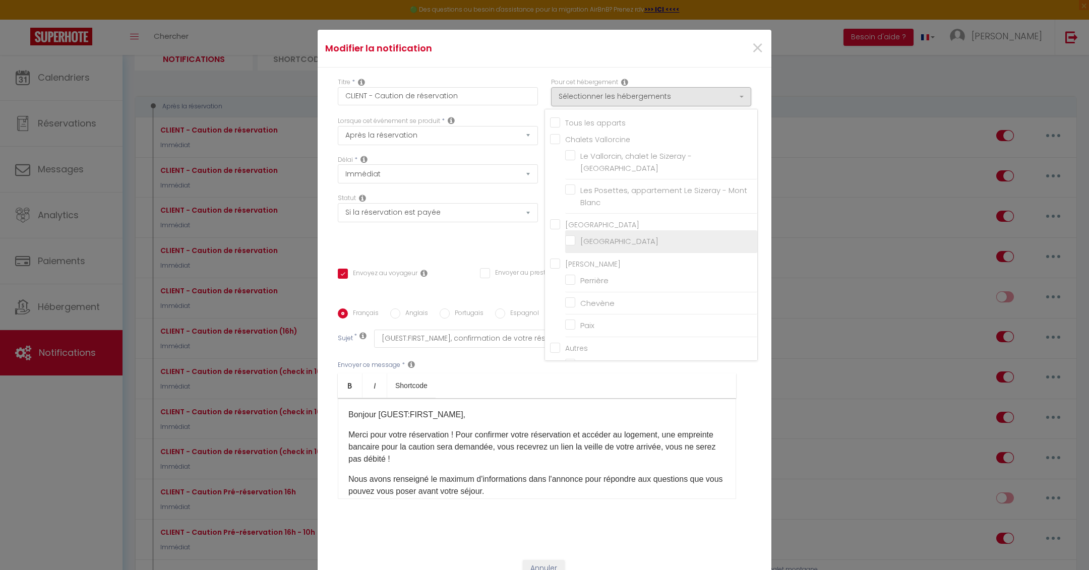
checkbox input "false"
checkbox input "true"
checkbox input "false"
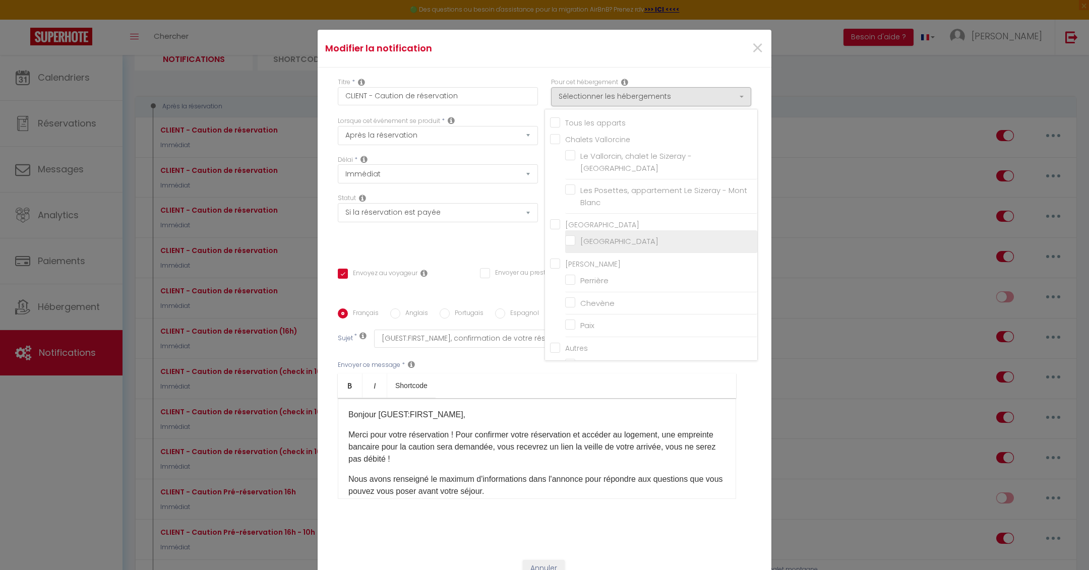
checkbox input "false"
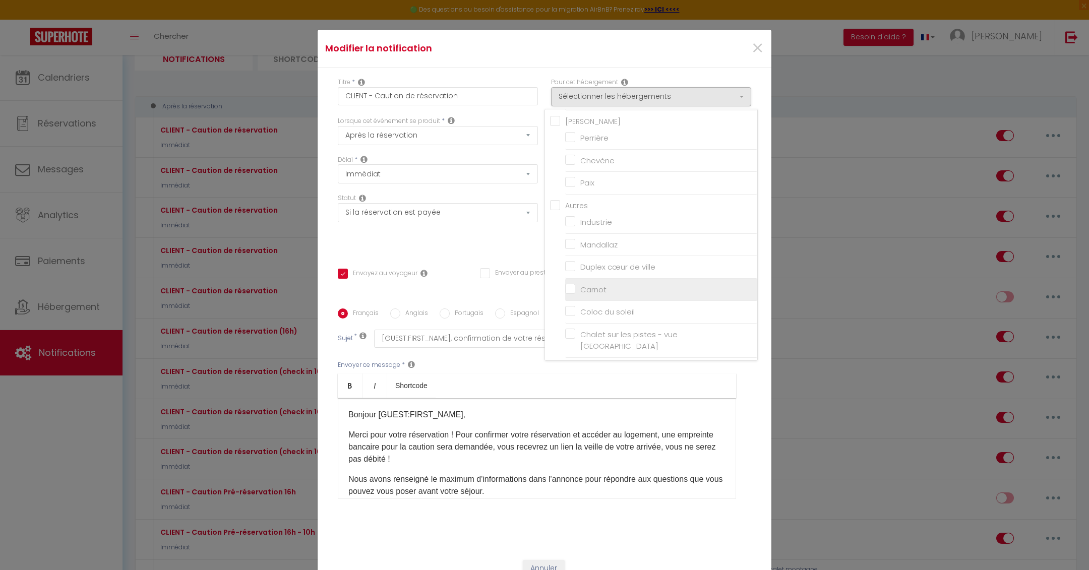
click at [572, 285] on input "Carnot" at bounding box center [661, 290] width 192 height 10
checkbox input "true"
checkbox input "false"
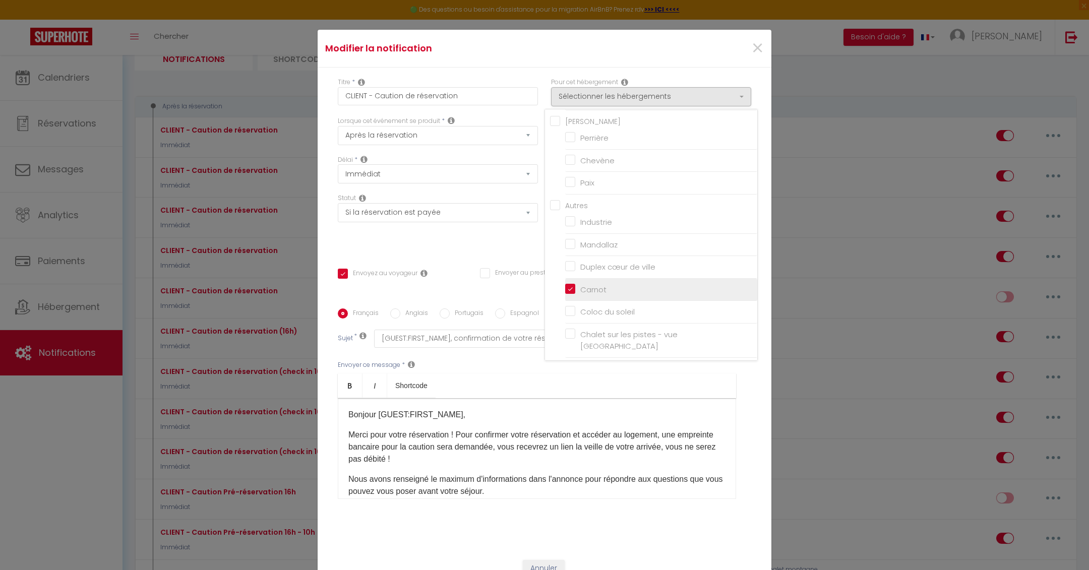
checkbox input "false"
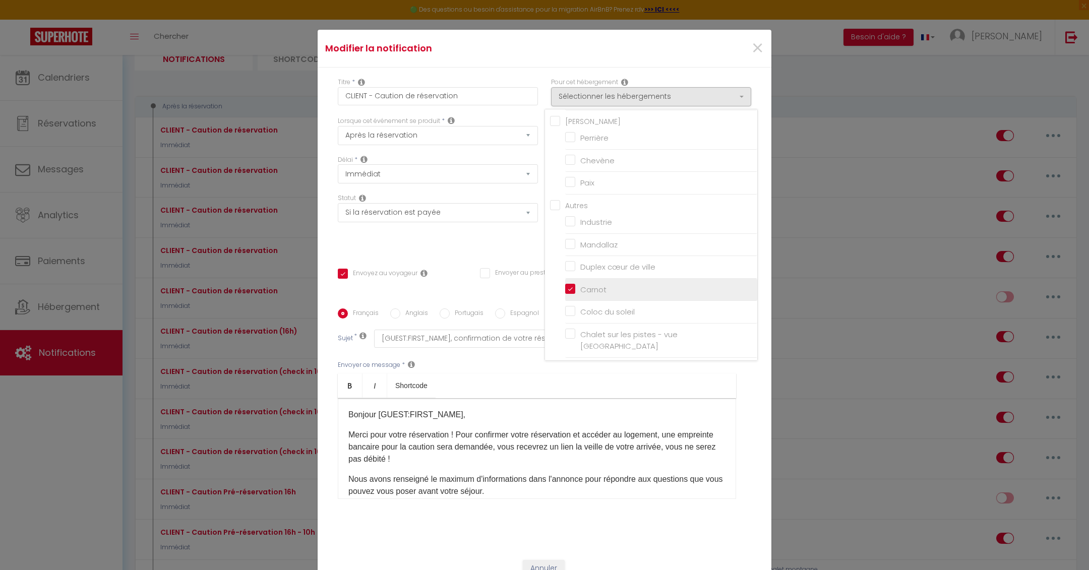
checkbox input "false"
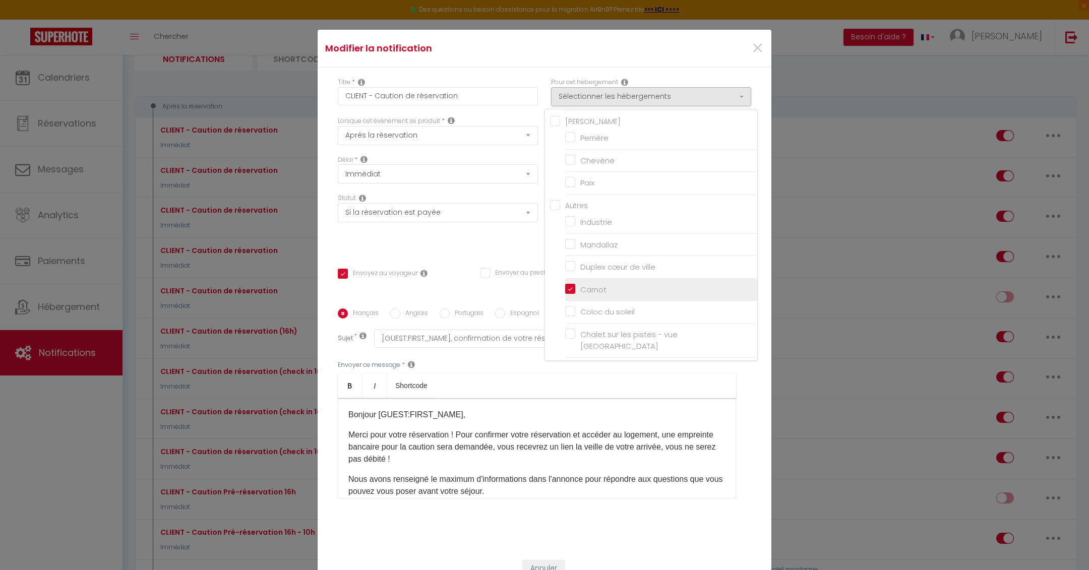
checkbox input "false"
checkbox input "true"
checkbox input "false"
click at [490, 238] on div "Statut Aucun Si la réservation est payée Si réservation non payée Si la caution…" at bounding box center [437, 222] width 213 height 57
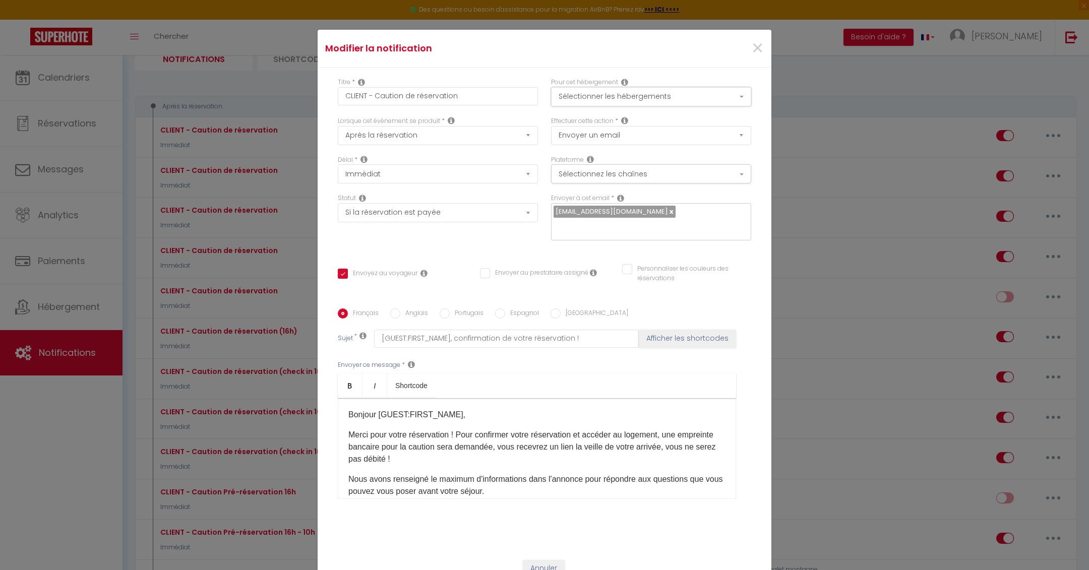
click at [617, 97] on button "Sélectionner les hébergements" at bounding box center [651, 96] width 200 height 19
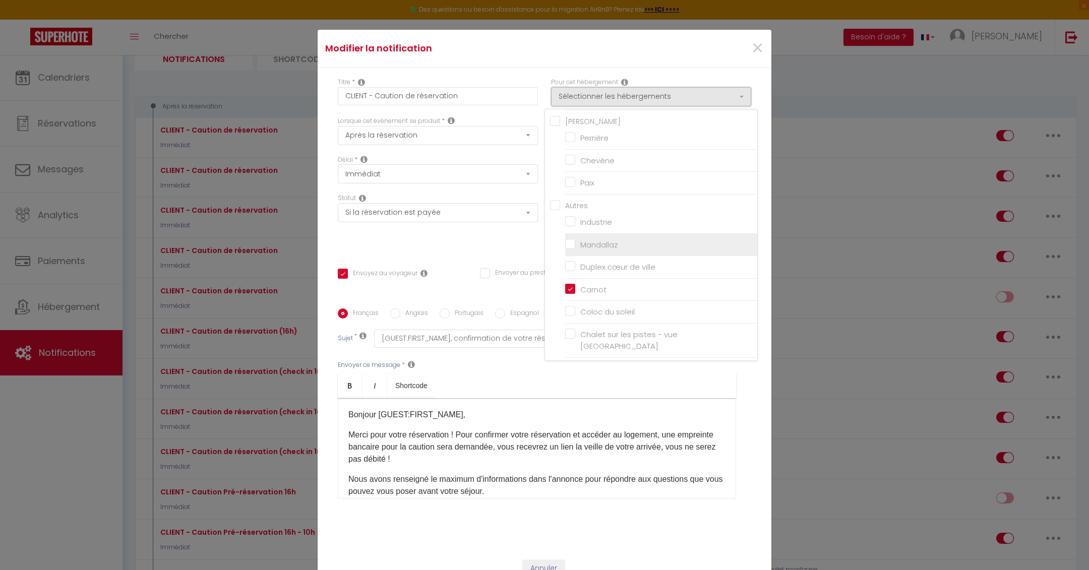
scroll to position [235, 0]
click at [494, 248] on div "Statut Aucun Si la réservation est payée Si réservation non payée Si la caution…" at bounding box center [437, 222] width 213 height 57
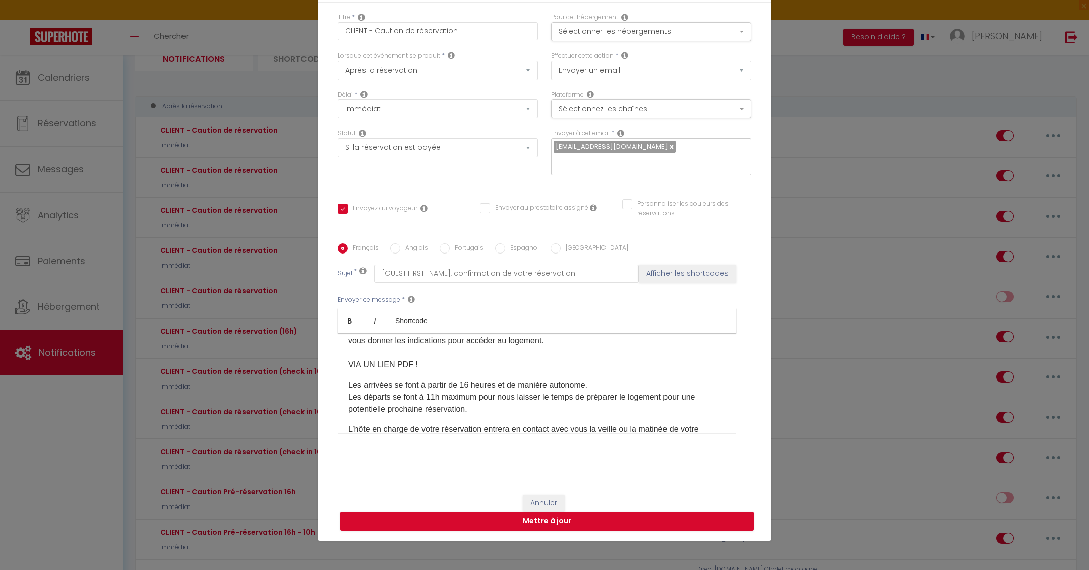
scroll to position [121, 0]
click at [471, 380] on p "Les arrivées se font à partir de 16 heures et de manière autonome. Les départs …" at bounding box center [537, 394] width 377 height 36
click at [434, 395] on p "Les arrivées se font à partir de 15 heures et de manière autonome. Les départs …" at bounding box center [537, 394] width 377 height 36
click at [509, 411] on p "Les arrivées se font à partir de 15 heures et de manière autonome. Les départs …" at bounding box center [537, 394] width 377 height 36
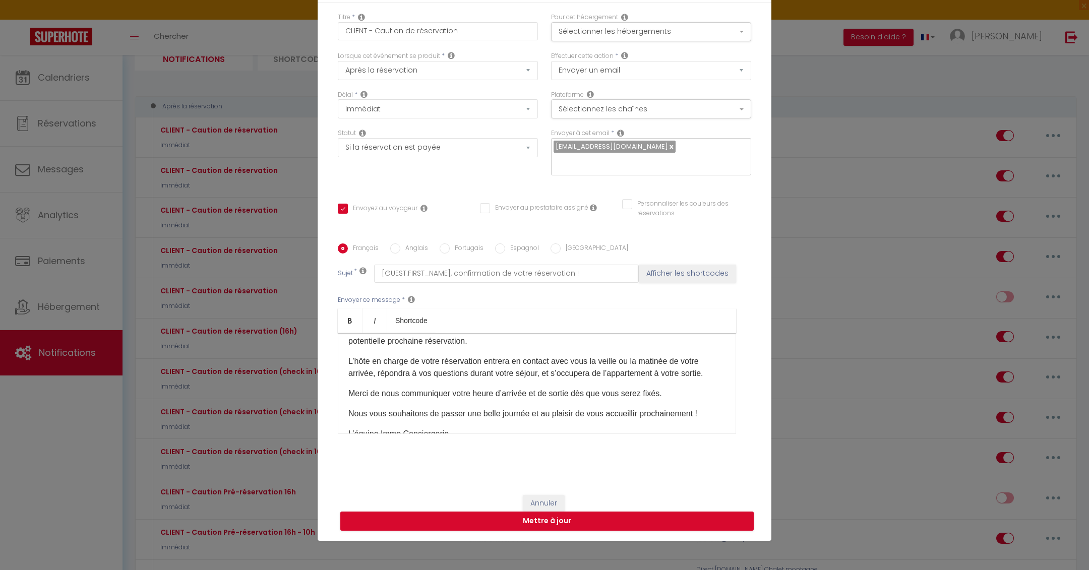
scroll to position [212, 0]
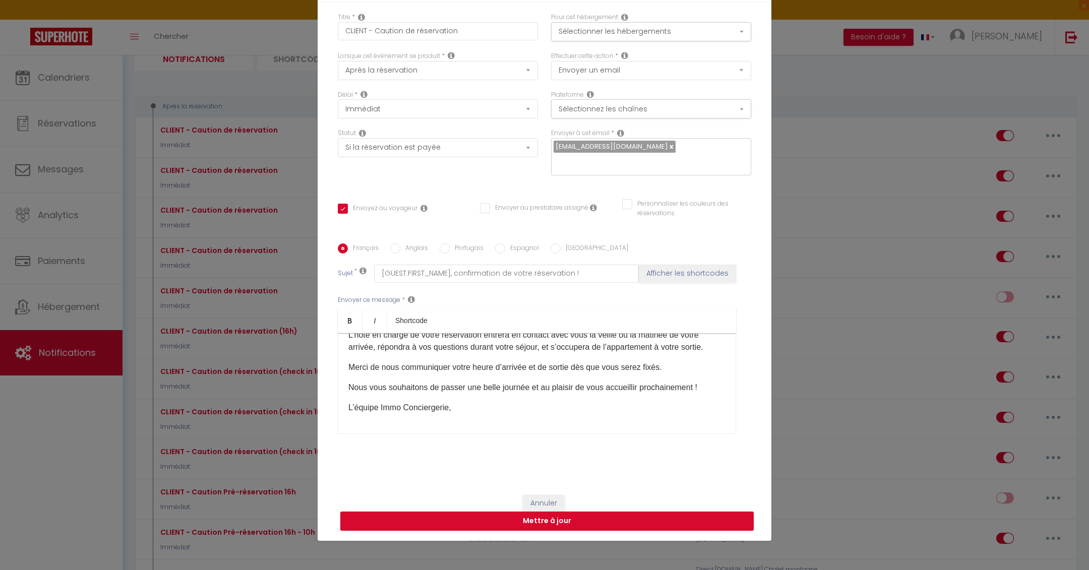
click at [394, 249] on input "Anglais" at bounding box center [395, 249] width 10 height 10
radio input "true"
checkbox input "true"
checkbox input "false"
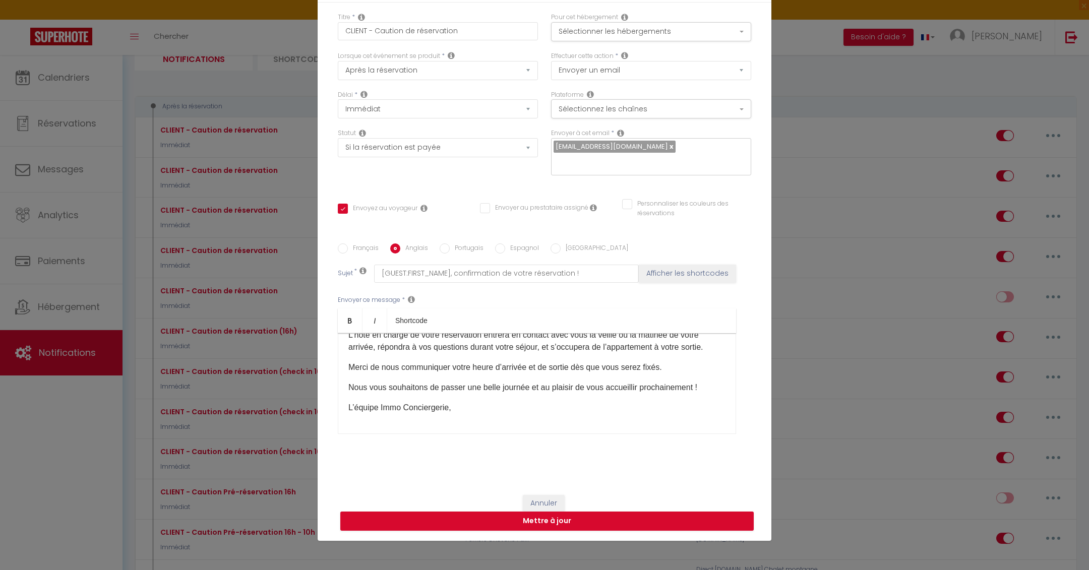
type input "[GUEST:FIRST_NAME], booking confirmation !"
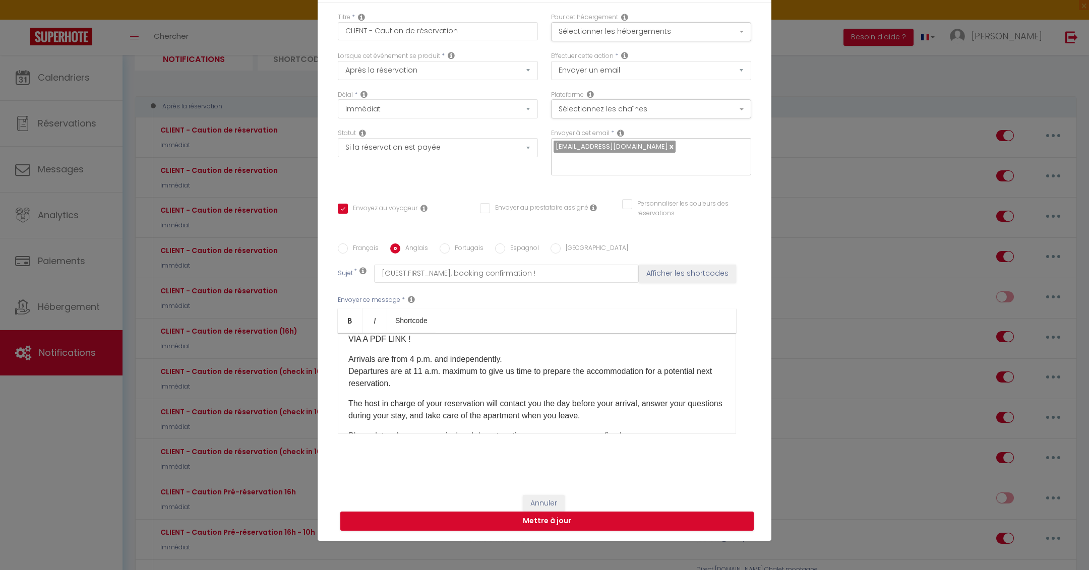
scroll to position [134, 0]
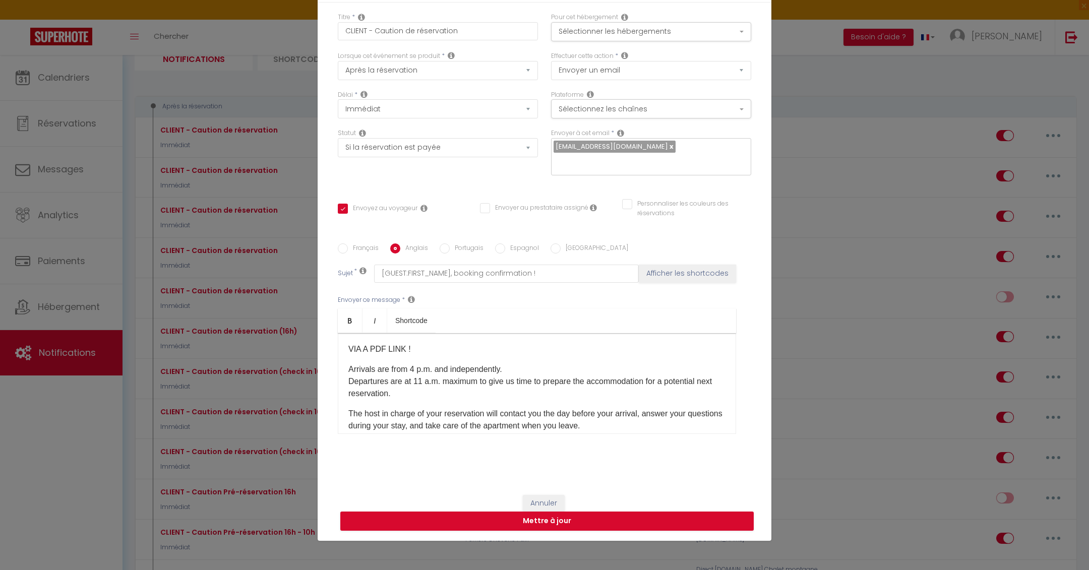
click at [422, 380] on p "Arrivals are from 4 p.m. and independently. Departures are at 11 a.m. maximum t…" at bounding box center [537, 382] width 377 height 36
click at [416, 370] on p "Arrivals are from 4 p.m. and independently. Departures are at 10 a.m. maximum t…" at bounding box center [537, 382] width 377 height 36
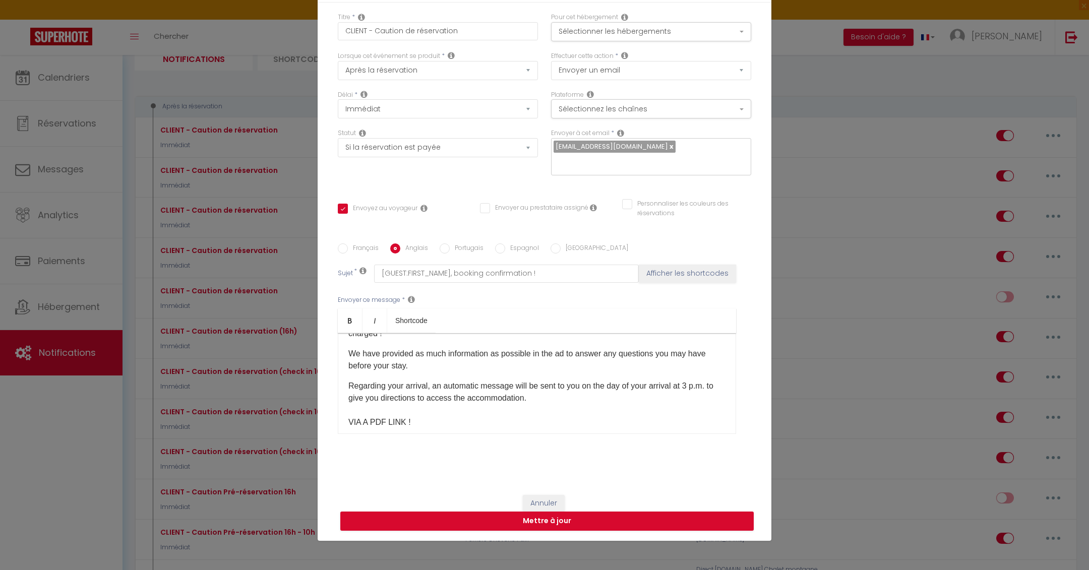
scroll to position [63, 0]
click at [692, 387] on p "Regarding your arrival, an automatic message will be sent to you on the day of …" at bounding box center [537, 402] width 377 height 48
click at [368, 247] on label "Français" at bounding box center [363, 249] width 31 height 11
click at [348, 247] on input "Français" at bounding box center [343, 249] width 10 height 10
radio input "true"
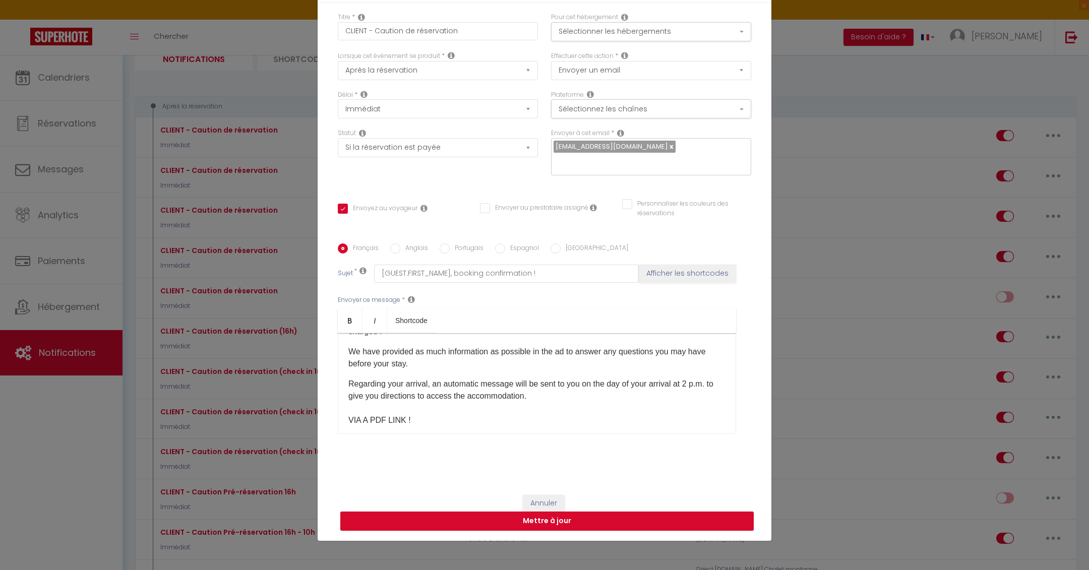
checkbox input "true"
checkbox input "false"
type input "[GUEST:FIRST_NAME], confirmation de votre réservation !"
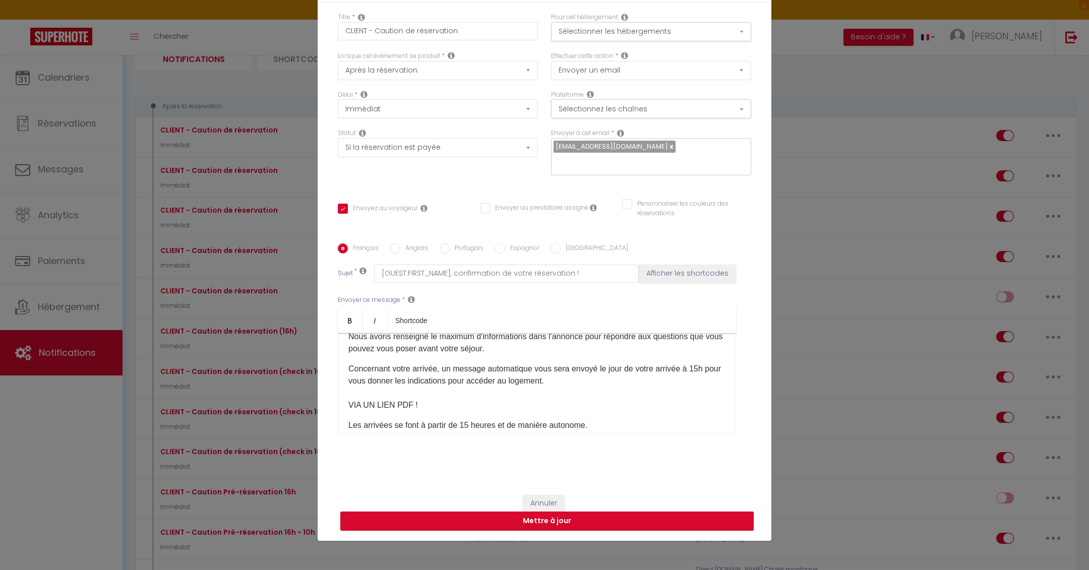
scroll to position [85, 0]
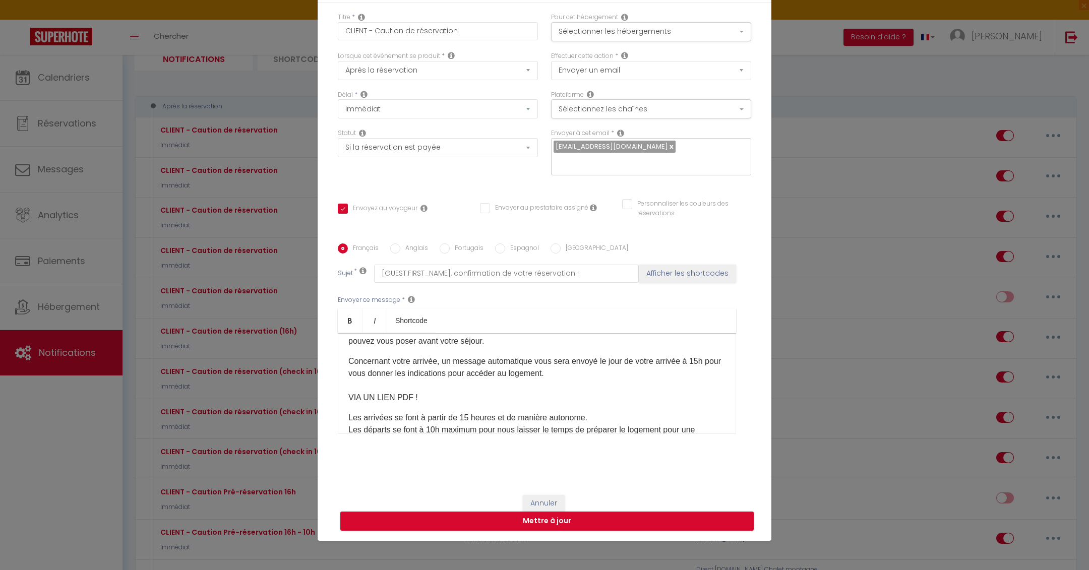
click at [398, 248] on input "Anglais" at bounding box center [395, 249] width 10 height 10
radio input "true"
checkbox input "true"
checkbox input "false"
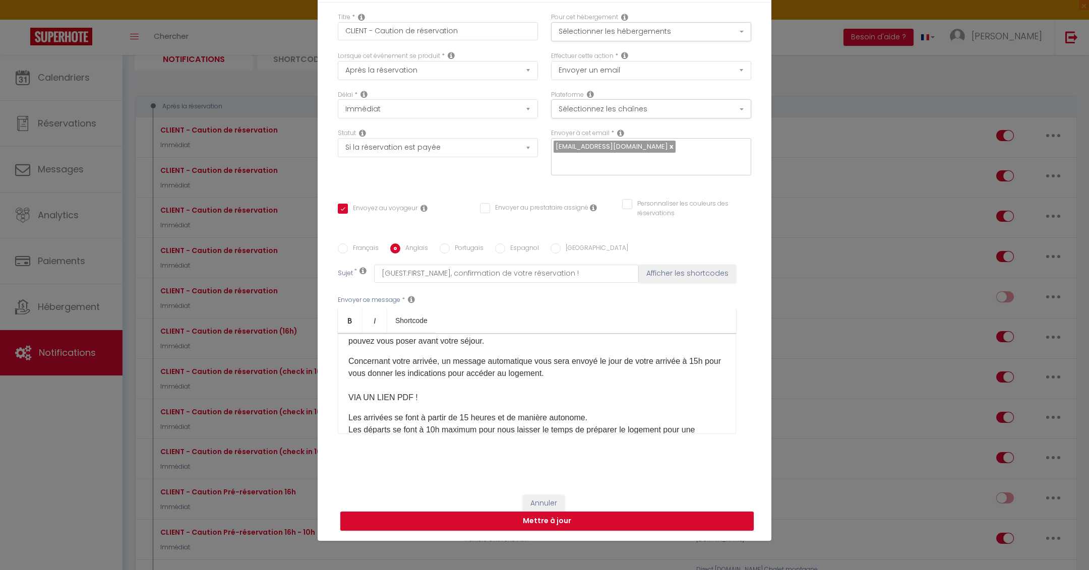
type input "[GUEST:FIRST_NAME], booking confirmation !"
click at [695, 361] on p "Regarding your arrival, an automatic message will be sent to you on the day of …" at bounding box center [537, 380] width 377 height 48
click at [354, 252] on label "Français" at bounding box center [363, 249] width 31 height 11
click at [348, 252] on input "Français" at bounding box center [343, 249] width 10 height 10
radio input "true"
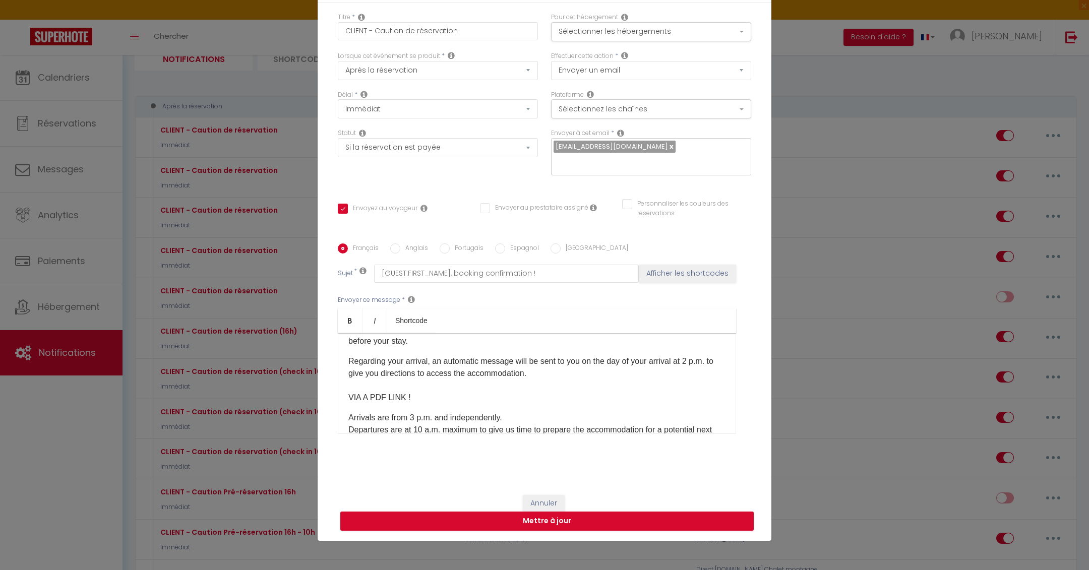
checkbox input "true"
checkbox input "false"
type input "[GUEST:FIRST_NAME], confirmation de votre réservation !"
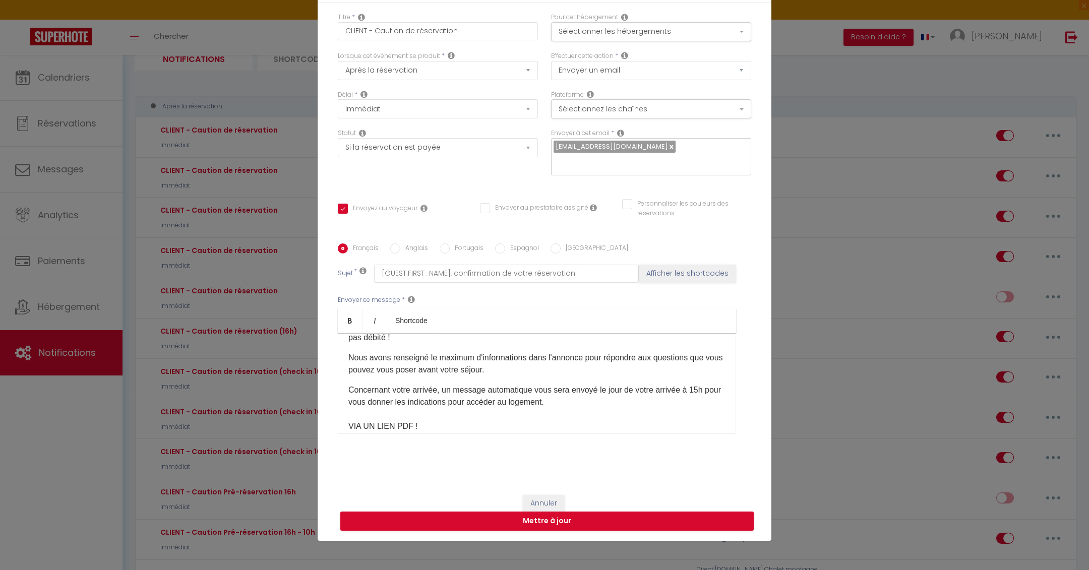
click at [703, 389] on p "Concernant votre arrivée, un message automatique vous sera envoyé le jour de vo…" at bounding box center [537, 408] width 377 height 48
click at [674, 524] on button "Mettre à jour" at bounding box center [547, 521] width 414 height 19
checkbox input "true"
checkbox input "false"
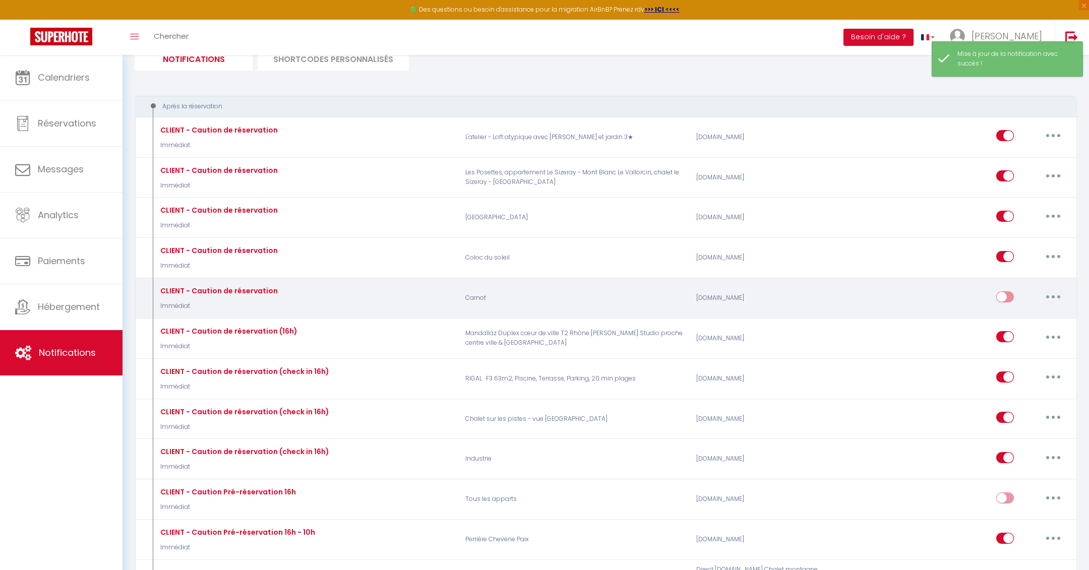
click at [1006, 297] on input "checkbox" at bounding box center [1006, 299] width 18 height 15
checkbox input "true"
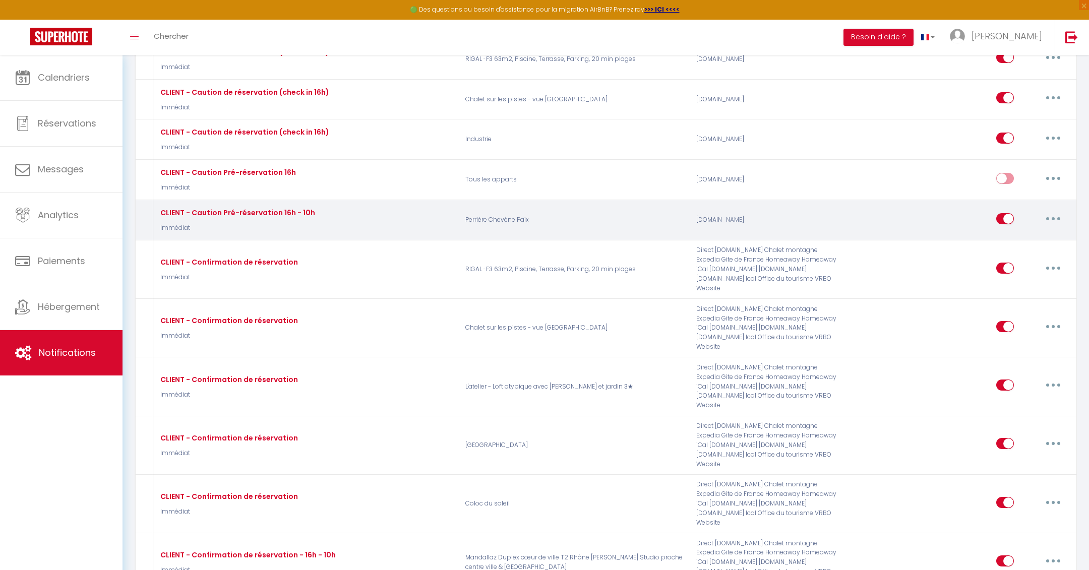
scroll to position [404, 0]
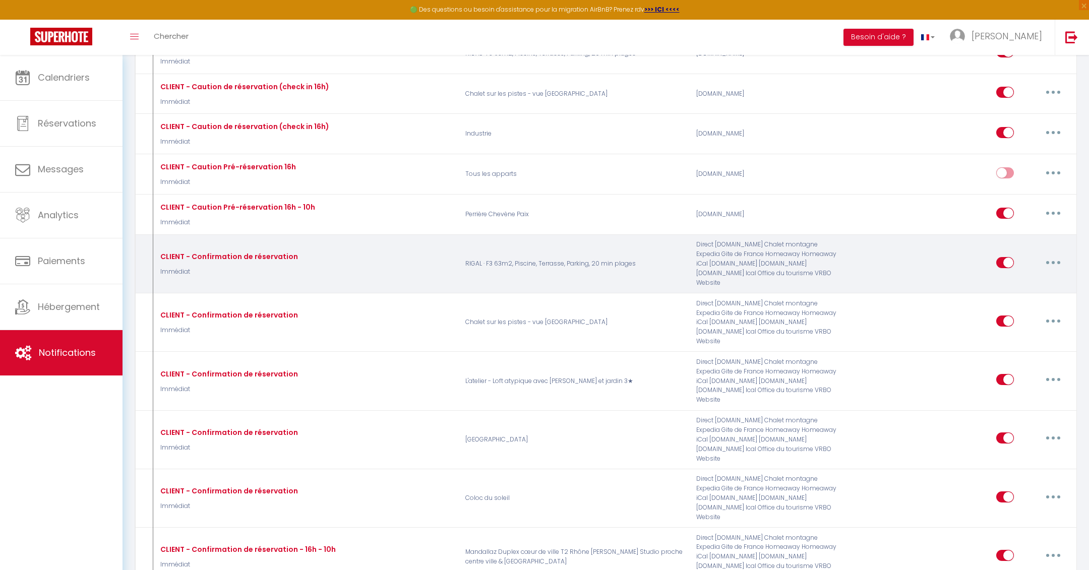
click at [1049, 255] on button "button" at bounding box center [1054, 263] width 28 height 16
click at [1024, 277] on link "Editer" at bounding box center [1027, 285] width 75 height 17
type input "CLIENT - Confirmation de réservation"
select select "Immédiat"
select select "if_booking_is_paid"
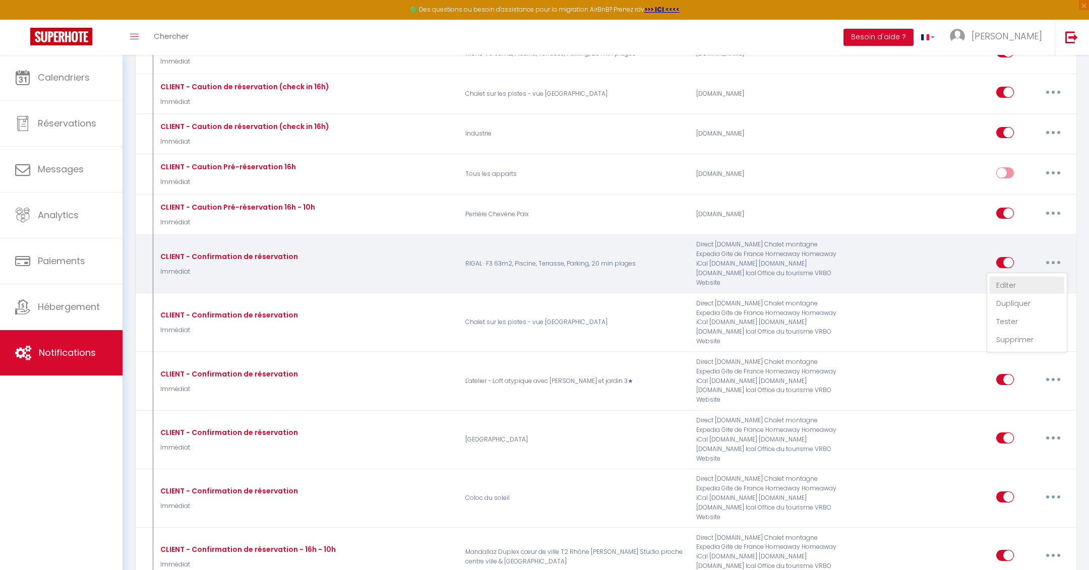
checkbox input "true"
checkbox input "false"
radio input "true"
type input "[GUEST:FIRST_NAME], confirmation de votre réservation !"
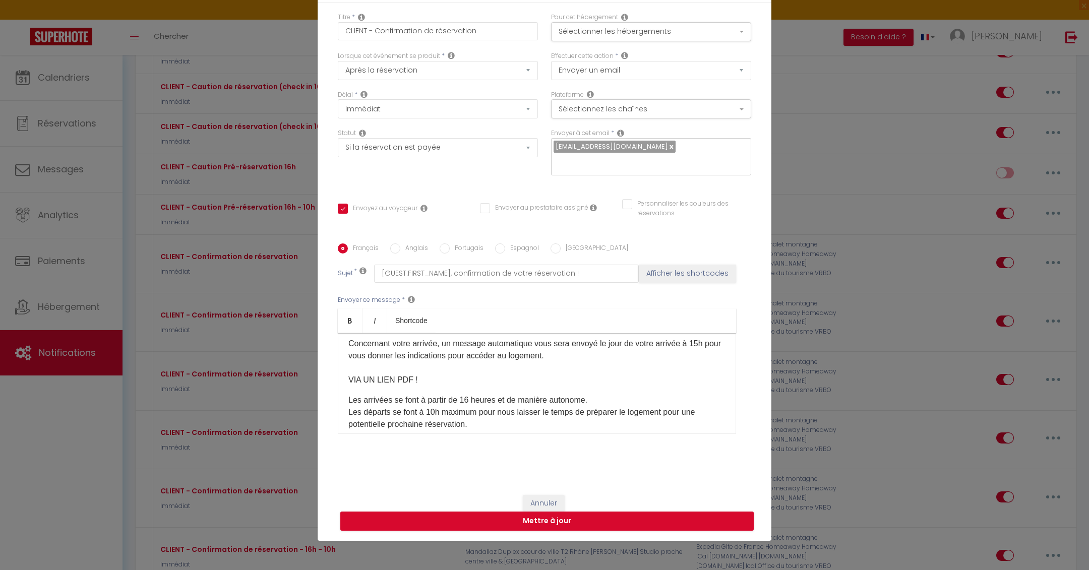
scroll to position [0, 0]
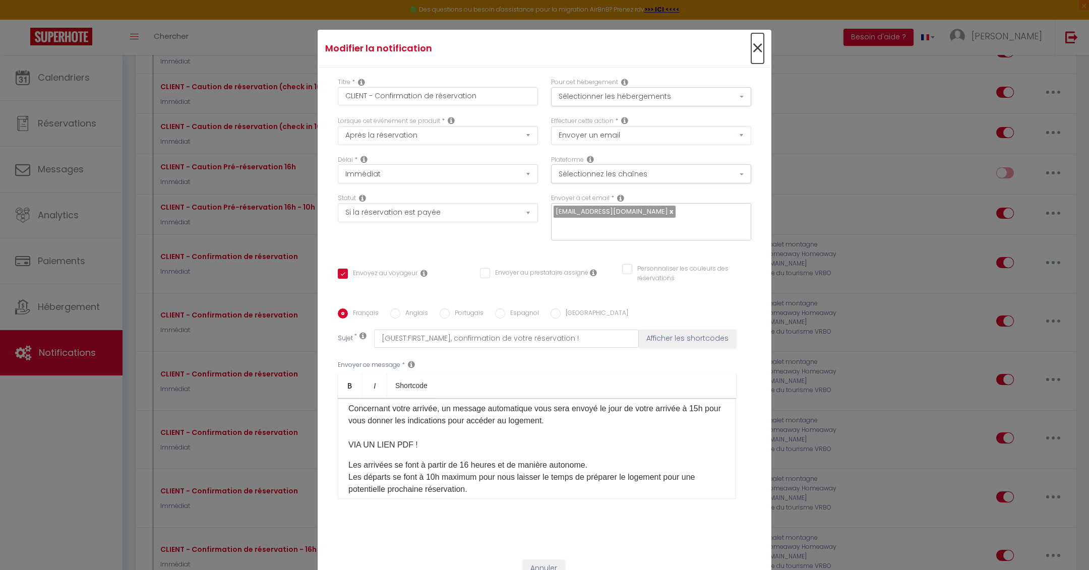
click at [757, 42] on span "×" at bounding box center [758, 48] width 13 height 30
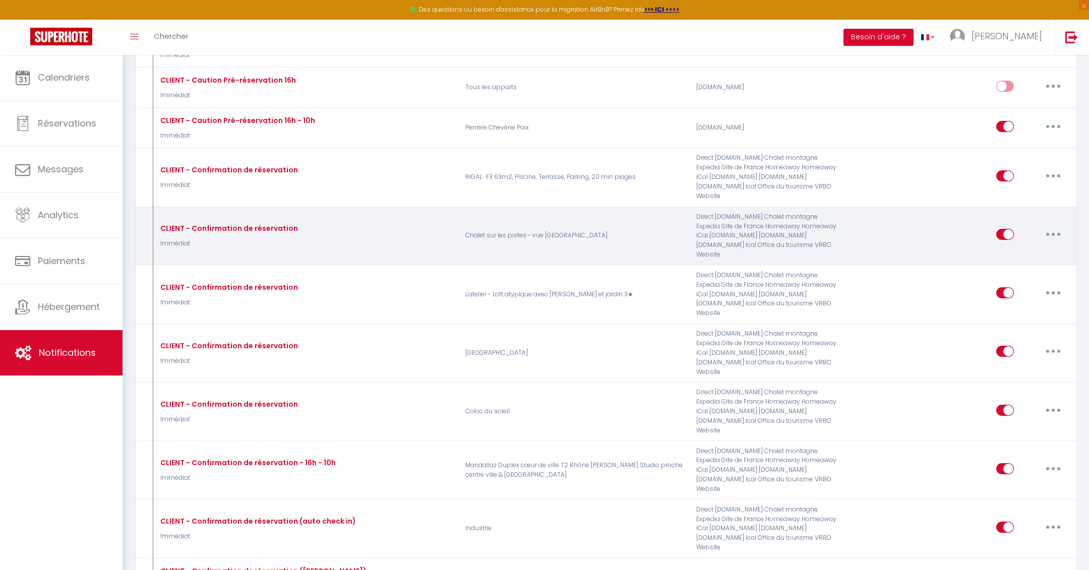
scroll to position [492, 0]
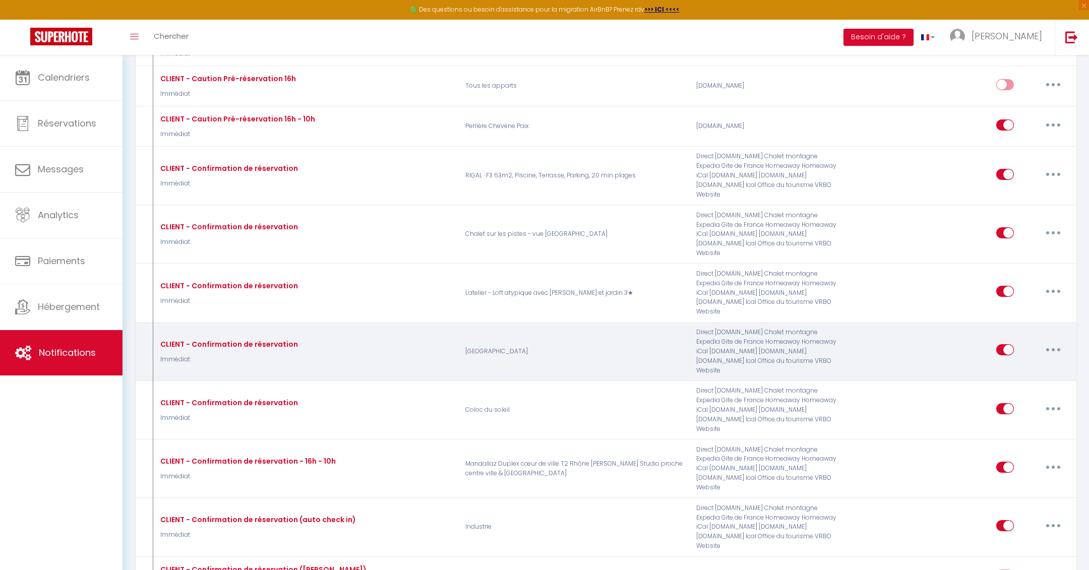
click at [1056, 342] on button "button" at bounding box center [1054, 350] width 28 height 16
click at [1027, 383] on link "Dupliquer" at bounding box center [1027, 391] width 75 height 17
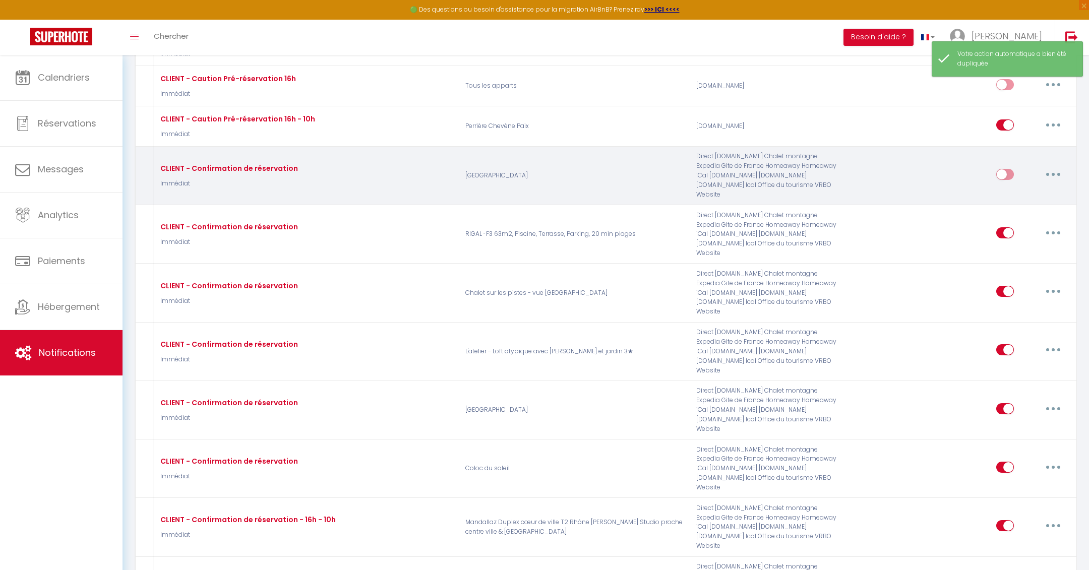
click at [1054, 173] on icon "button" at bounding box center [1053, 174] width 3 height 3
click at [1026, 189] on link "Editer" at bounding box center [1027, 197] width 75 height 17
type input "CLIENT - Confirmation de réservation"
checkbox input "false"
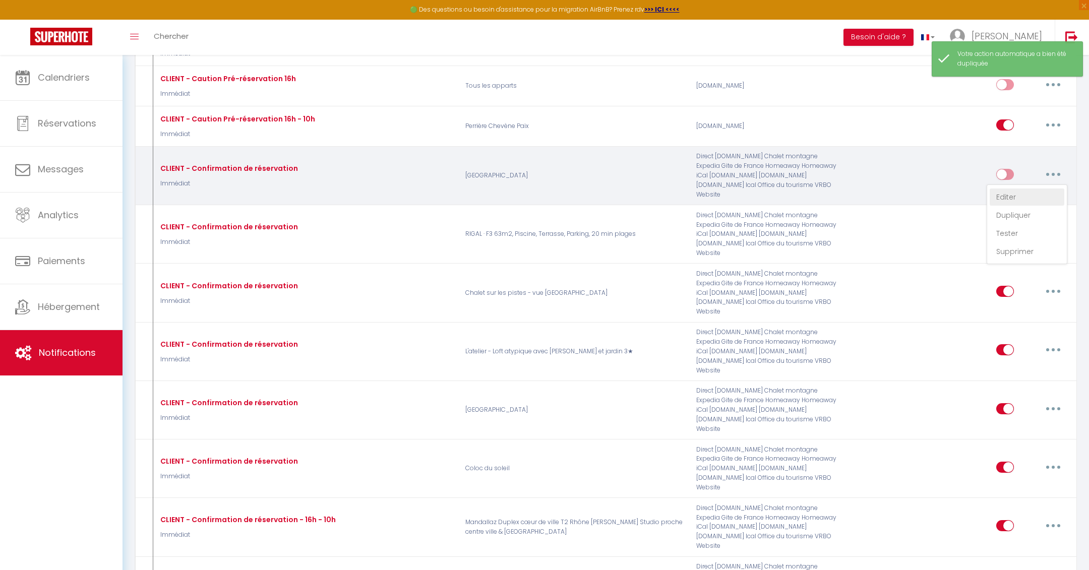
checkbox input "true"
checkbox input "false"
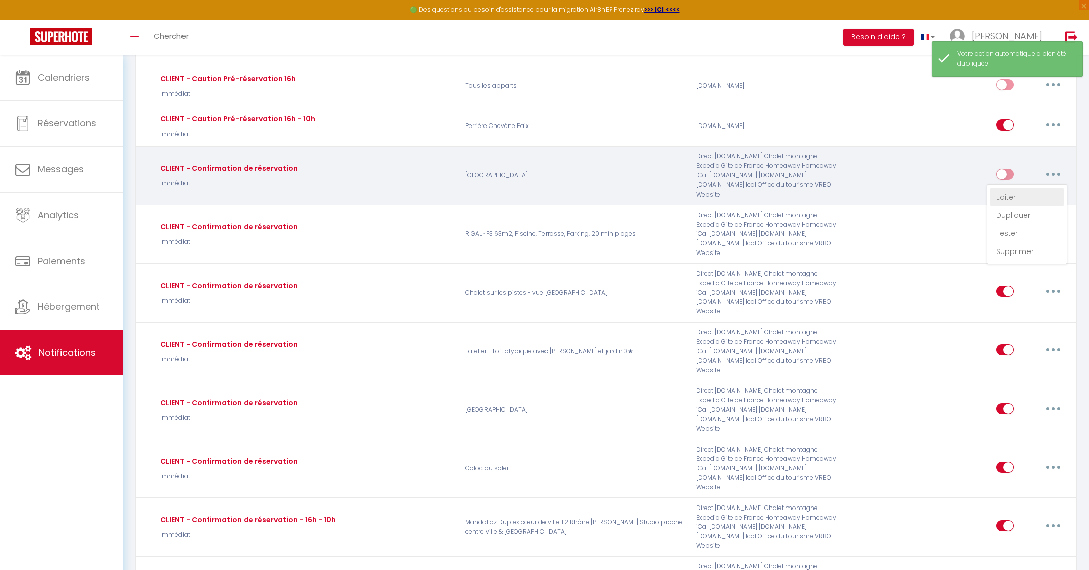
checkbox input "false"
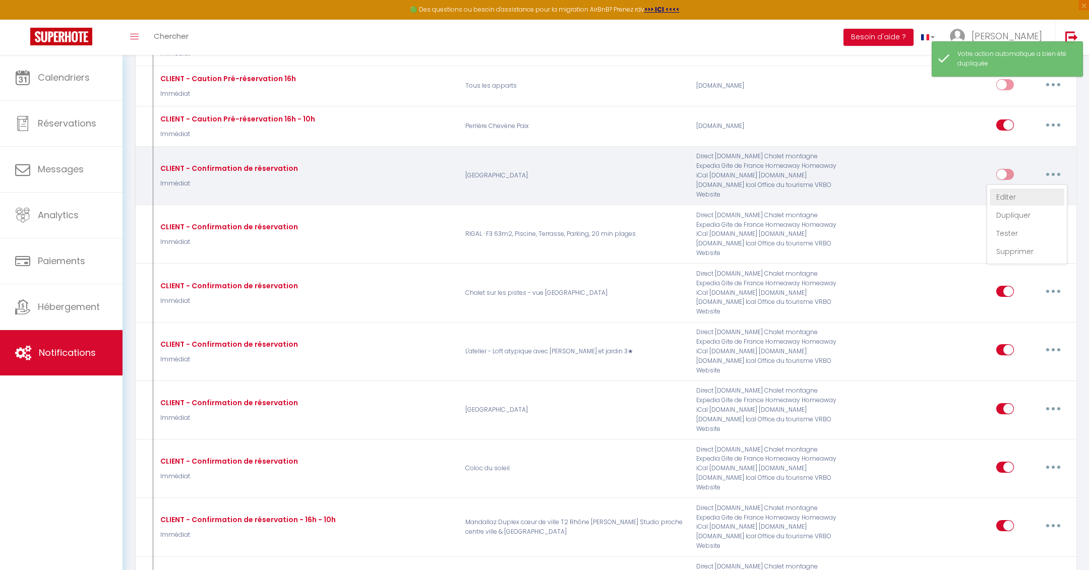
checkbox input "false"
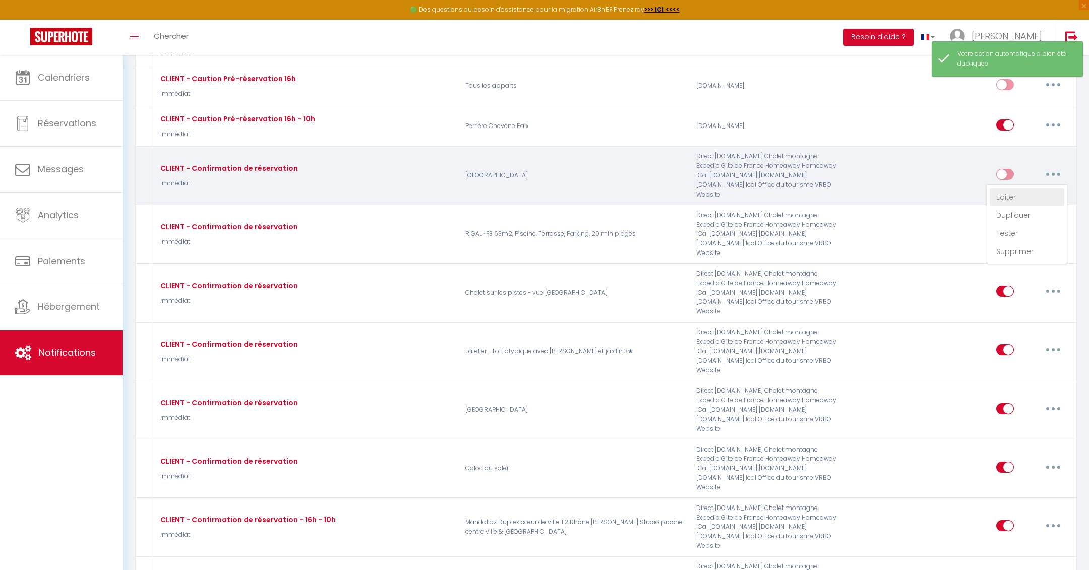
select select "Immédiat"
select select "if_booking_is_paid"
checkbox input "true"
checkbox input "false"
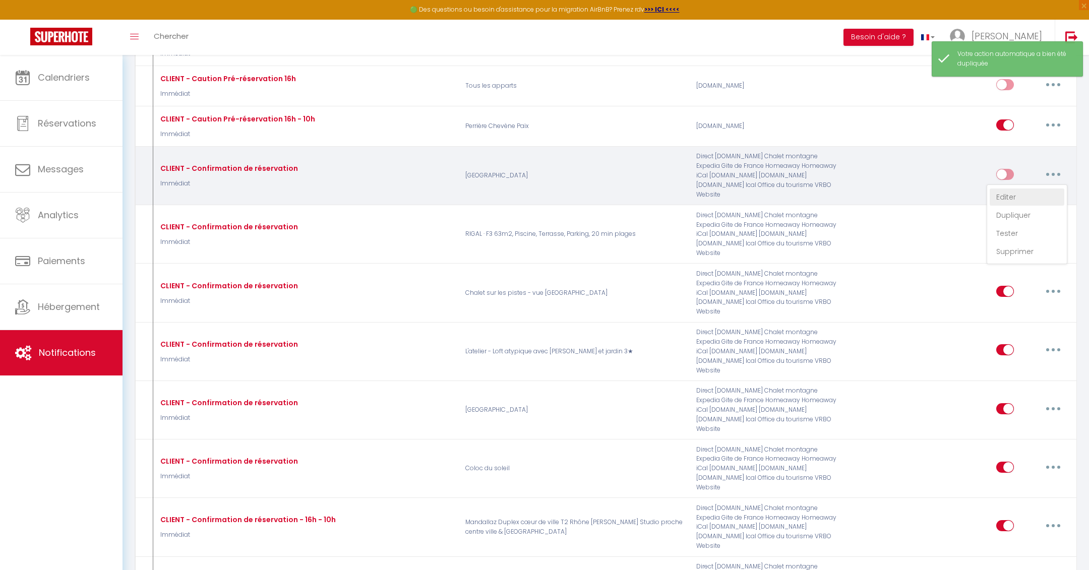
radio input "true"
type input "[GUEST:FIRST_NAME], confirmation de votre réservation !"
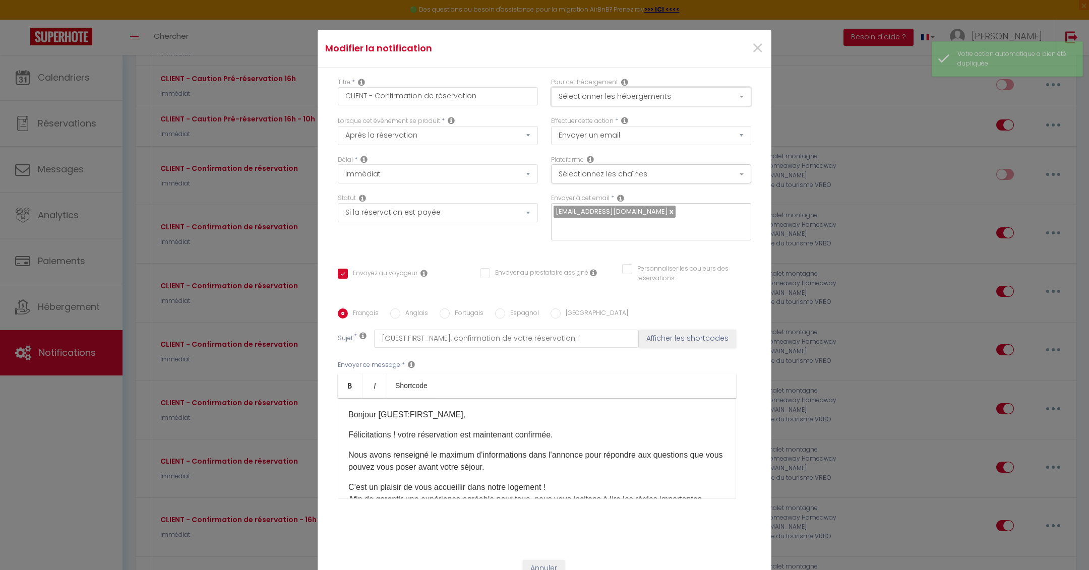
click at [601, 97] on button "Sélectionner les hébergements" at bounding box center [651, 96] width 200 height 19
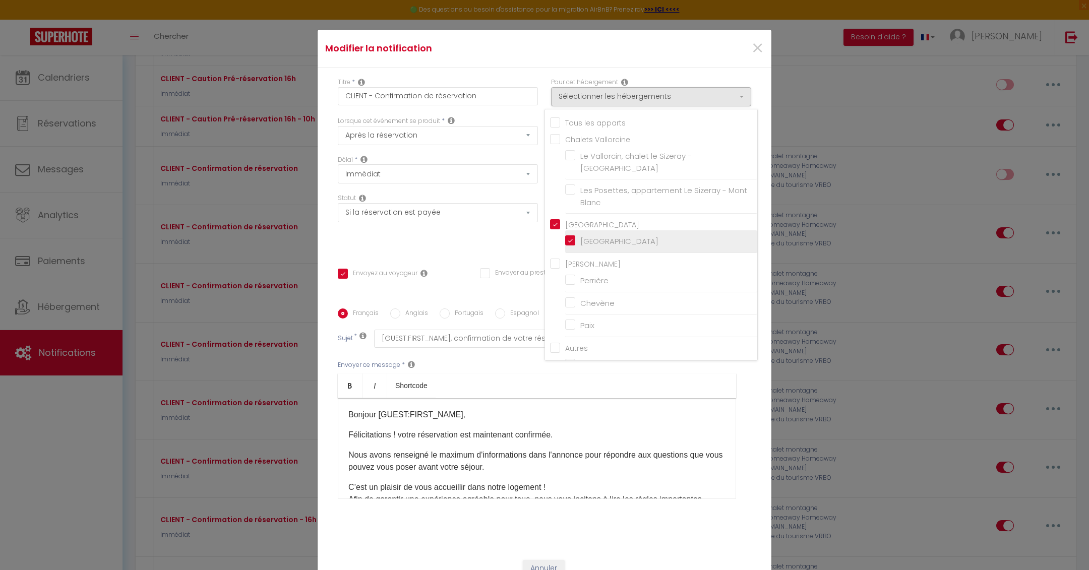
click at [567, 237] on input "[GEOGRAPHIC_DATA]" at bounding box center [661, 242] width 192 height 10
checkbox input "false"
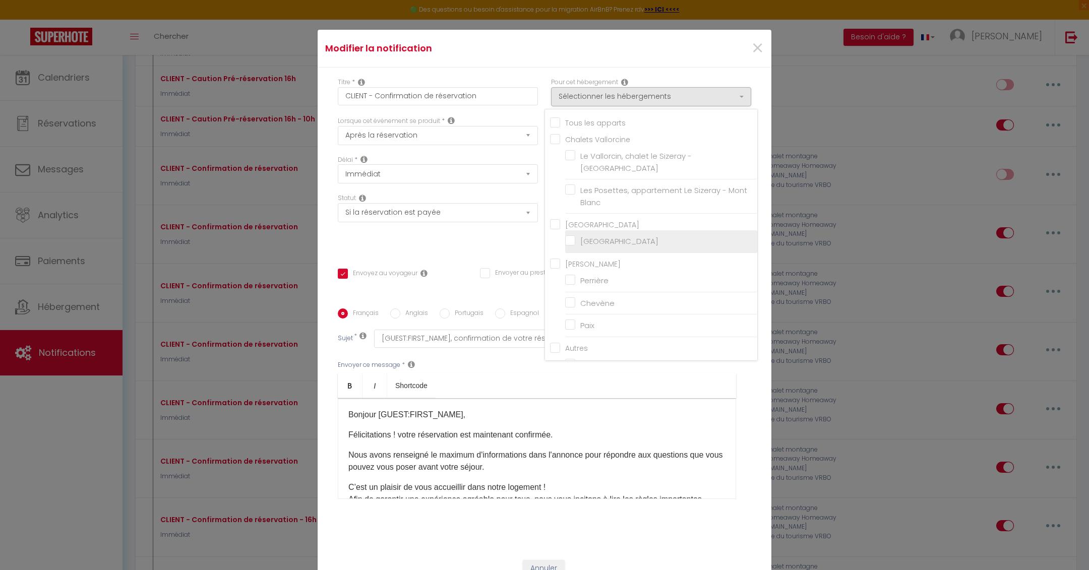
checkbox input "false"
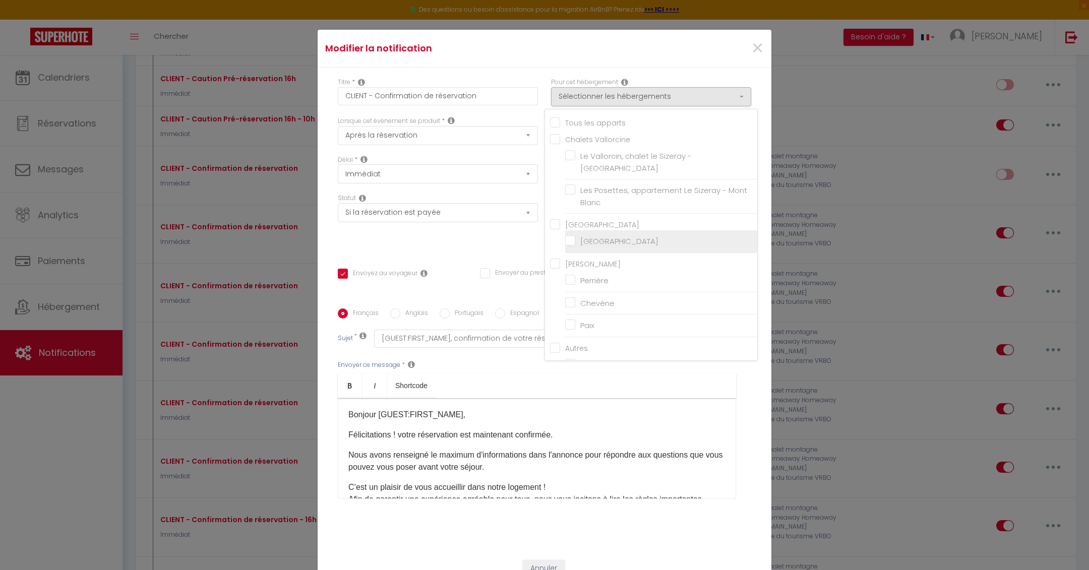
checkbox input "false"
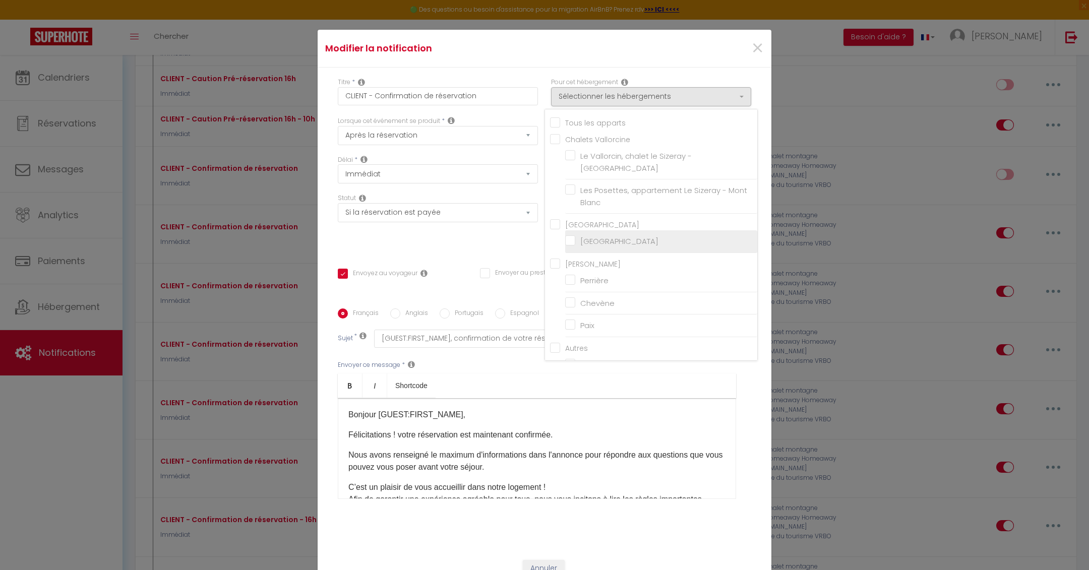
checkbox input "false"
checkbox input "true"
checkbox input "false"
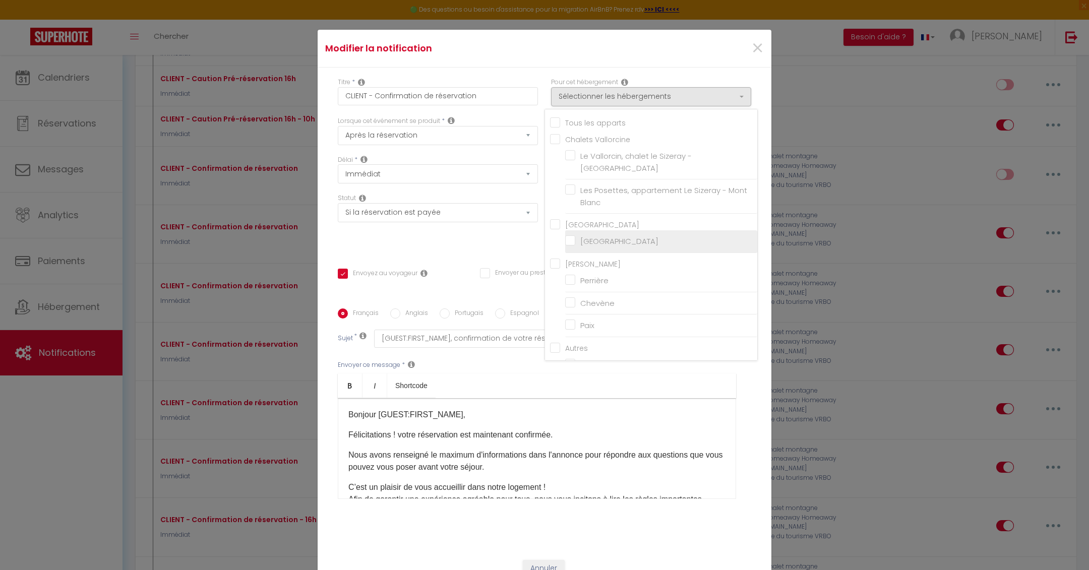
checkbox input "false"
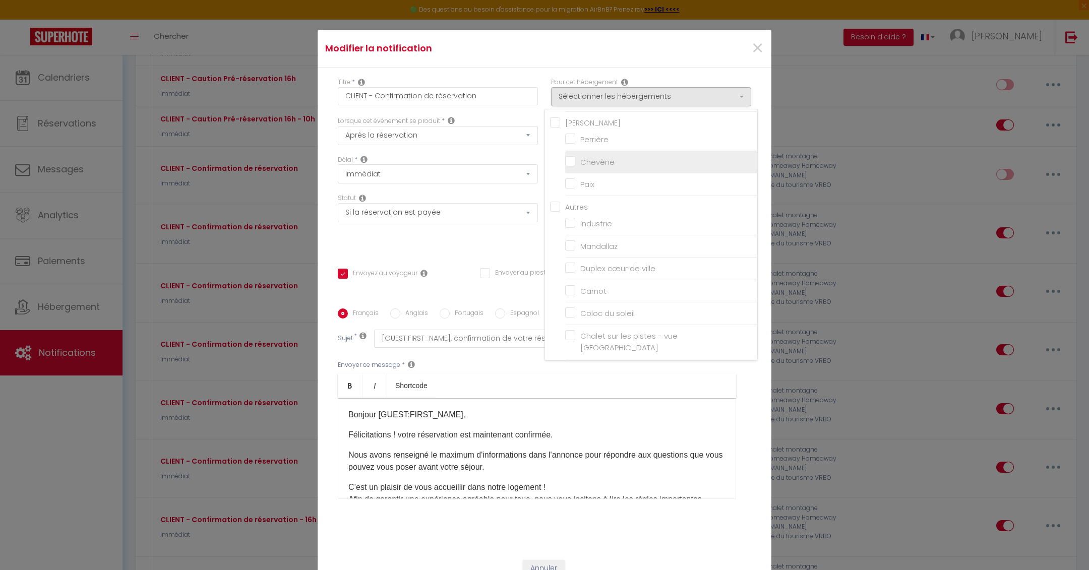
scroll to position [142, 0]
click at [575, 285] on input "Carnot" at bounding box center [661, 290] width 192 height 10
checkbox input "true"
checkbox input "false"
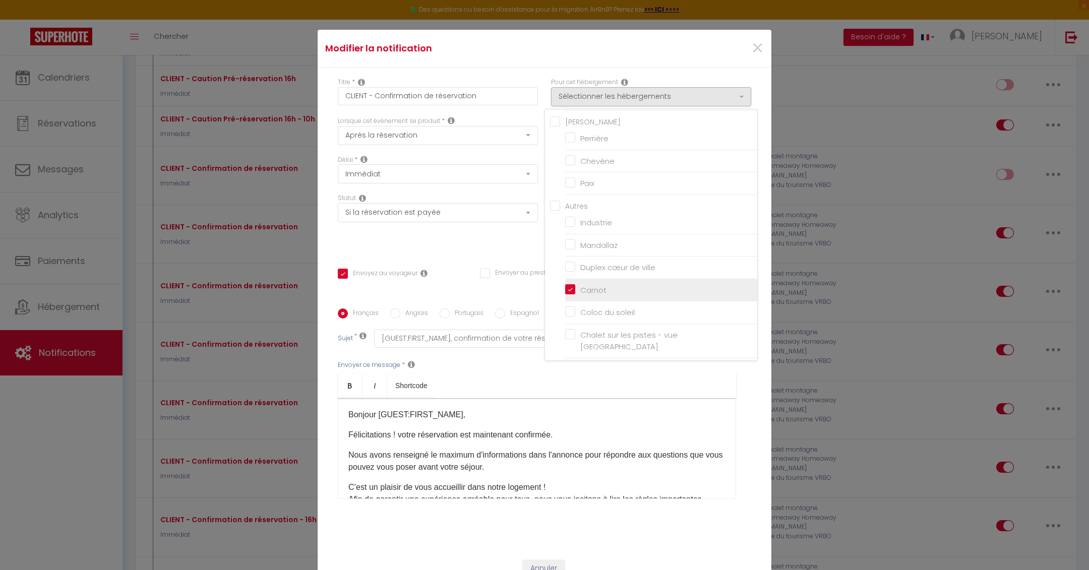
checkbox input "false"
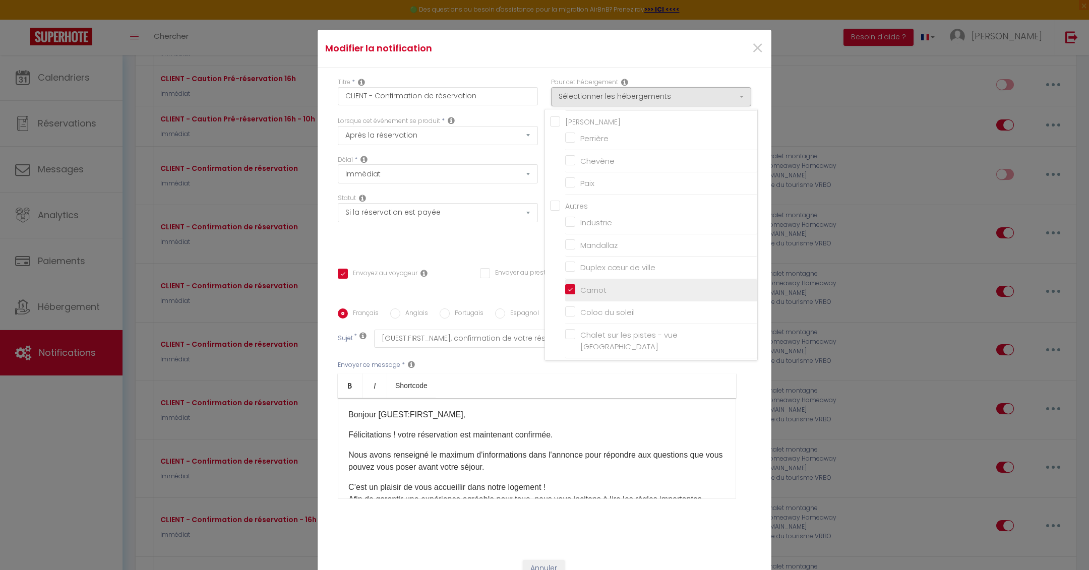
checkbox input "false"
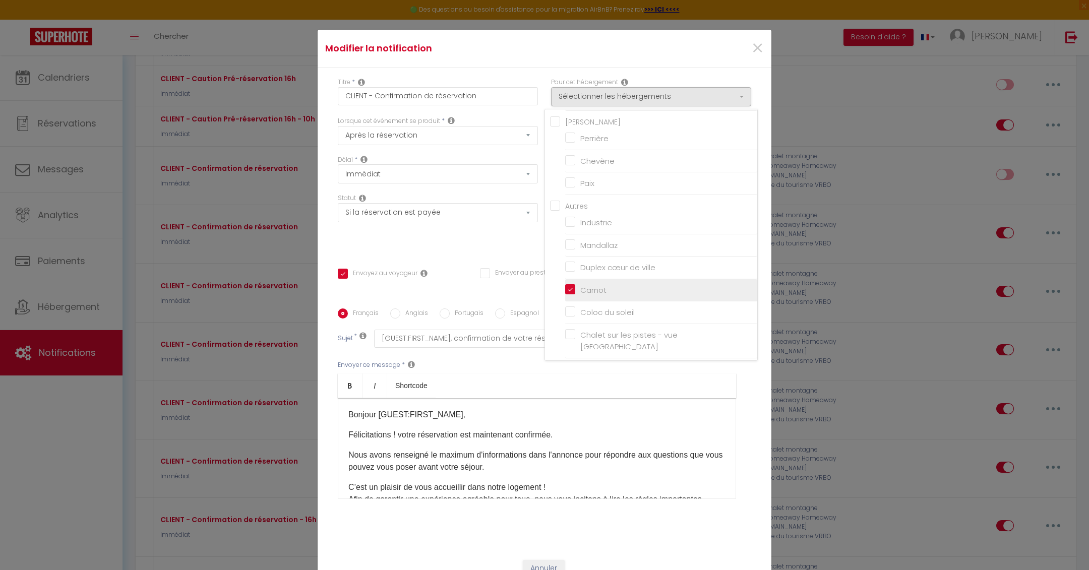
checkbox input "false"
checkbox input "true"
checkbox input "false"
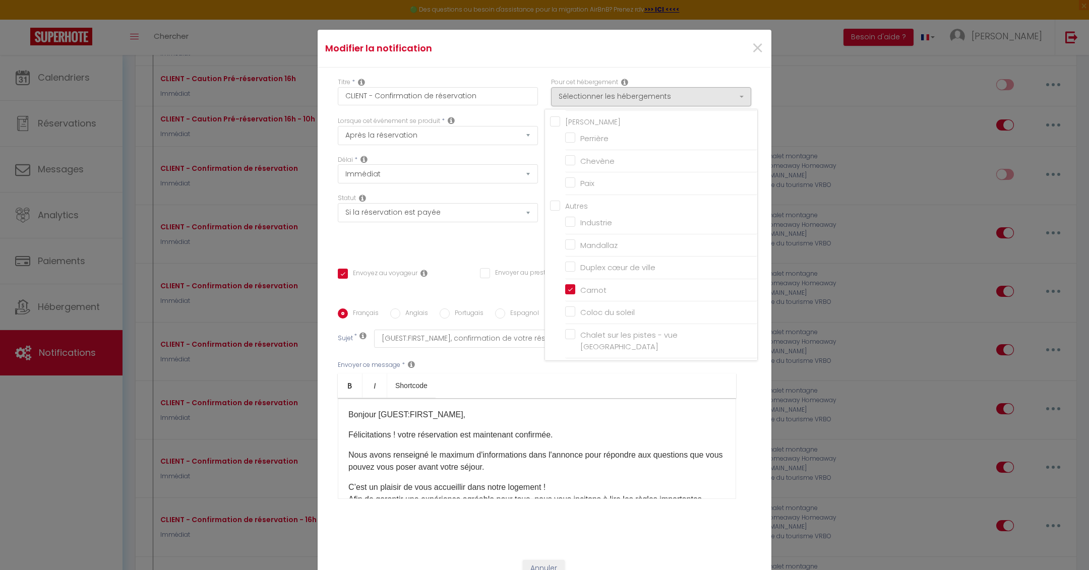
click at [498, 244] on div "Statut Aucun Si la réservation est payée Si réservation non payée Si la caution…" at bounding box center [437, 222] width 213 height 57
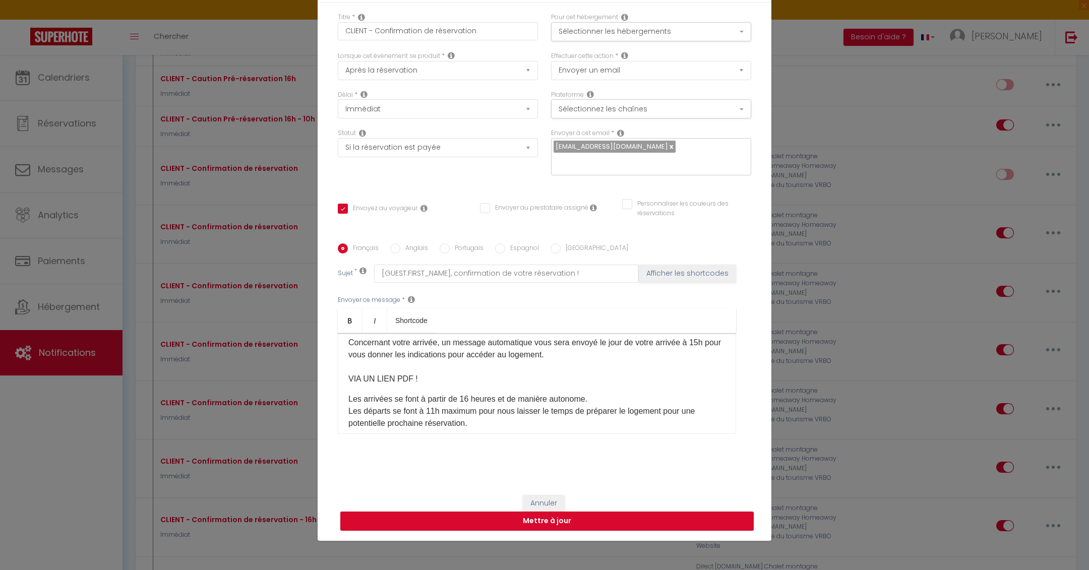
scroll to position [138, 0]
click at [469, 394] on p "Les arrivées se font à partir de 16 heures et de manière autonome. Les départs …" at bounding box center [537, 410] width 377 height 36
click at [435, 410] on p "Les arrivées se font à partir de 15 heures et de manière autonome. Les départs …" at bounding box center [537, 410] width 377 height 36
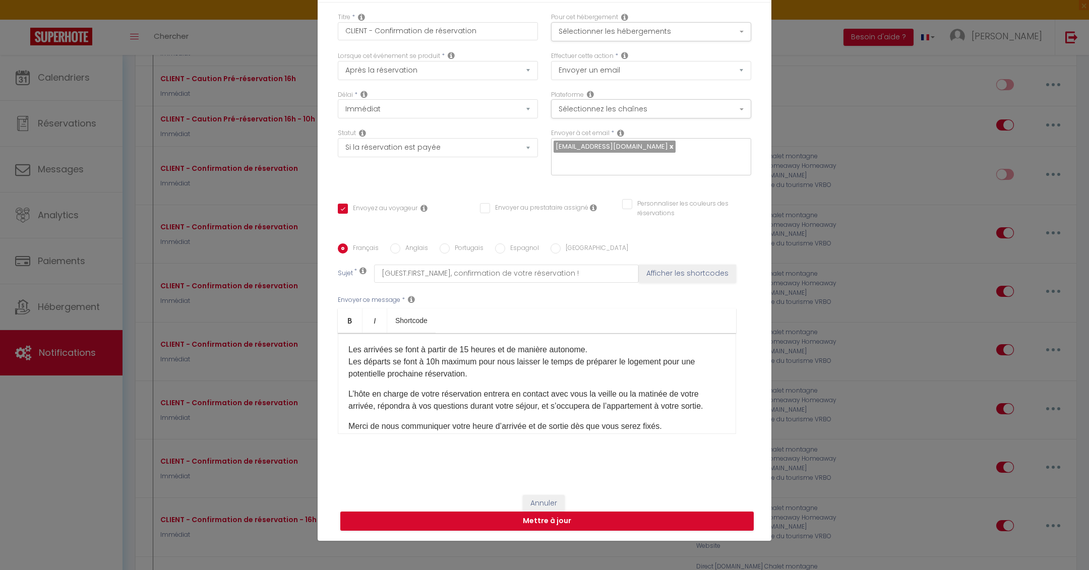
scroll to position [245, 0]
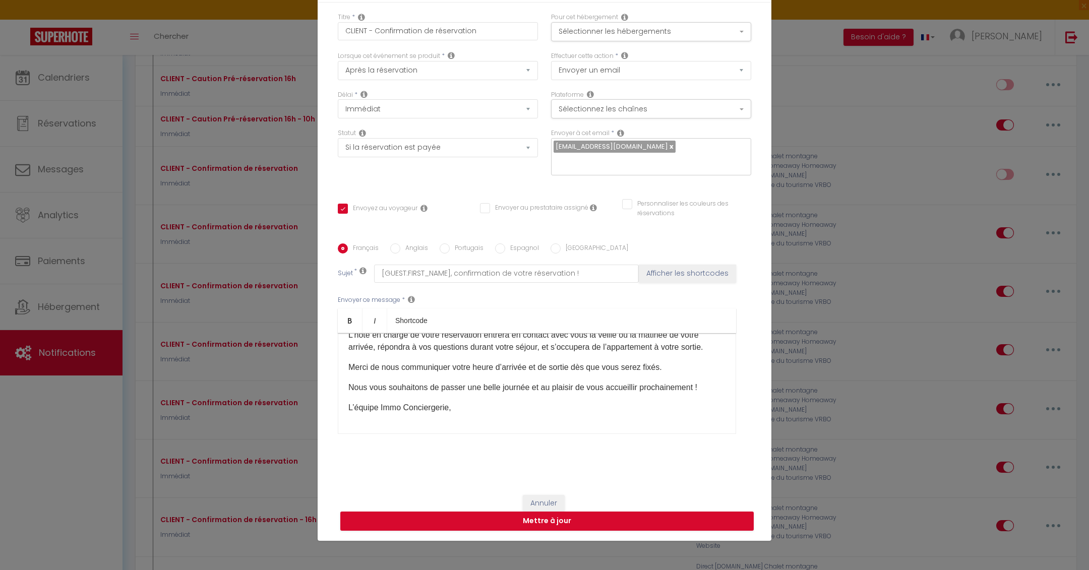
click at [672, 368] on p "Merci de nous communiquer votre heure d’arrivée et de sortie dès que vous serez…" at bounding box center [537, 368] width 377 height 12
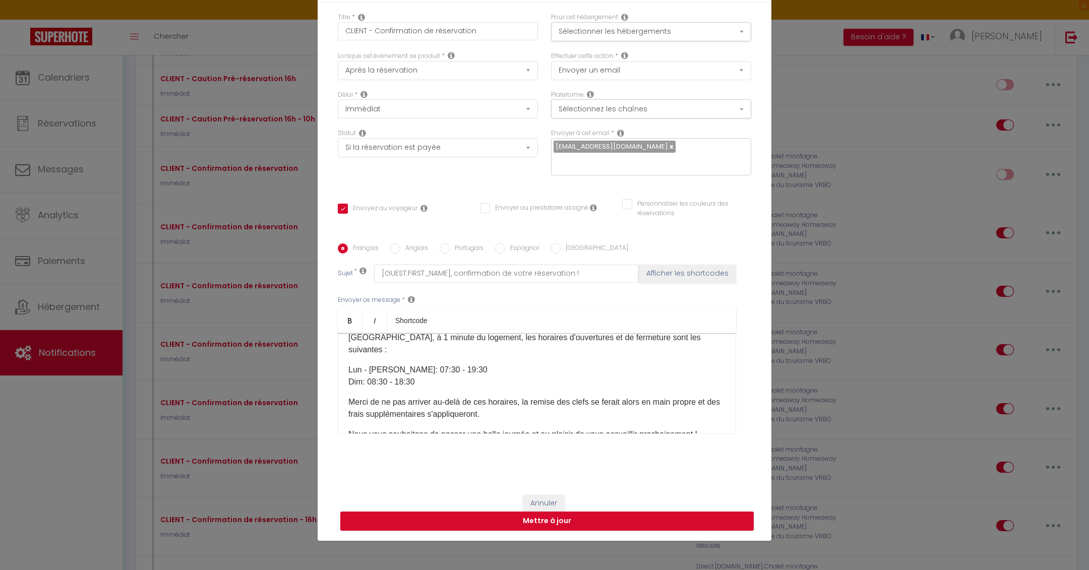
scroll to position [335, 0]
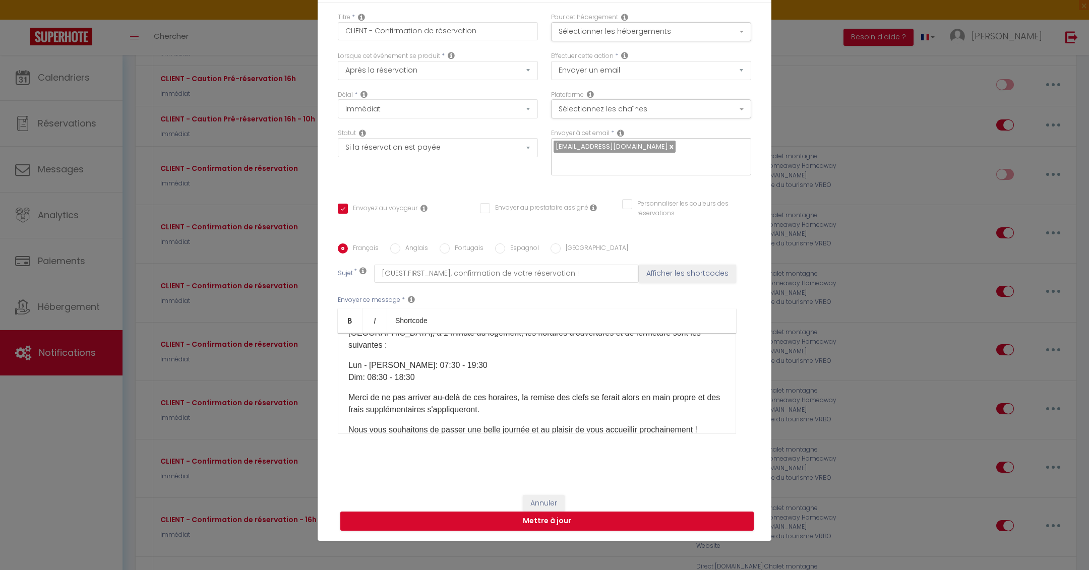
click at [480, 396] on p "Merci de ne pas arriver au-delà de ces horaires, la remise des clefs se ferait …" at bounding box center [537, 404] width 377 height 24
click at [482, 396] on p "Merci de ne pas arriver au-delà de ces horaires, la remise des clefs se ferait …" at bounding box center [537, 404] width 377 height 24
click at [499, 395] on p "Merci de ne pas arriver au-delà de ces horaires, la remise des clefs se ferait …" at bounding box center [537, 404] width 377 height 24
click at [523, 392] on p "Merci de ne pas arriver au-delà de ces horaires, la remise des clefs se ferait …" at bounding box center [537, 404] width 377 height 24
click at [583, 396] on p "Merci de ne pas arriver au-delà de ces horaires, sinon la remise des clefs se f…" at bounding box center [537, 404] width 377 height 24
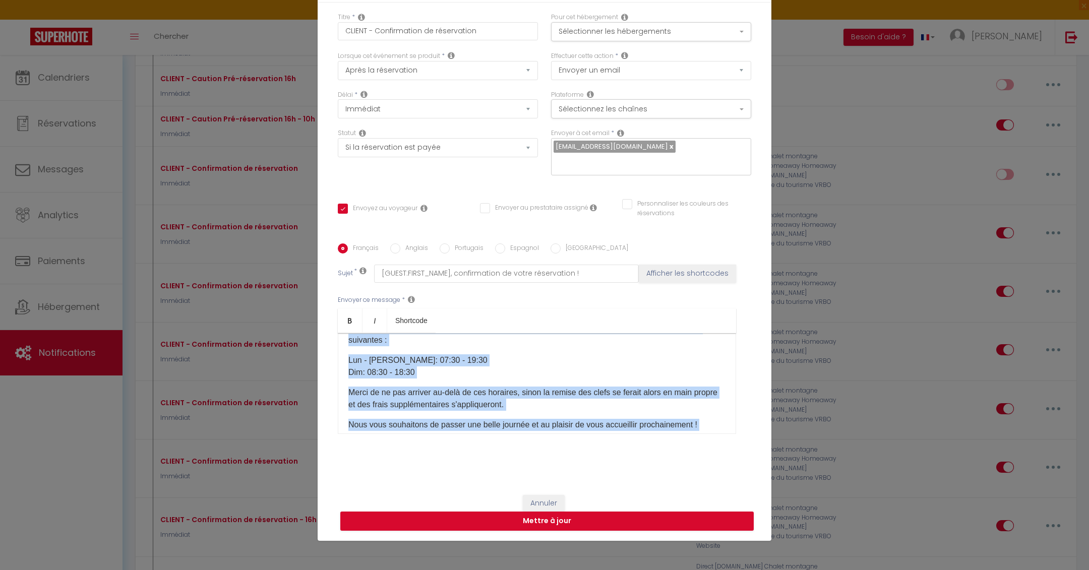
scroll to position [366, 0]
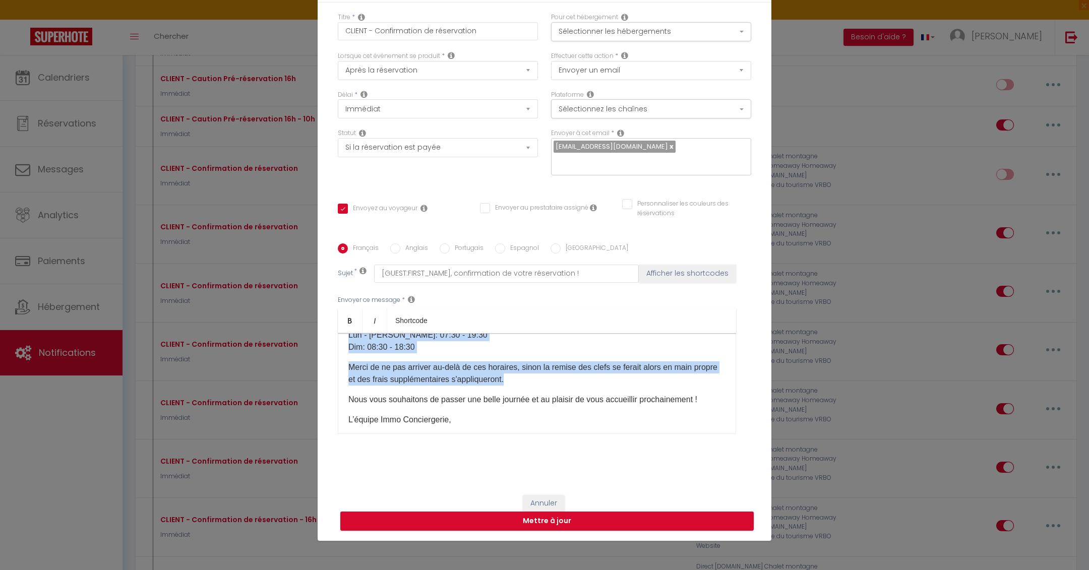
drag, startPoint x: 349, startPoint y: 360, endPoint x: 515, endPoint y: 365, distance: 166.0
click at [515, 365] on div "Bonjour [GUEST:FIRST_NAME], Félicitations ! votre réservation est maintenant co…" at bounding box center [537, 383] width 398 height 101
copy div "ATTENTION : La collecte des clés se fait de manière autonome dans un point rela…"
click at [397, 250] on input "Anglais" at bounding box center [395, 249] width 10 height 10
radio input "true"
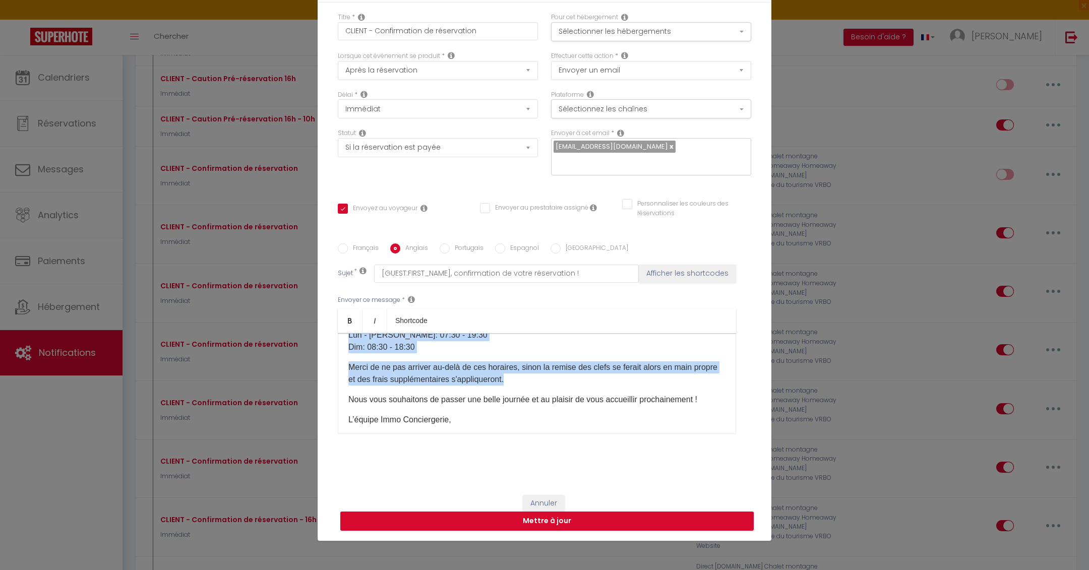
checkbox input "true"
checkbox input "false"
type input "[GUEST:FIRST_NAME], booking confirmation !"
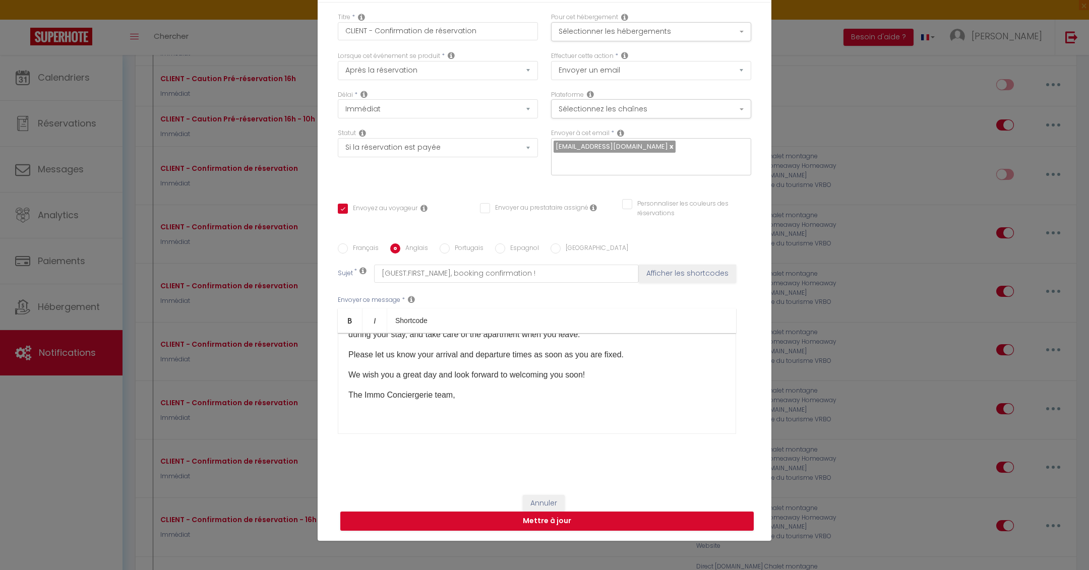
scroll to position [245, 0]
click at [634, 356] on p "Please let us know your arrival and departure times as soon as you are fixed." at bounding box center [537, 356] width 377 height 12
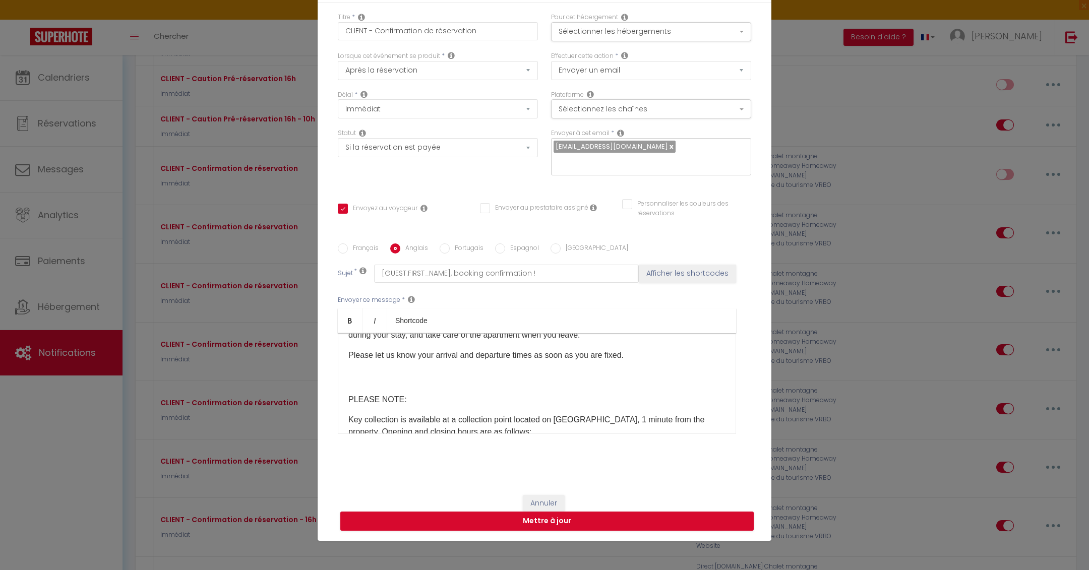
click at [438, 375] on p "Please let us know your arrival and departure times as soon as you are fixed." at bounding box center [537, 368] width 377 height 36
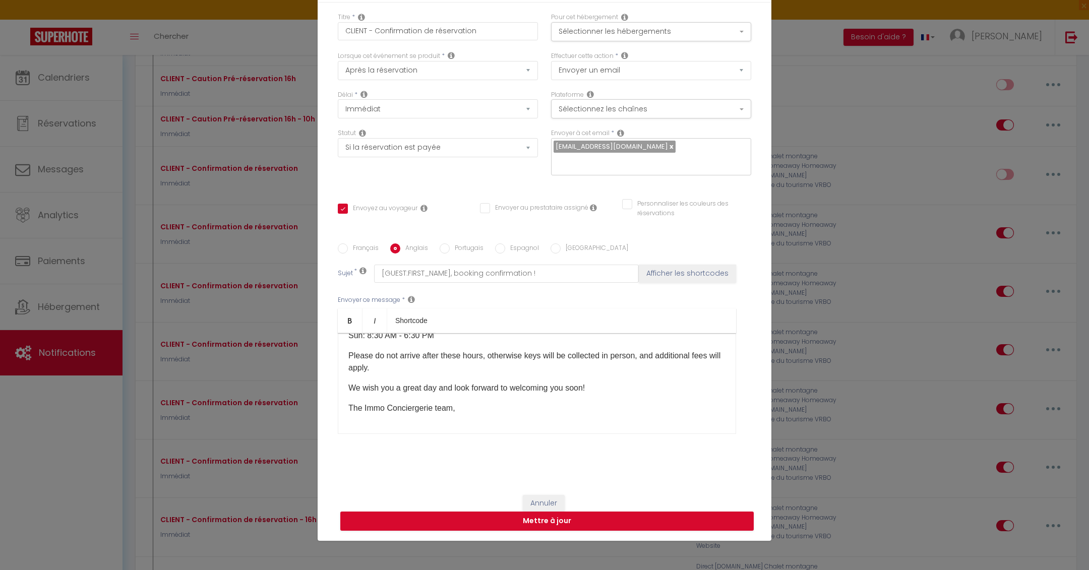
scroll to position [362, 0]
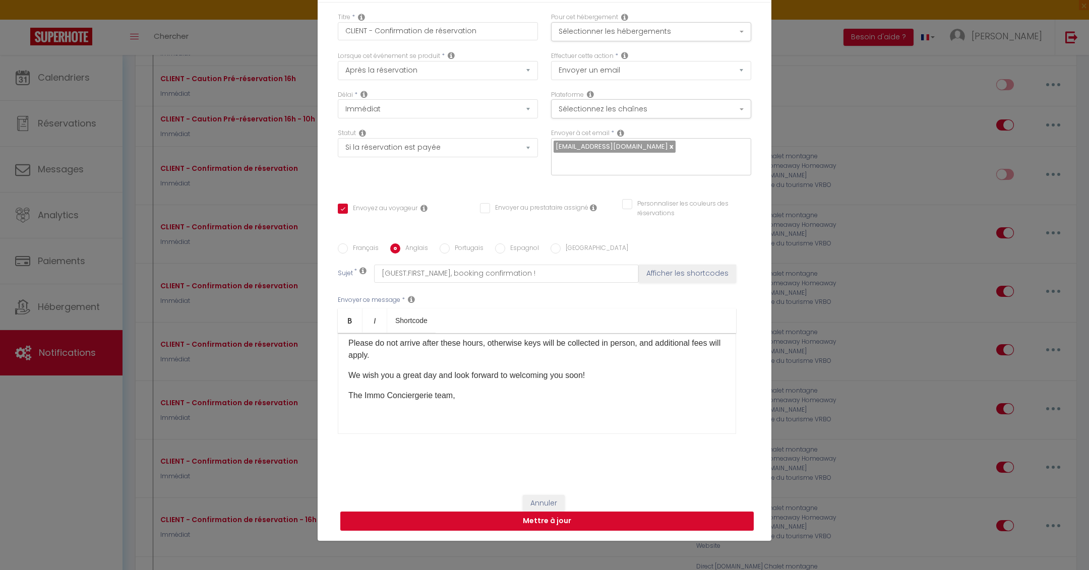
click at [438, 514] on button "Mettre à jour" at bounding box center [547, 521] width 414 height 19
checkbox input "true"
checkbox input "false"
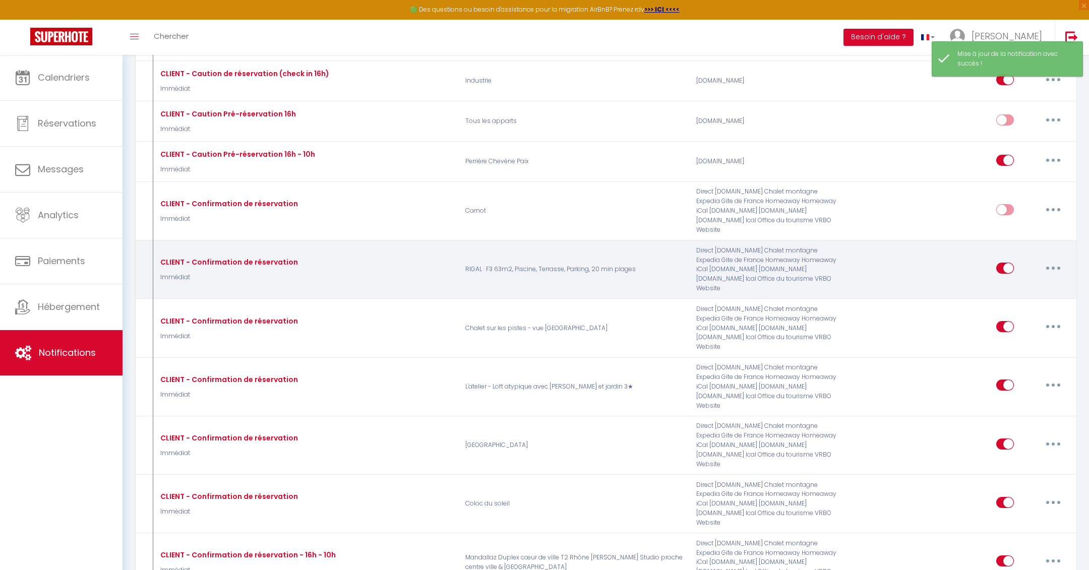
scroll to position [443, 0]
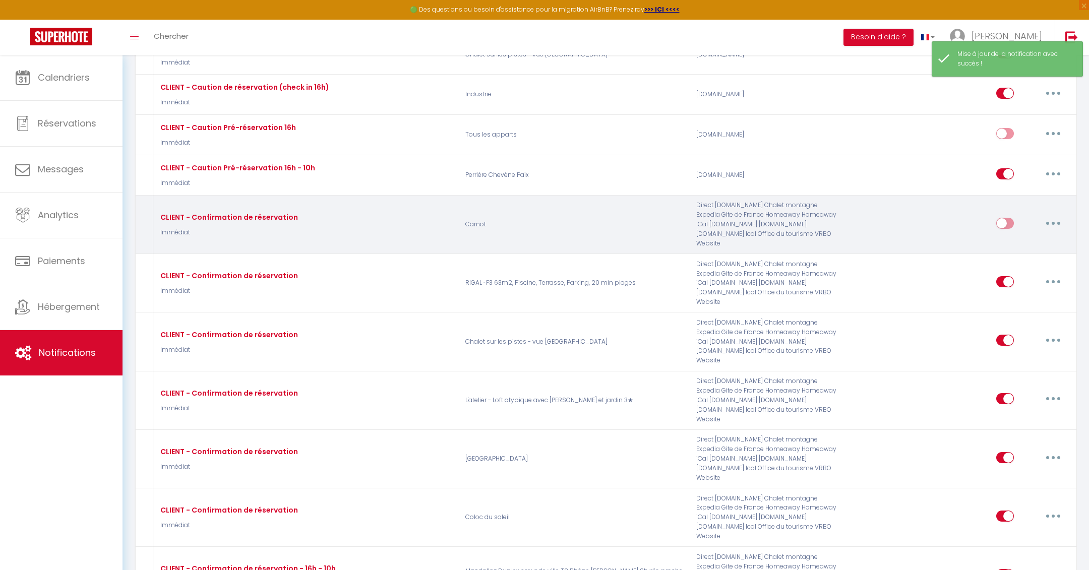
click at [1006, 218] on input "checkbox" at bounding box center [1006, 225] width 18 height 15
checkbox input "true"
select select
checkbox input "false"
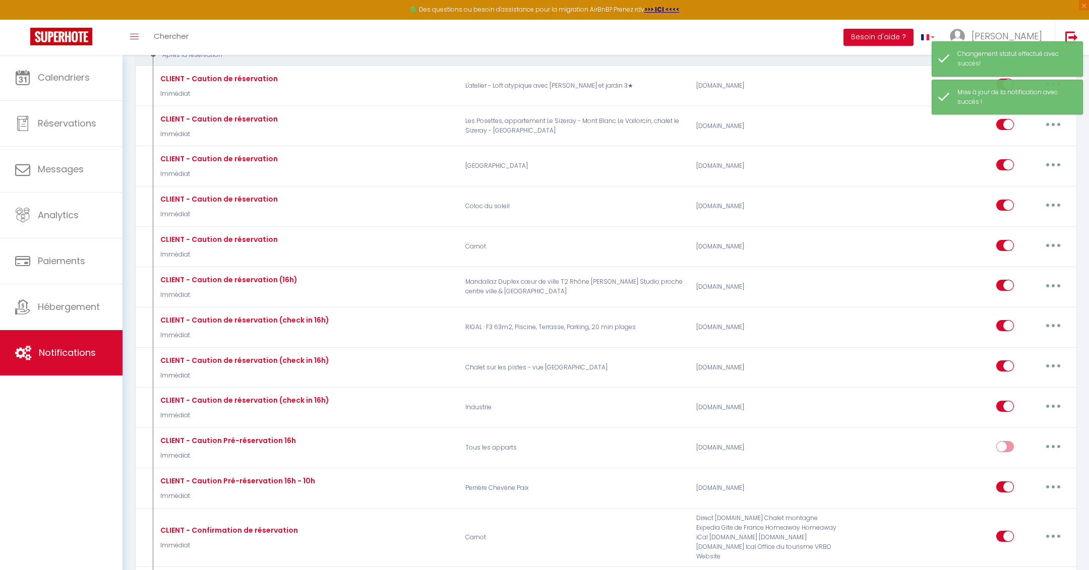
scroll to position [121, 0]
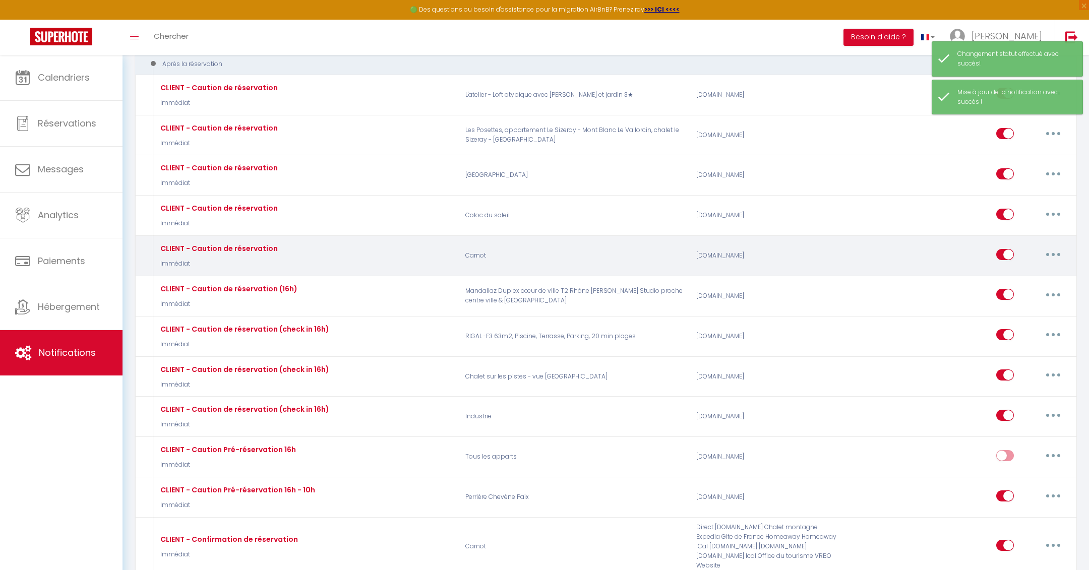
click at [1060, 249] on button "button" at bounding box center [1054, 255] width 28 height 16
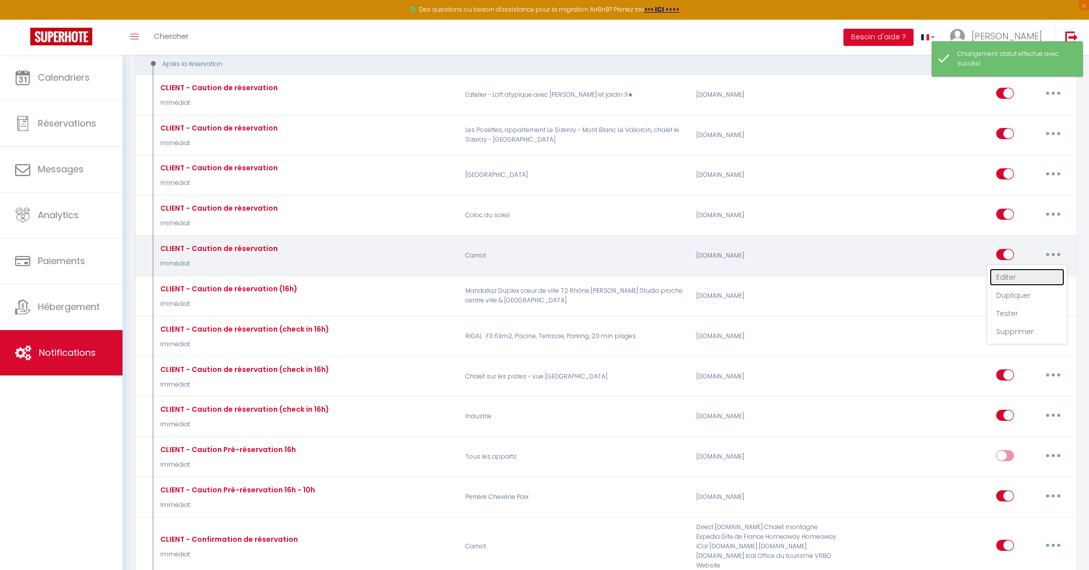
click at [1001, 275] on link "Editer" at bounding box center [1027, 277] width 75 height 17
type input "CLIENT - Caution de réservation"
select select "Immédiat"
select select "if_booking_is_paid"
checkbox input "true"
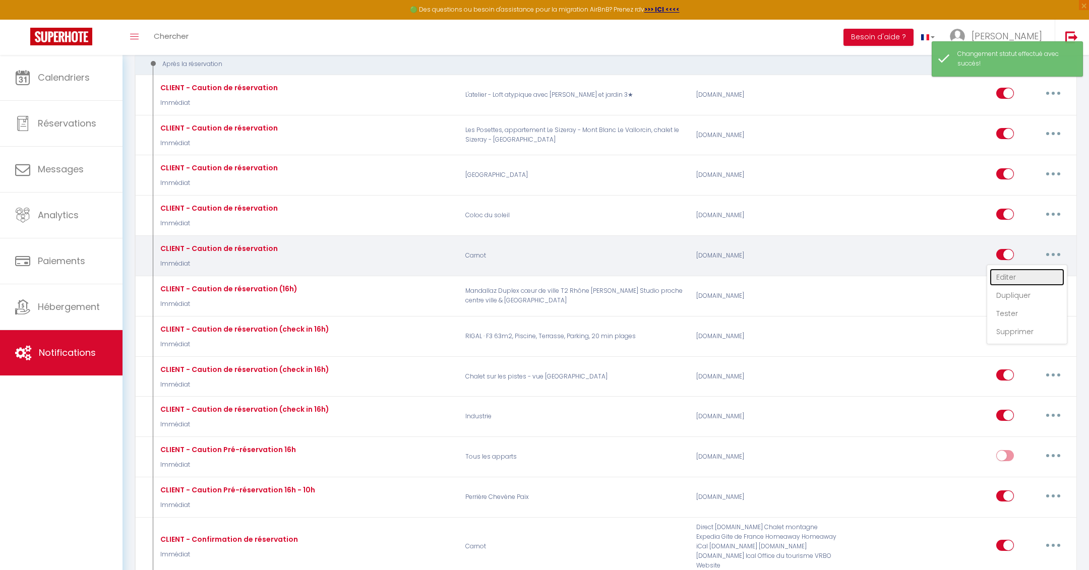
checkbox input "false"
radio input "true"
type input "[GUEST:FIRST_NAME], confirmation de votre réservation !"
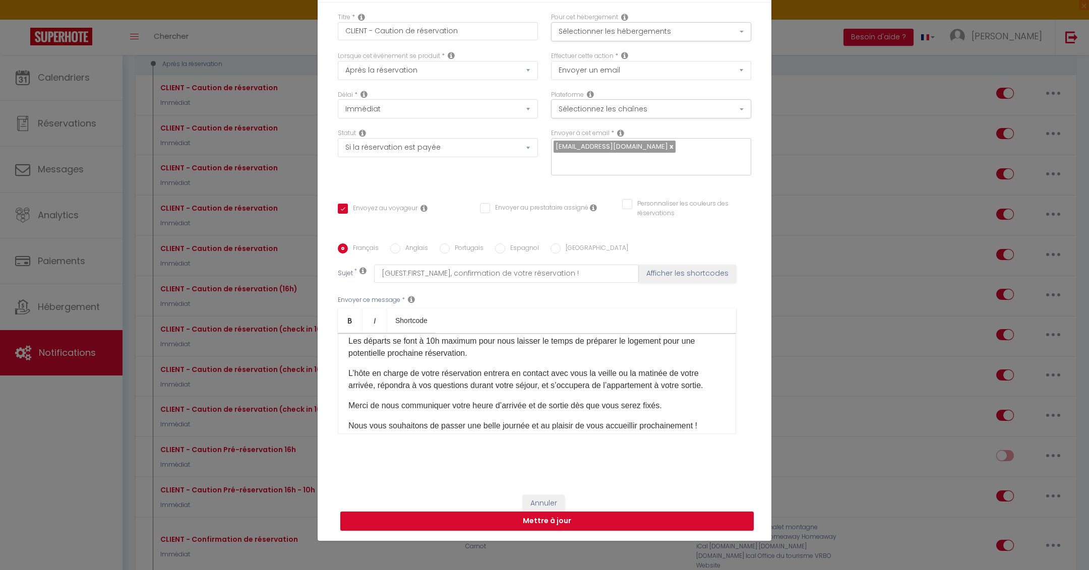
scroll to position [177, 0]
click at [394, 246] on input "Anglais" at bounding box center [395, 249] width 10 height 10
radio input "true"
checkbox input "true"
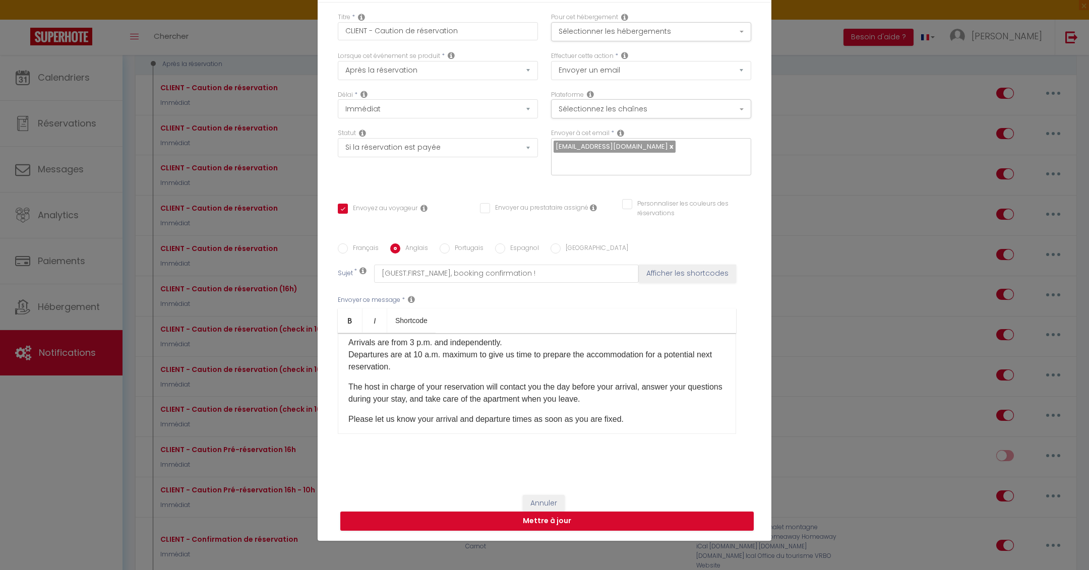
scroll to position [154, 0]
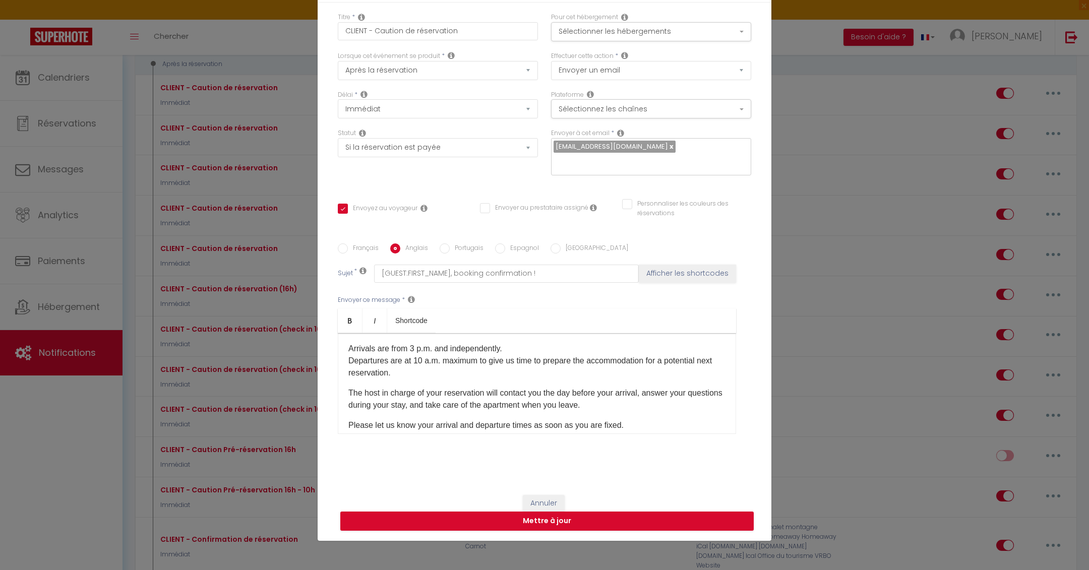
click at [427, 375] on p "Arrivals are from 3 p.m. and independently. Departures are at 10 a.m. maximum t…" at bounding box center [537, 361] width 377 height 36
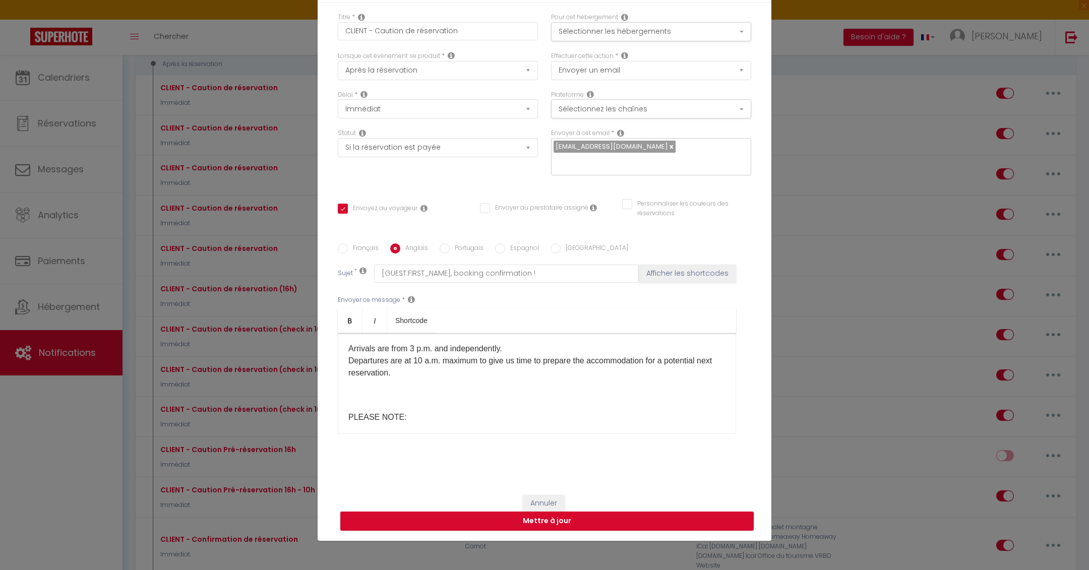
click at [367, 398] on p "Arrivals are from 3 p.m. and independently. Departures are at 10 a.m. maximum t…" at bounding box center [537, 373] width 377 height 61
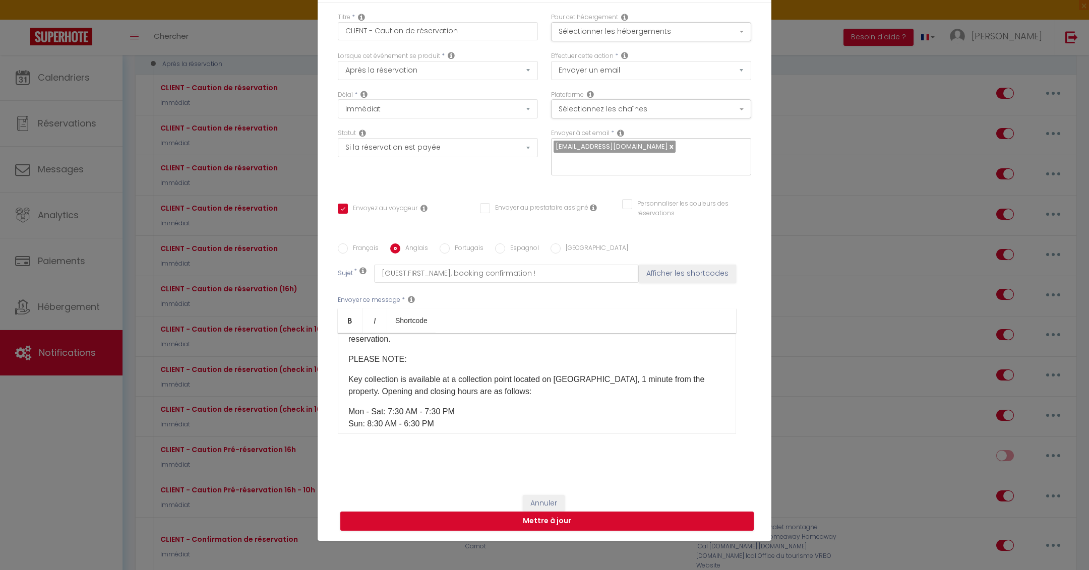
scroll to position [176, 0]
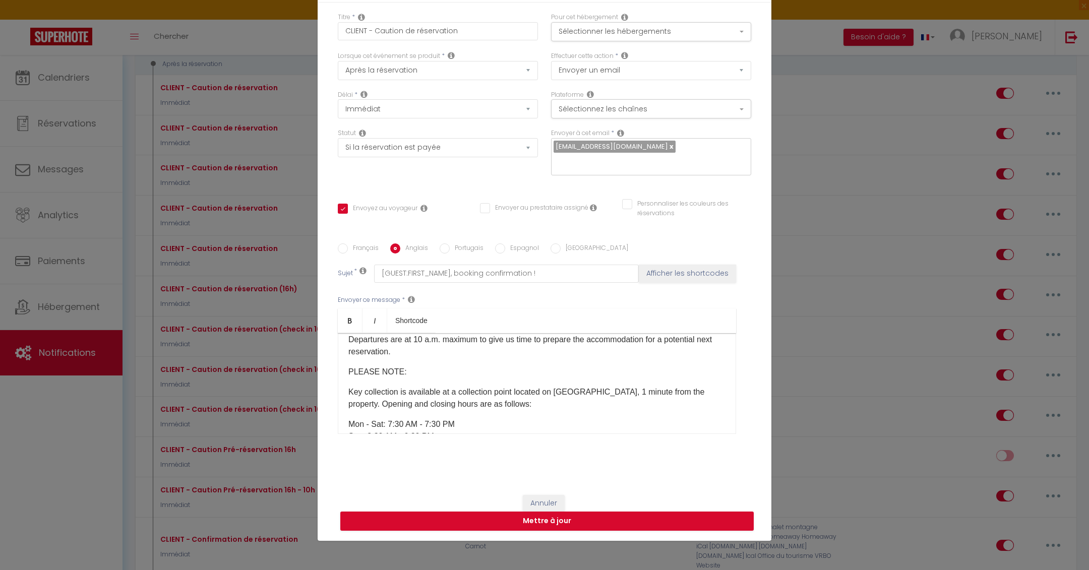
click at [358, 244] on label "Français" at bounding box center [363, 249] width 31 height 11
click at [348, 244] on input "Français" at bounding box center [343, 249] width 10 height 10
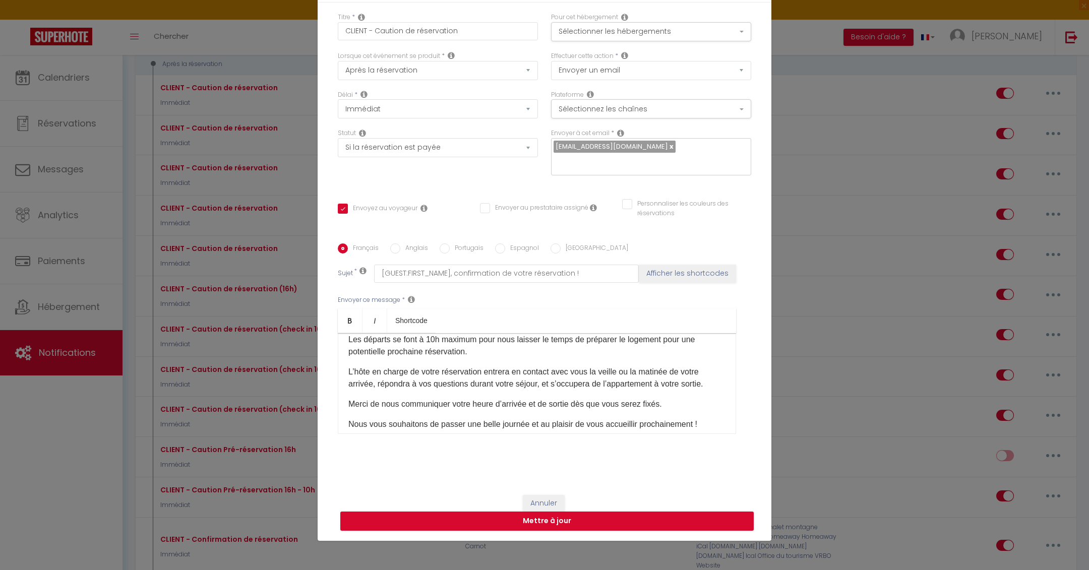
click at [485, 353] on p "Les arrivées se font à partir de 15 heures et de manière autonome. Les départs …" at bounding box center [537, 340] width 377 height 36
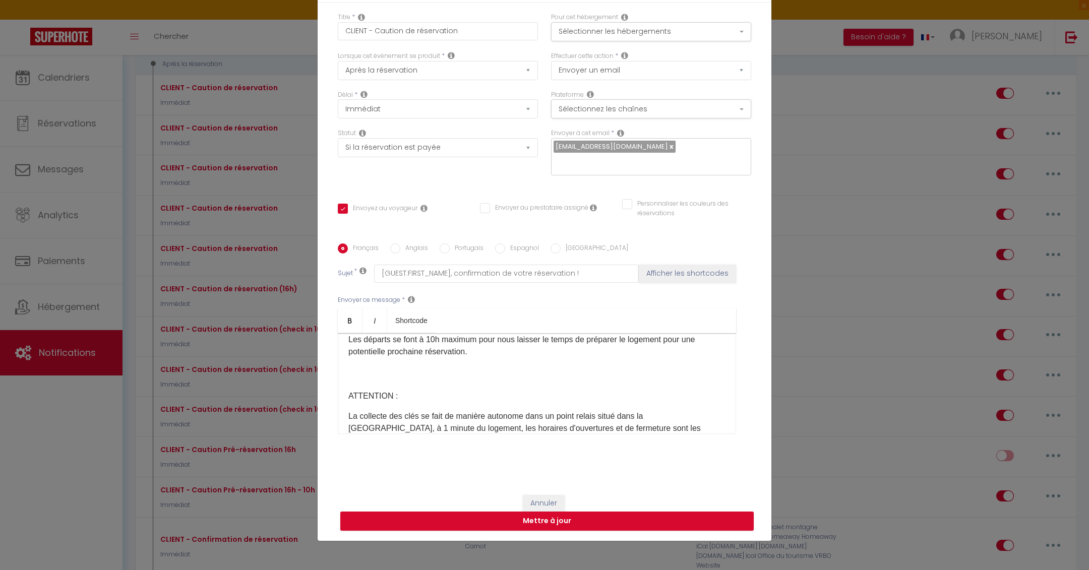
click at [438, 368] on p "Les arrivées se font à partir de 15 heures et de manière autonome. Les départs …" at bounding box center [537, 352] width 377 height 61
click at [438, 368] on p "Les arrivées se font à partir de 15 heures et de manière autonome. Les départs …" at bounding box center [537, 346] width 377 height 48
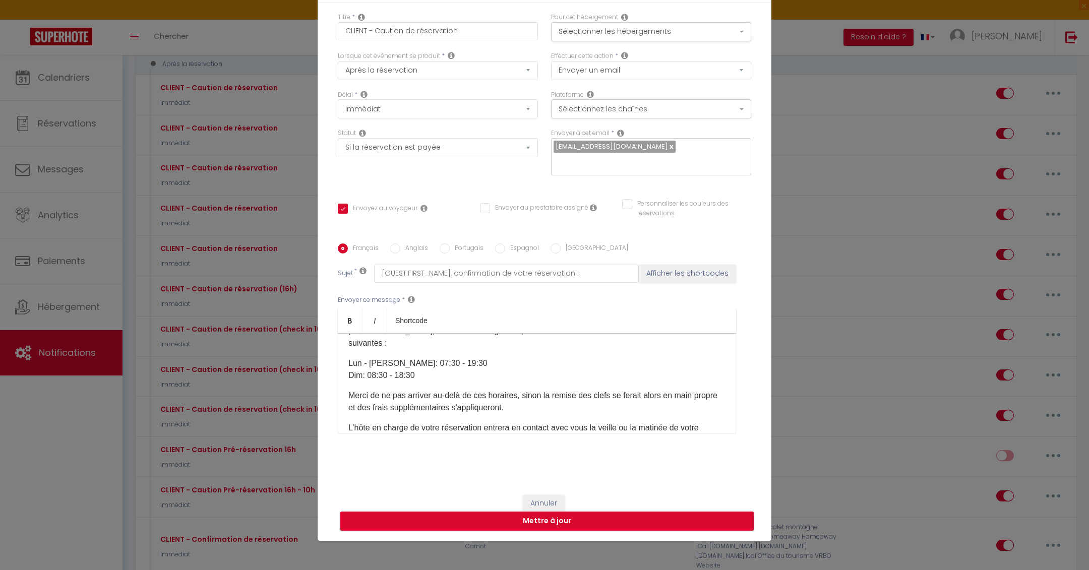
scroll to position [254, 0]
click at [457, 520] on button "Mettre à jour" at bounding box center [547, 521] width 414 height 19
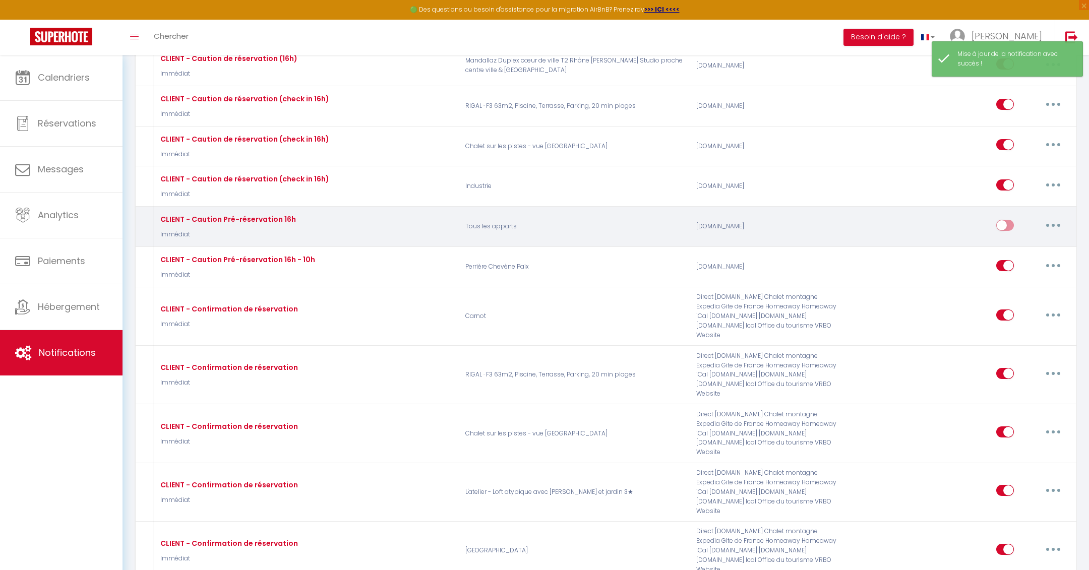
scroll to position [353, 0]
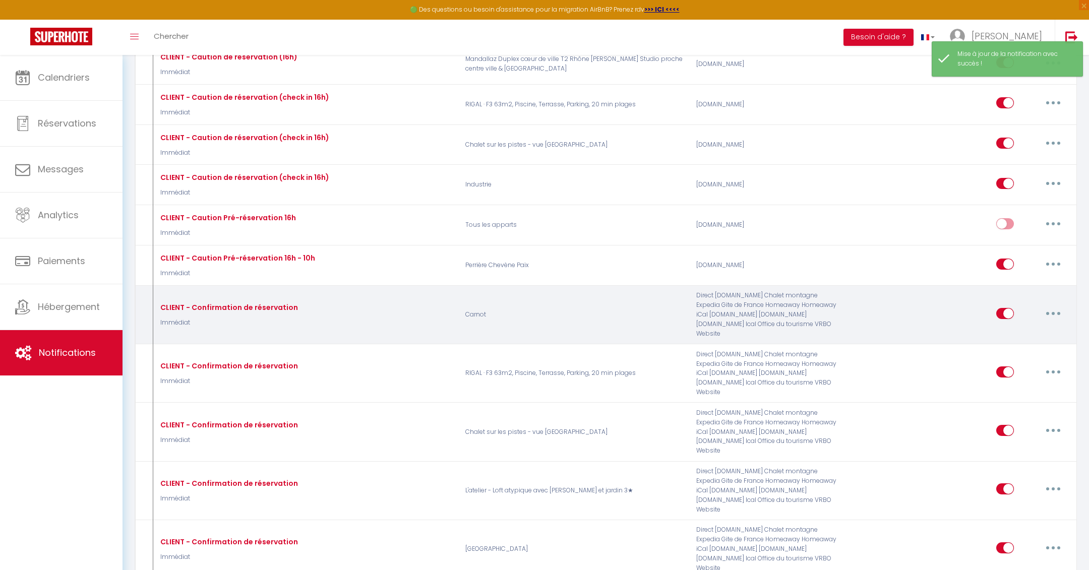
click at [1051, 306] on button "button" at bounding box center [1054, 314] width 28 height 16
click at [1017, 328] on link "Editer" at bounding box center [1027, 336] width 75 height 17
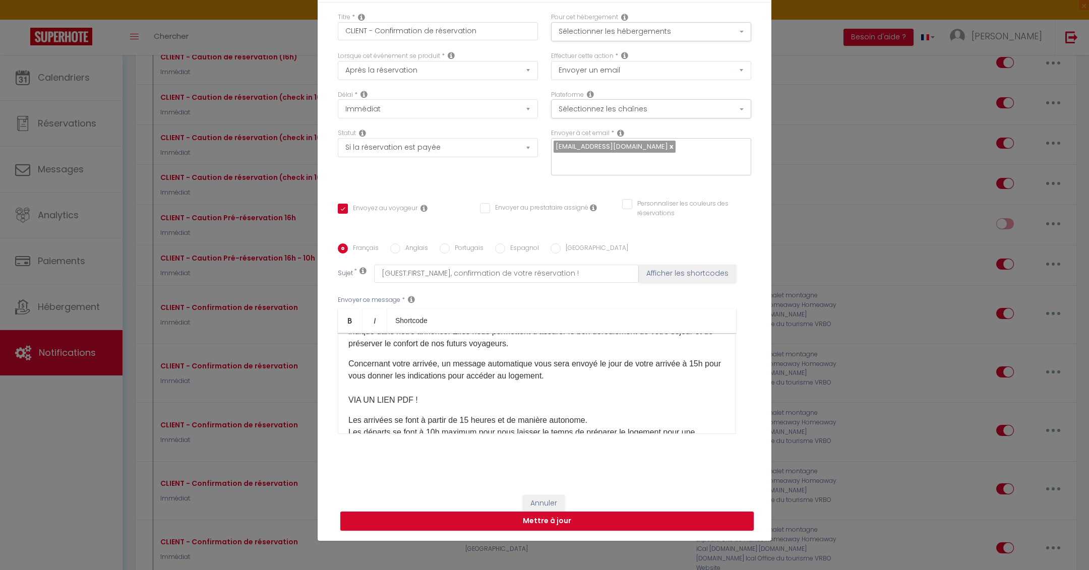
scroll to position [109, 0]
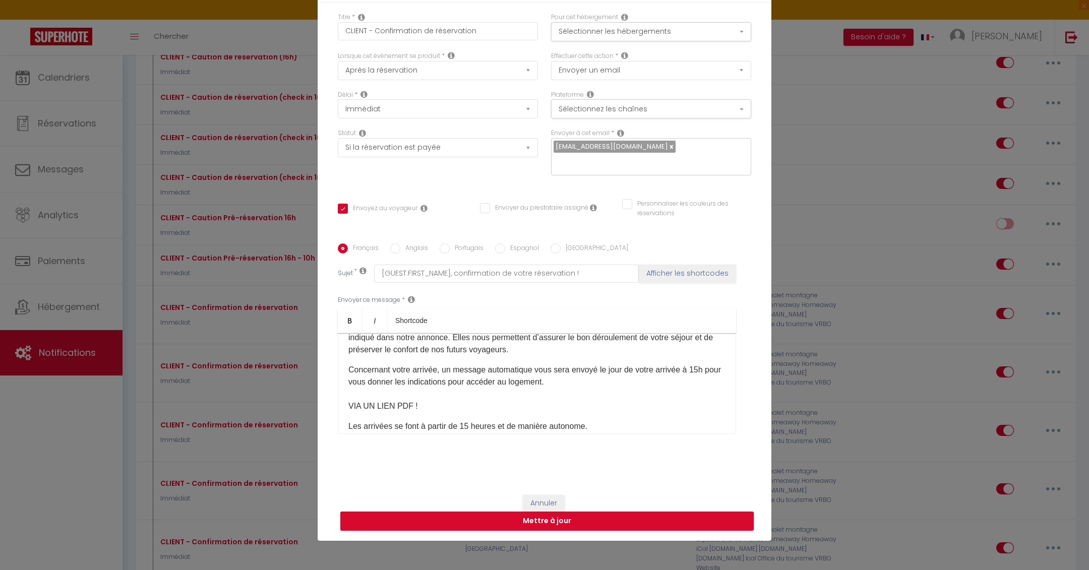
click at [703, 369] on p "Concernant votre arrivée, un message automatique vous sera envoyé le jour de vo…" at bounding box center [537, 388] width 377 height 48
click at [396, 249] on input "Anglais" at bounding box center [395, 249] width 10 height 10
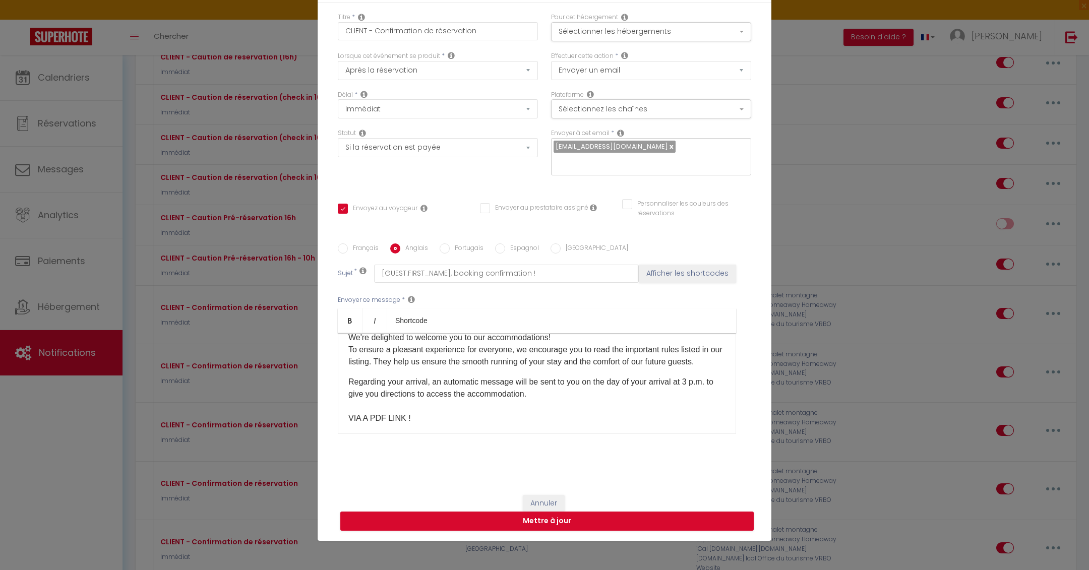
scroll to position [82, 0]
click at [694, 384] on p "Regarding your arrival, an automatic message will be sent to you on the day of …" at bounding box center [537, 403] width 377 height 48
click at [634, 521] on button "Mettre à jour" at bounding box center [547, 521] width 414 height 19
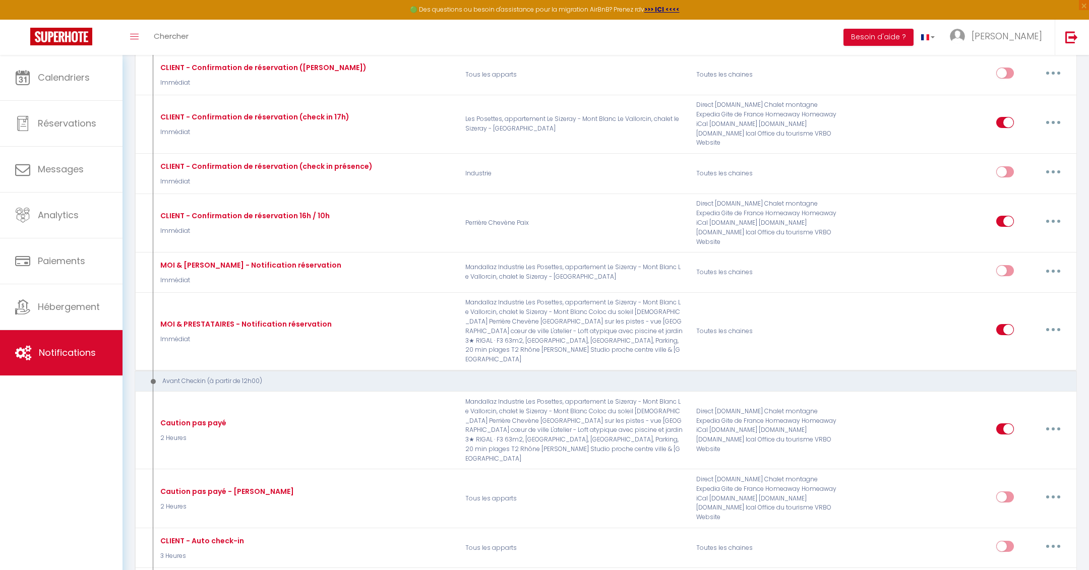
scroll to position [1055, 0]
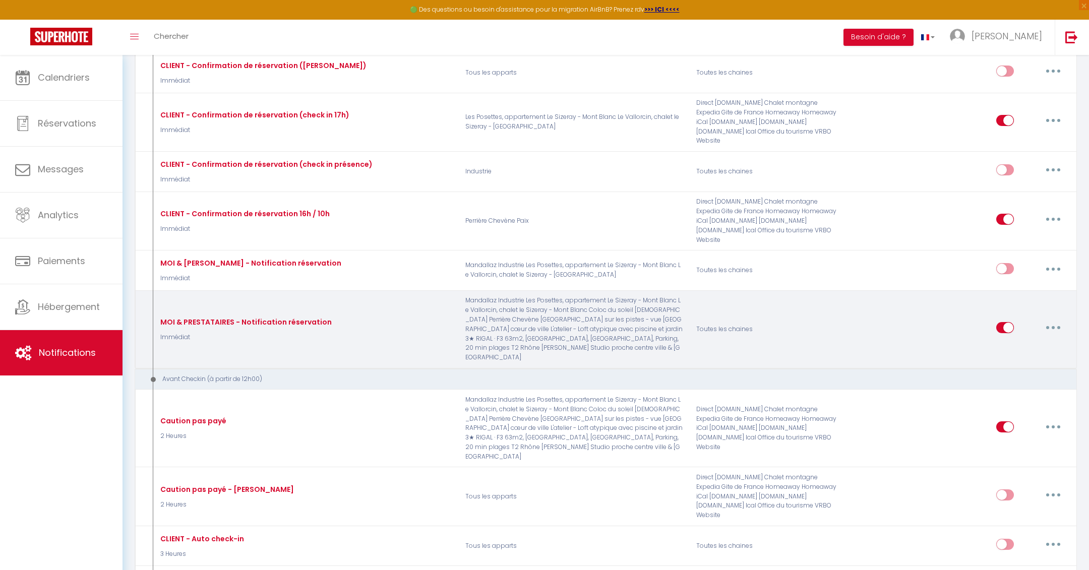
click at [1053, 320] on button "button" at bounding box center [1054, 328] width 28 height 16
click at [1022, 342] on link "Editer" at bounding box center [1027, 350] width 75 height 17
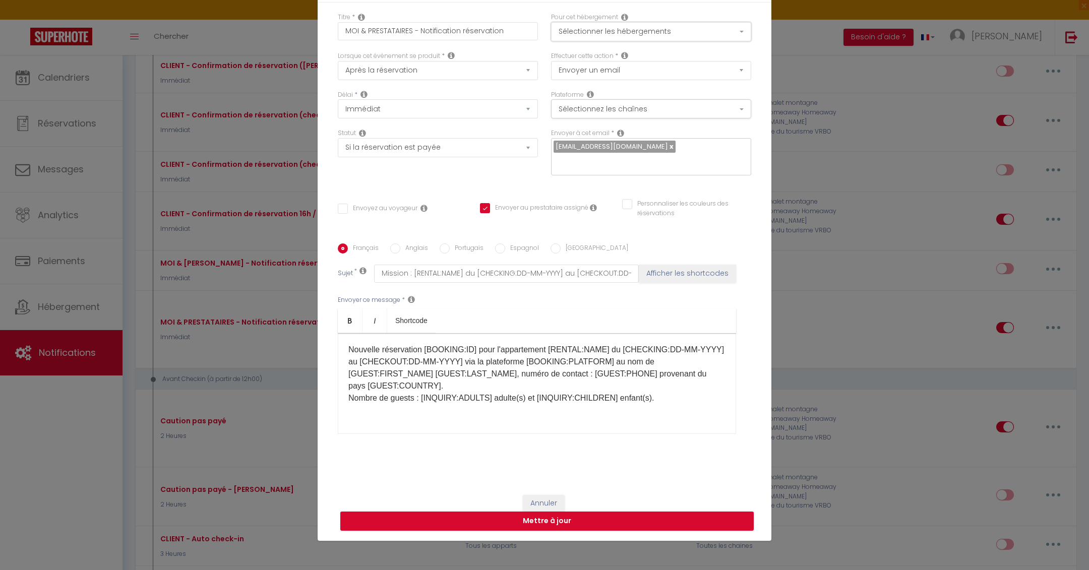
click at [666, 32] on button "Sélectionner les hébergements" at bounding box center [651, 31] width 200 height 19
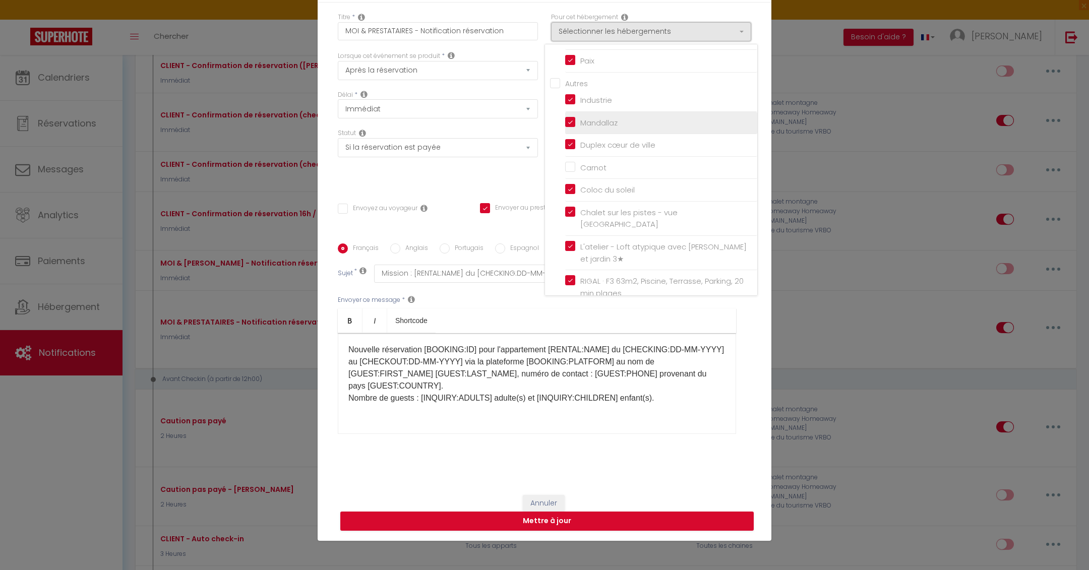
scroll to position [235, 0]
click at [568, 128] on input "Carnot" at bounding box center [661, 133] width 192 height 10
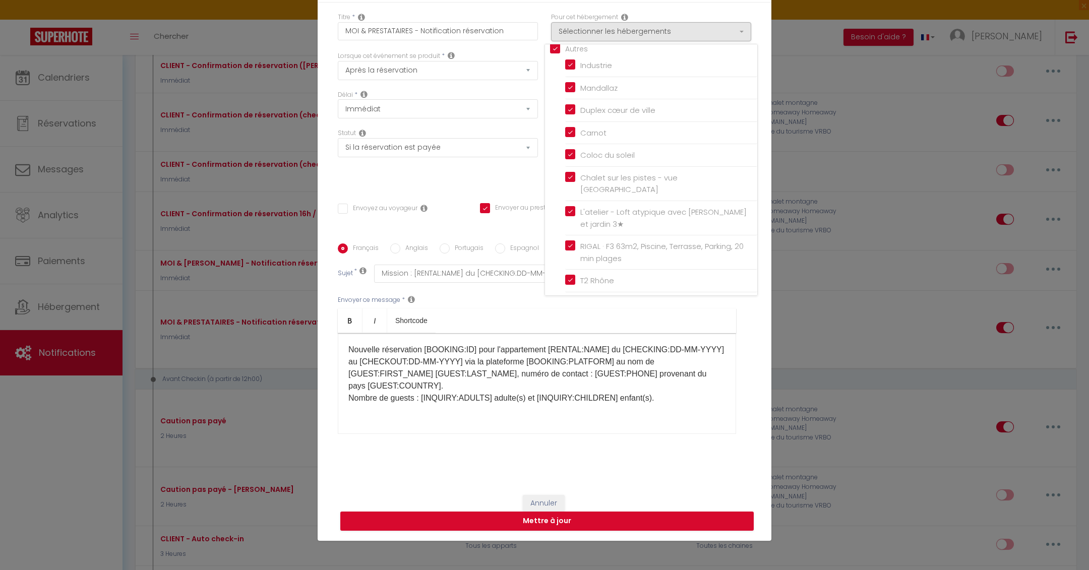
click at [481, 185] on div "Titre * MOI & PRESTATAIRES - Notification réservation Pour cet hébergement Séle…" at bounding box center [545, 244] width 454 height 483
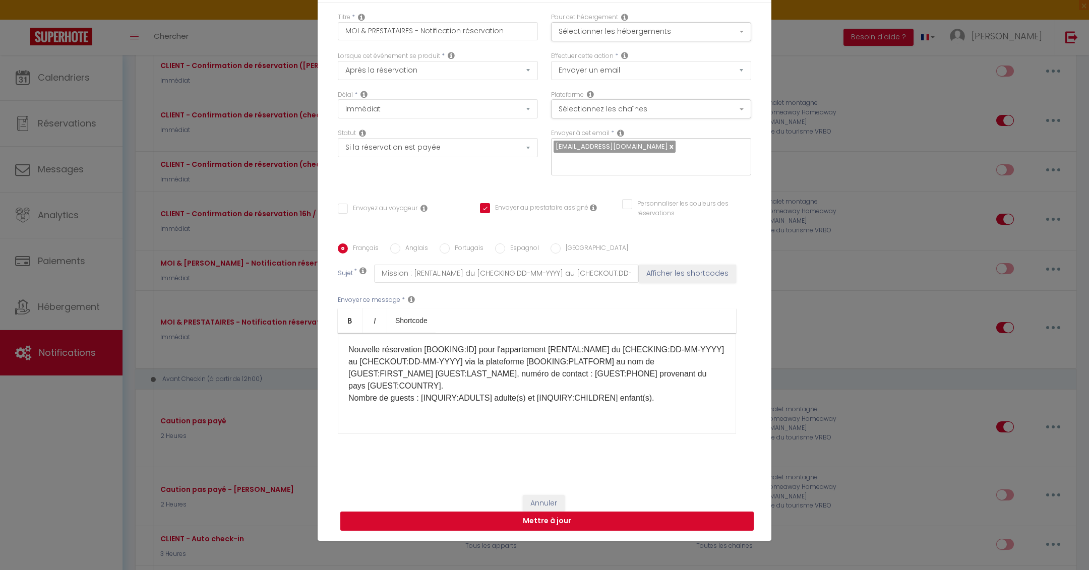
click at [576, 519] on button "Mettre à jour" at bounding box center [547, 521] width 414 height 19
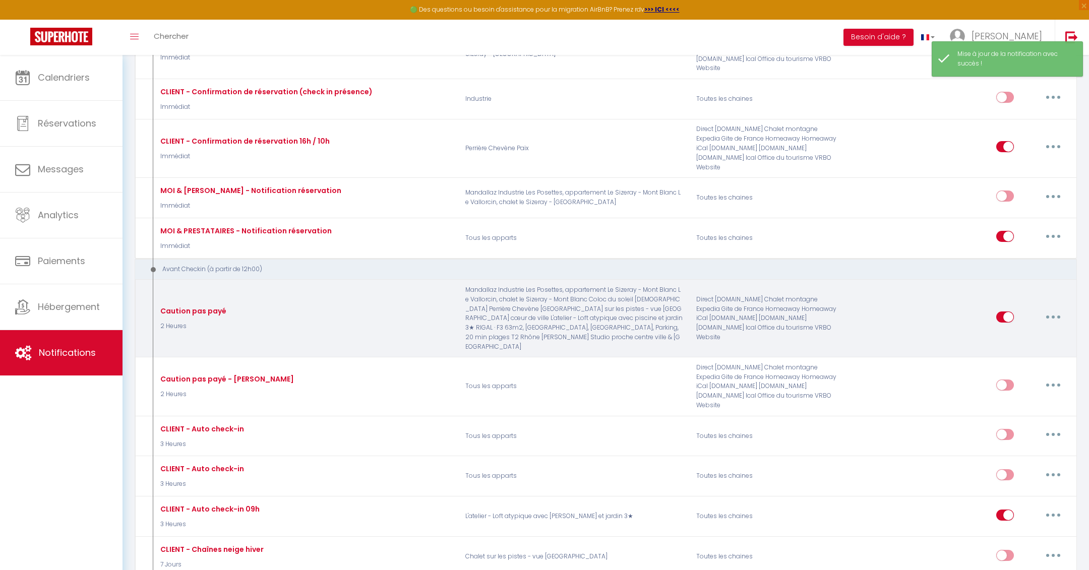
scroll to position [1129, 0]
click at [1049, 308] on button "button" at bounding box center [1054, 316] width 28 height 16
click at [1026, 330] on link "Editer" at bounding box center [1027, 338] width 75 height 17
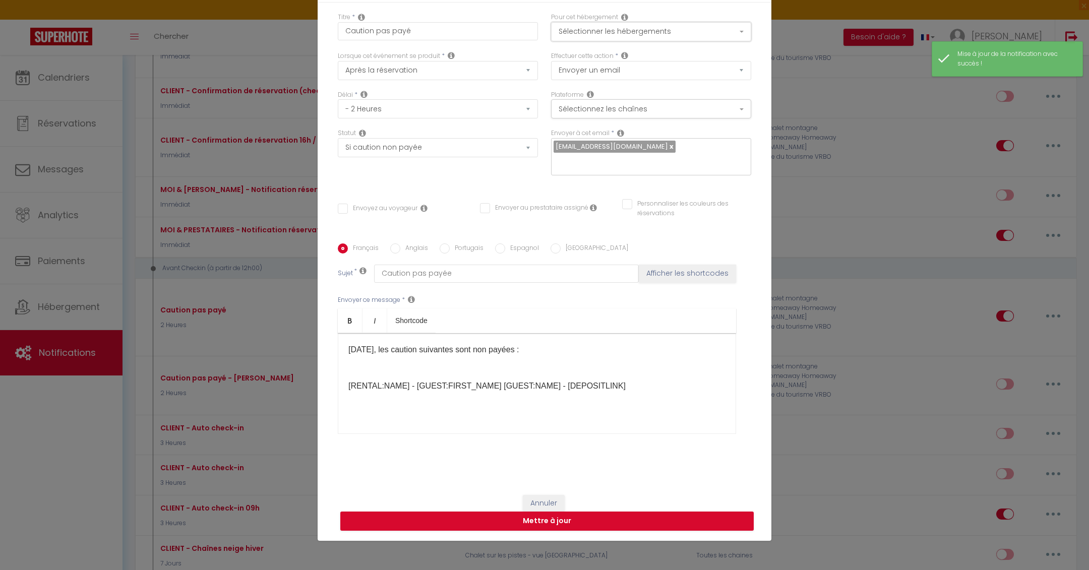
click at [623, 26] on button "Sélectionner les hébergements" at bounding box center [651, 31] width 200 height 19
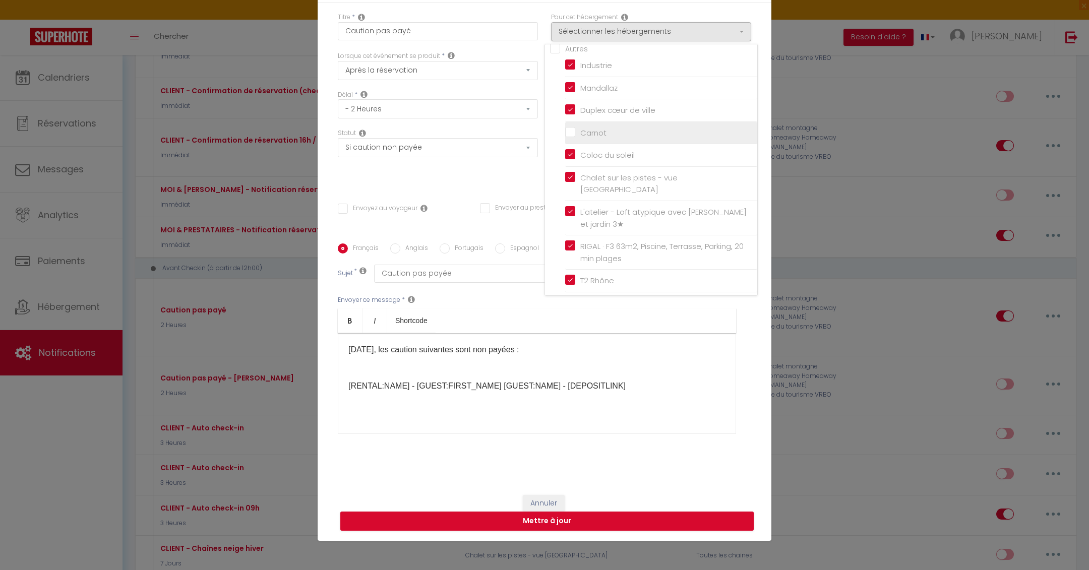
click at [575, 128] on input "Carnot" at bounding box center [661, 133] width 192 height 10
click at [495, 176] on div "Statut Aucun Si la réservation est payée Si réservation non payée Si la caution…" at bounding box center [437, 157] width 213 height 57
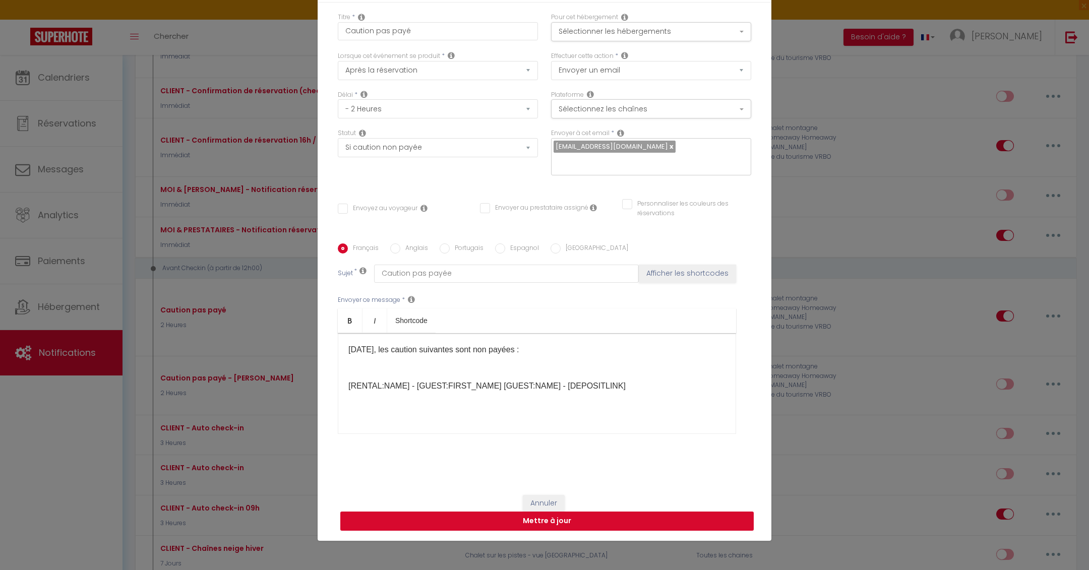
click at [576, 523] on button "Mettre à jour" at bounding box center [547, 521] width 414 height 19
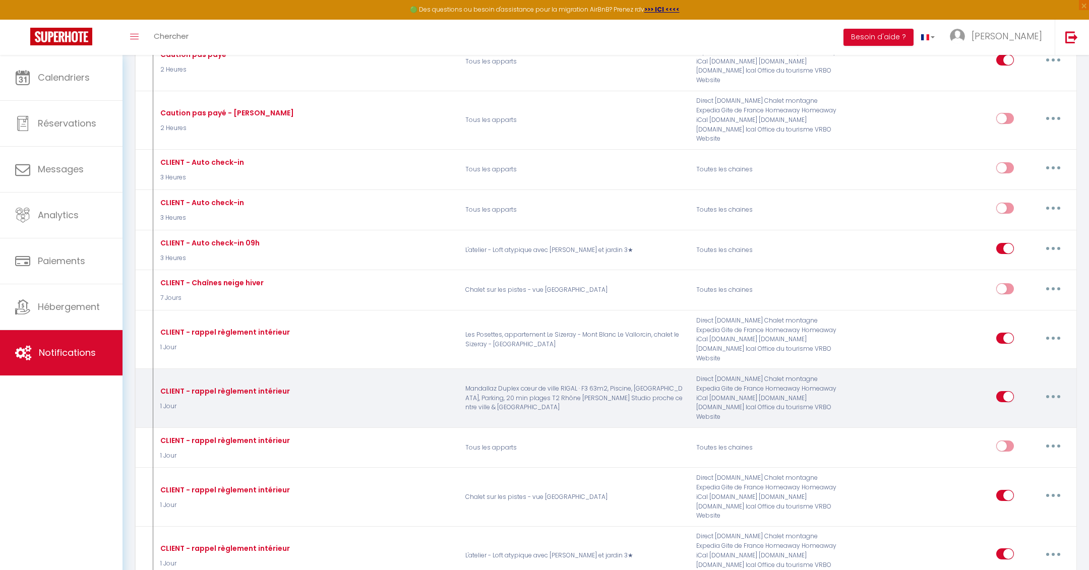
scroll to position [1377, 0]
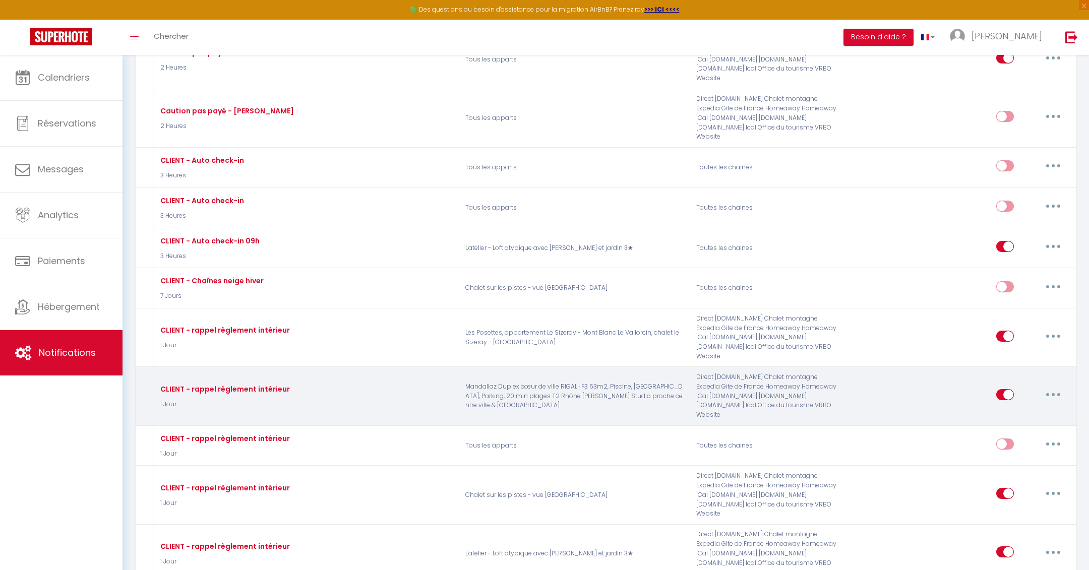
click at [1052, 393] on icon "button" at bounding box center [1053, 394] width 3 height 3
click at [1014, 410] on link "Editer" at bounding box center [1027, 418] width 75 height 17
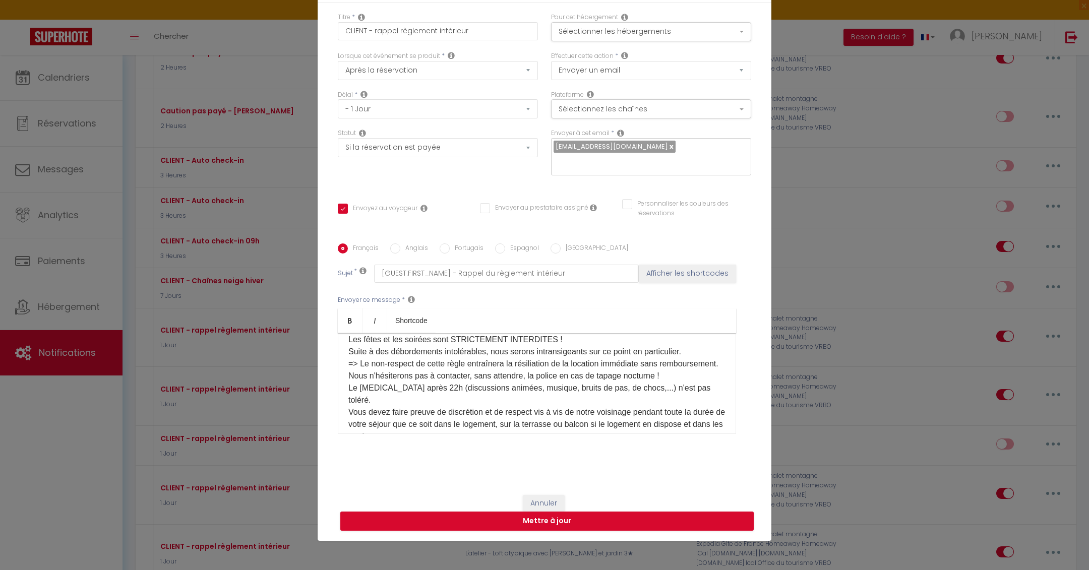
scroll to position [0, 0]
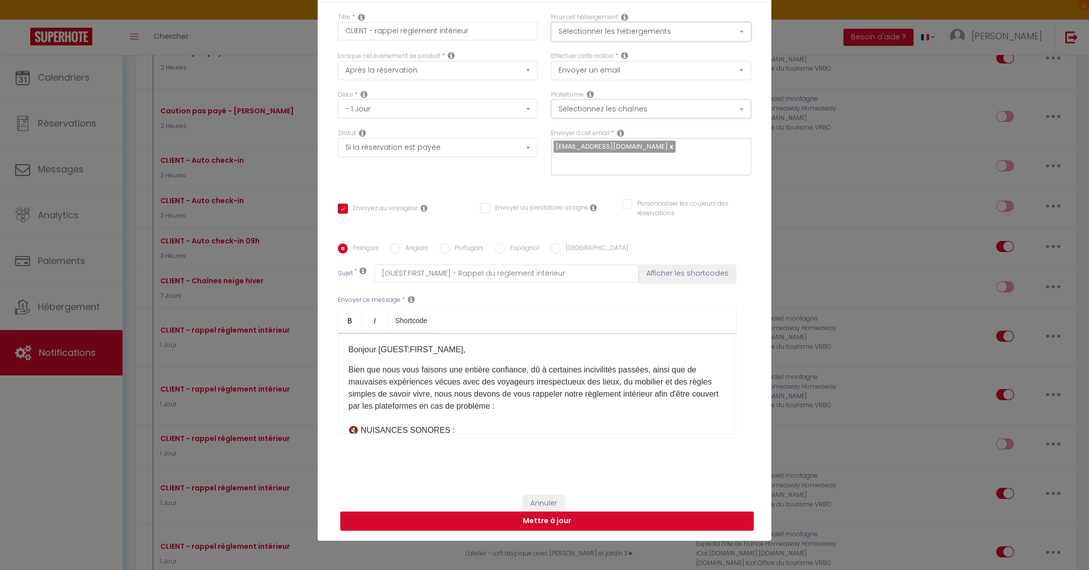
click at [647, 36] on button "Sélectionner les hébergements" at bounding box center [651, 31] width 200 height 19
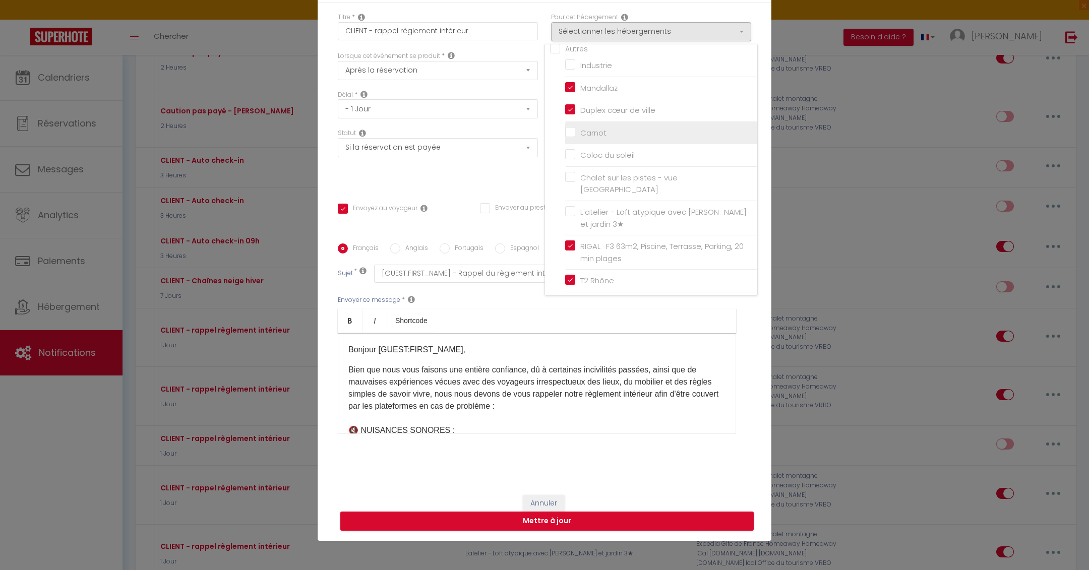
click at [572, 128] on input "Carnot" at bounding box center [661, 133] width 192 height 10
click at [490, 174] on div "Statut Aucun Si la réservation est payée Si réservation non payée Si la caution…" at bounding box center [437, 157] width 213 height 57
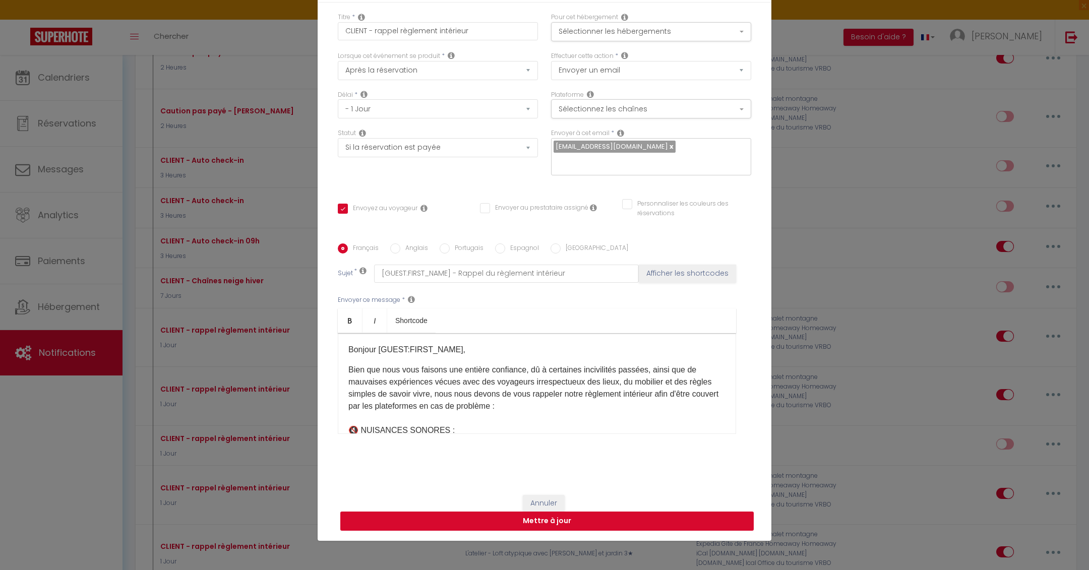
click at [571, 519] on button "Mettre à jour" at bounding box center [547, 521] width 414 height 19
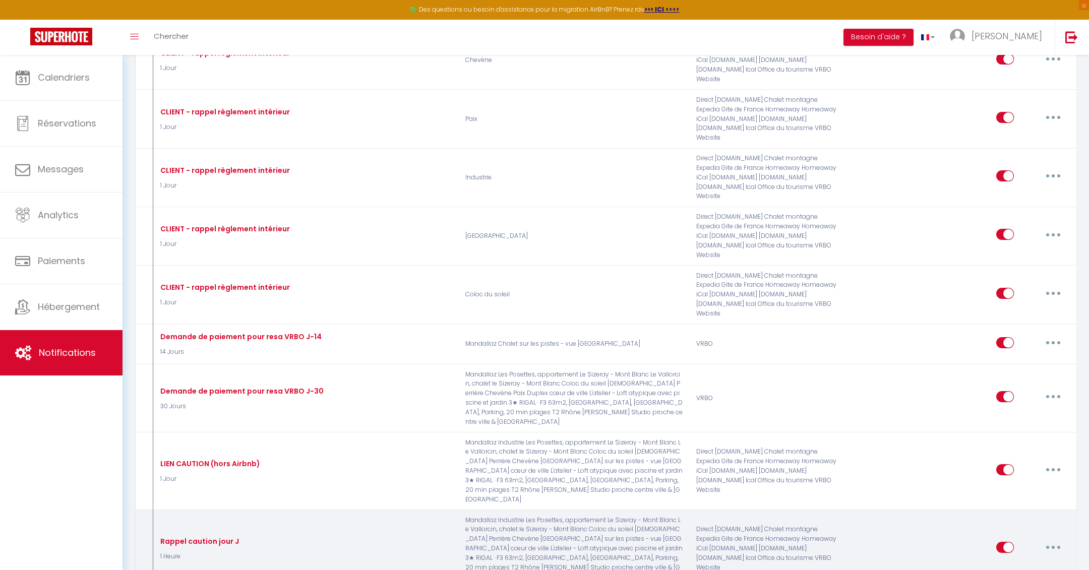
scroll to position [1991, 0]
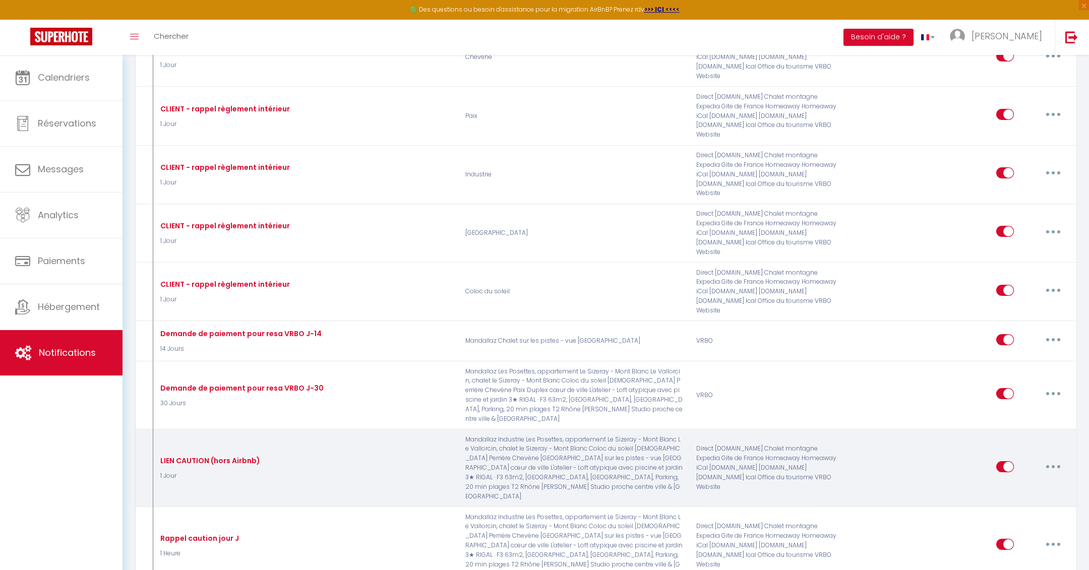
click at [1056, 459] on button "button" at bounding box center [1054, 467] width 28 height 16
click at [1010, 481] on link "Editer" at bounding box center [1027, 489] width 75 height 17
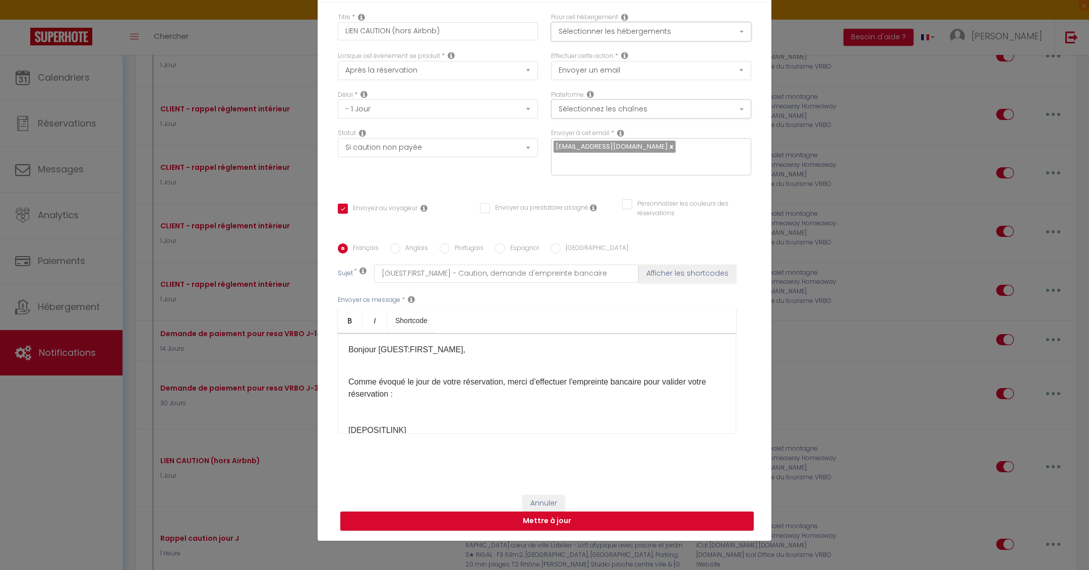
click at [607, 31] on button "Sélectionner les hébergements" at bounding box center [651, 31] width 200 height 19
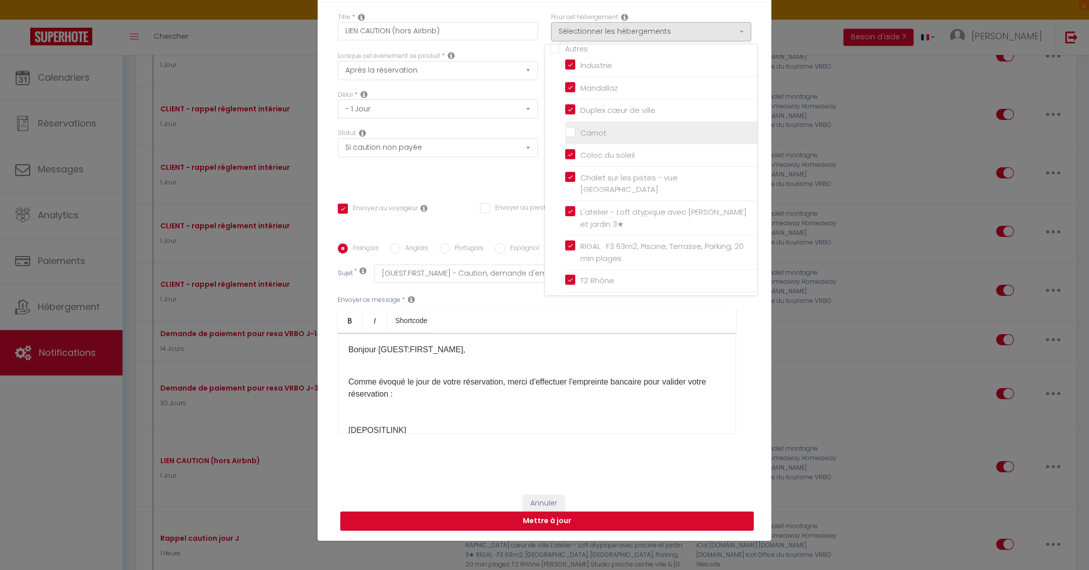
click at [569, 128] on input "Carnot" at bounding box center [661, 133] width 192 height 10
click at [461, 181] on div "Statut Aucun Si la réservation est payée Si réservation non payée Si la caution…" at bounding box center [437, 157] width 213 height 57
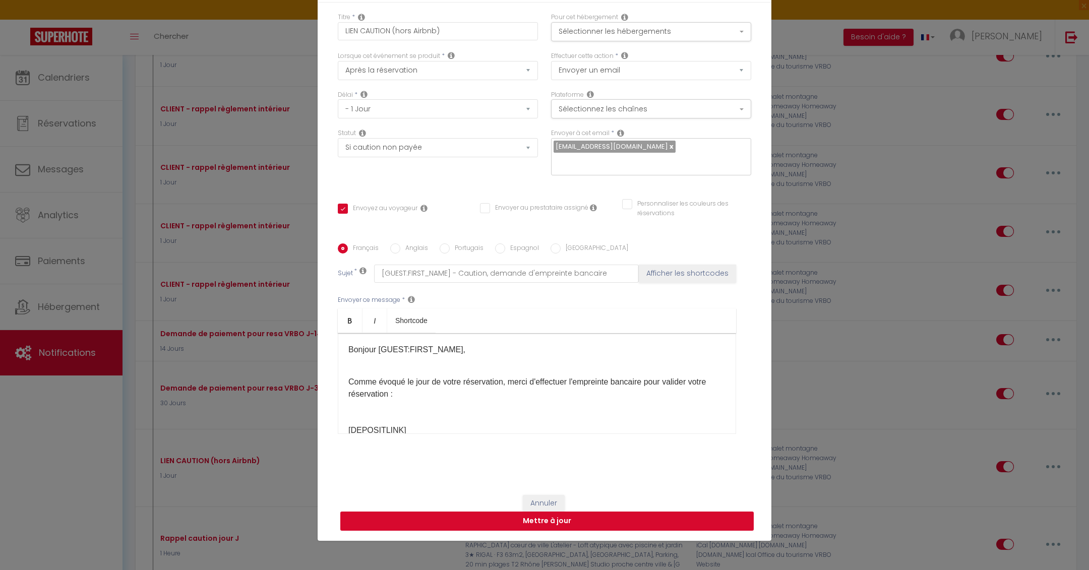
click at [513, 522] on button "Mettre à jour" at bounding box center [547, 521] width 414 height 19
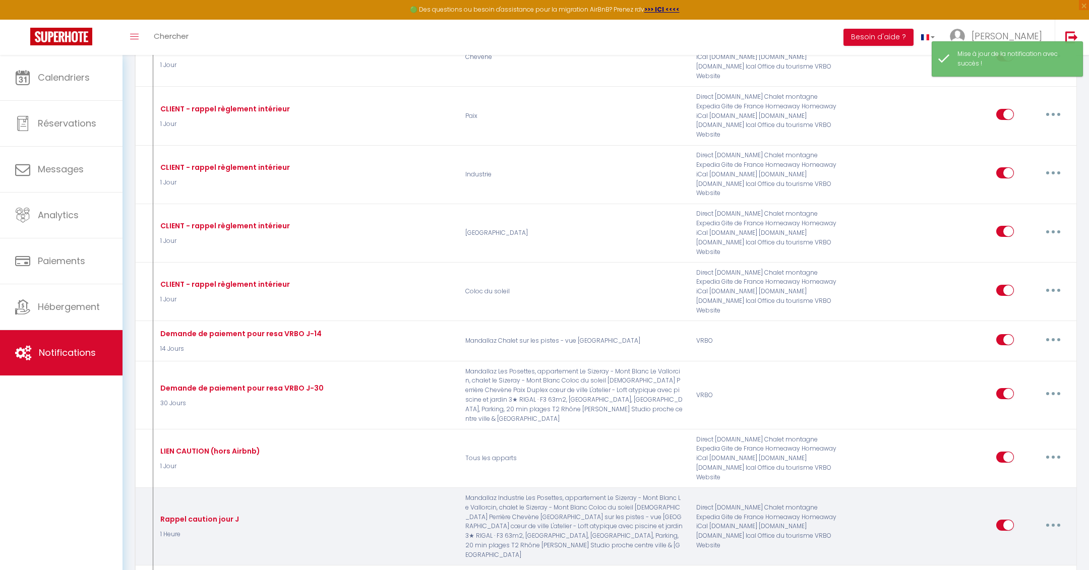
click at [1051, 518] on button "button" at bounding box center [1054, 526] width 28 height 16
click at [1018, 540] on link "Editer" at bounding box center [1027, 548] width 75 height 17
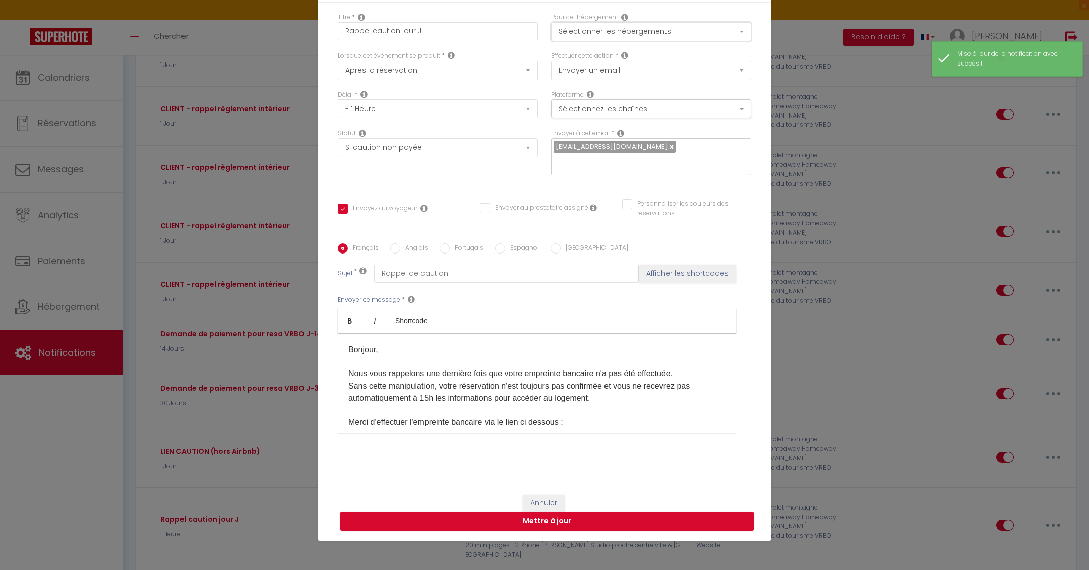
click at [609, 26] on button "Sélectionner les hébergements" at bounding box center [651, 31] width 200 height 19
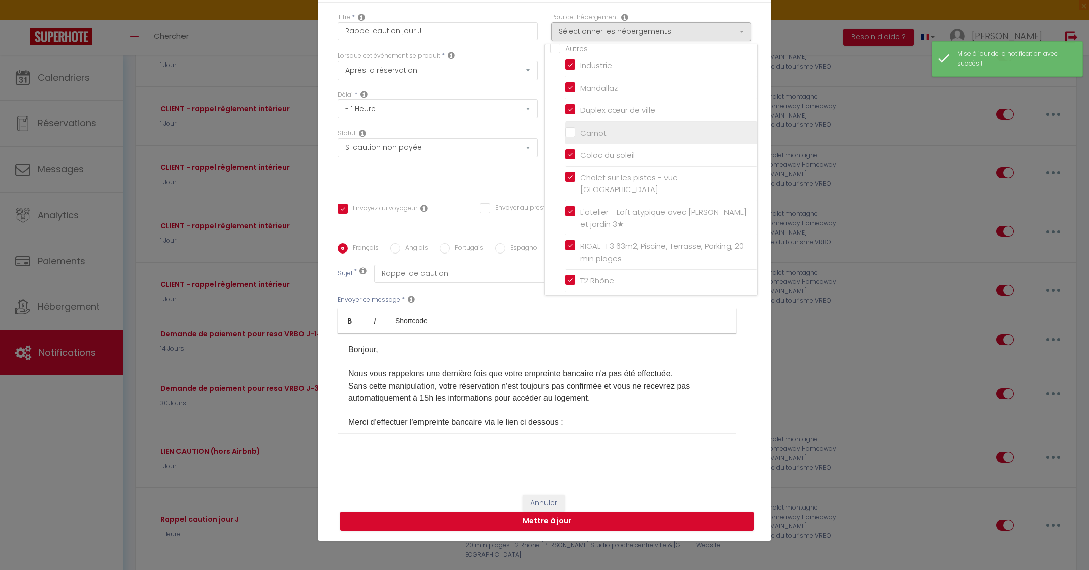
click at [568, 128] on input "Carnot" at bounding box center [661, 133] width 192 height 10
click at [481, 171] on div "Statut Aucun Si la réservation est payée Si réservation non payée Si la caution…" at bounding box center [437, 157] width 213 height 57
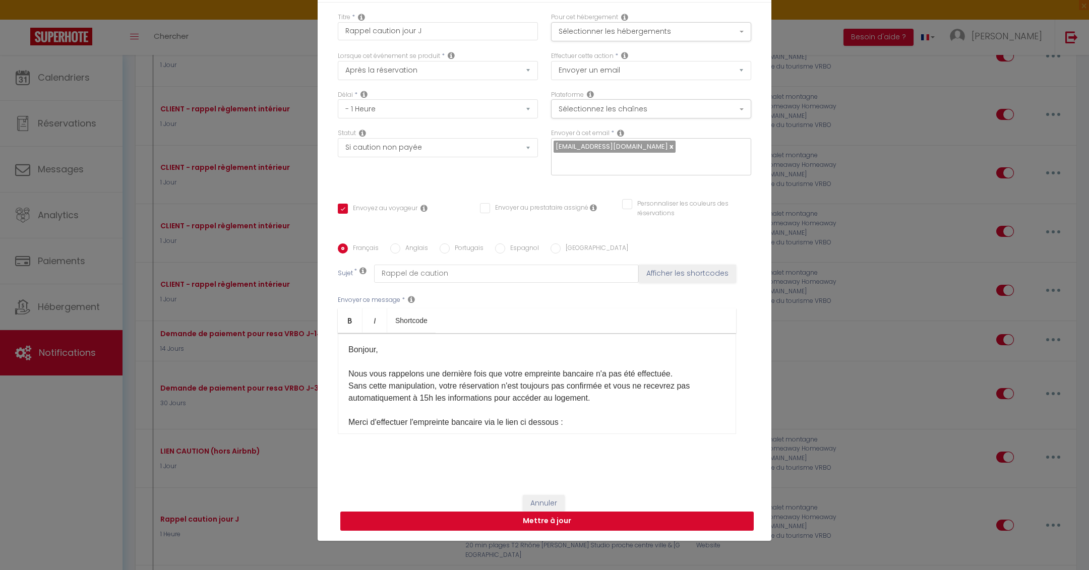
click at [580, 518] on button "Mettre à jour" at bounding box center [547, 521] width 414 height 19
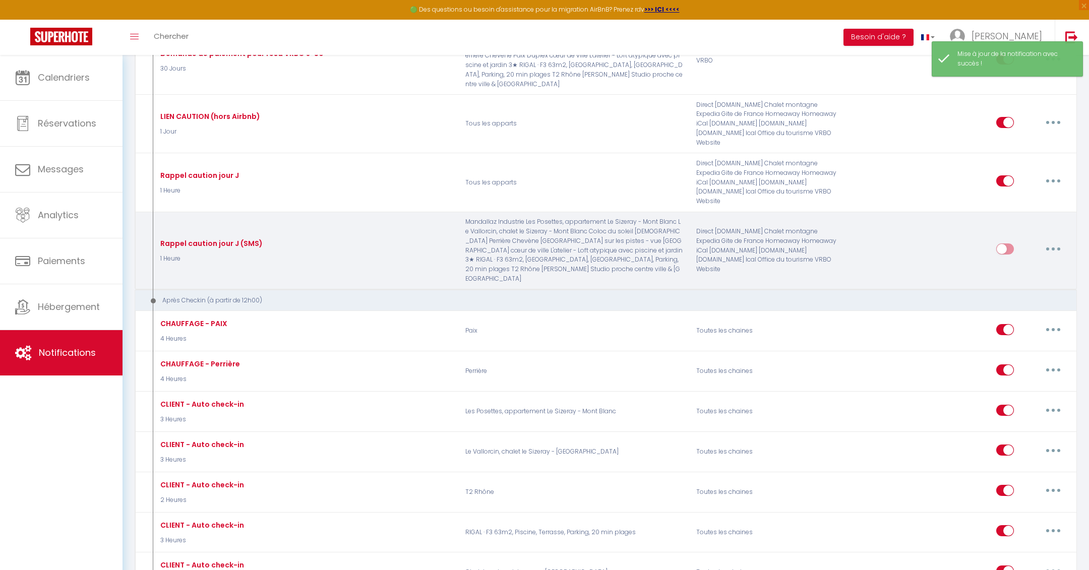
scroll to position [2320, 0]
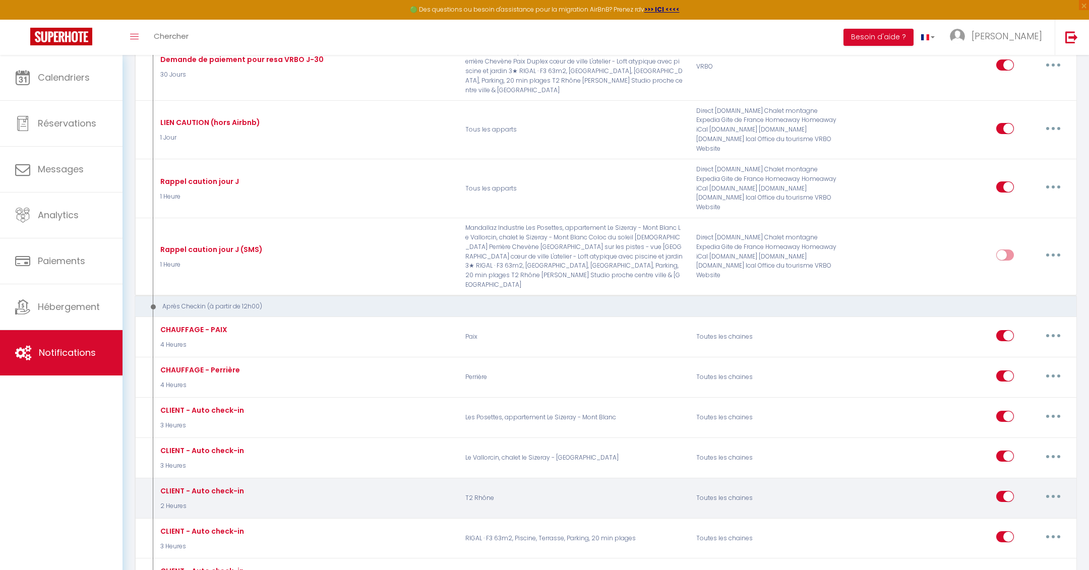
click at [1052, 489] on button "button" at bounding box center [1054, 497] width 28 height 16
click at [1023, 530] on link "Dupliquer" at bounding box center [1027, 538] width 75 height 17
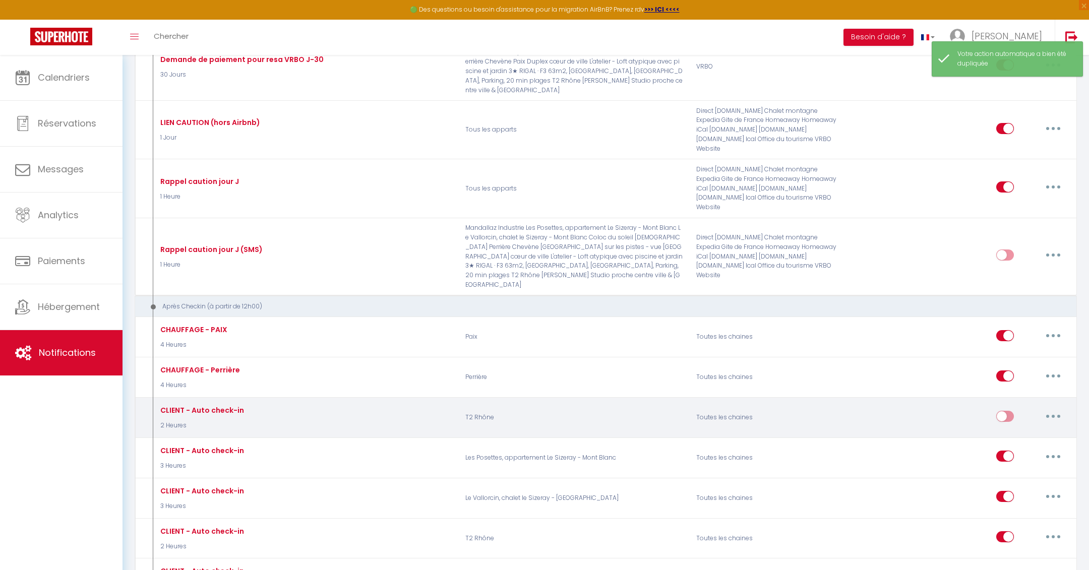
click at [1052, 409] on button "button" at bounding box center [1054, 417] width 28 height 16
click at [1011, 431] on link "Editer" at bounding box center [1027, 439] width 75 height 17
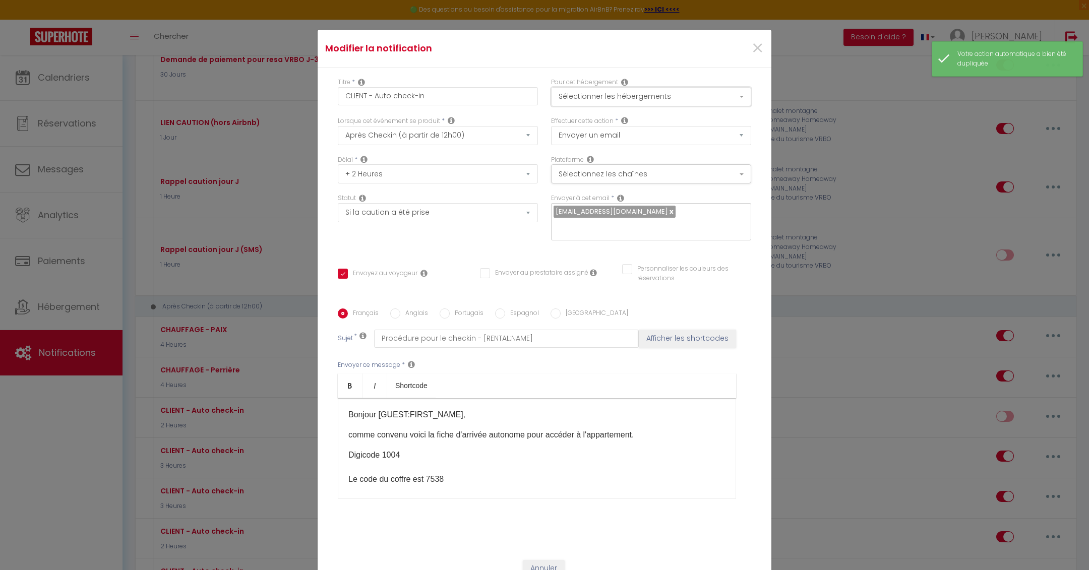
click at [627, 101] on button "Sélectionner les hébergements" at bounding box center [651, 96] width 200 height 19
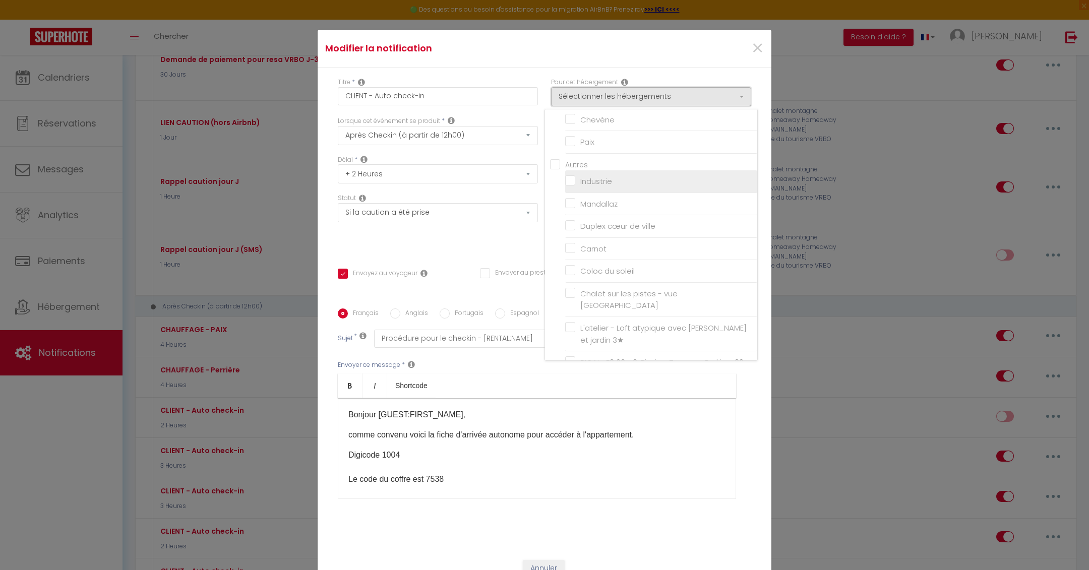
scroll to position [231, 0]
click at [572, 197] on input "Carnot" at bounding box center [661, 202] width 192 height 10
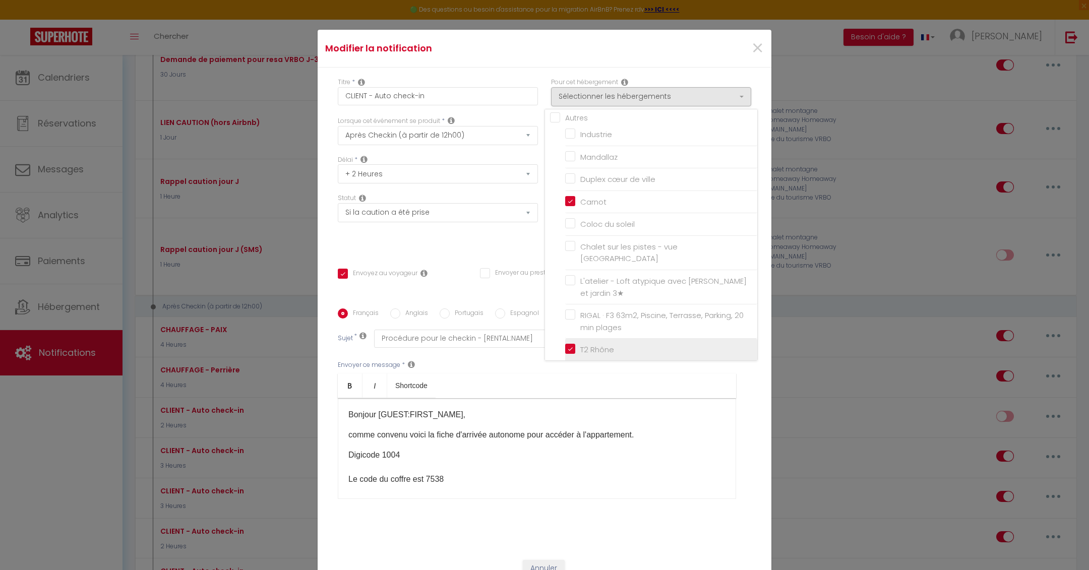
click at [568, 345] on input "T2 Rhône" at bounding box center [661, 350] width 192 height 10
click at [456, 241] on div "Statut Aucun Si la réservation est payée Si réservation non payée Si la caution…" at bounding box center [437, 222] width 213 height 57
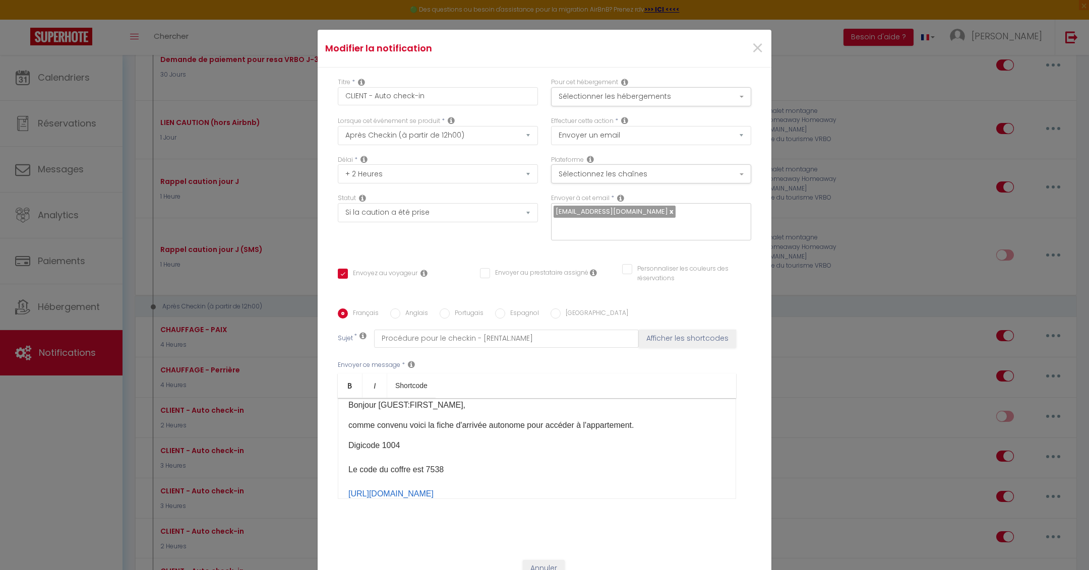
scroll to position [0, 0]
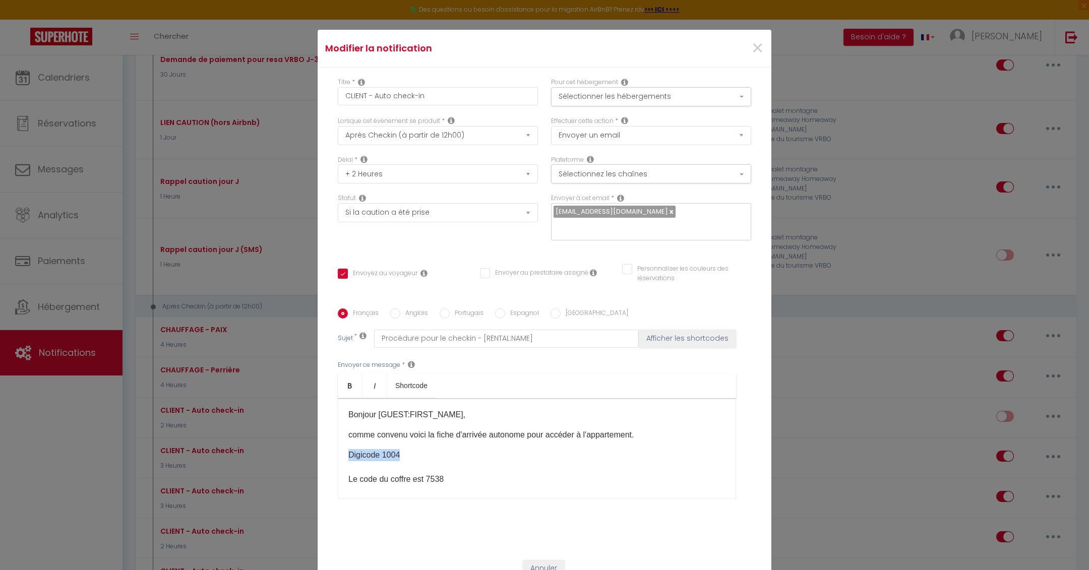
drag, startPoint x: 408, startPoint y: 455, endPoint x: 341, endPoint y: 453, distance: 66.6
click at [341, 453] on div "Bonjour [GUEST:FIRST_NAME], comme convenu voici la fiche d'arrivée autonome pou…" at bounding box center [537, 448] width 398 height 101
drag, startPoint x: 449, startPoint y: 477, endPoint x: 338, endPoint y: 477, distance: 111.0
click at [338, 477] on div "Bonjour [GUEST:FIRST_NAME], comme convenu voici la fiche d'arrivée autonome pou…" at bounding box center [537, 448] width 398 height 101
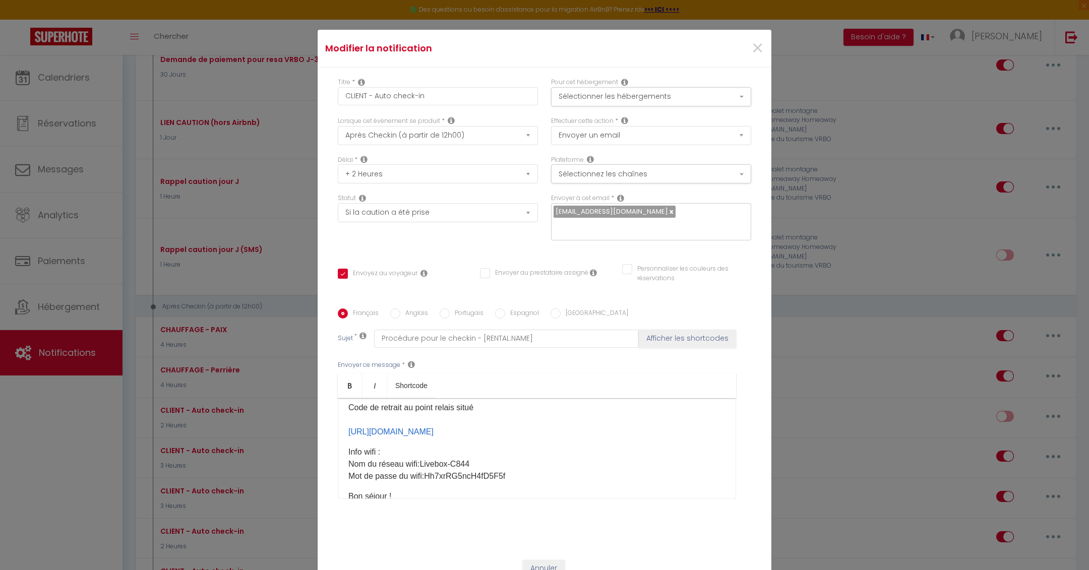
scroll to position [13, 0]
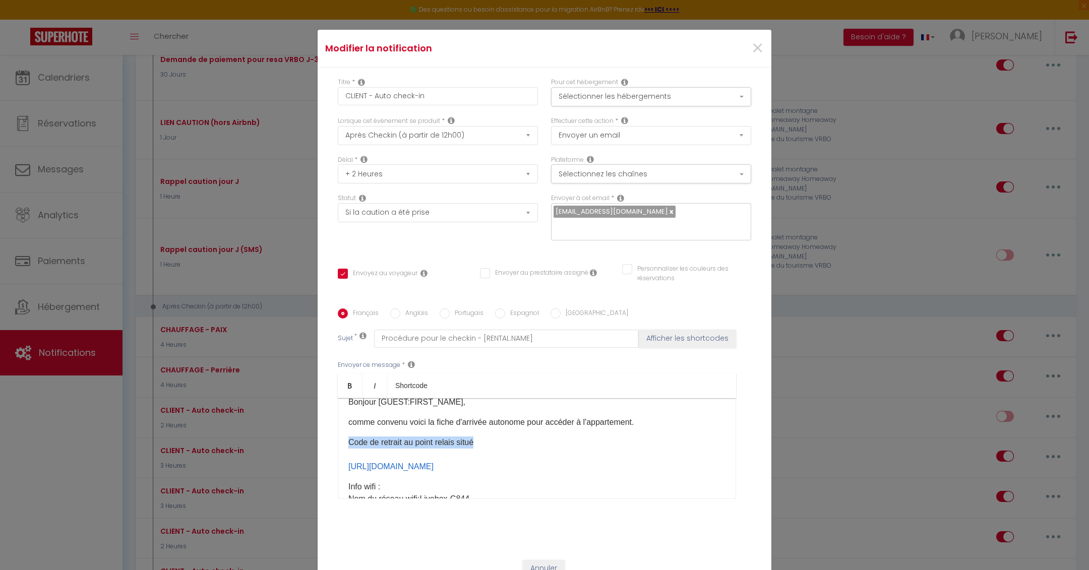
drag, startPoint x: 484, startPoint y: 443, endPoint x: 340, endPoint y: 440, distance: 143.8
click at [340, 440] on div "Bonjour [GUEST:FIRST_NAME], comme convenu voici la fiche d'arrivée autonome pou…" at bounding box center [537, 448] width 398 height 101
copy p "Code de retrait au point relais situé"
click at [406, 433] on div "Bonjour [GUEST:FIRST_NAME], comme convenu voici la fiche d'arrivée autonome pou…" at bounding box center [537, 448] width 398 height 101
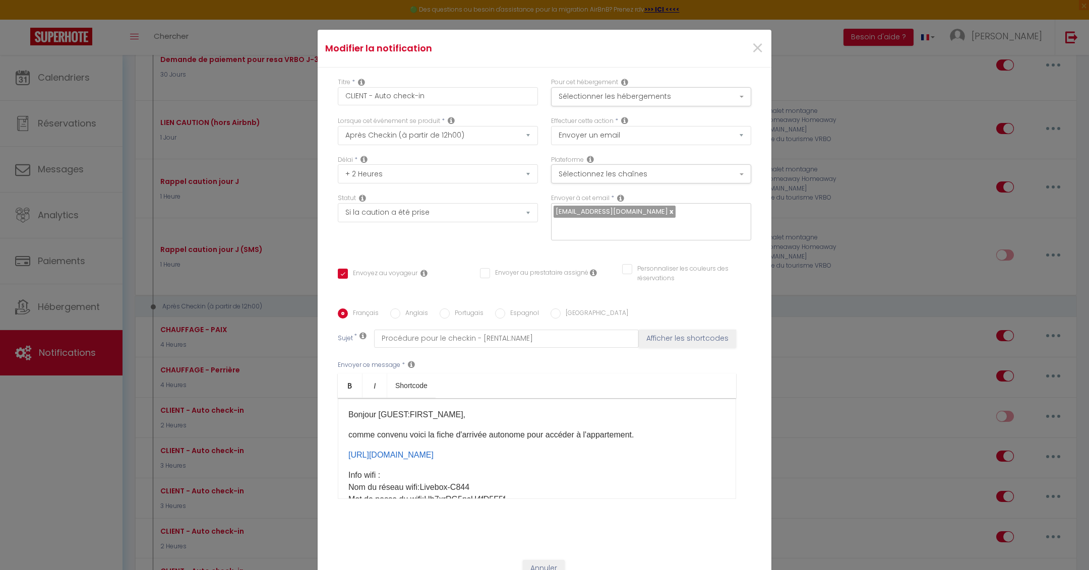
scroll to position [54, 0]
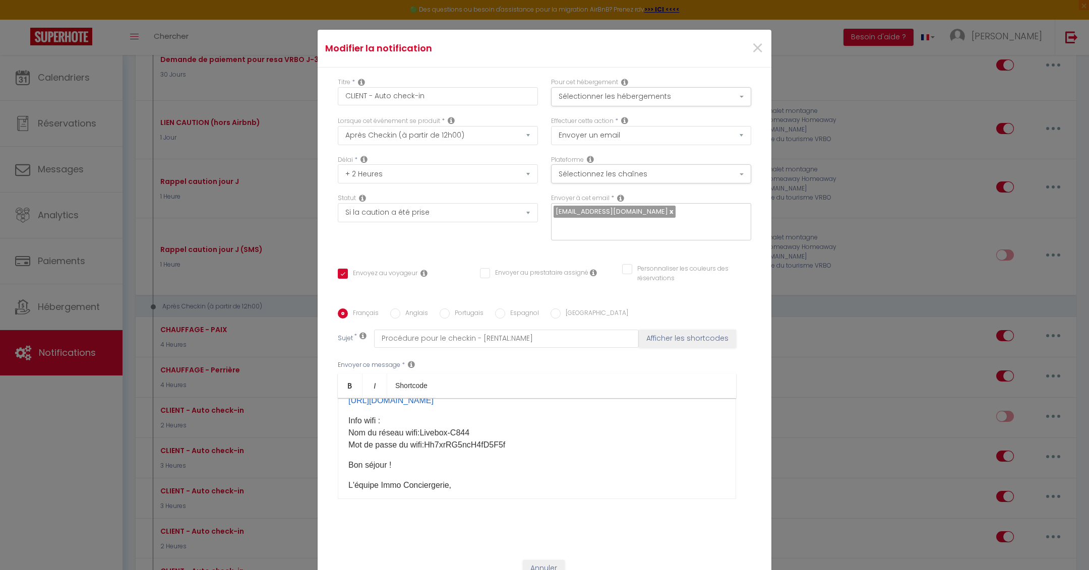
click at [347, 437] on div "Bonjour [GUEST:FIRST_NAME], comme convenu voici la fiche d'arrivée autonome pou…" at bounding box center [537, 448] width 398 height 101
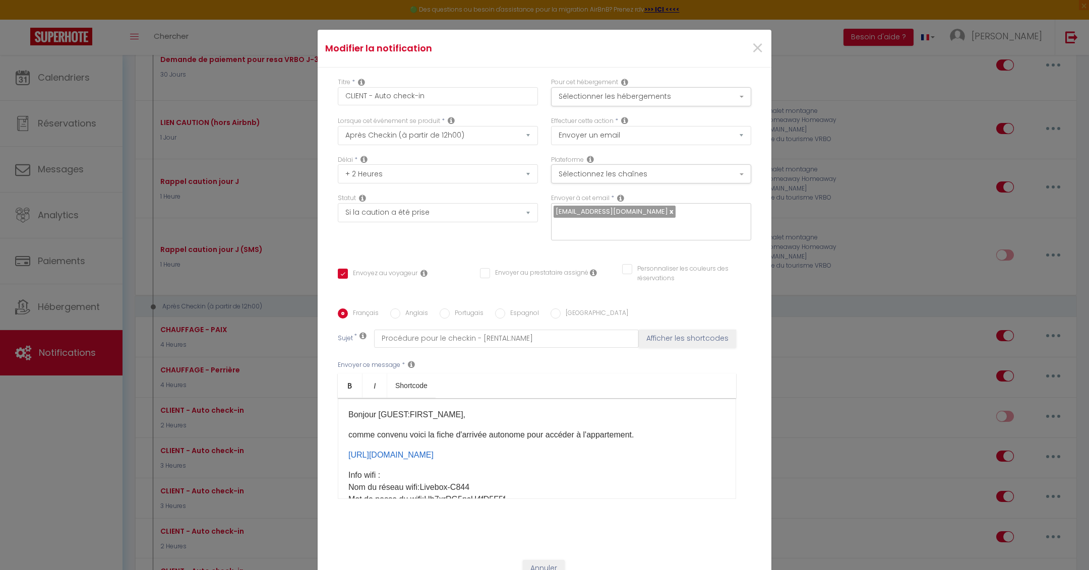
click at [652, 433] on p "comme convenu voici la fiche d'arrivée autonome pour accéder à l'appartement." at bounding box center [537, 435] width 377 height 12
click at [534, 444] on p "comme convenu voici la fiche d'arrivée autonome pour accéder à l'appartement. C…" at bounding box center [537, 453] width 377 height 48
click at [405, 439] on p "comme convenu voici la fiche d'arrivée autonome pour accéder à l'appartement. C…" at bounding box center [537, 427] width 377 height 36
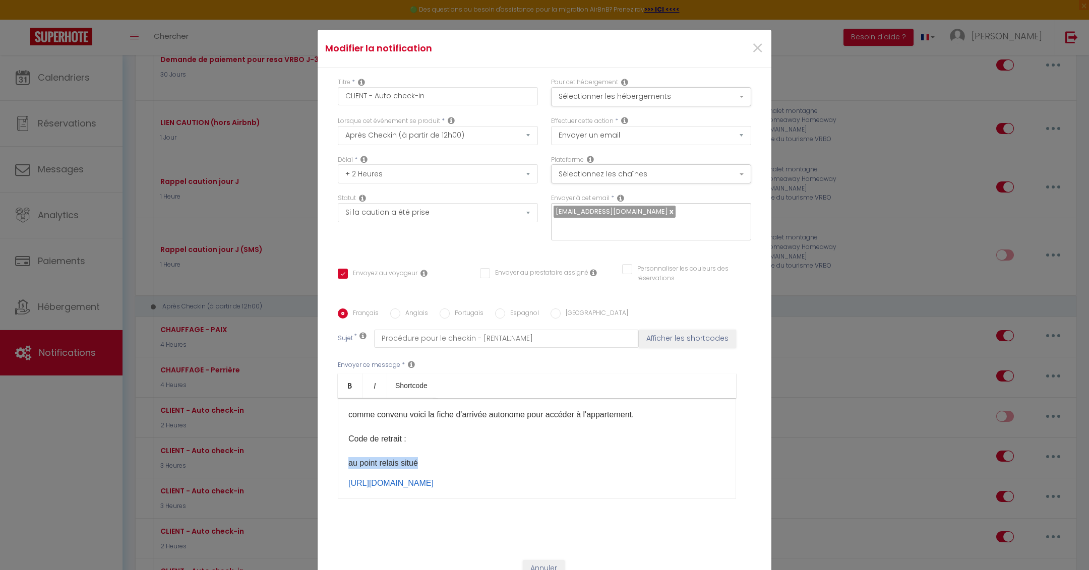
drag, startPoint x: 424, startPoint y: 463, endPoint x: 332, endPoint y: 463, distance: 91.3
click at [332, 463] on div "Titre * CLIENT - Auto check-in Pour cet hébergement Sélectionner les hébergemen…" at bounding box center [545, 309] width 454 height 483
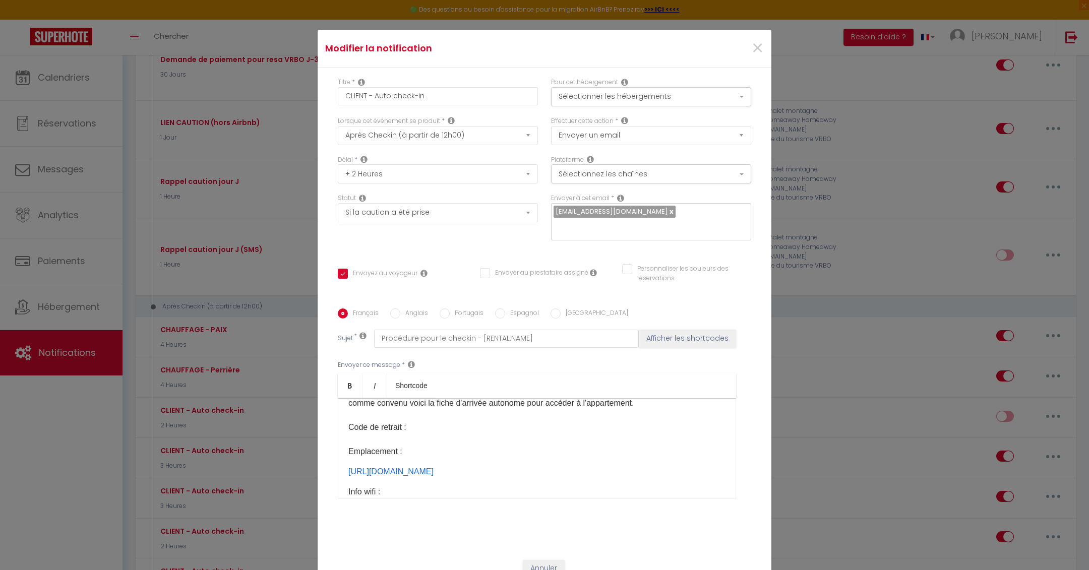
scroll to position [23, 0]
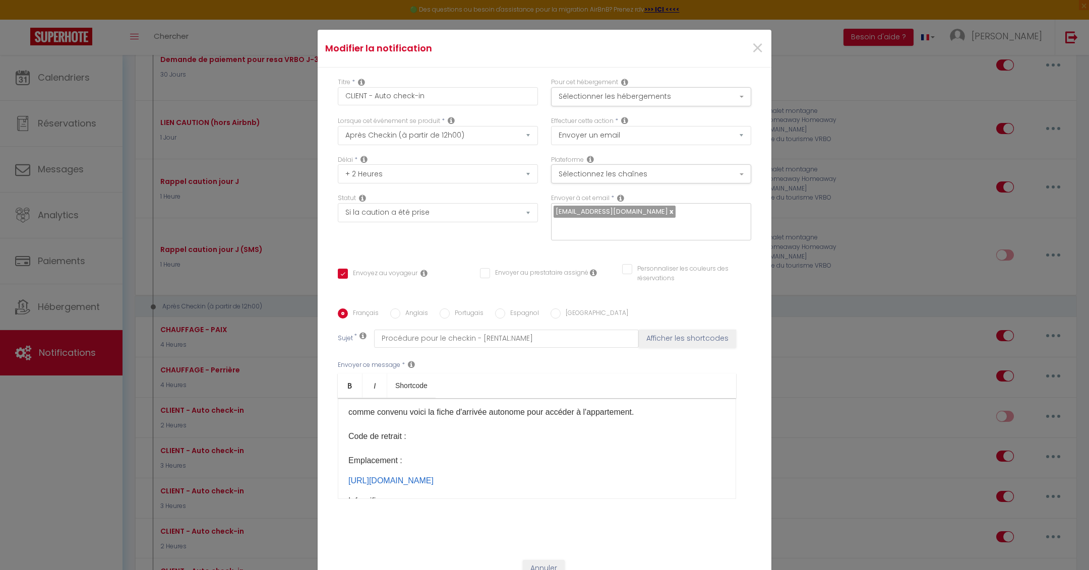
click at [420, 437] on p "comme convenu voici la fiche d'arrivée autonome pour accéder à l'appartement. C…" at bounding box center [537, 437] width 377 height 61
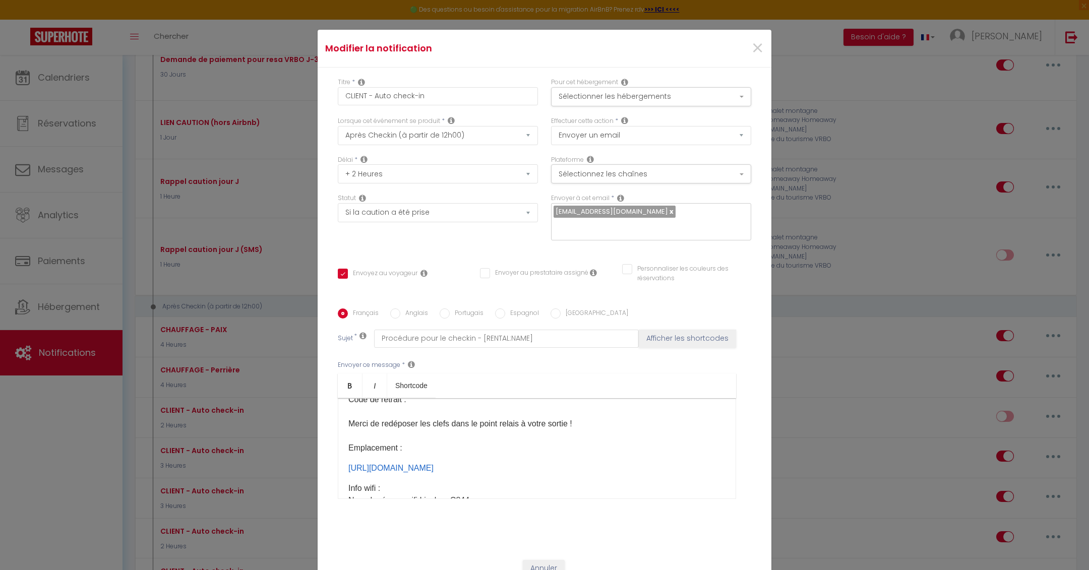
scroll to position [50, 0]
click at [423, 451] on p "comme convenu voici la fiche d'arrivée autonome pour accéder à l'appartement. C…" at bounding box center [537, 421] width 377 height 85
click at [461, 459] on p "comme convenu voici la fiche d'arrivée autonome pour accéder à l'appartement. C…" at bounding box center [537, 421] width 377 height 85
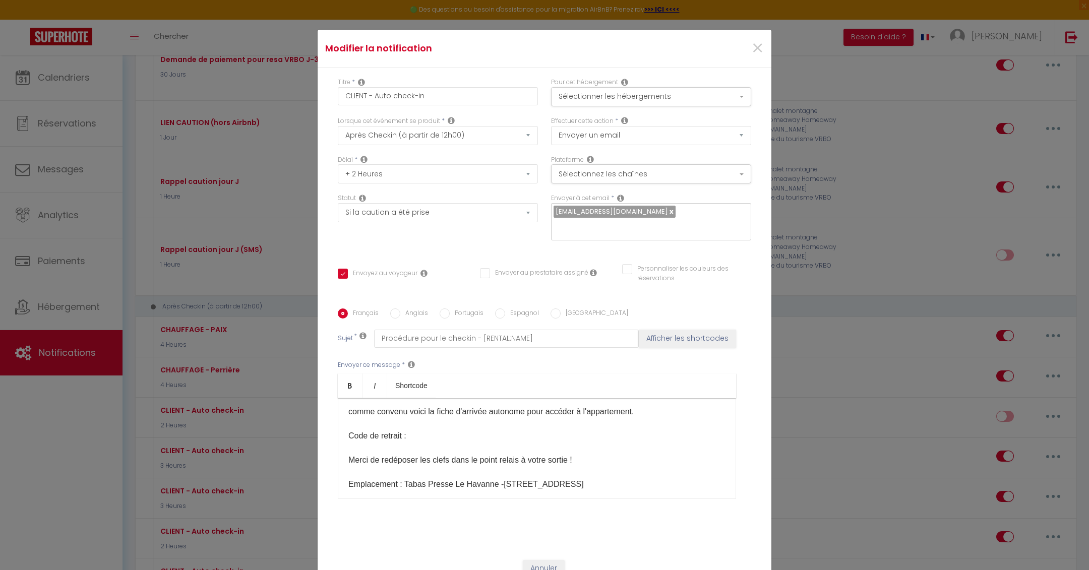
scroll to position [24, 0]
click at [389, 460] on p "comme convenu voici la fiche d'arrivée autonome pour accéder à l'appartement. C…" at bounding box center [537, 447] width 377 height 85
click at [562, 476] on p "comme convenu voici la fiche d'arrivée autonome pour accéder à l'appartement. C…" at bounding box center [537, 447] width 377 height 85
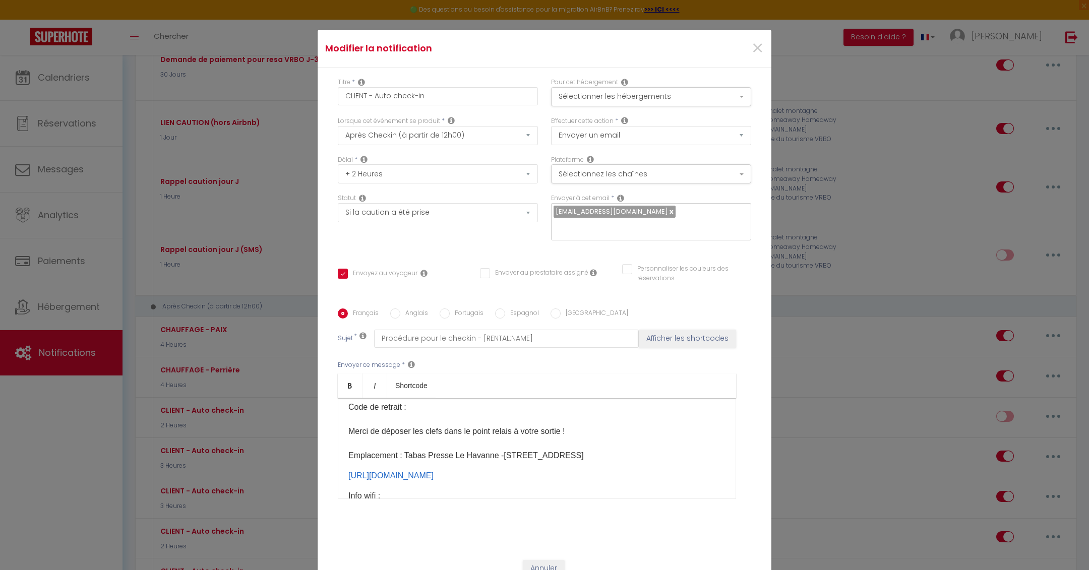
scroll to position [53, 0]
click at [423, 455] on p "comme convenu voici la fiche d'arrivée autonome pour accéder à l'appartement. C…" at bounding box center [537, 418] width 377 height 85
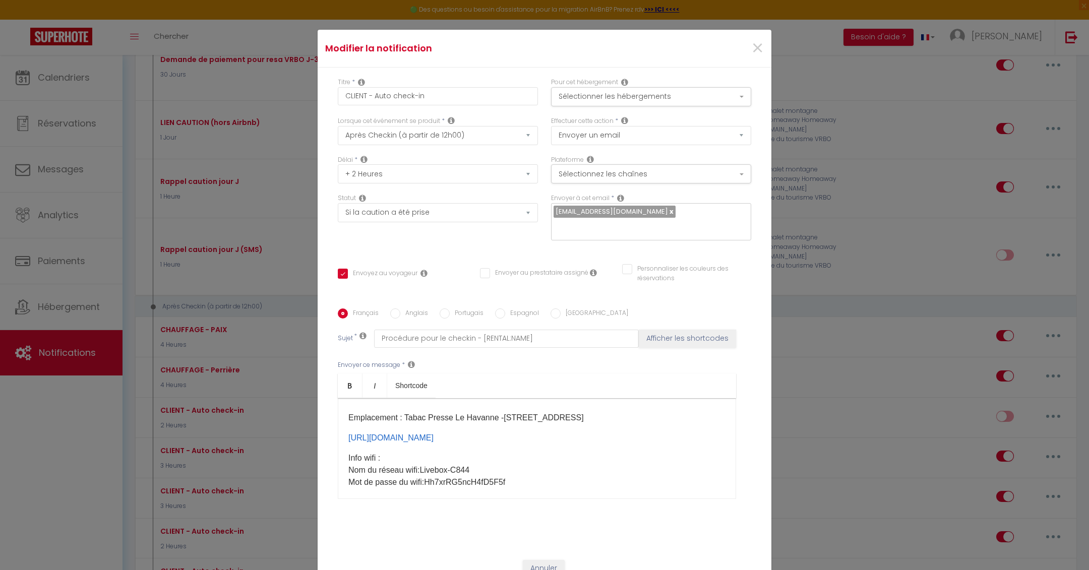
scroll to position [92, 0]
drag, startPoint x: 653, startPoint y: 447, endPoint x: 339, endPoint y: 439, distance: 313.8
click at [339, 439] on div "Bonjour [GUEST:FIRST_NAME], comme convenu voici la fiche d'arrivée autonome pou…" at bounding box center [537, 448] width 398 height 101
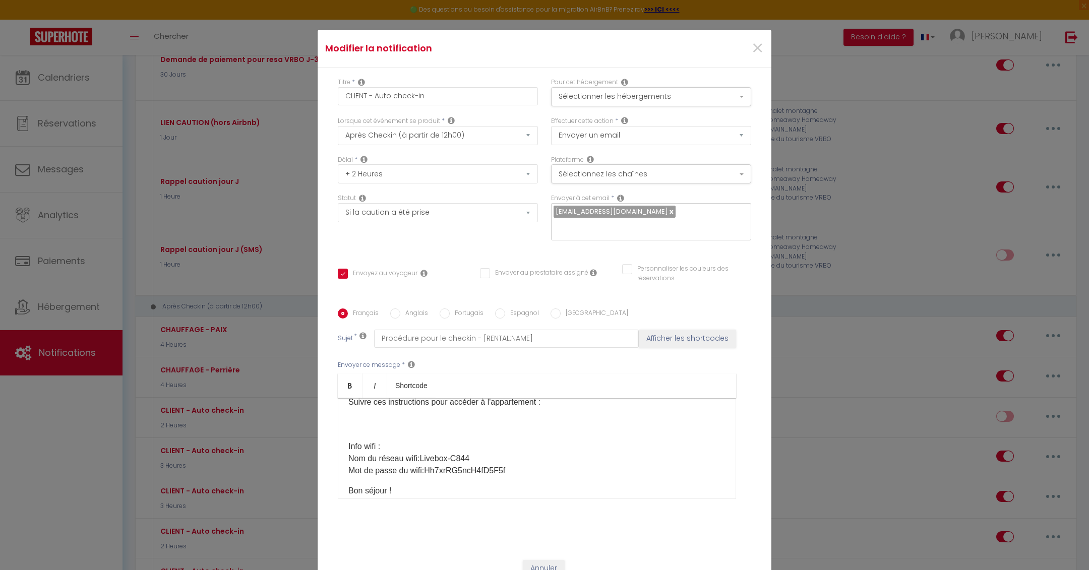
scroll to position [126, 0]
click at [481, 455] on p "Info wifi : Nom du réseau wifi: Livebox-C844 ​ Mot de passe du wifi: Hh7xrRG5nc…" at bounding box center [537, 458] width 377 height 36
click at [513, 470] on p "Info wifi : Nom du réseau wifi: ​ Mot de passe du wifi: Hh7xrRG5ncH4fD5F5f ​" at bounding box center [537, 458] width 377 height 36
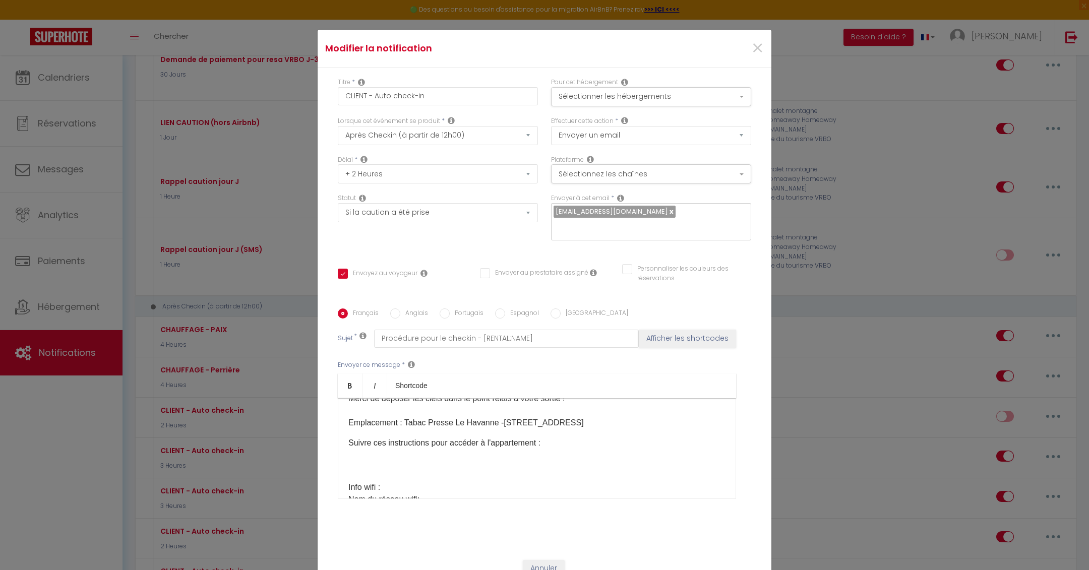
scroll to position [87, 0]
click at [484, 421] on p "comme convenu voici la fiche d'arrivée autonome pour accéder à l'appartement. C…" at bounding box center [537, 384] width 377 height 85
click at [422, 466] on p "Suivre ces instructions pour accéder à l'appartement :" at bounding box center [537, 453] width 377 height 36
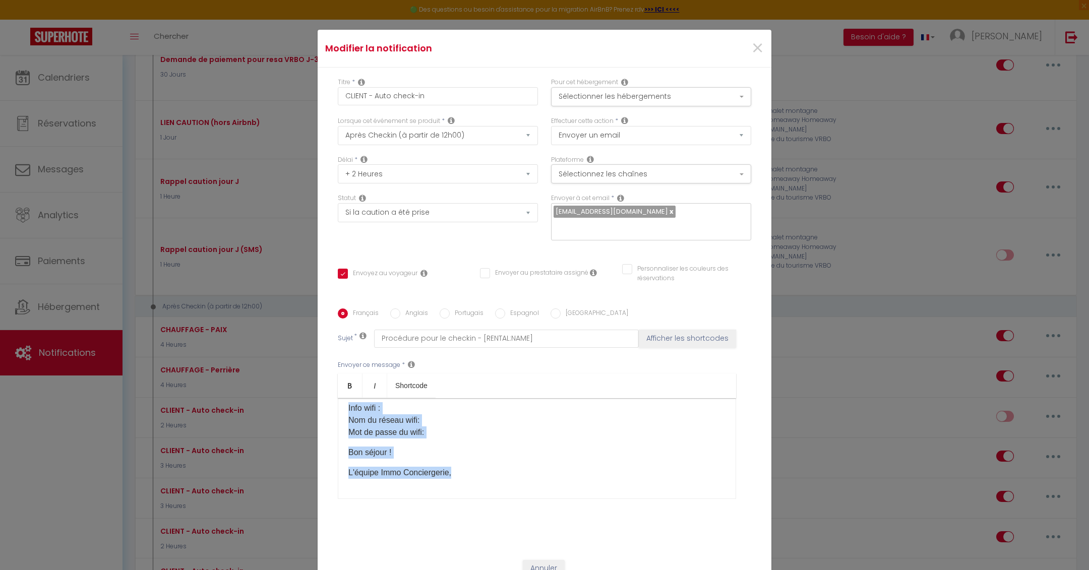
copy div "Bonjour [GUEST:FIRST_NAME], comme convenu voici la fiche d'arrivée autonome pou…"
click at [391, 311] on input "Anglais" at bounding box center [395, 314] width 10 height 10
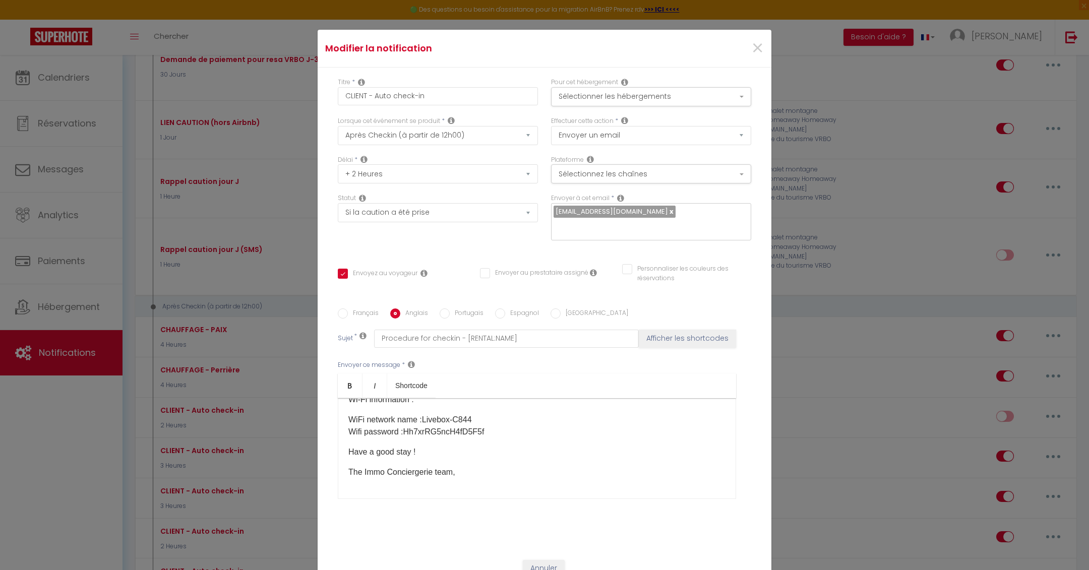
scroll to position [136, 0]
click at [495, 438] on p "WiFi network name : Livebox-C844 ​ Wifi password : Hh7xrRG5ncH4fD5F5f ​" at bounding box center [537, 426] width 377 height 24
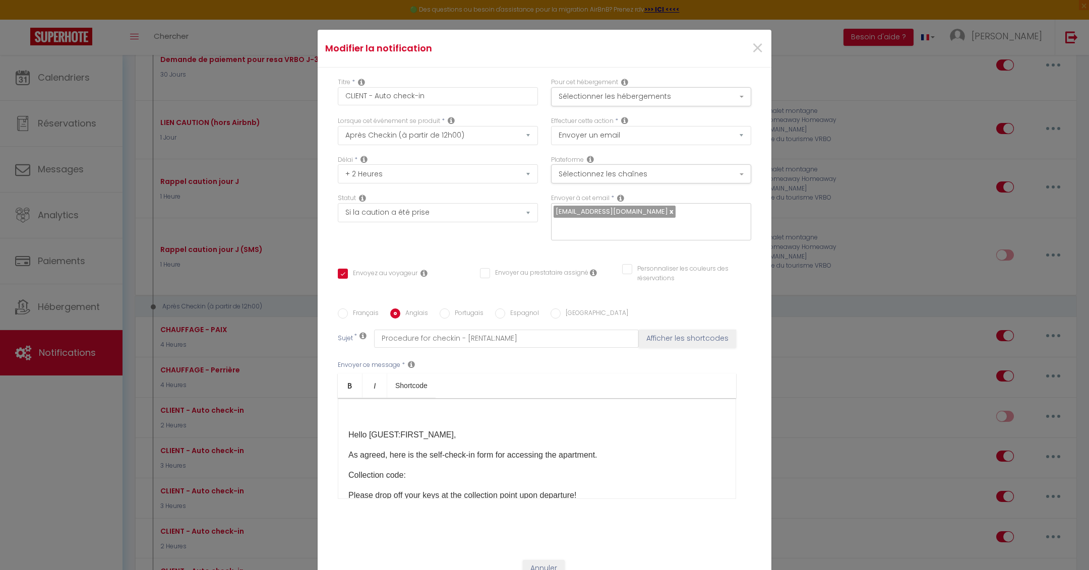
click at [347, 433] on div "Hello [GUEST:FIRST_NAME], As agreed, here is the self-check-in form for accessi…" at bounding box center [537, 448] width 398 height 101
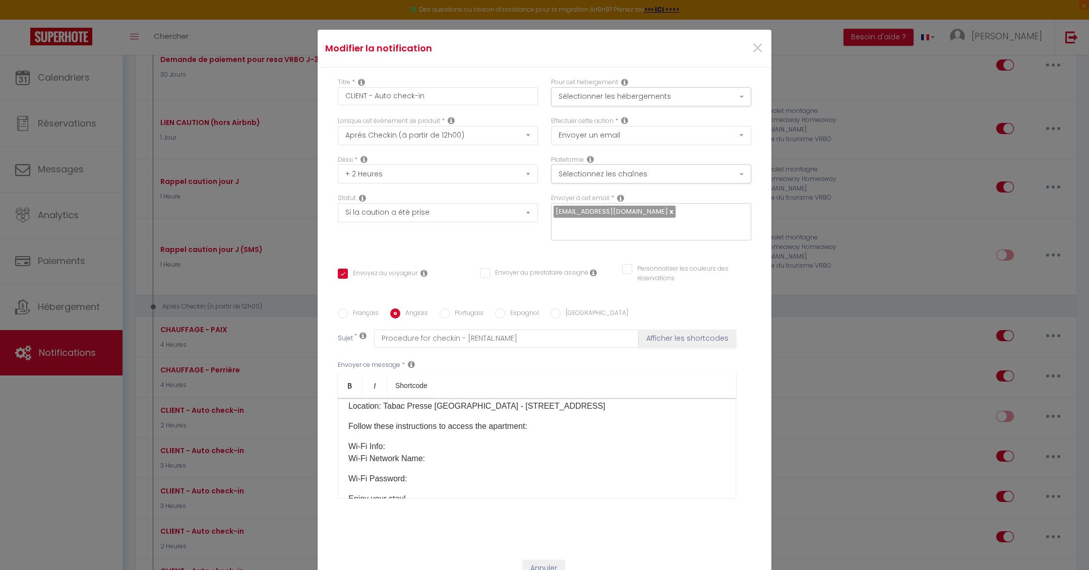
scroll to position [88, 0]
click at [561, 426] on p "Follow these instructions to access the apartment:" at bounding box center [537, 428] width 377 height 12
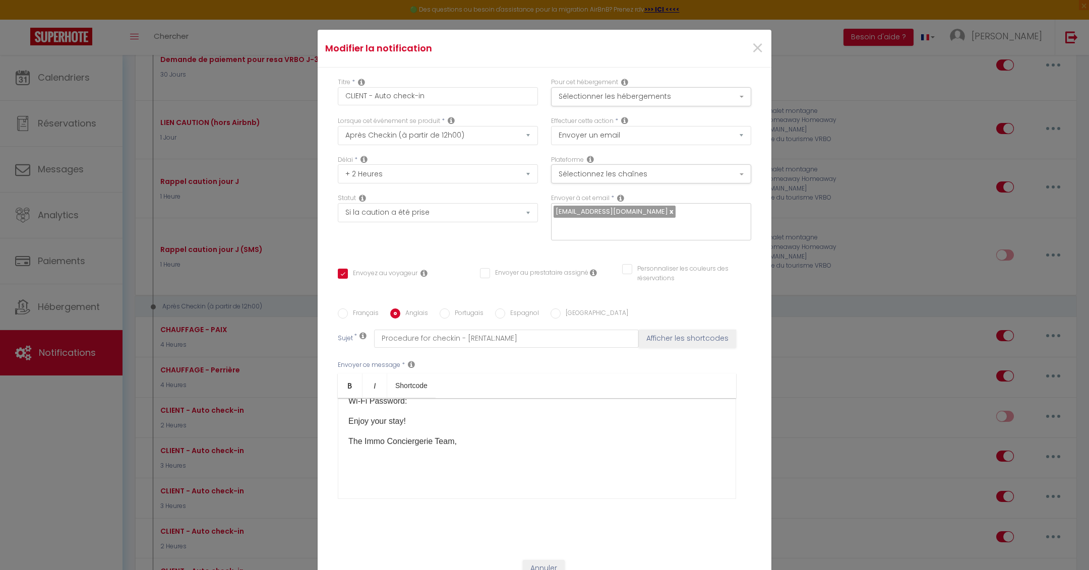
click at [430, 469] on p at bounding box center [537, 474] width 377 height 12
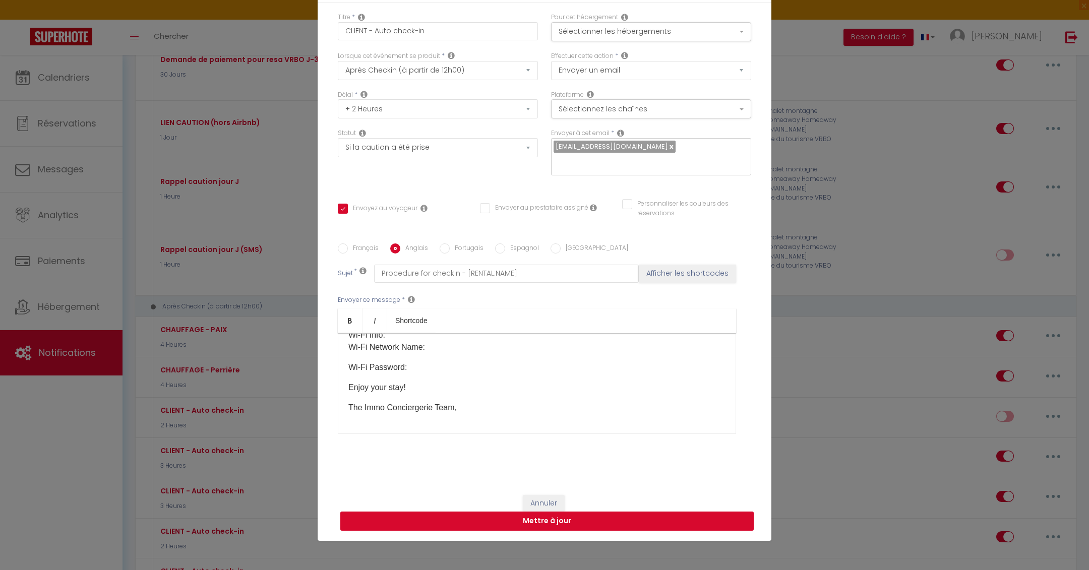
click at [507, 525] on button "Mettre à jour" at bounding box center [547, 521] width 414 height 19
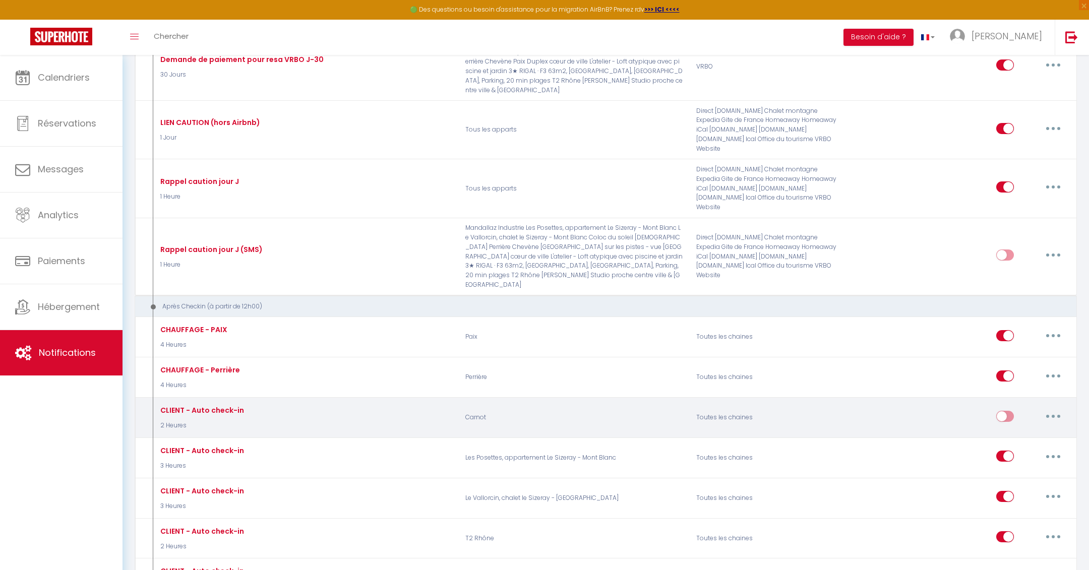
click at [1008, 411] on input "checkbox" at bounding box center [1006, 418] width 18 height 15
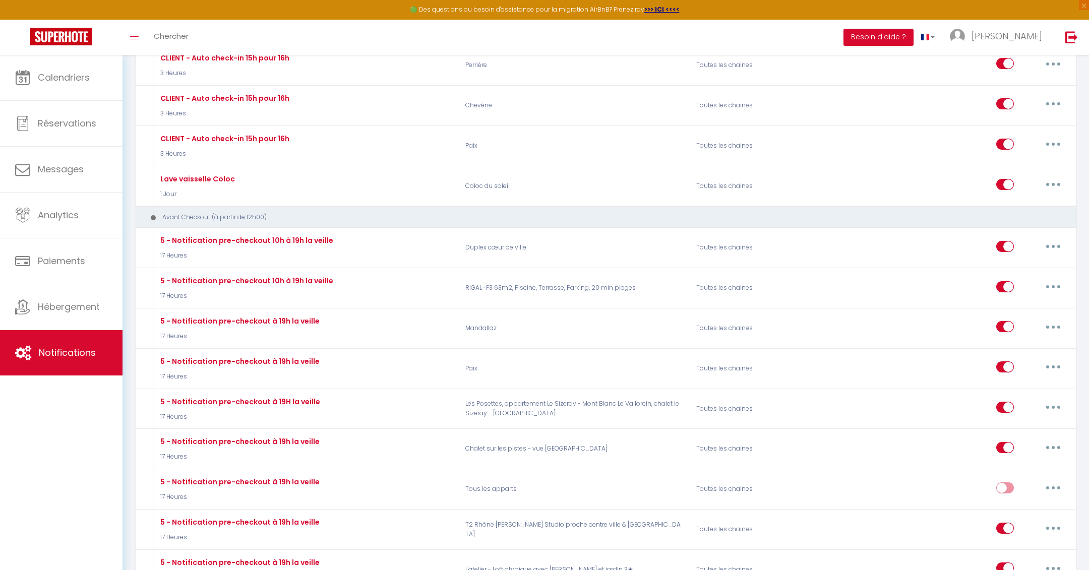
scroll to position [3197, 0]
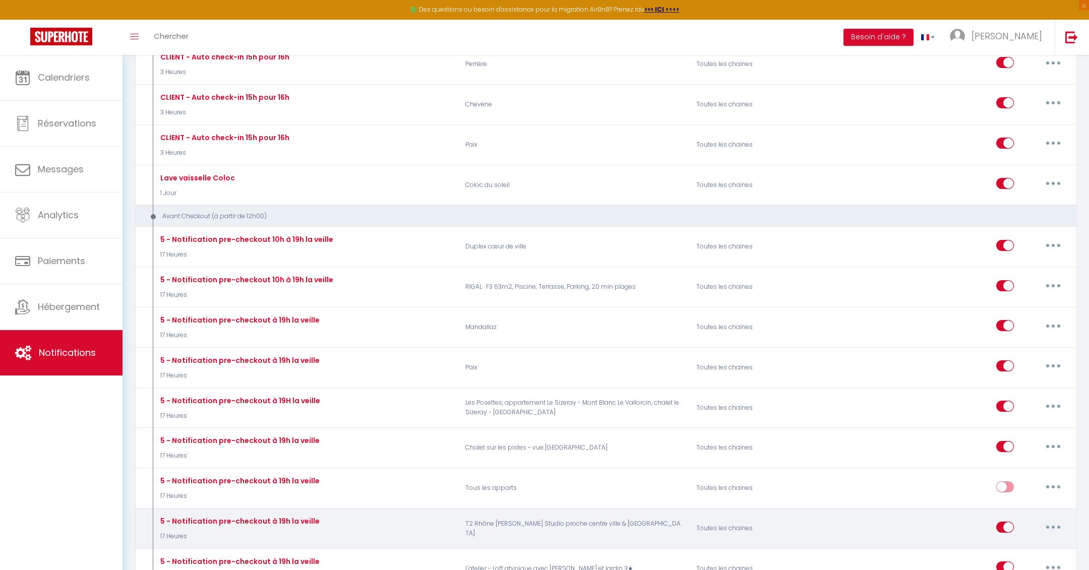
click at [1055, 520] on button "button" at bounding box center [1054, 528] width 28 height 16
click at [1008, 560] on link "Dupliquer" at bounding box center [1027, 568] width 75 height 17
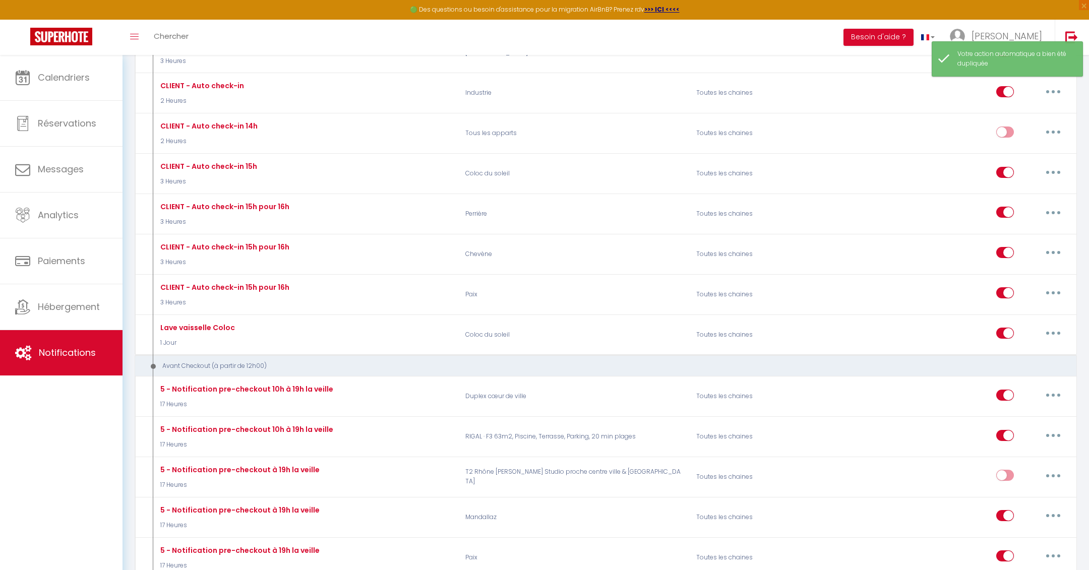
scroll to position [3047, 0]
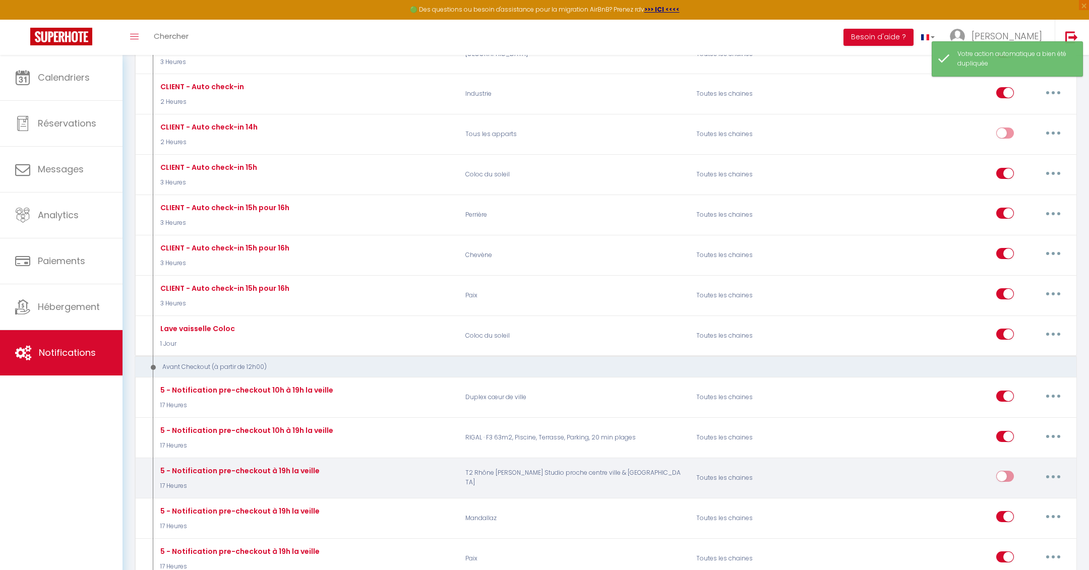
click at [1055, 469] on button "button" at bounding box center [1054, 477] width 28 height 16
click at [1032, 491] on link "Editer" at bounding box center [1027, 499] width 75 height 17
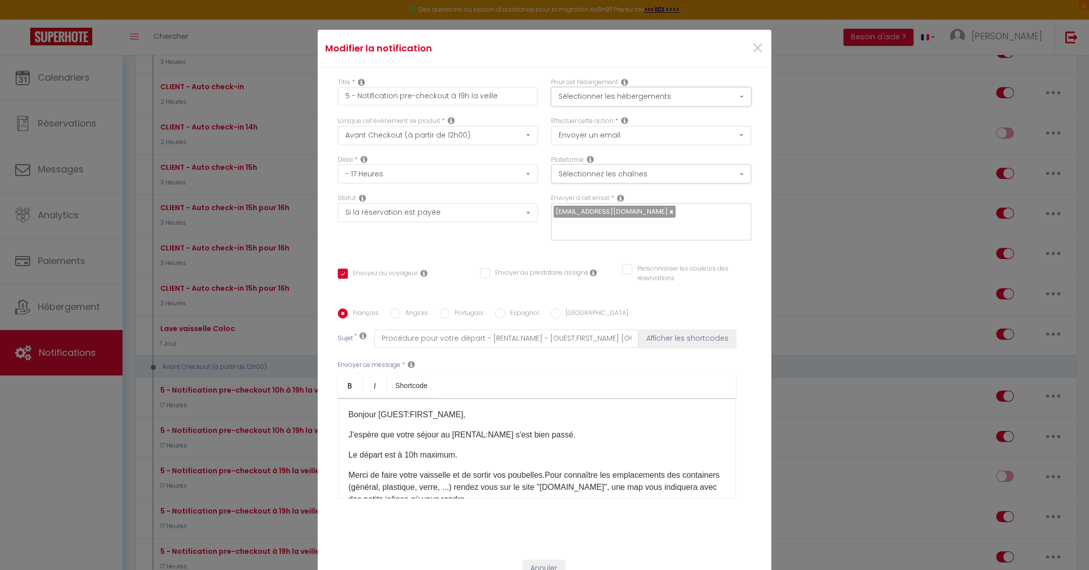
click at [686, 88] on button "Sélectionner les hébergements" at bounding box center [651, 96] width 200 height 19
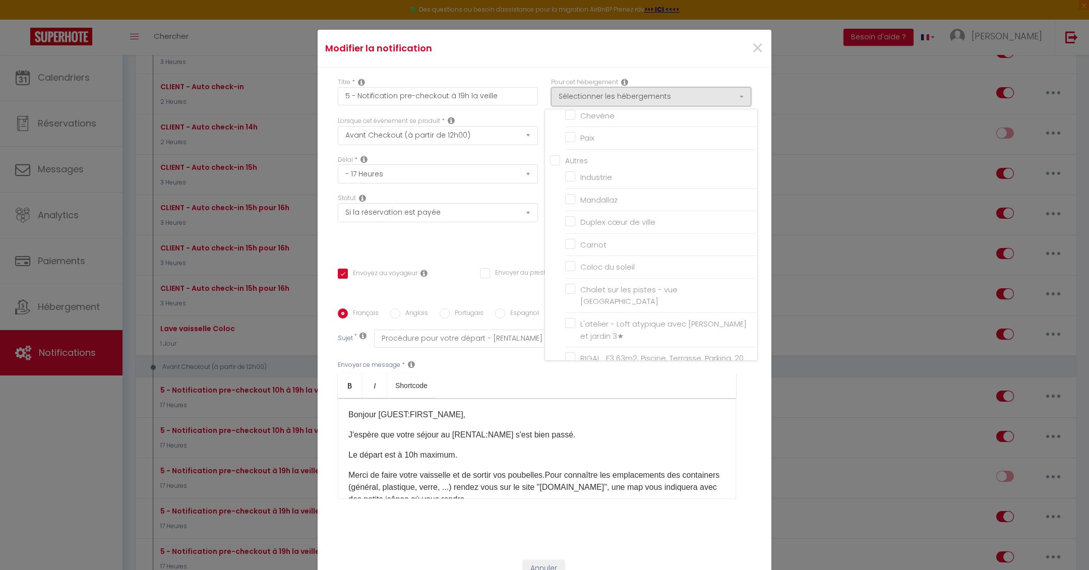
scroll to position [235, 0]
click at [571, 369] on input "[PERSON_NAME] Studio proche centre ville & [GEOGRAPHIC_DATA]" at bounding box center [661, 374] width 192 height 10
click at [571, 341] on input "T2 Rhône" at bounding box center [661, 346] width 192 height 10
click at [571, 300] on input "Carnot" at bounding box center [661, 305] width 192 height 10
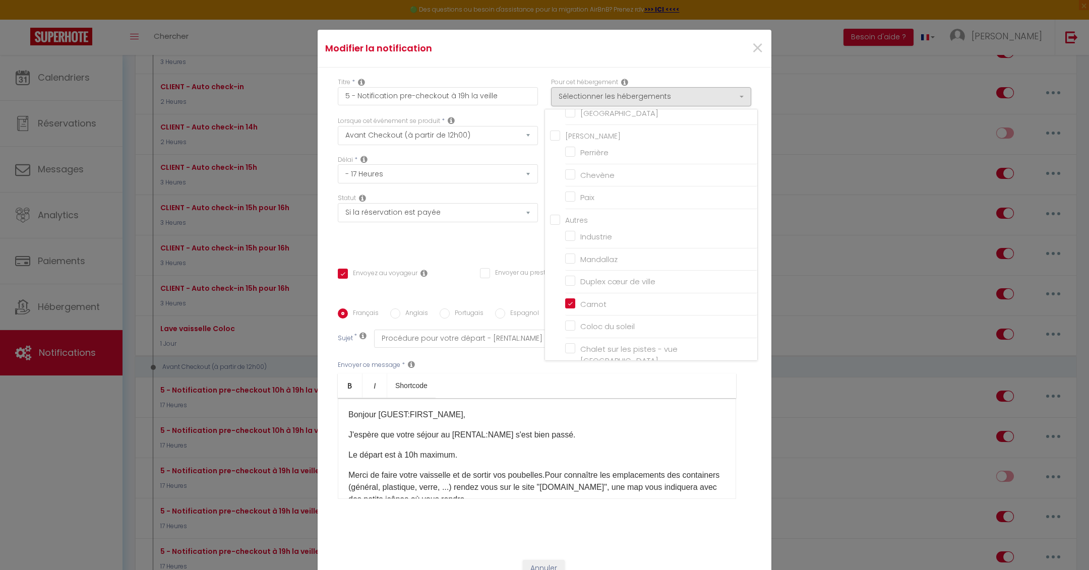
click at [490, 246] on div "Statut Aucun Si la réservation est payée Si réservation non payée Si la caution…" at bounding box center [437, 222] width 213 height 57
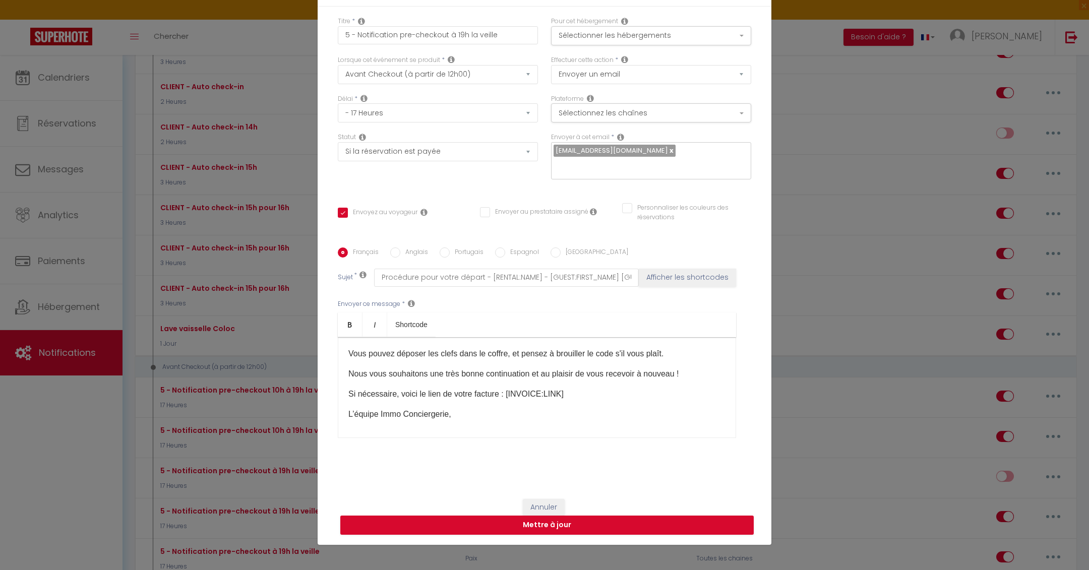
scroll to position [91, 0]
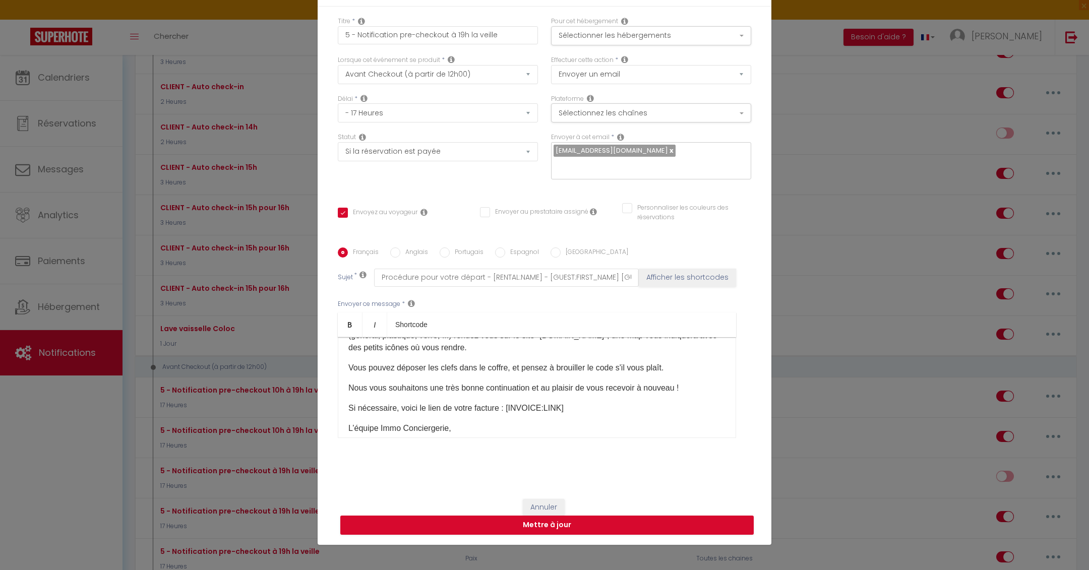
click at [373, 368] on p "Vous pouvez déposer les clefs dans le coffre, et pensez à brouiller le code s'i…" at bounding box center [537, 368] width 377 height 12
drag, startPoint x: 472, startPoint y: 367, endPoint x: 670, endPoint y: 367, distance: 197.7
click at [670, 367] on p "Vous devez déposer les clefs dans le coffre, et pensez à brouiller le code s'il…" at bounding box center [537, 368] width 377 height 12
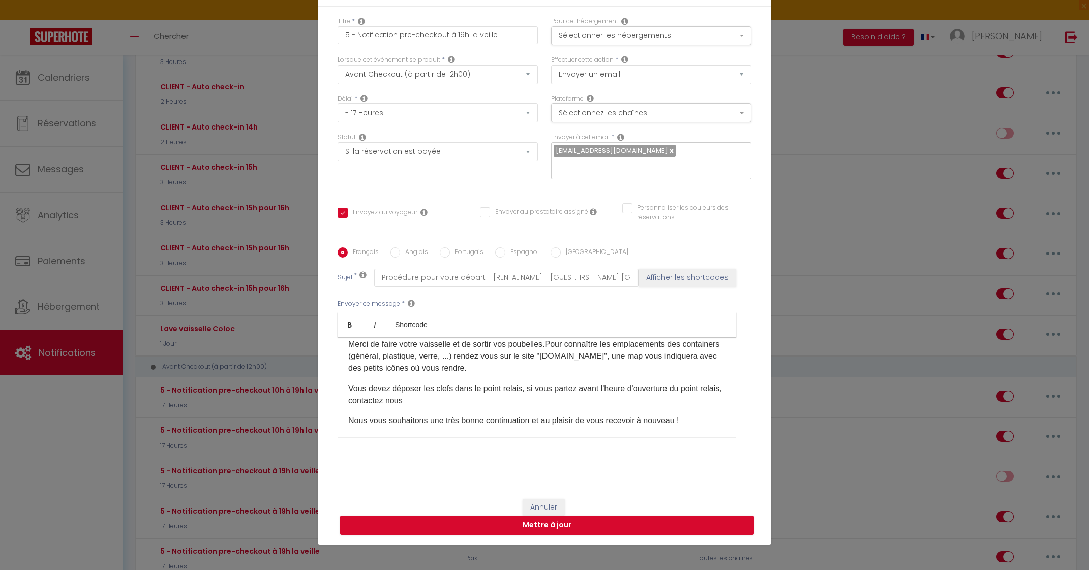
scroll to position [68, 0]
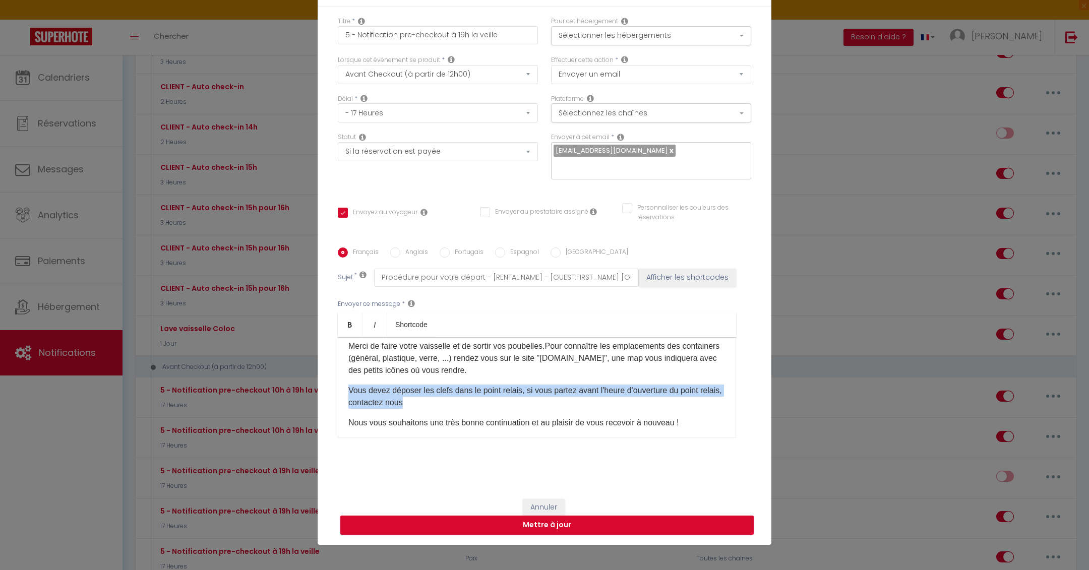
drag, startPoint x: 453, startPoint y: 400, endPoint x: 329, endPoint y: 392, distance: 124.3
click at [329, 392] on div "Titre * 5 - Notification pre-checkout à 19h la veille Pour cet hébergement Séle…" at bounding box center [545, 248] width 454 height 483
copy p "Vous devez déposer les clefs dans le point relais, si vous partez avant l'heure…"
click at [397, 253] on input "Anglais" at bounding box center [395, 253] width 10 height 10
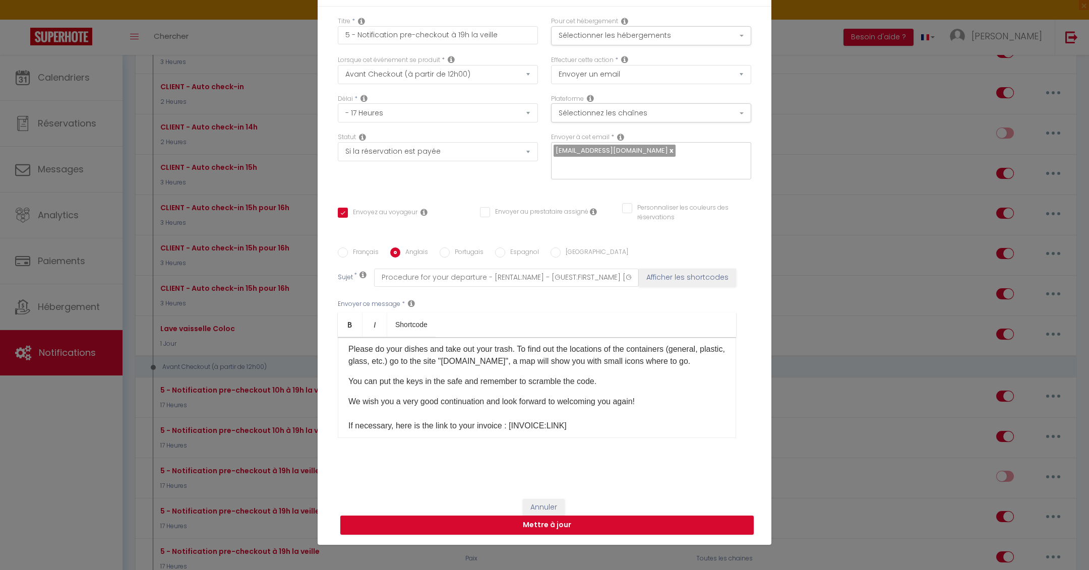
scroll to position [64, 0]
drag, startPoint x: 617, startPoint y: 379, endPoint x: 345, endPoint y: 380, distance: 272.4
click at [345, 380] on div "Hello [GUEST:FIRST_NAME], I hope your stay at [RENTAL:NAME] went well. Departur…" at bounding box center [537, 387] width 398 height 101
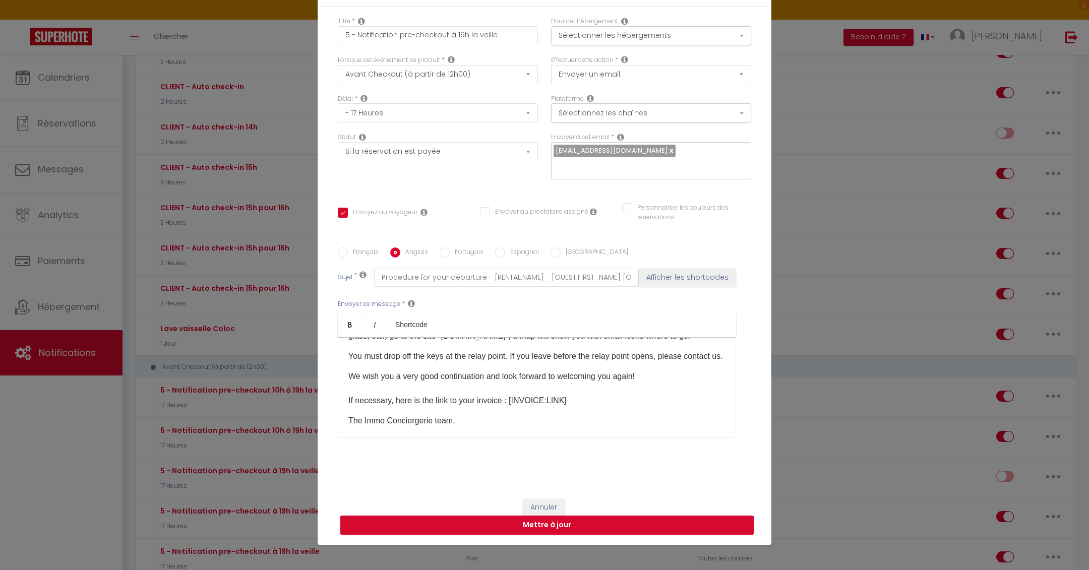
scroll to position [111, 0]
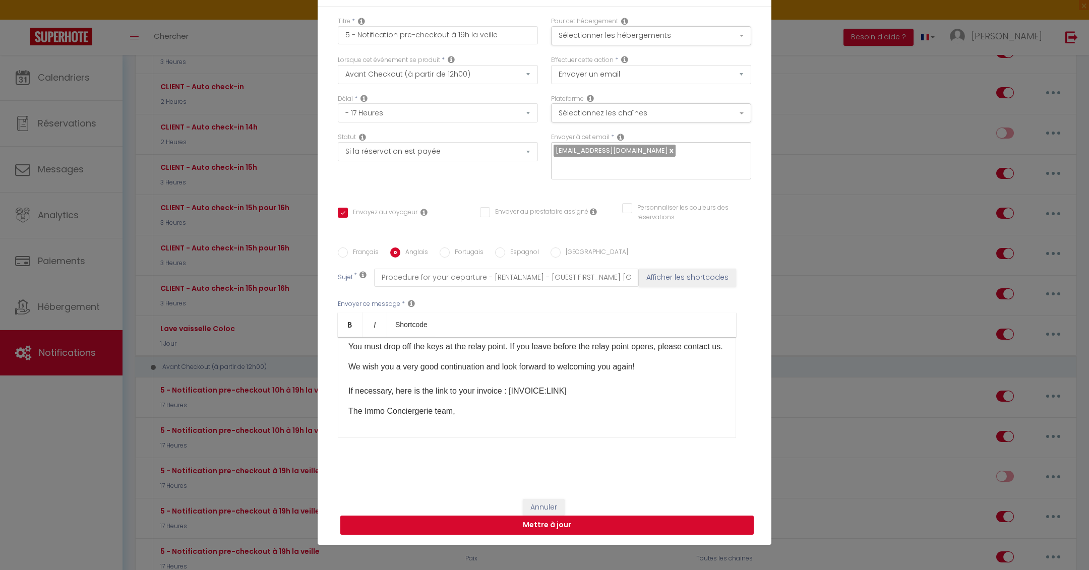
click at [481, 524] on button "Mettre à jour" at bounding box center [547, 525] width 414 height 19
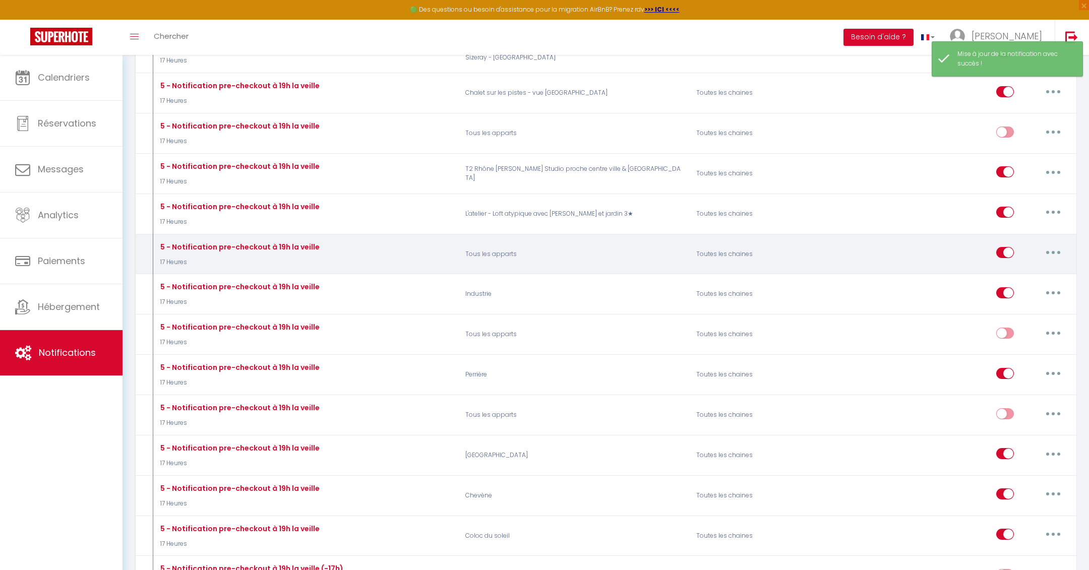
scroll to position [3595, 0]
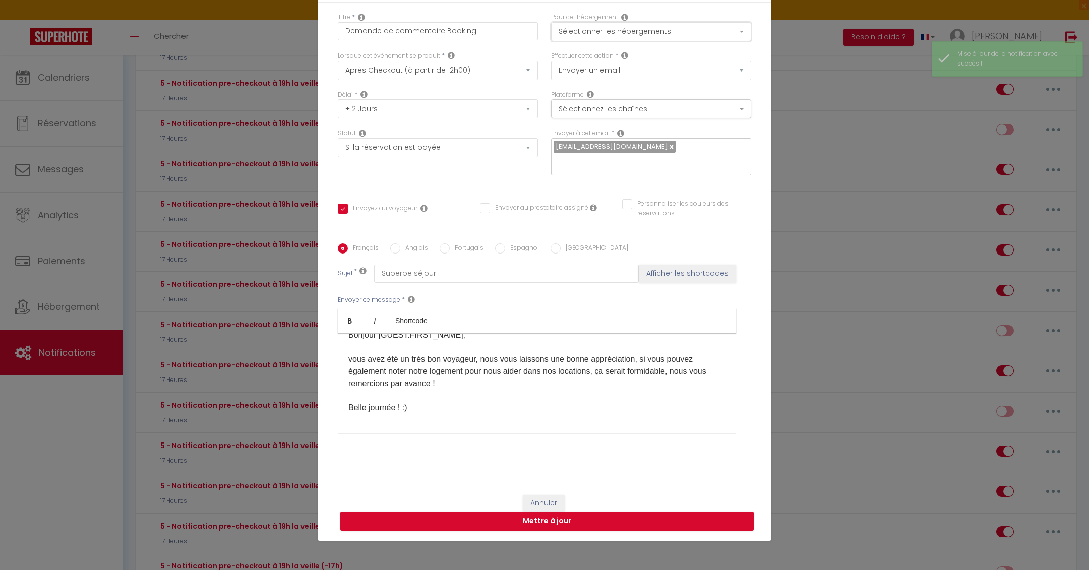
click at [649, 36] on button "Sélectionner les hébergements" at bounding box center [651, 31] width 200 height 19
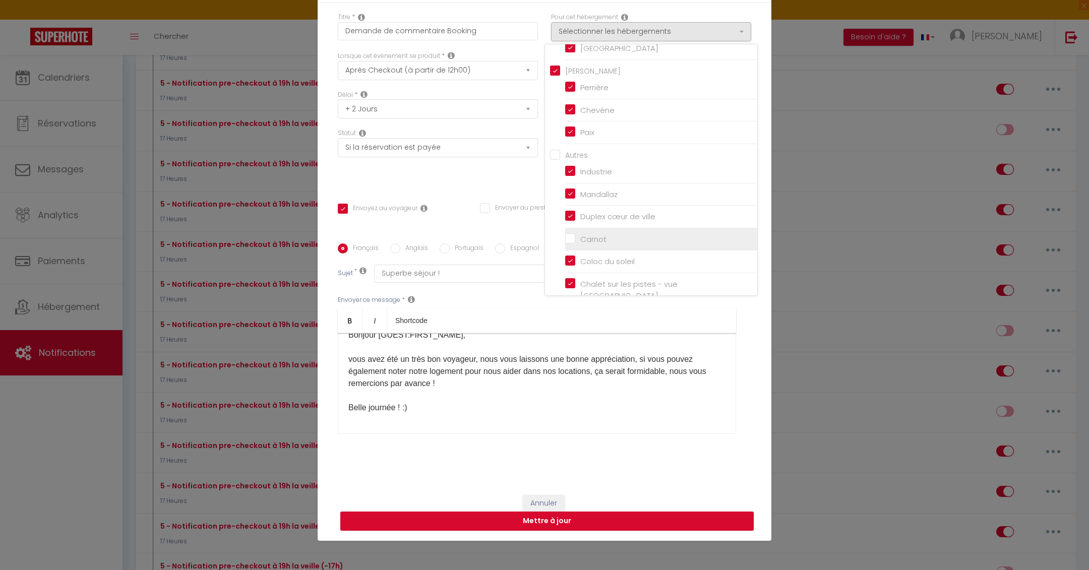
click at [571, 235] on input "Carnot" at bounding box center [661, 240] width 192 height 10
click at [490, 184] on div "Statut Aucun Si la réservation est payée Si réservation non payée Si la caution…" at bounding box center [437, 157] width 213 height 57
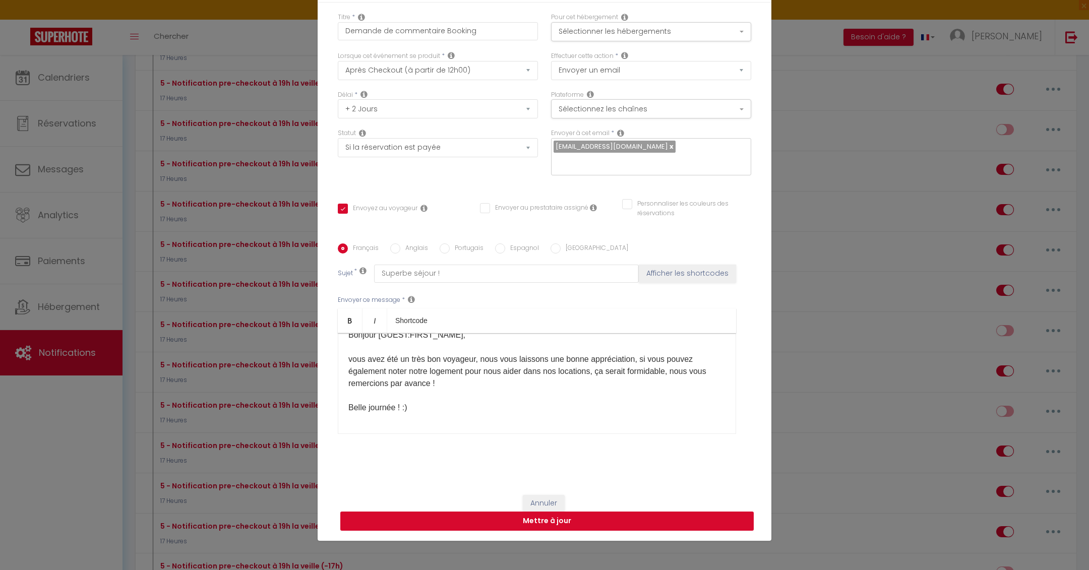
click at [547, 521] on button "Mettre à jour" at bounding box center [547, 521] width 414 height 19
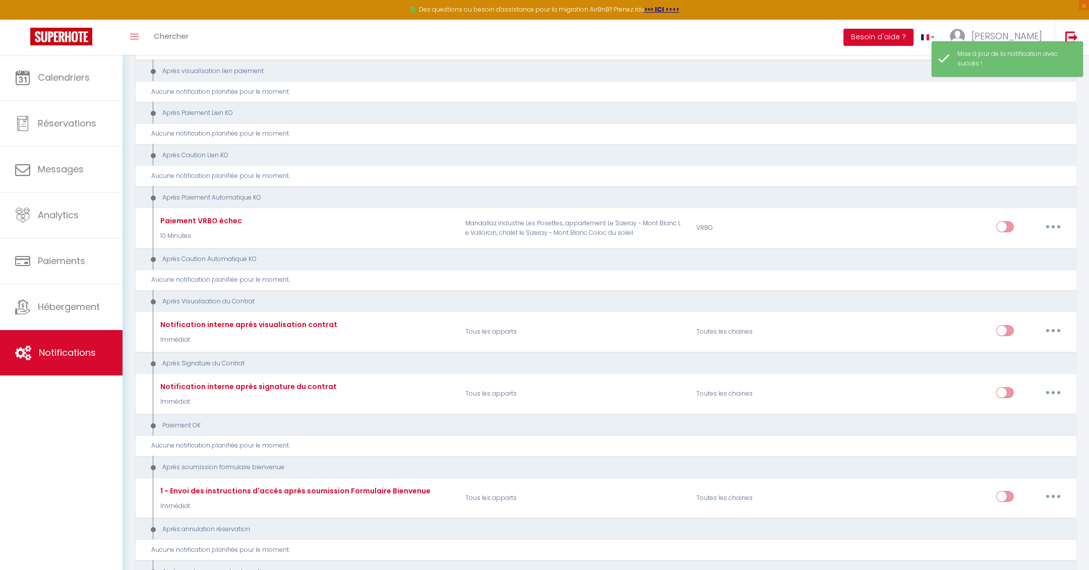
scroll to position [4512, 0]
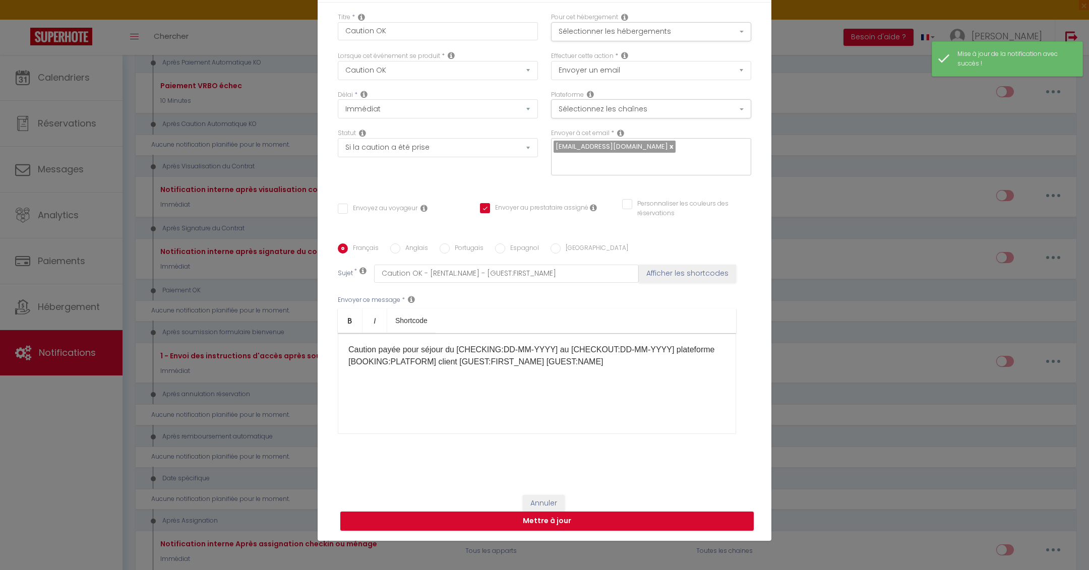
scroll to position [0, 0]
click at [615, 24] on button "Sélectionner les hébergements" at bounding box center [651, 31] width 200 height 19
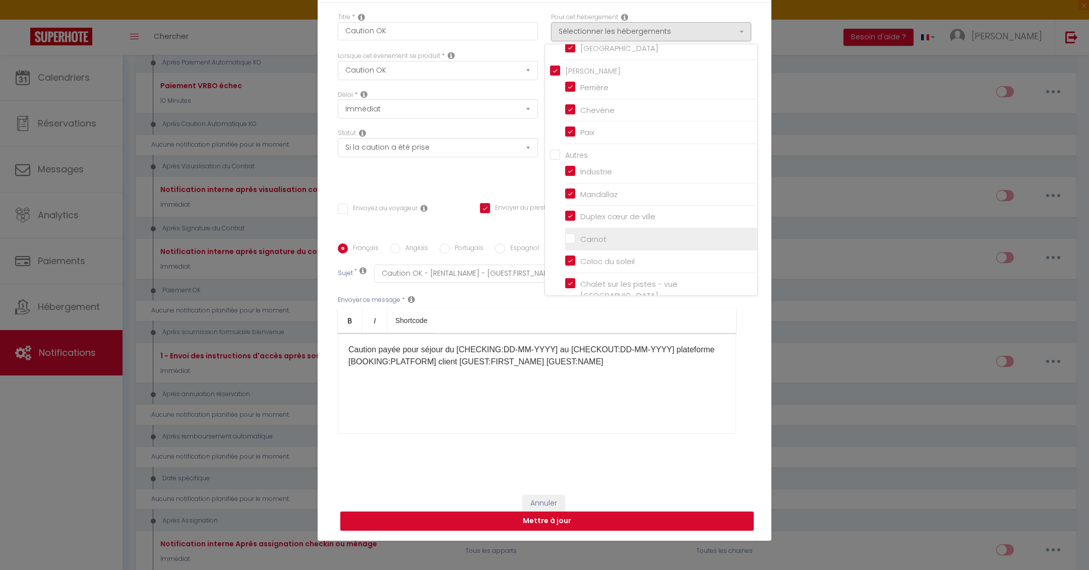
click at [571, 235] on input "Carnot" at bounding box center [661, 240] width 192 height 10
click at [492, 170] on div "Statut Aucun Si la réservation est payée Si réservation non payée Si la caution…" at bounding box center [437, 157] width 213 height 57
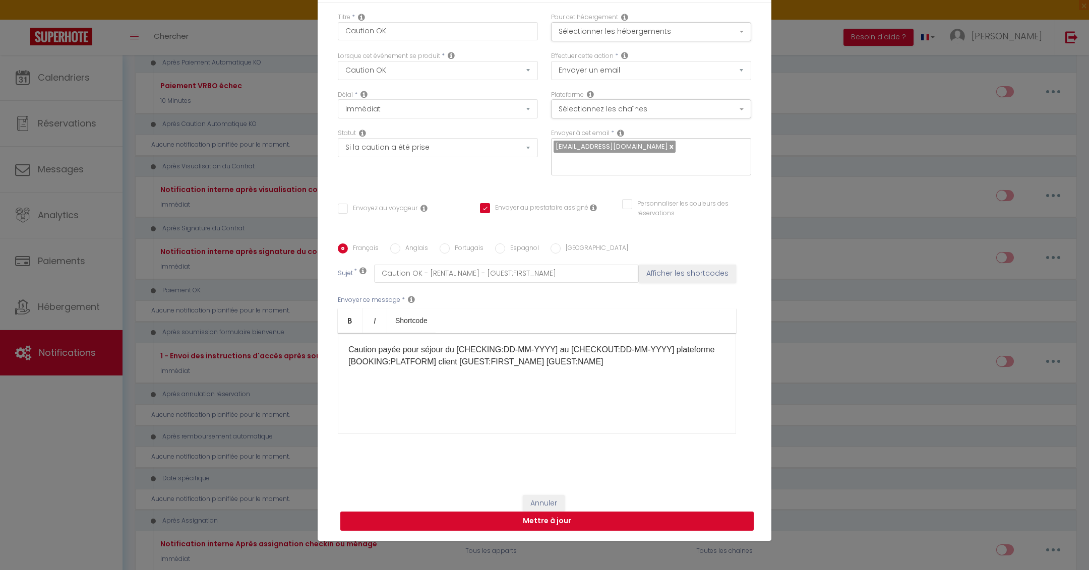
click at [594, 523] on button "Mettre à jour" at bounding box center [547, 521] width 414 height 19
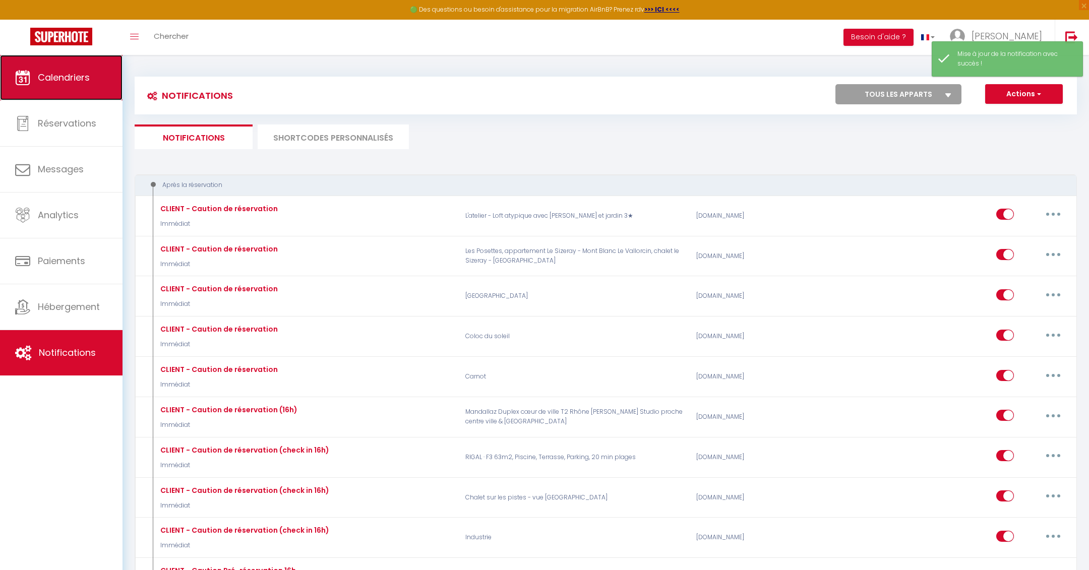
click at [96, 72] on link "Calendriers" at bounding box center [61, 77] width 123 height 45
